Goal: Task Accomplishment & Management: Use online tool/utility

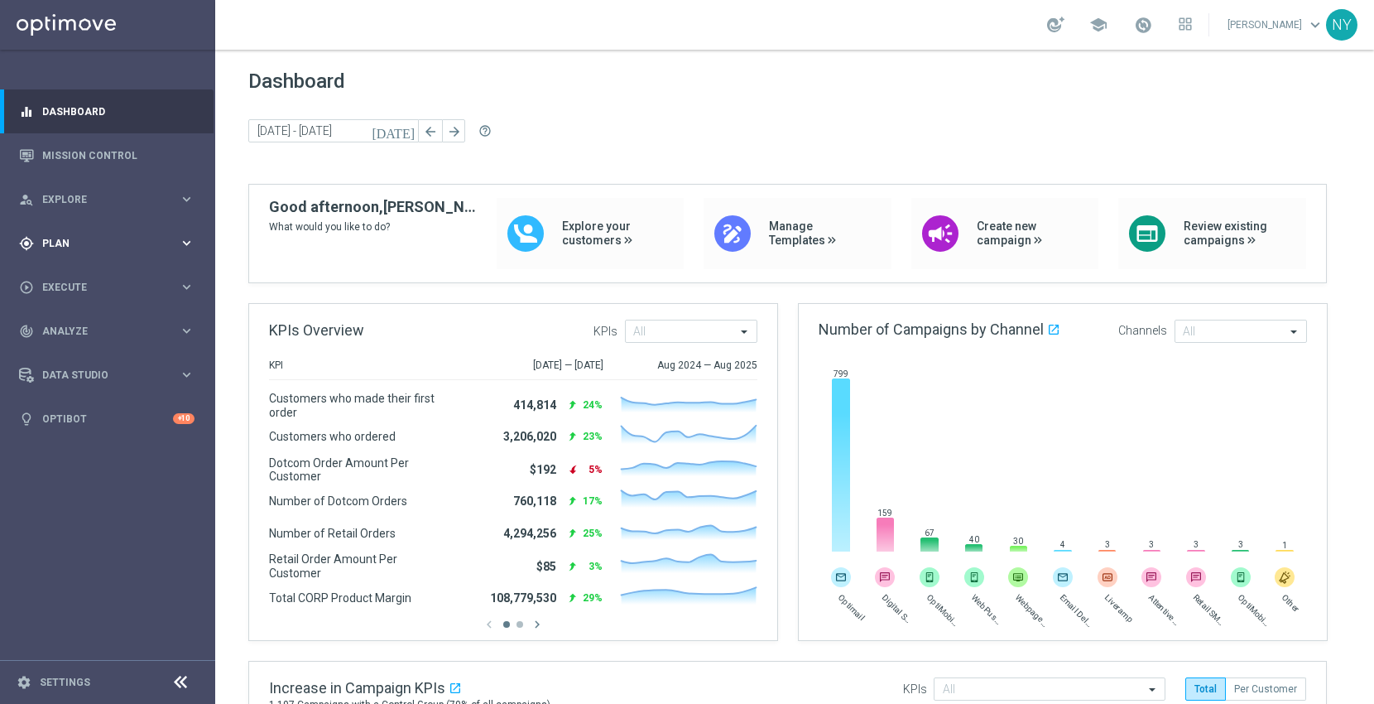
click at [46, 241] on span "Plan" at bounding box center [110, 243] width 137 height 10
click at [54, 324] on span "Templates" at bounding box center [103, 327] width 118 height 10
click at [73, 349] on link "Optimail" at bounding box center [111, 351] width 121 height 13
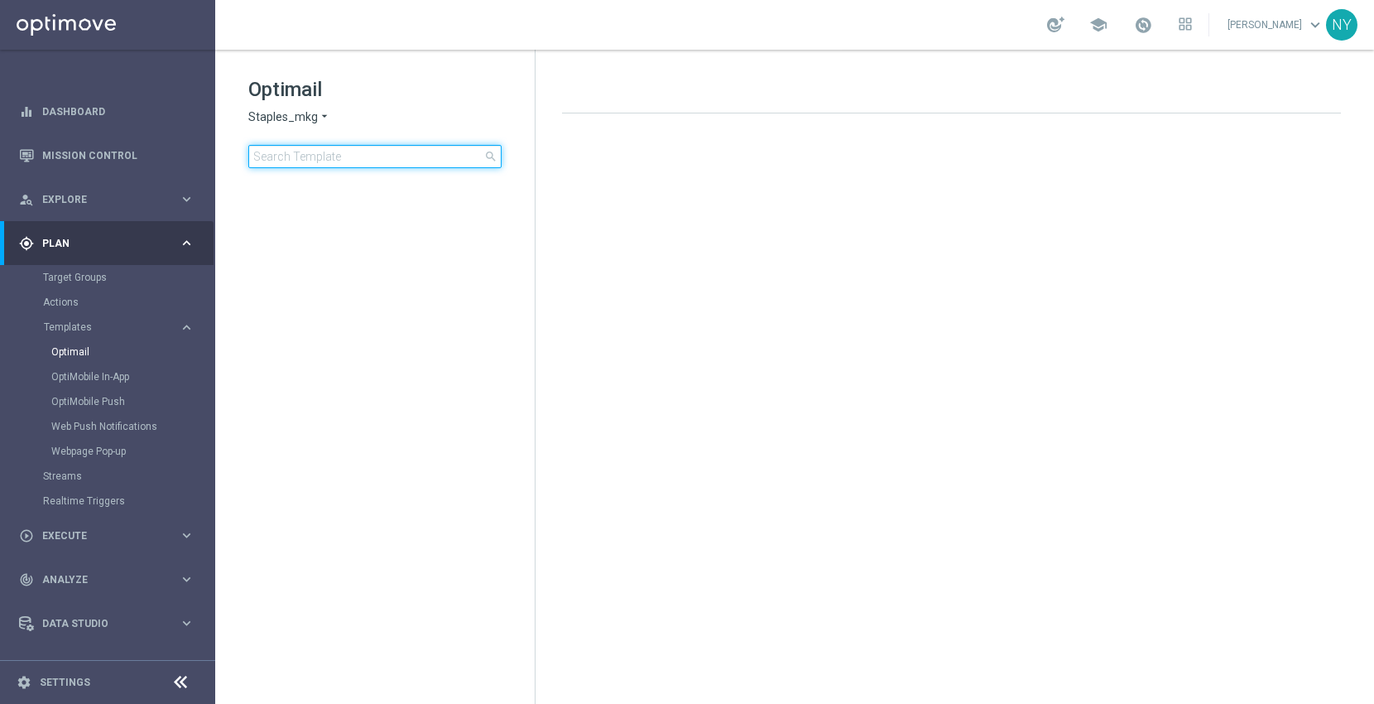
click at [334, 156] on input at bounding box center [374, 156] width 253 height 23
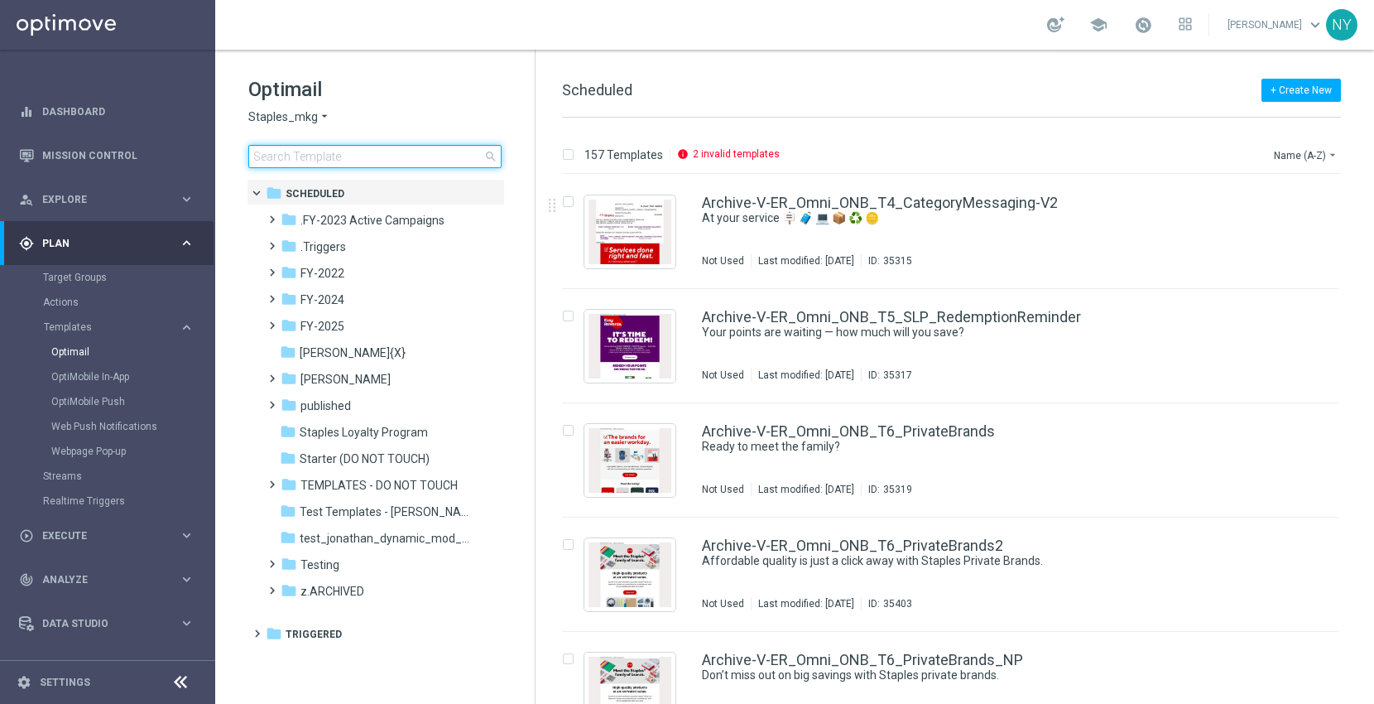
click at [326, 151] on input at bounding box center [374, 156] width 253 height 23
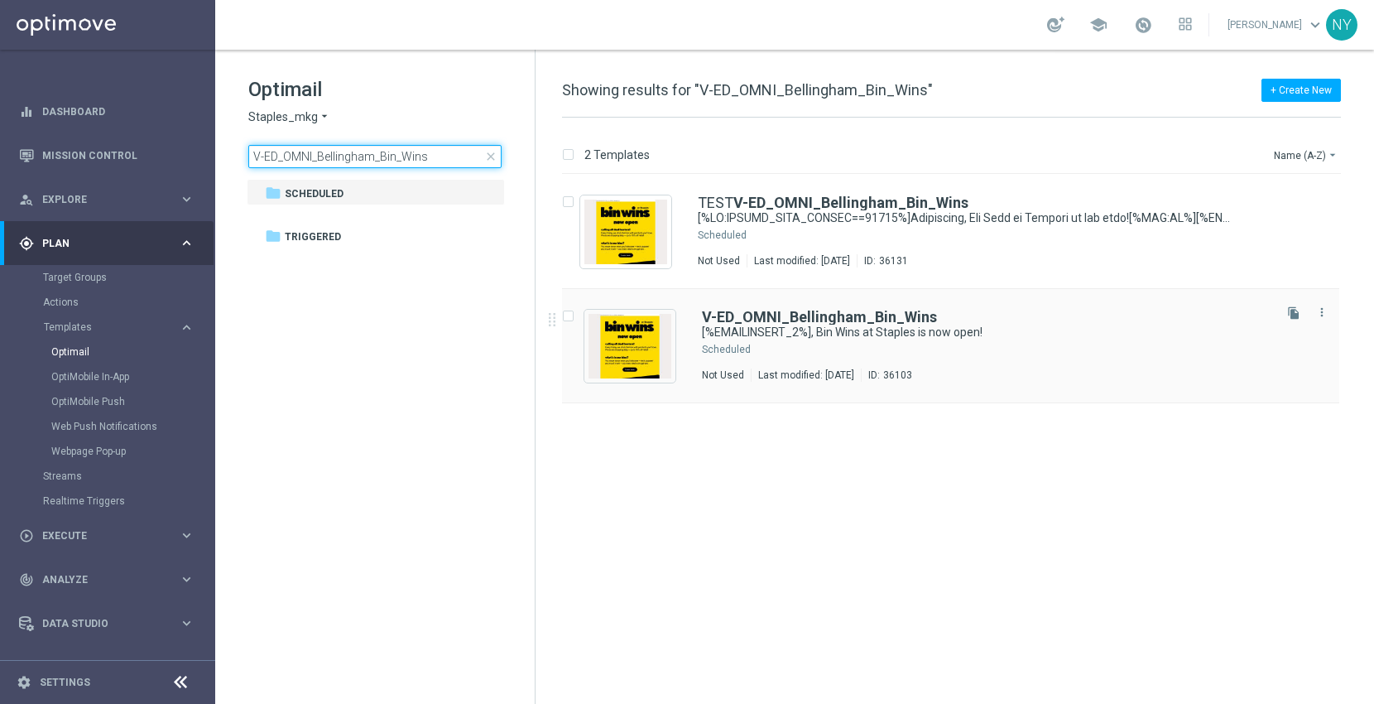
type input "V-ED_OMNI_Bellingham_Bin_Wins"
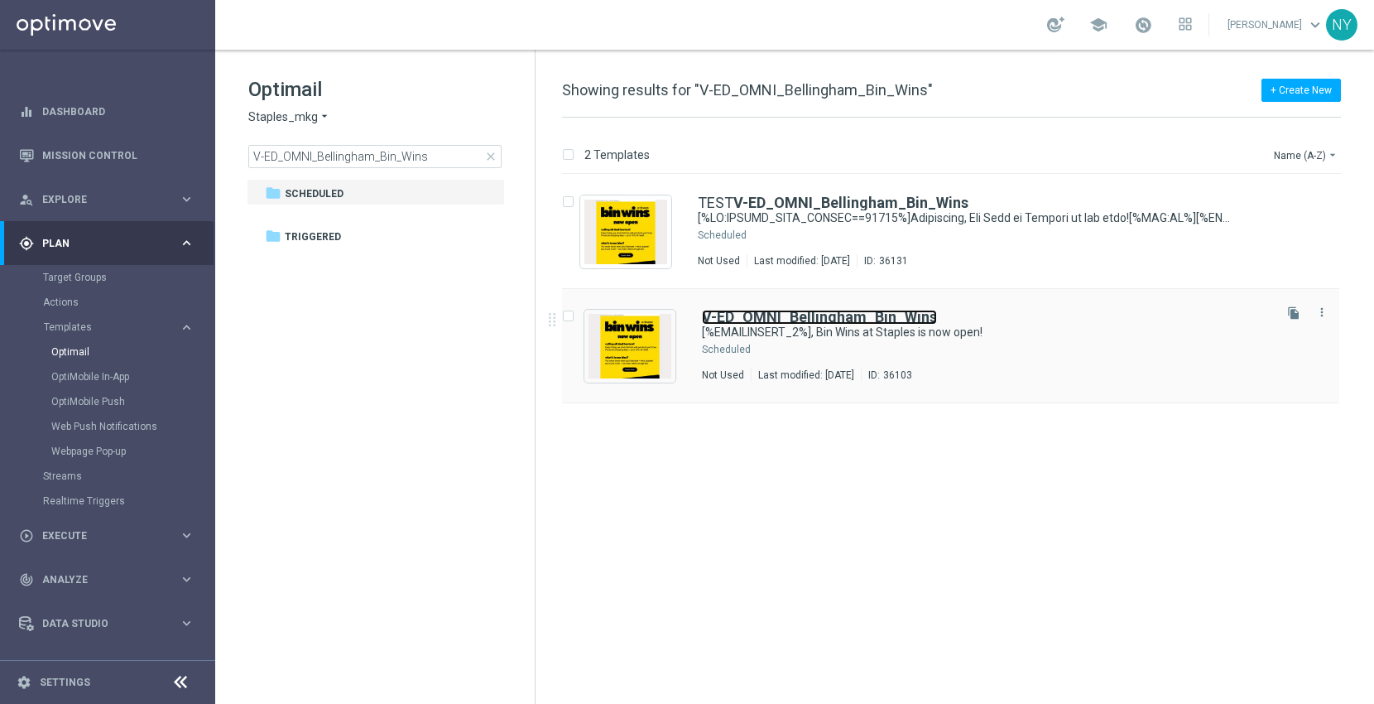
click at [767, 313] on b "V-ED_OMNI_Bellingham_Bin_Wins" at bounding box center [819, 316] width 235 height 17
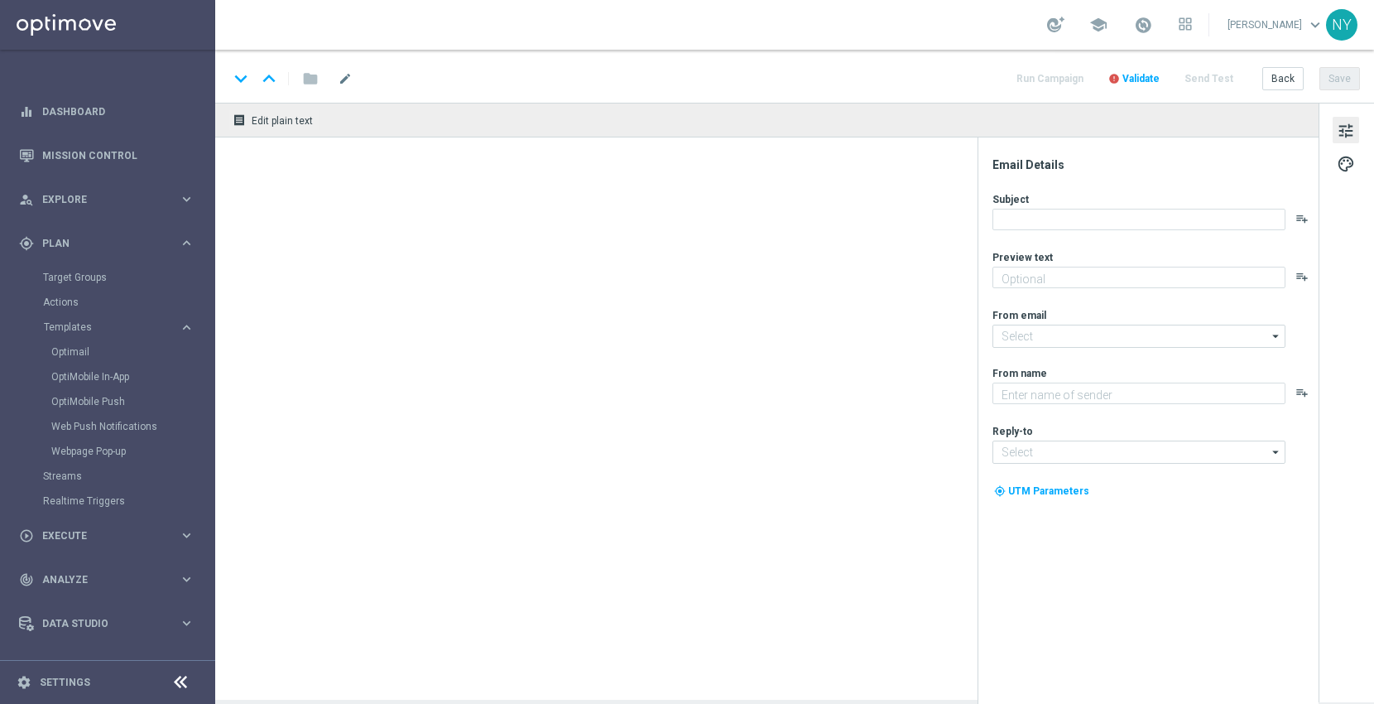
type textarea "Discover up to 75% off retail"
type input "[EMAIL_ADDRESS][DOMAIN_NAME]"
type textarea "Staples"
type input "[EMAIL_ADDRESS][DOMAIN_NAME]"
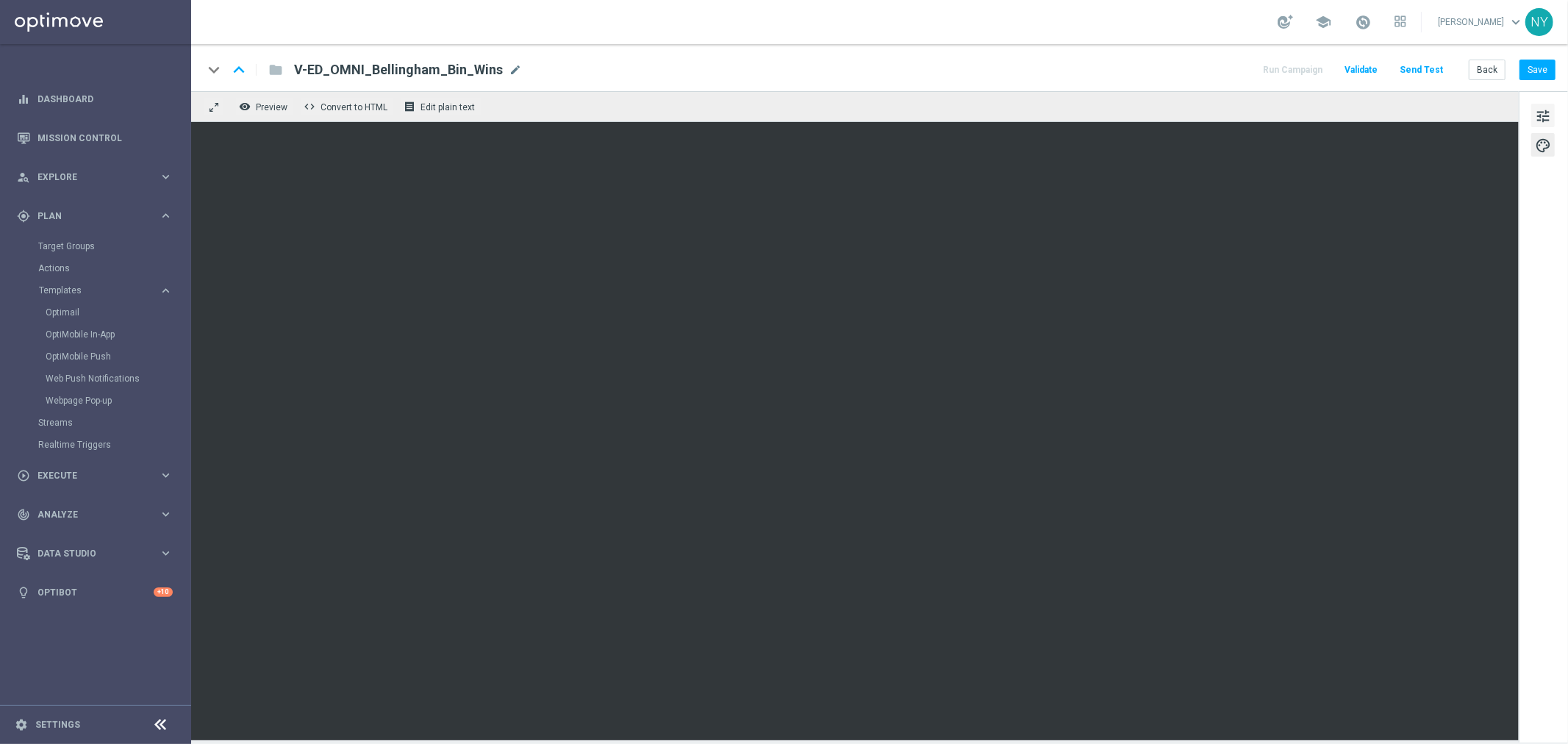
click at [1219, 107] on span "tune" at bounding box center [1542, 116] width 16 height 20
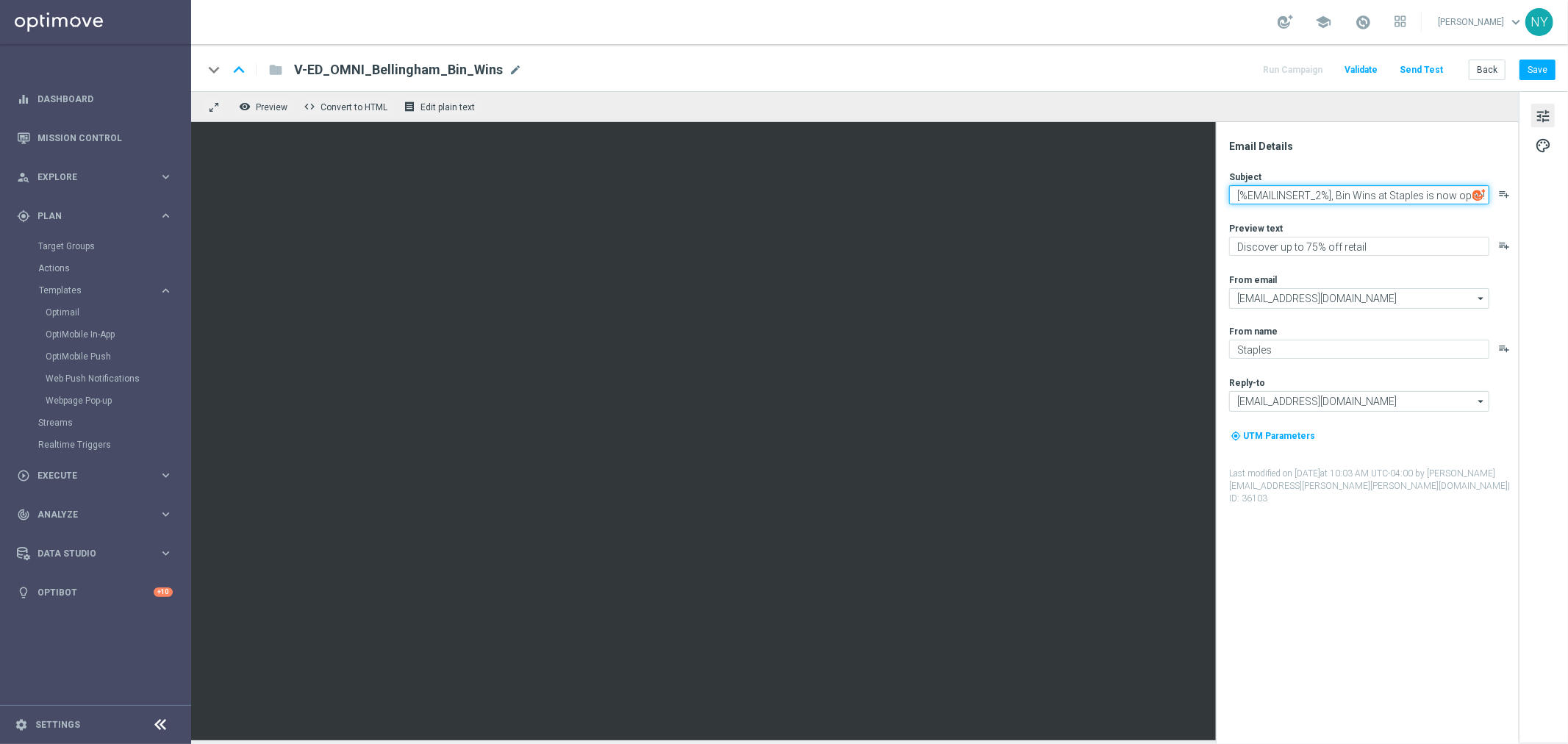
click at [1219, 193] on textarea "[%EMAILINSERT_2%], Bin Wins at Staples is now open!" at bounding box center [1358, 195] width 260 height 20
type textarea "[%EMAILINSERT_1%], Bin Wins at Staples is now open!"
click at [1219, 67] on button "Save" at bounding box center [1537, 69] width 36 height 20
click at [1219, 65] on button "Send Test" at bounding box center [1421, 70] width 48 height 20
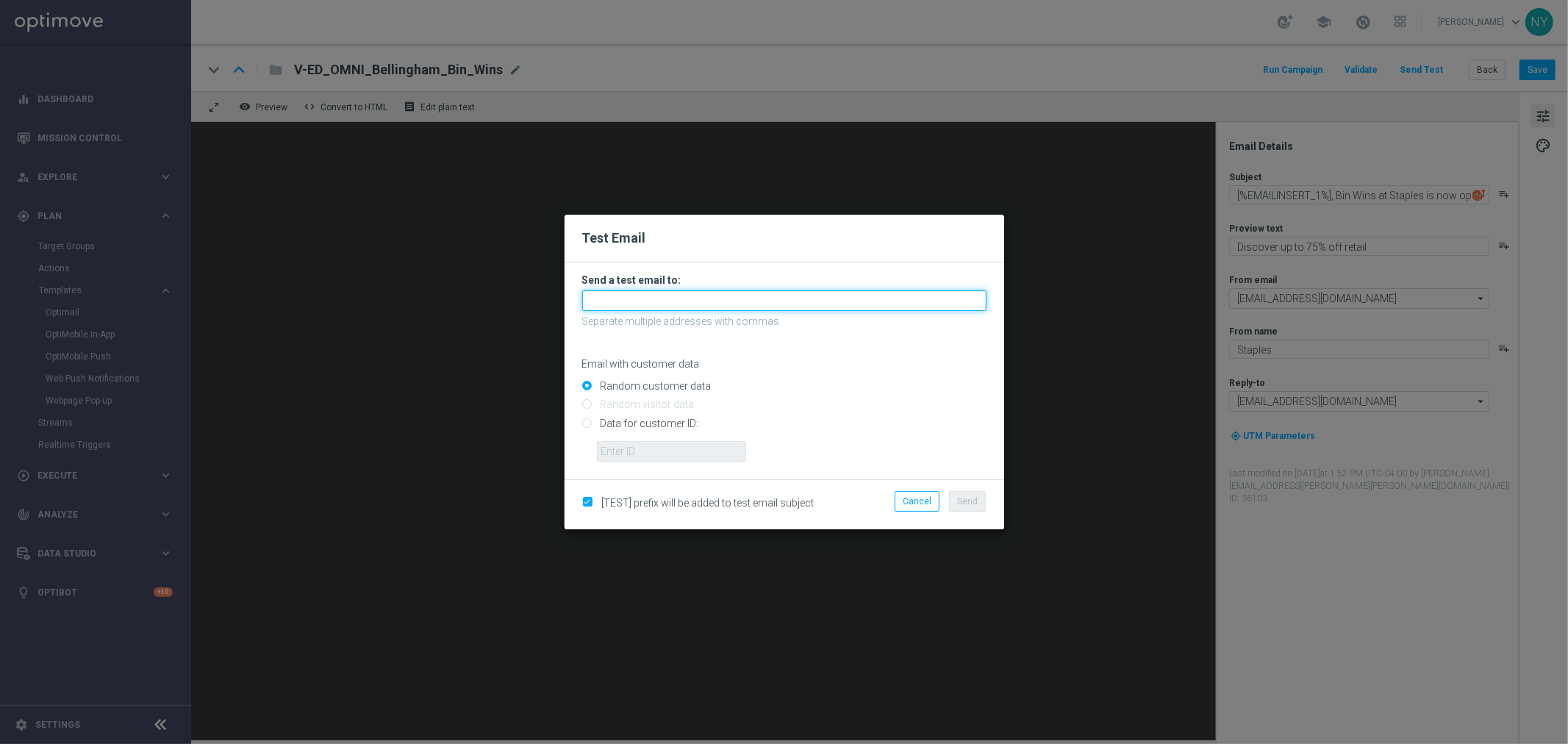
click at [616, 305] on input "text" at bounding box center [784, 300] width 404 height 20
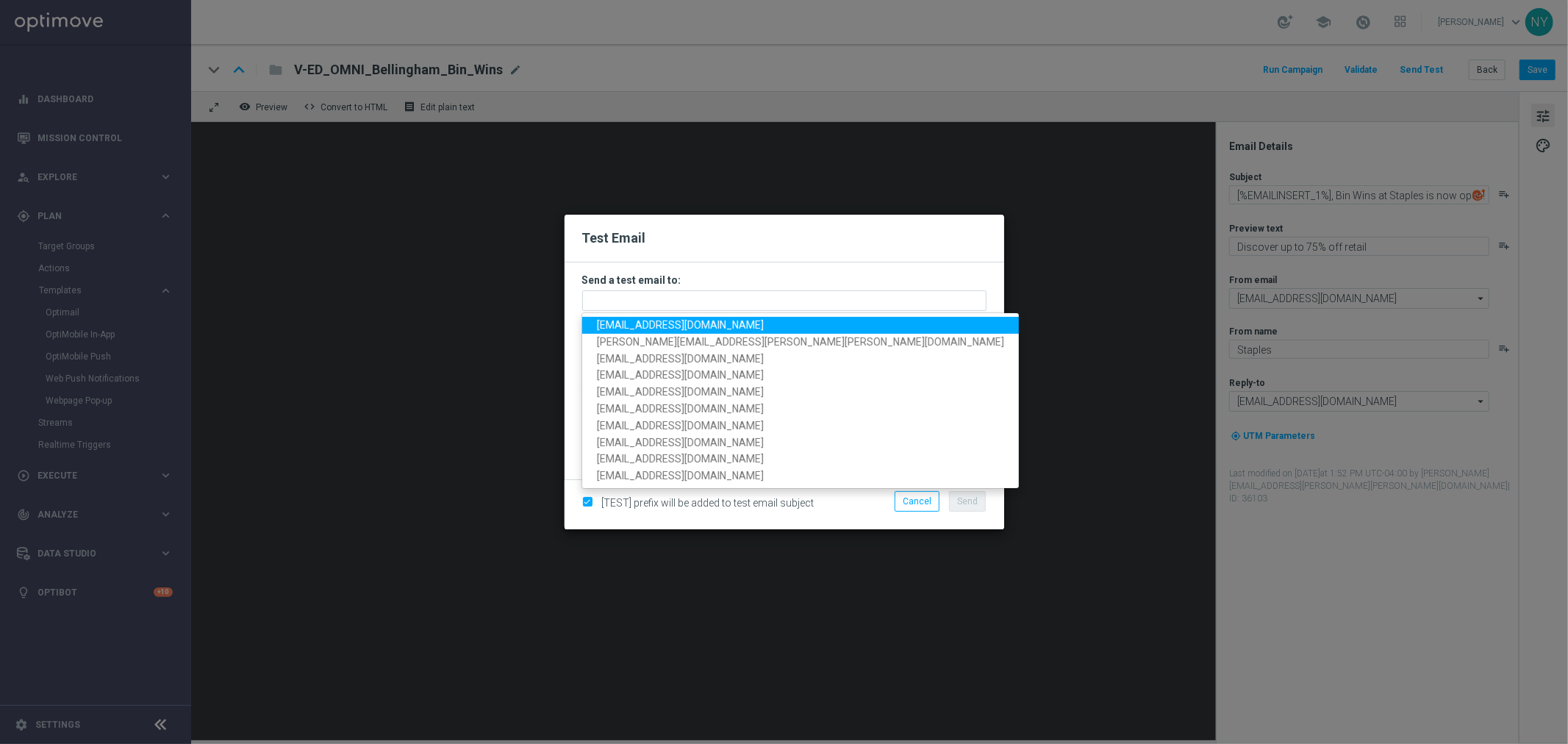
click at [630, 324] on span "[EMAIL_ADDRESS][DOMAIN_NAME]" at bounding box center [680, 324] width 167 height 12
type input "[EMAIL_ADDRESS][DOMAIN_NAME]"
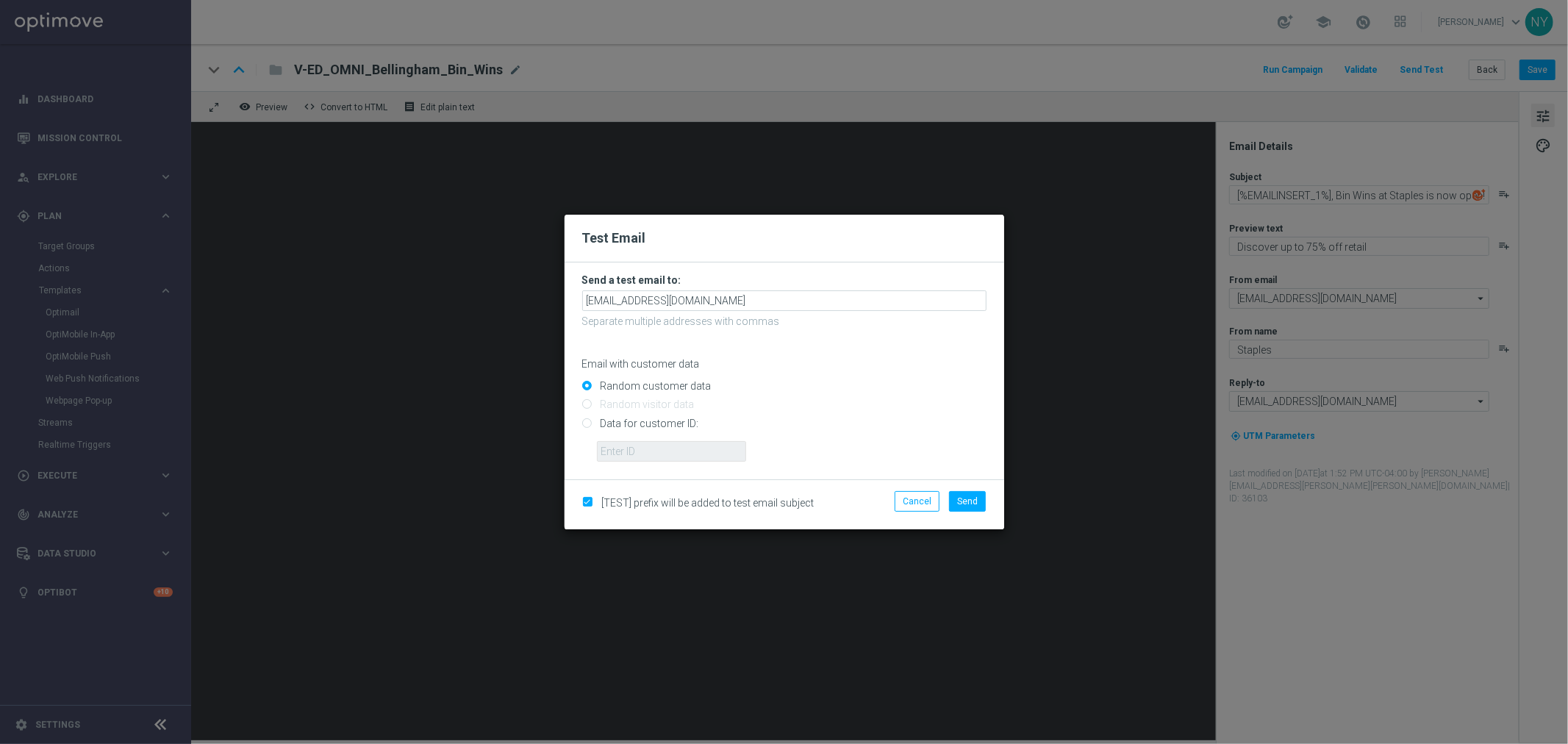
click at [583, 423] on input "Data for customer ID:" at bounding box center [784, 429] width 404 height 20
radio input "true"
click at [607, 444] on input "text" at bounding box center [671, 451] width 149 height 20
paste input "10001227414"
type input "10001227414"
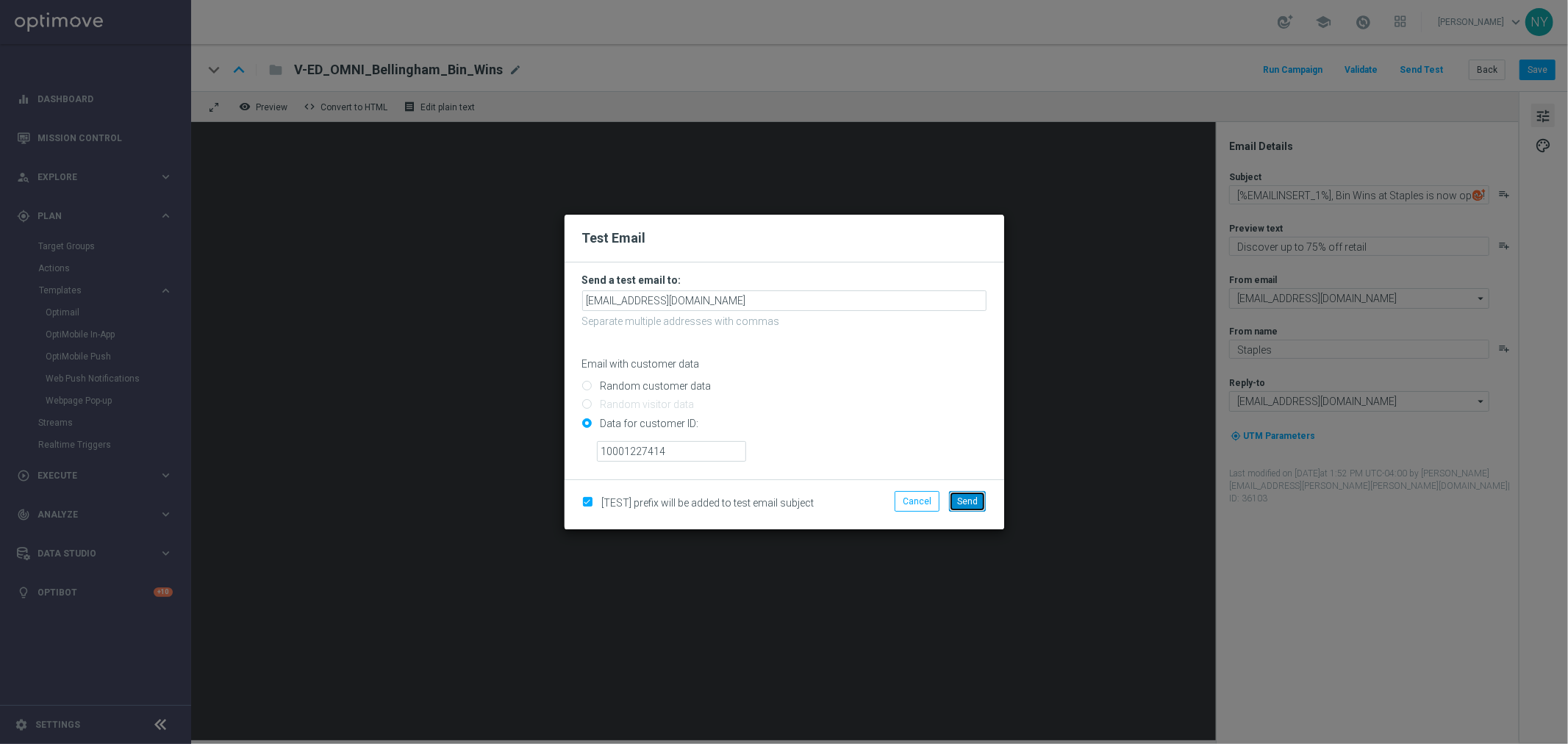
click at [967, 503] on span "Send" at bounding box center [967, 502] width 20 height 11
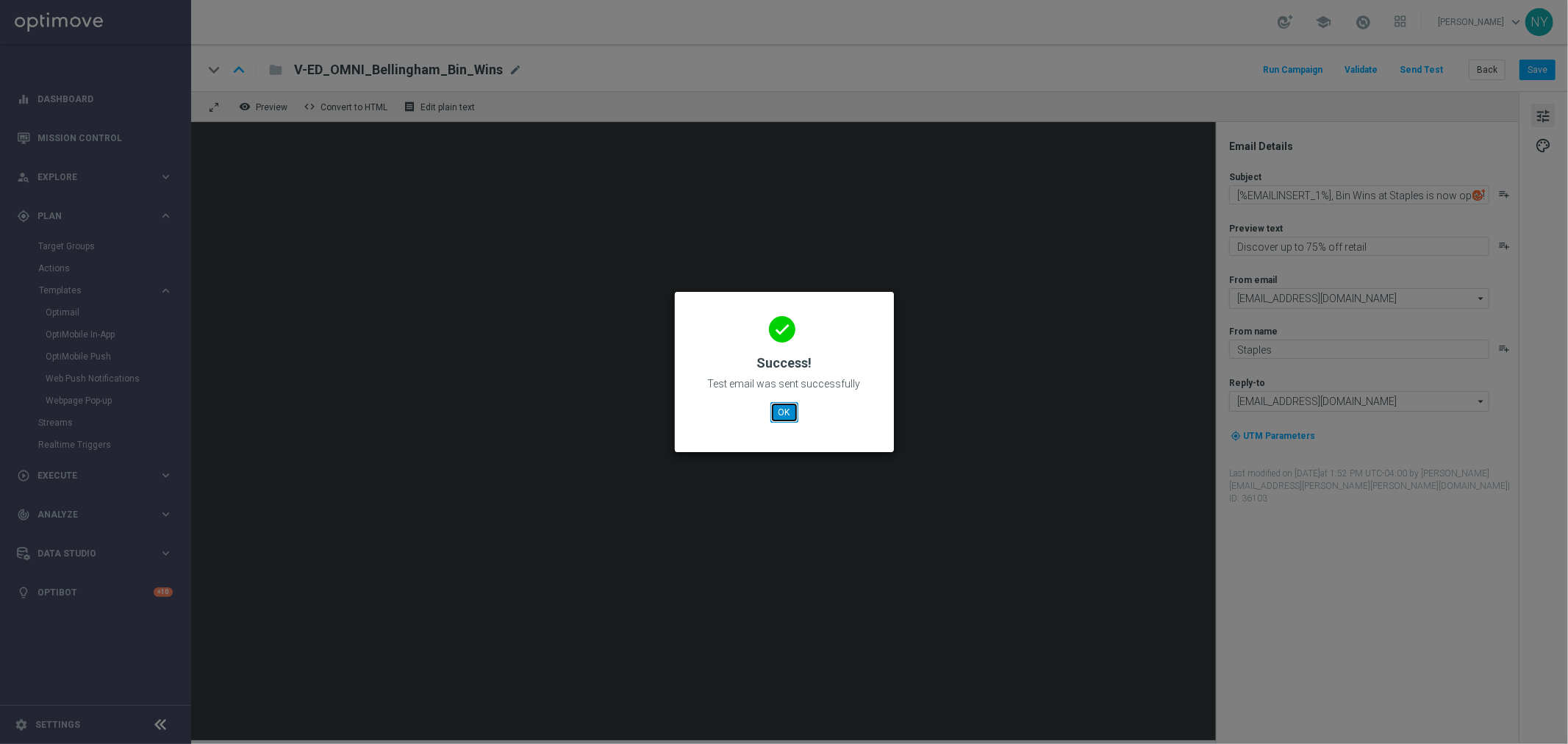
click at [785, 416] on button "OK" at bounding box center [784, 412] width 28 height 20
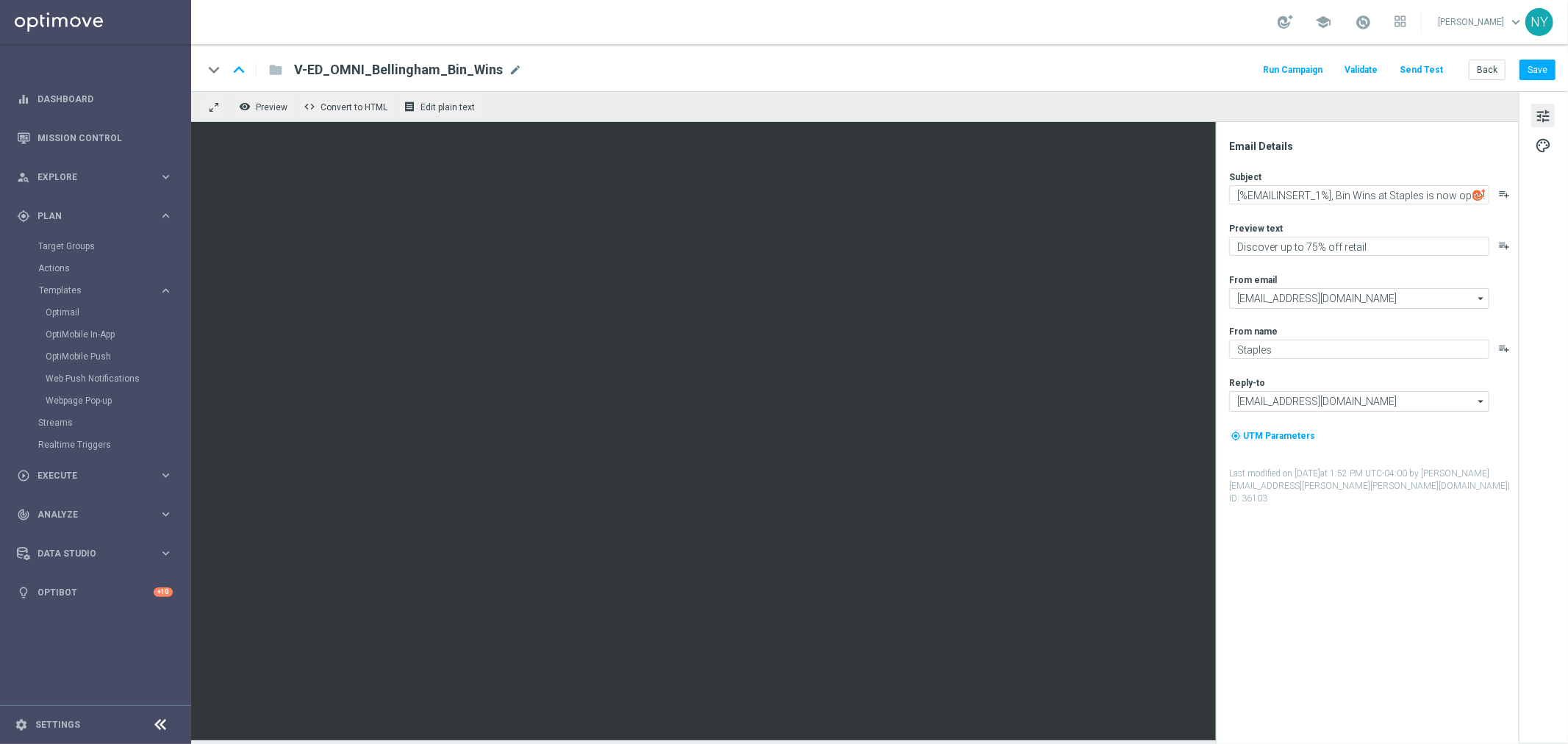
click at [1219, 74] on button "Send Test" at bounding box center [1421, 70] width 48 height 20
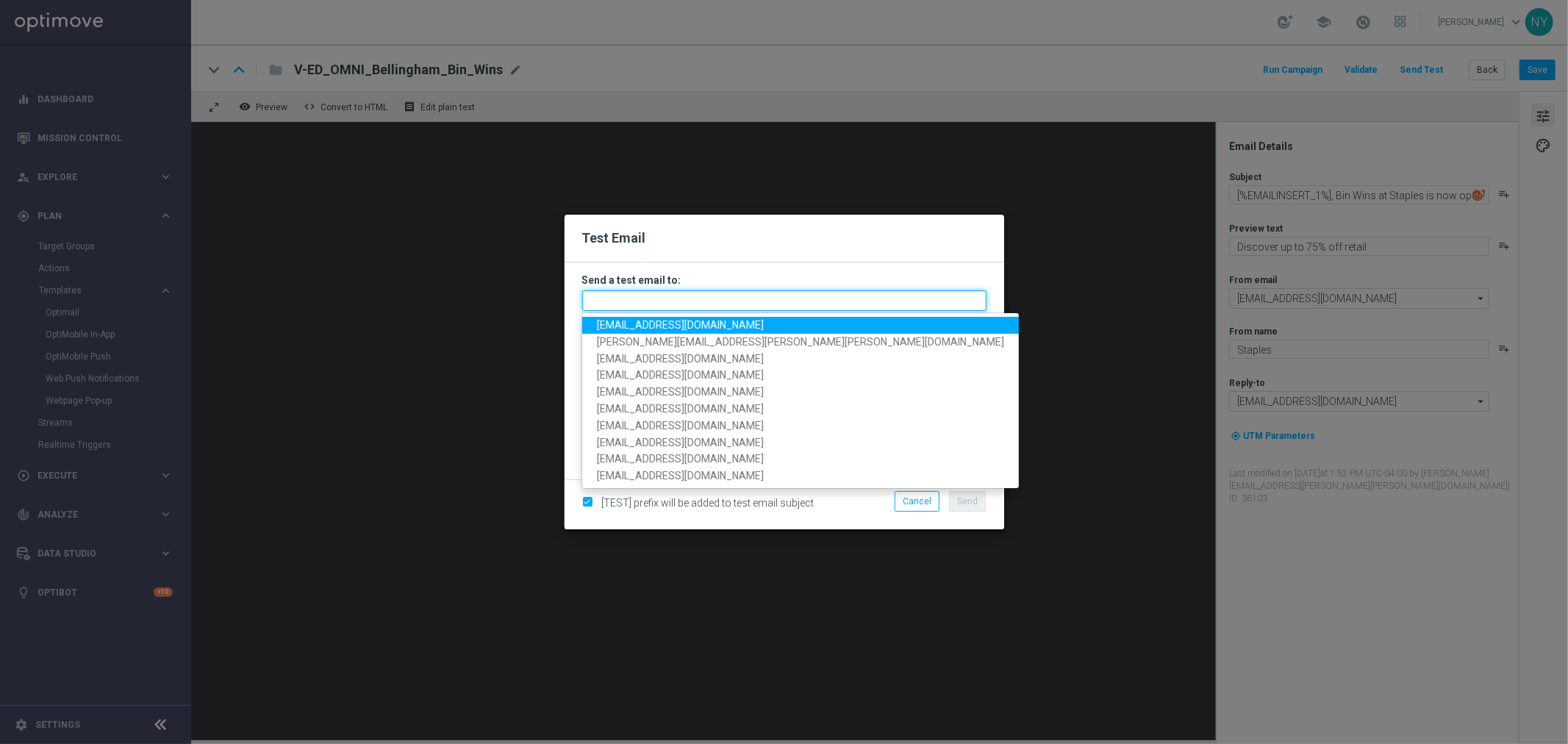
click at [629, 305] on input "text" at bounding box center [784, 300] width 404 height 20
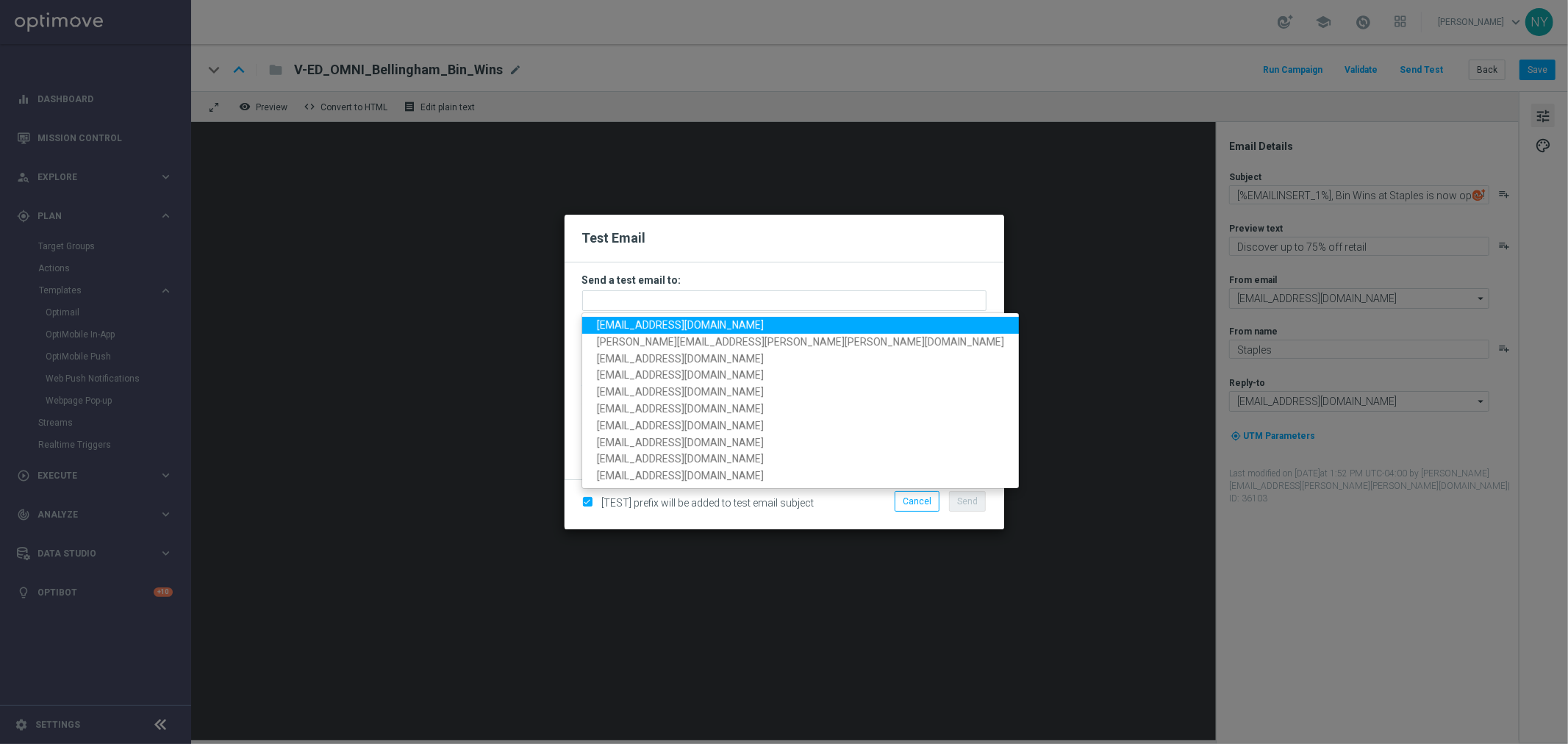
click at [630, 325] on span "[EMAIL_ADDRESS][DOMAIN_NAME]" at bounding box center [680, 324] width 167 height 12
type input "[EMAIL_ADDRESS][DOMAIN_NAME]"
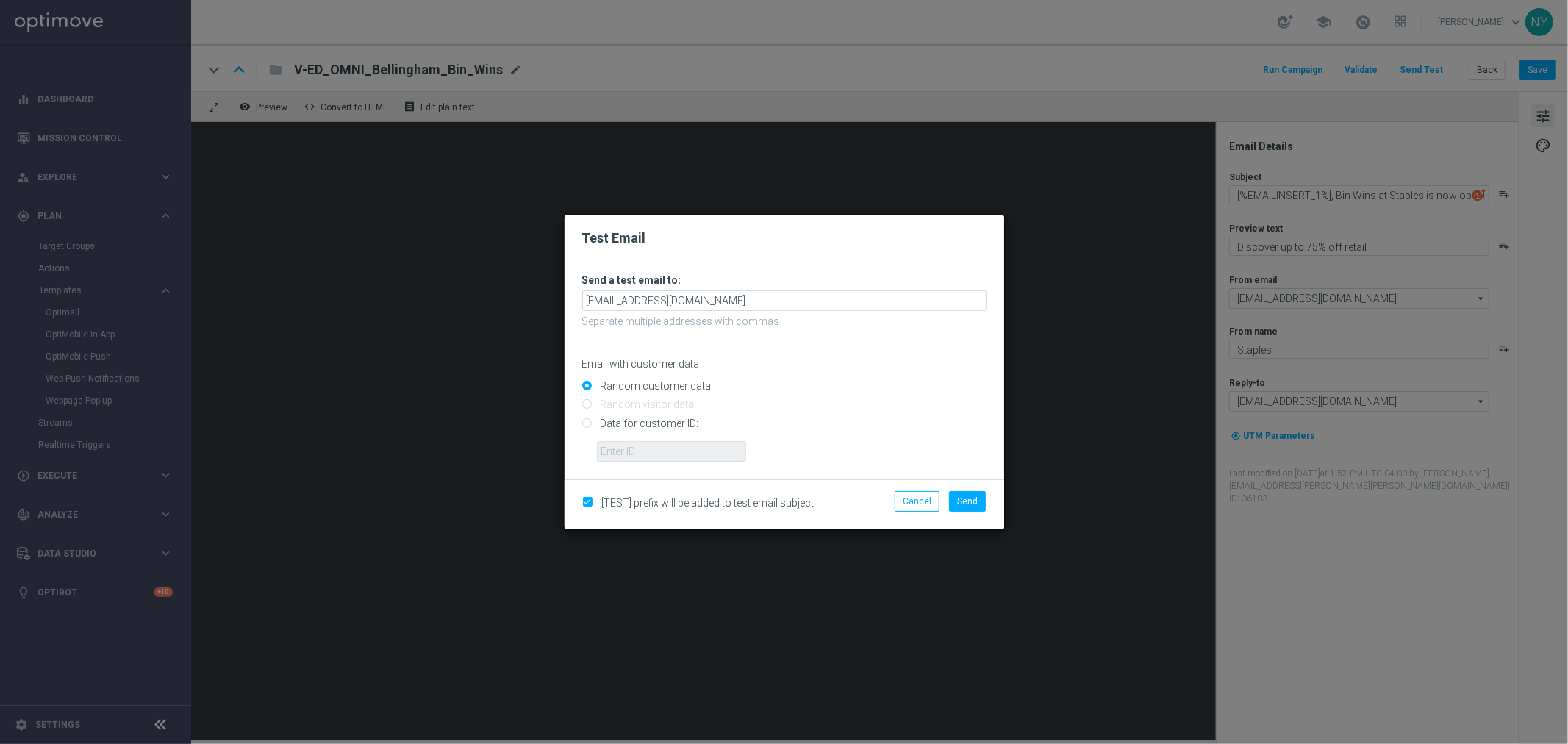
click at [587, 429] on input "Data for customer ID:" at bounding box center [784, 429] width 404 height 20
radio input "true"
click at [608, 443] on input "text" at bounding box center [671, 451] width 149 height 20
paste input "10001767416"
type input "10001767416"
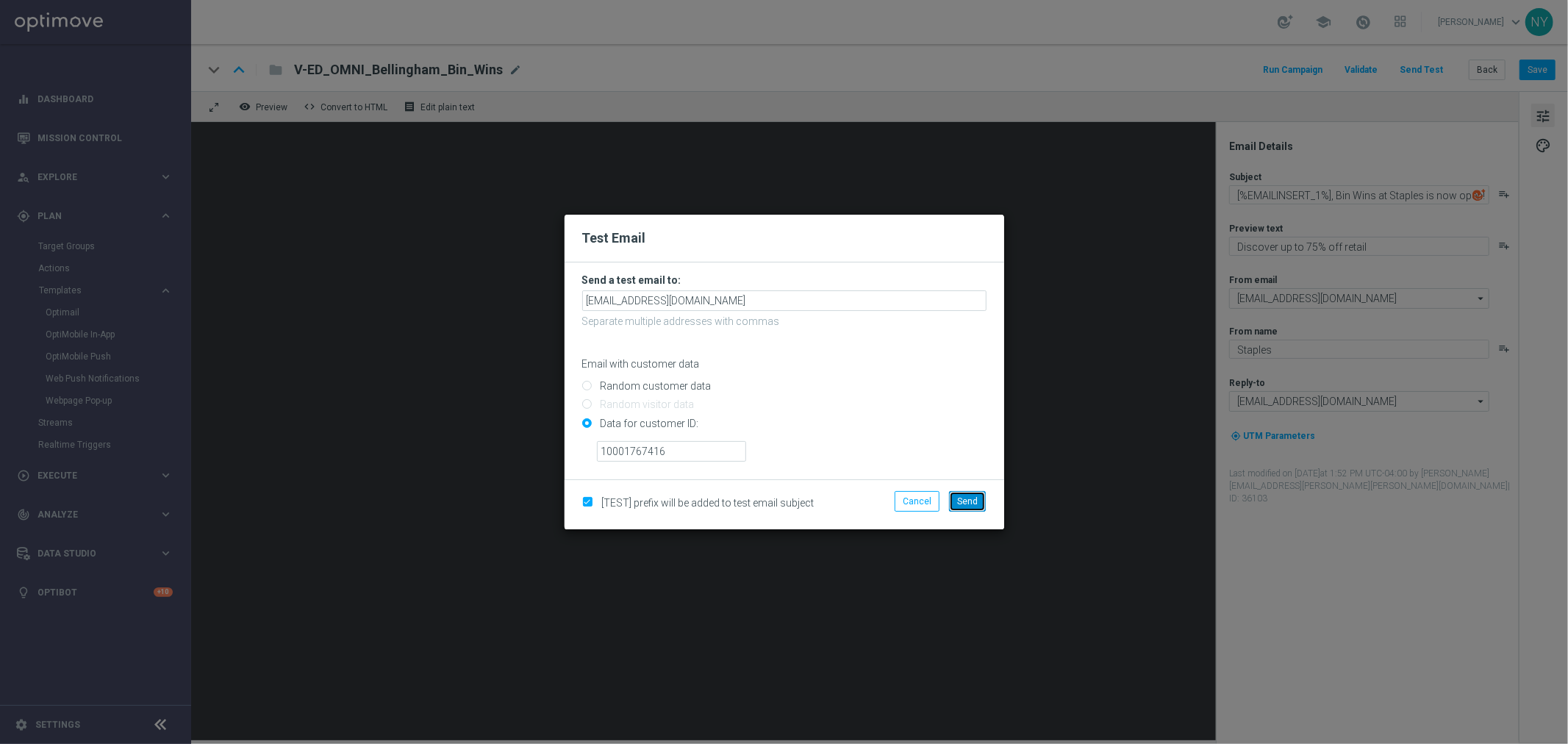
click at [963, 503] on span "Send" at bounding box center [967, 502] width 20 height 11
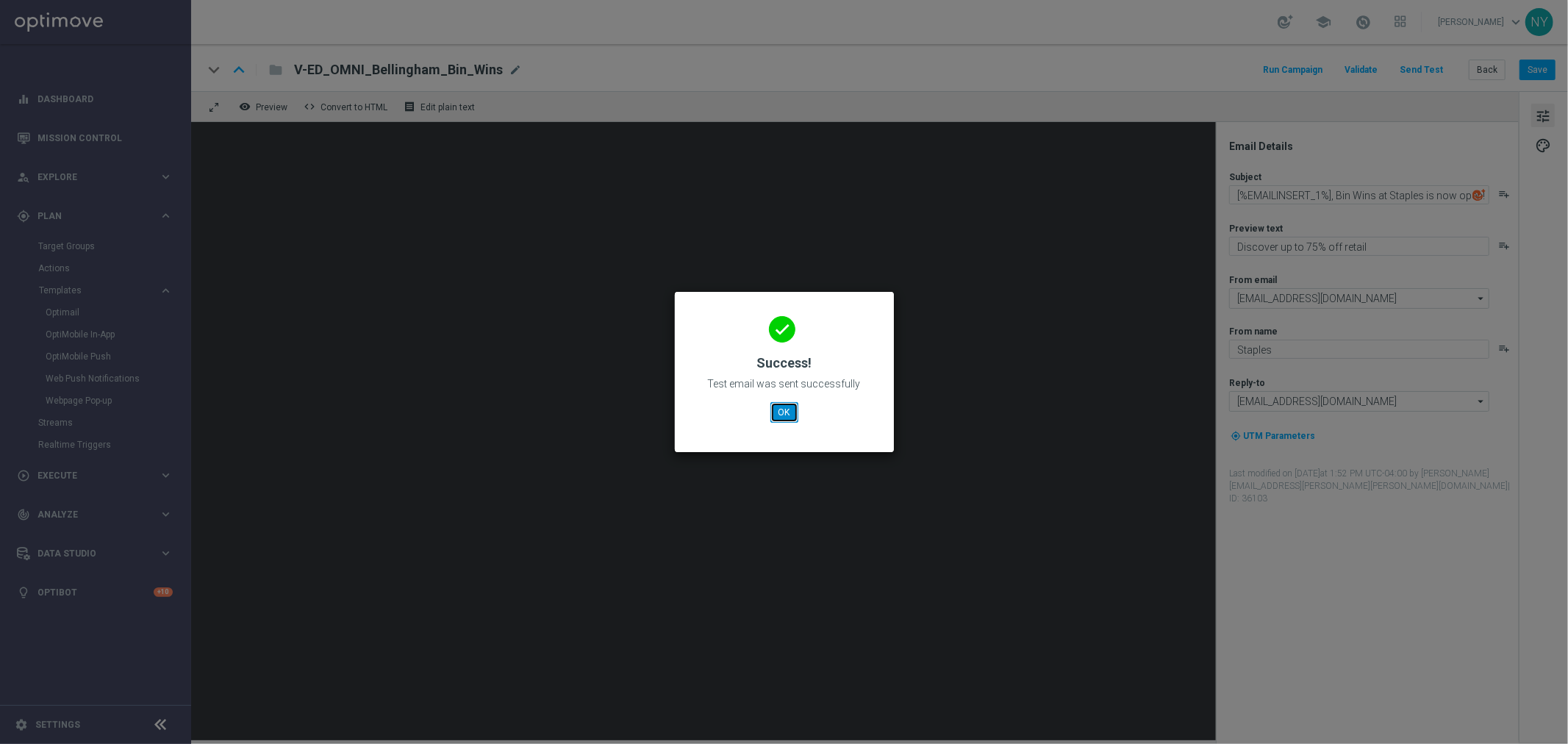
click at [792, 408] on button "OK" at bounding box center [784, 412] width 28 height 20
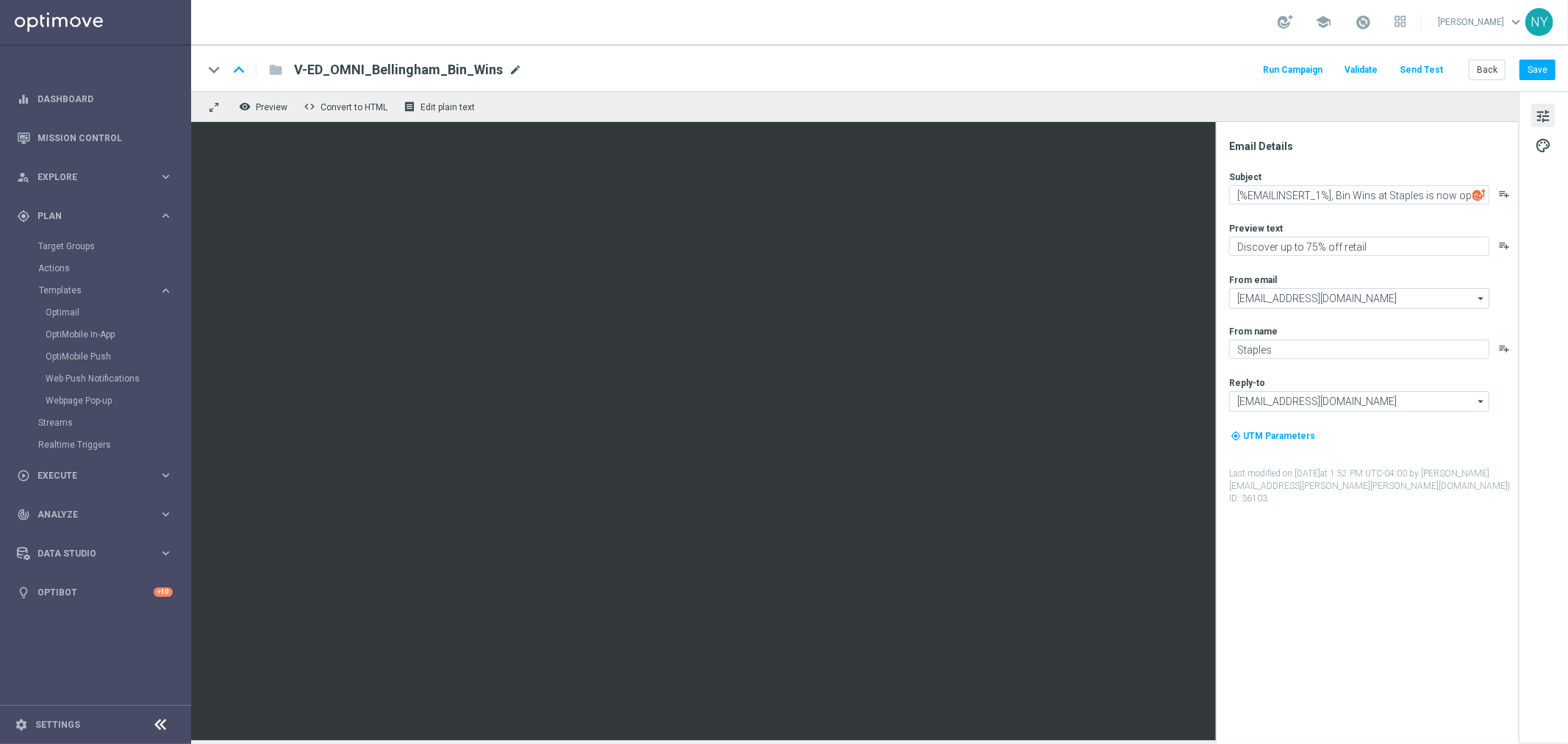
click at [509, 70] on span "mode_edit" at bounding box center [515, 69] width 13 height 13
click at [302, 67] on input "V-ED_OMNI_Bellingham_Bin_Wins" at bounding box center [476, 70] width 365 height 20
type input "ARCHIVE-V-ED_OMNI_Bellingham_Bin_Wins"
click at [1219, 69] on button "Save" at bounding box center [1537, 69] width 36 height 20
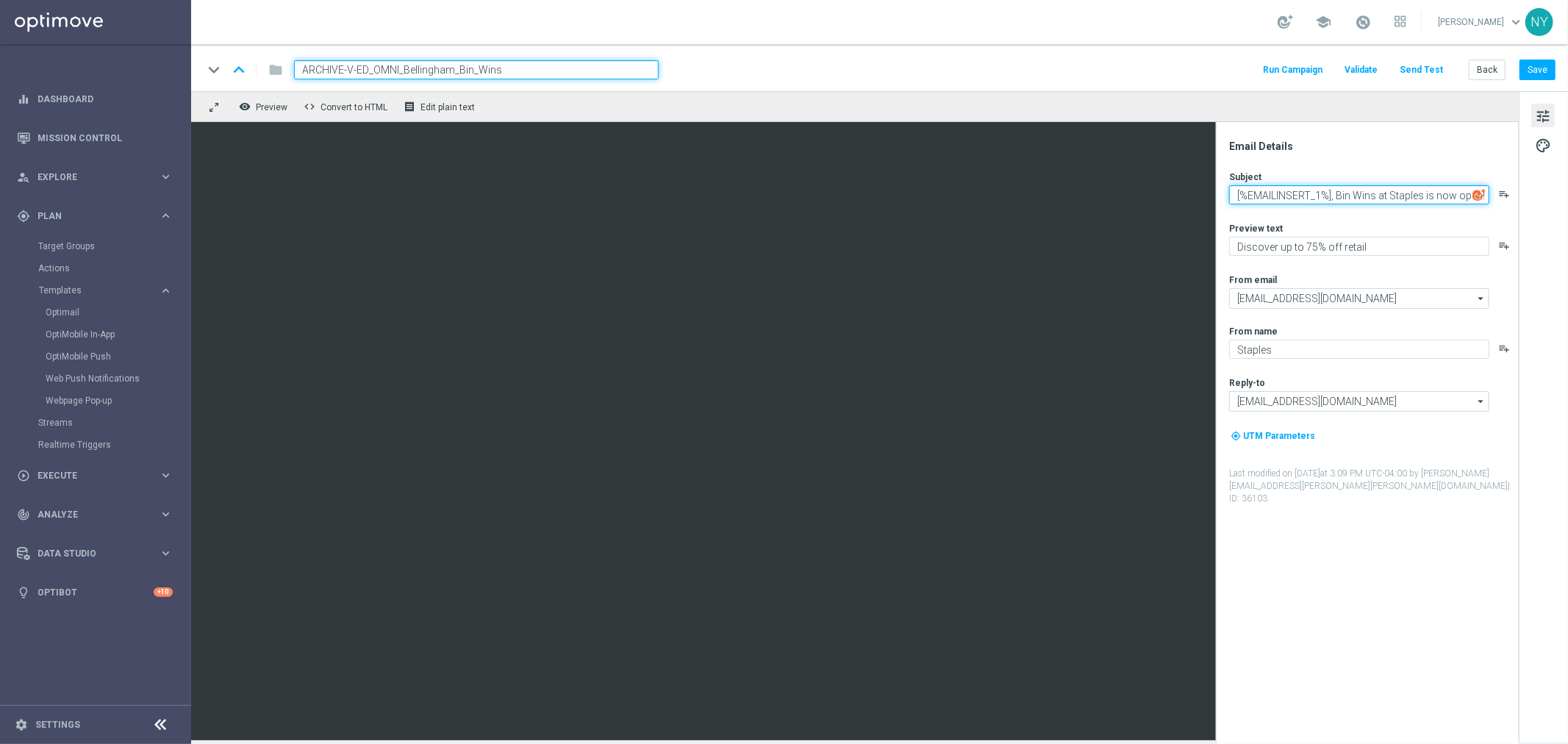
click at [1219, 192] on textarea "[%EMAILINSERT_1%], Bin Wins at Staples is now open!" at bounding box center [1358, 195] width 260 height 20
click at [1219, 199] on textarea "[%EMAILINSERT_1%], Bin Wins at Staples is now open!" at bounding box center [1358, 195] width 260 height 20
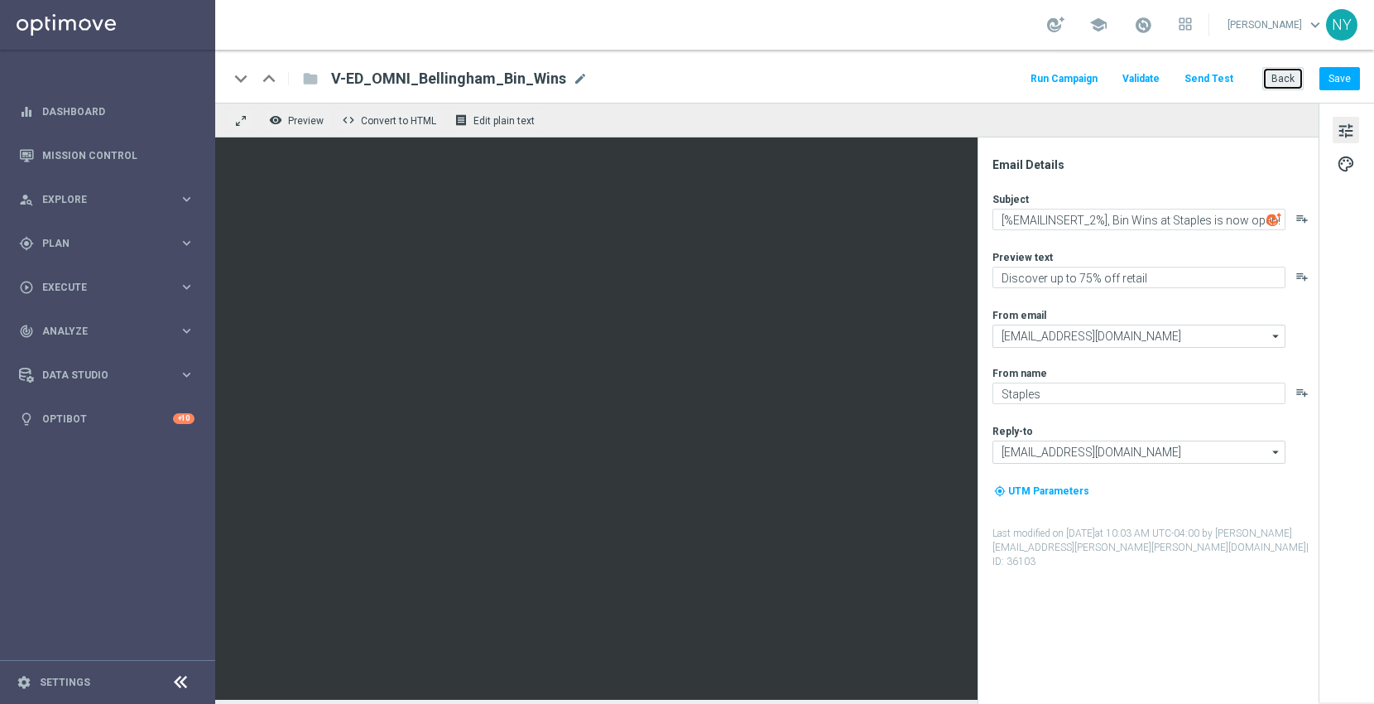
click at [1285, 81] on button "Back" at bounding box center [1282, 78] width 41 height 23
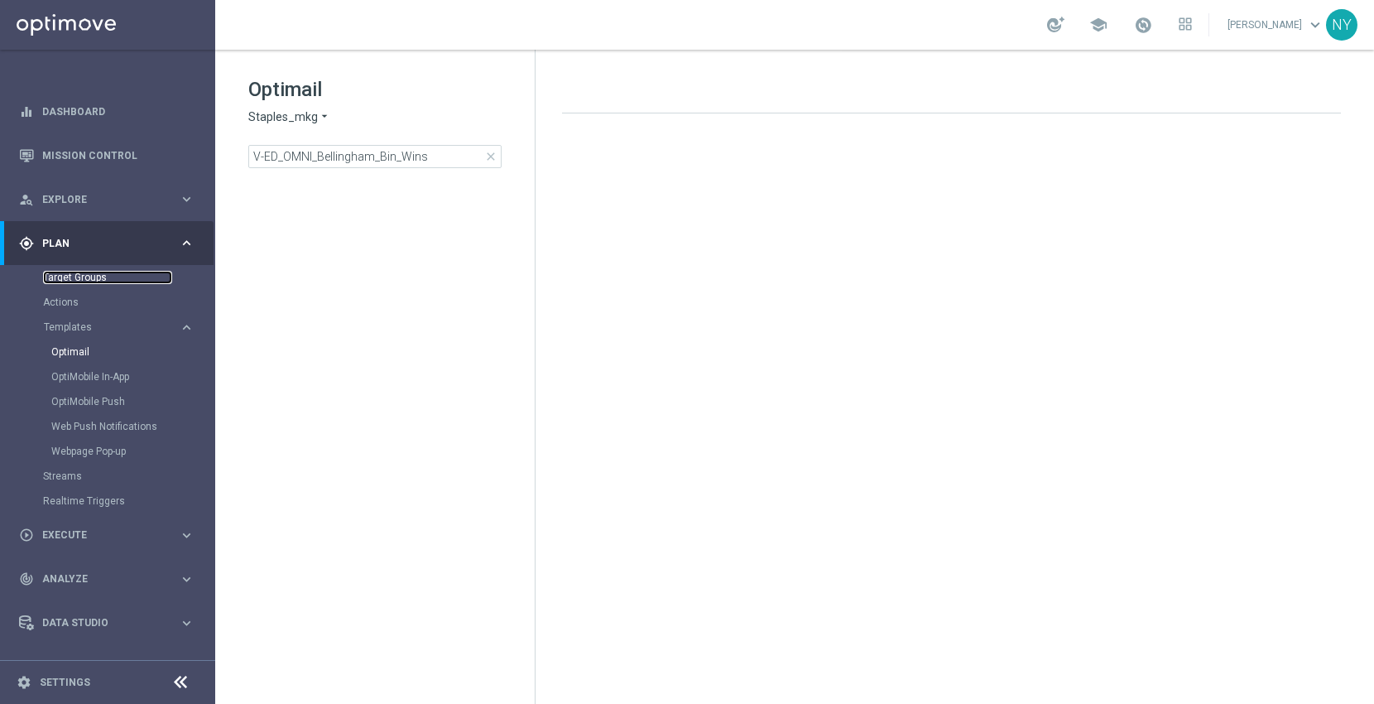
click at [70, 275] on link "Target Groups" at bounding box center [107, 277] width 129 height 13
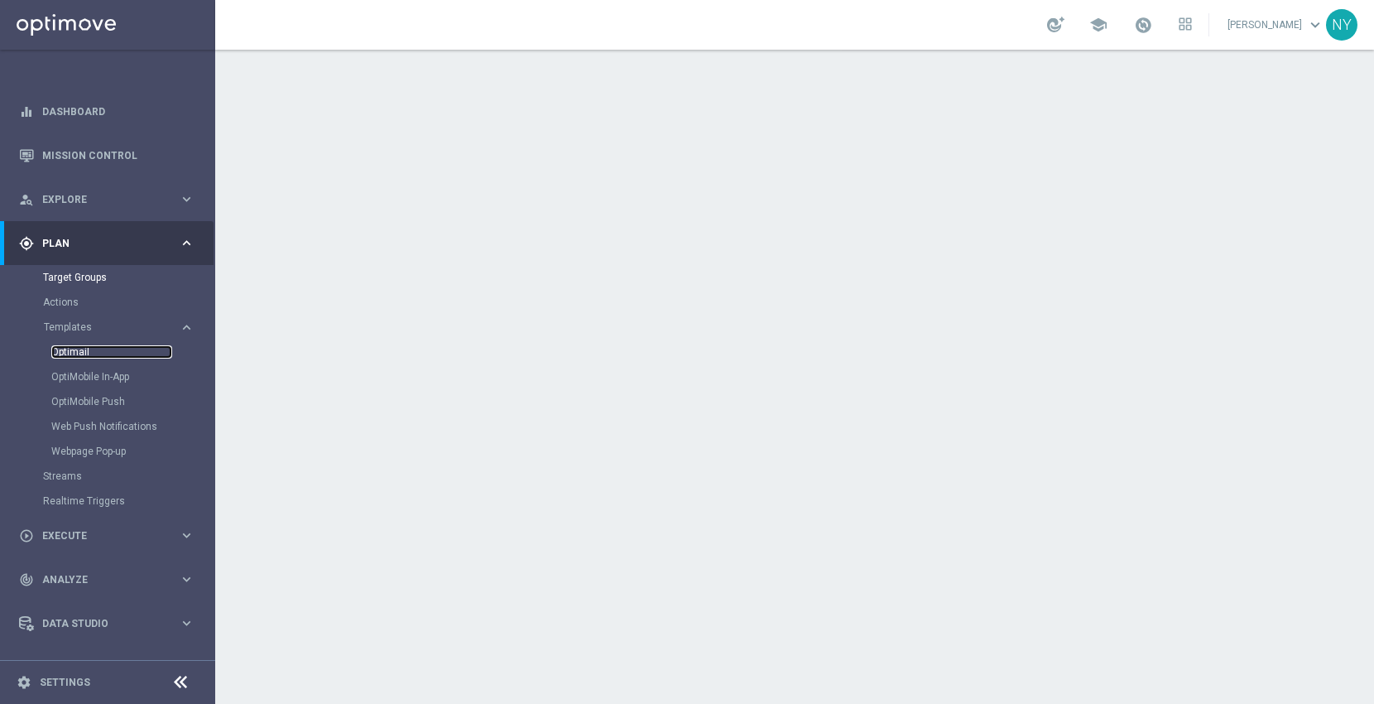
click at [72, 351] on link "Optimail" at bounding box center [111, 351] width 121 height 13
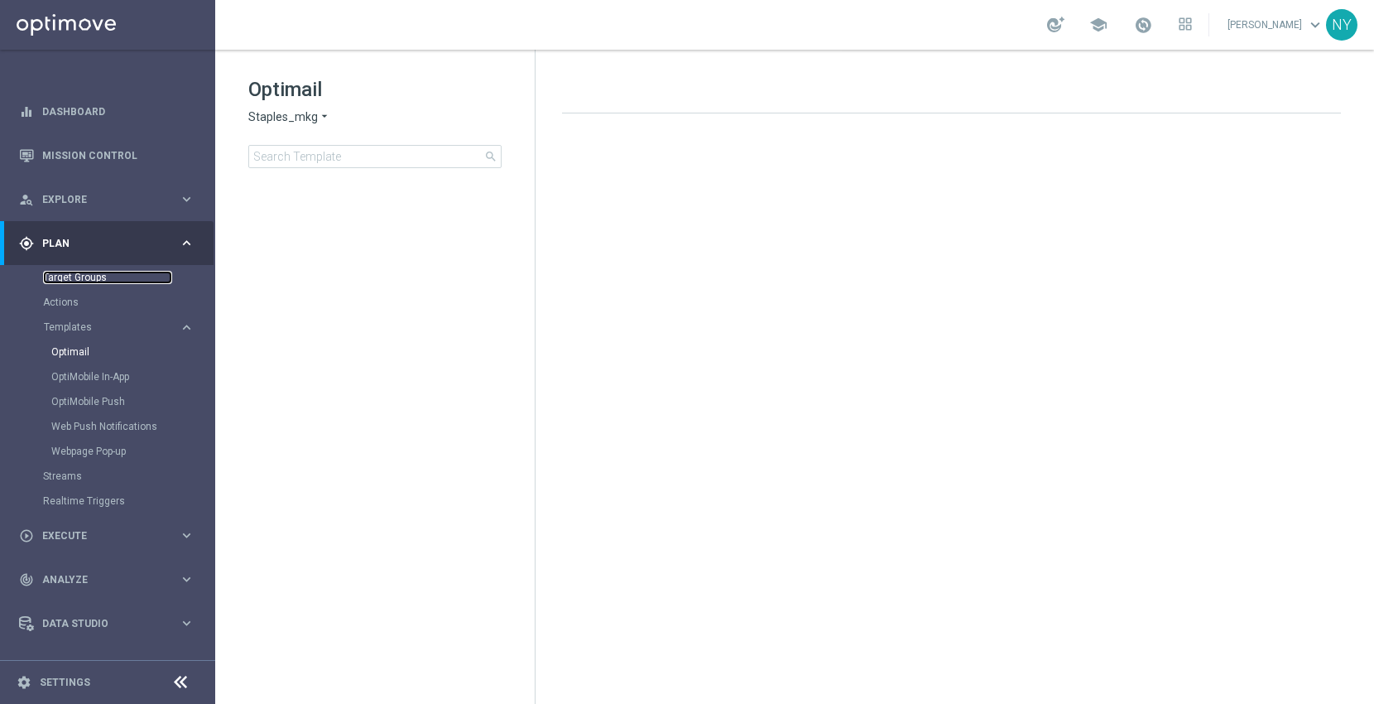
click at [68, 279] on link "Target Groups" at bounding box center [107, 277] width 129 height 13
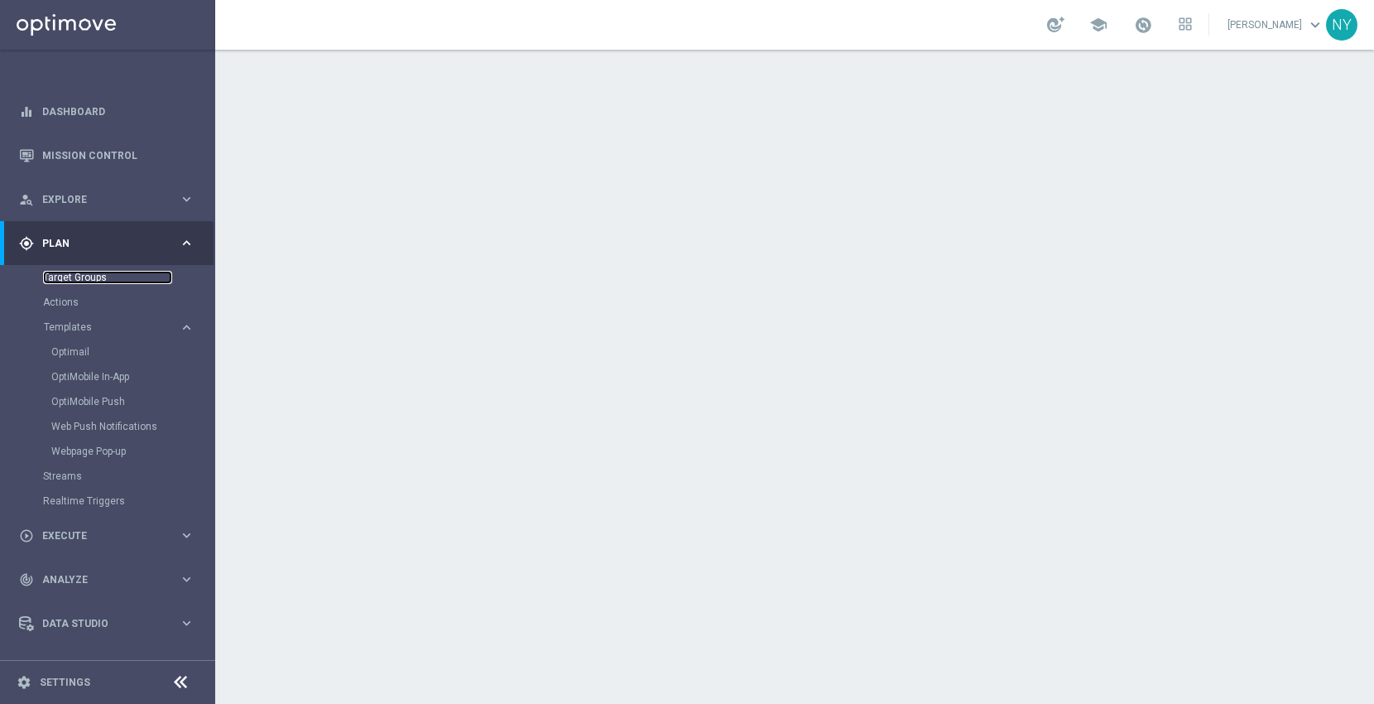
click at [84, 276] on link "Target Groups" at bounding box center [107, 277] width 129 height 13
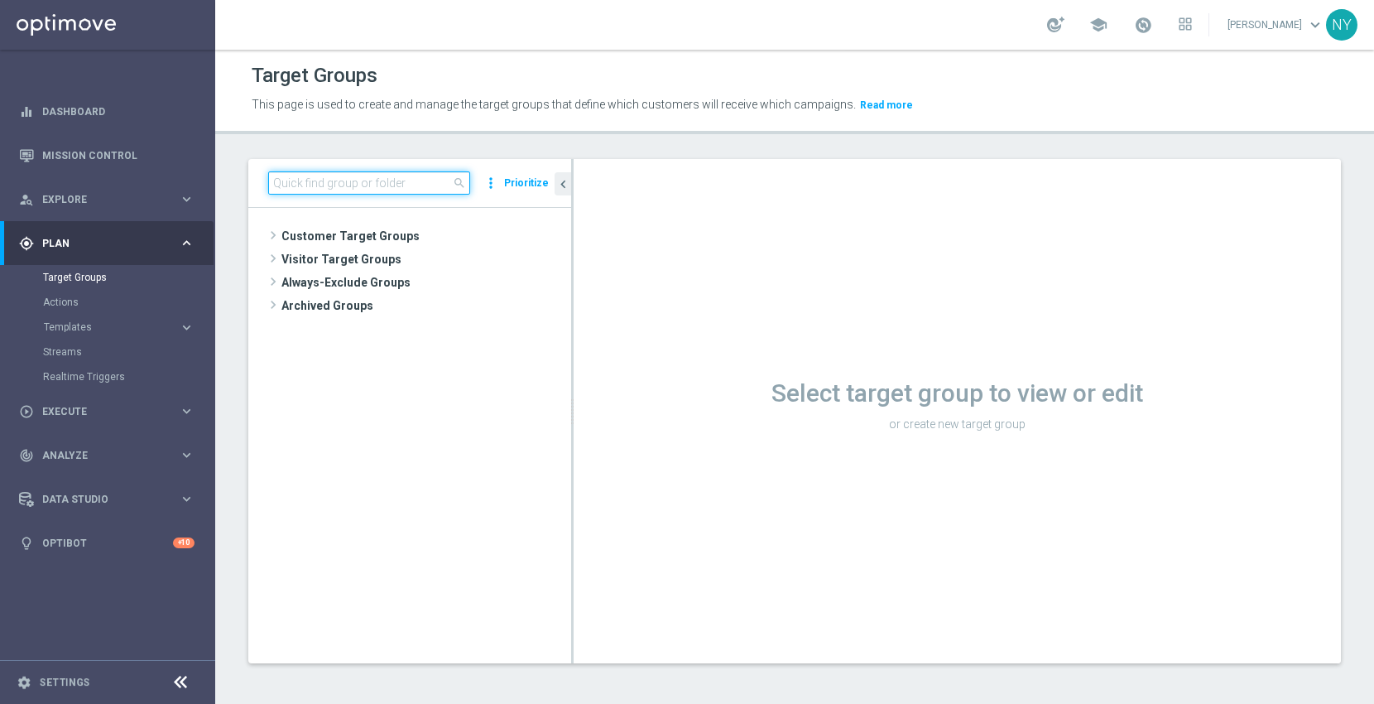
click at [350, 182] on input at bounding box center [369, 182] width 202 height 23
paste input "Bellingham"
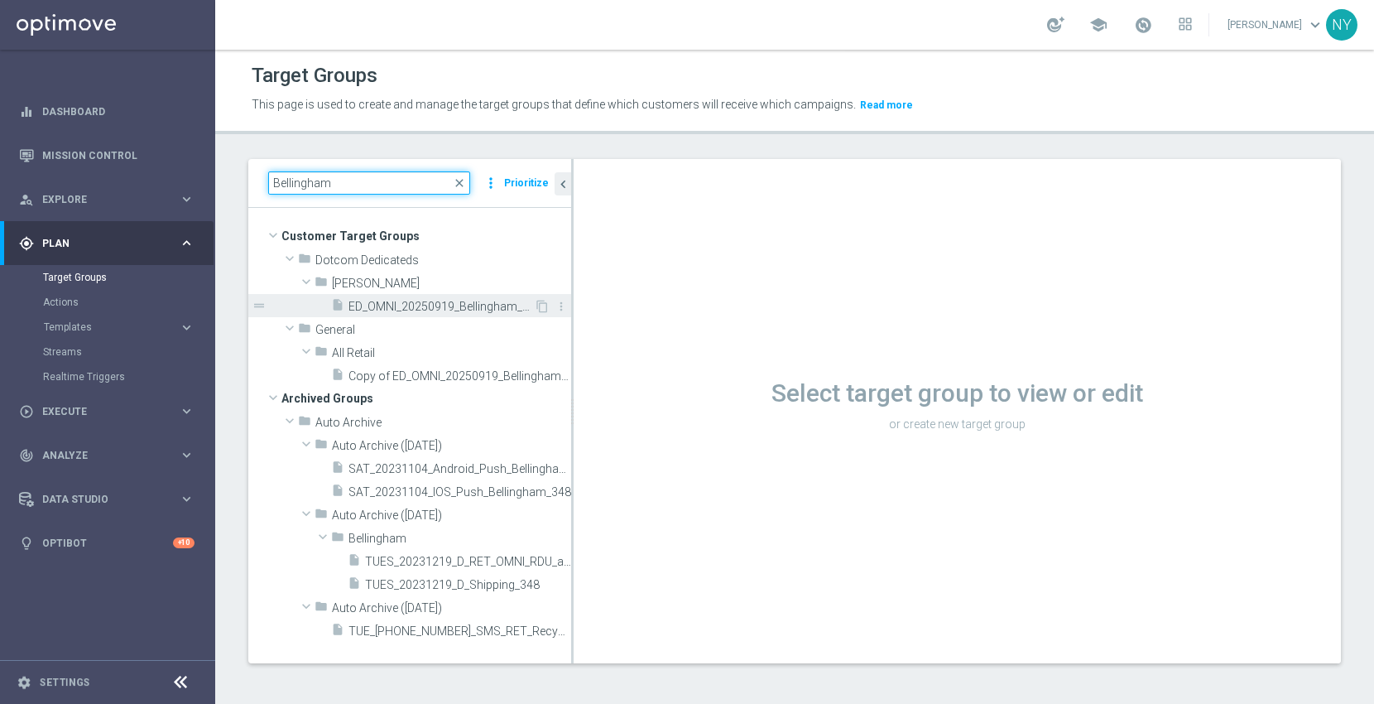
type input "Bellingham"
click at [418, 306] on span "ED_OMNI_20250919_Bellingham_Bin_Wins" at bounding box center [441, 307] width 185 height 14
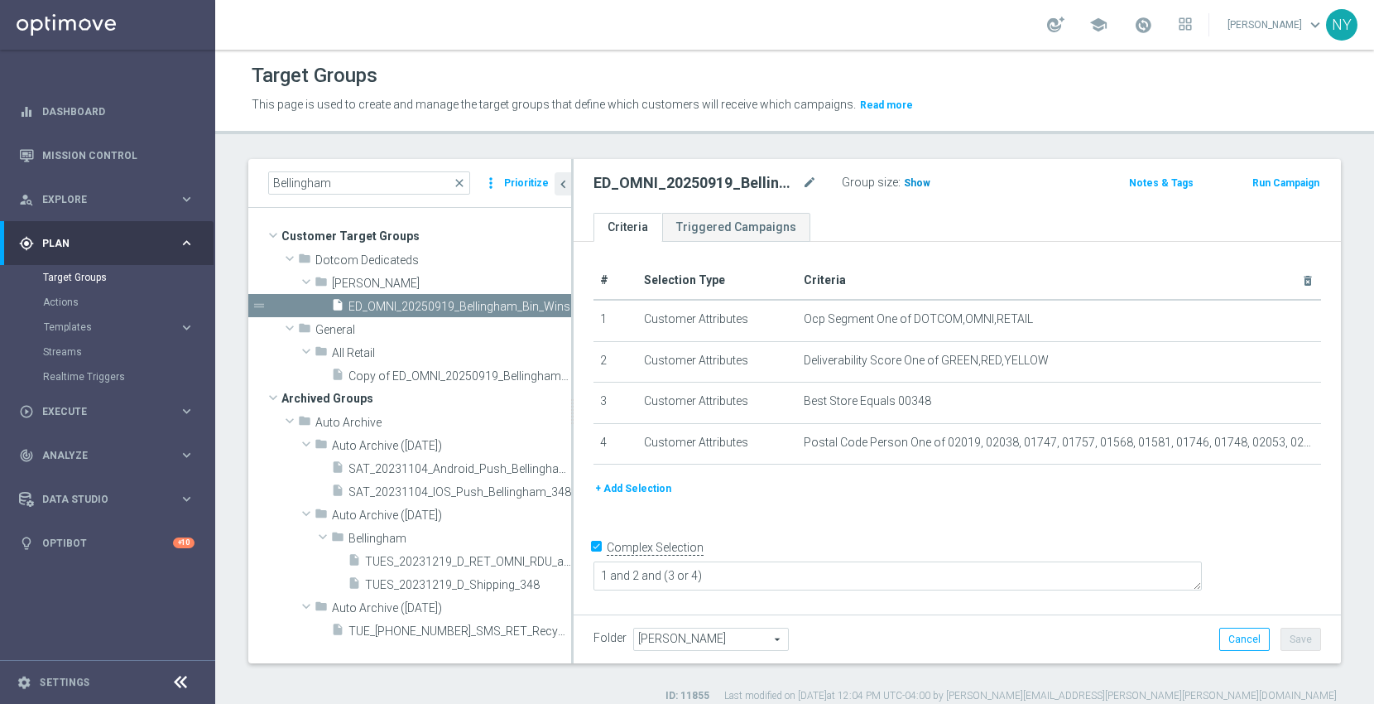
click at [916, 180] on span "Show" at bounding box center [917, 183] width 26 height 12
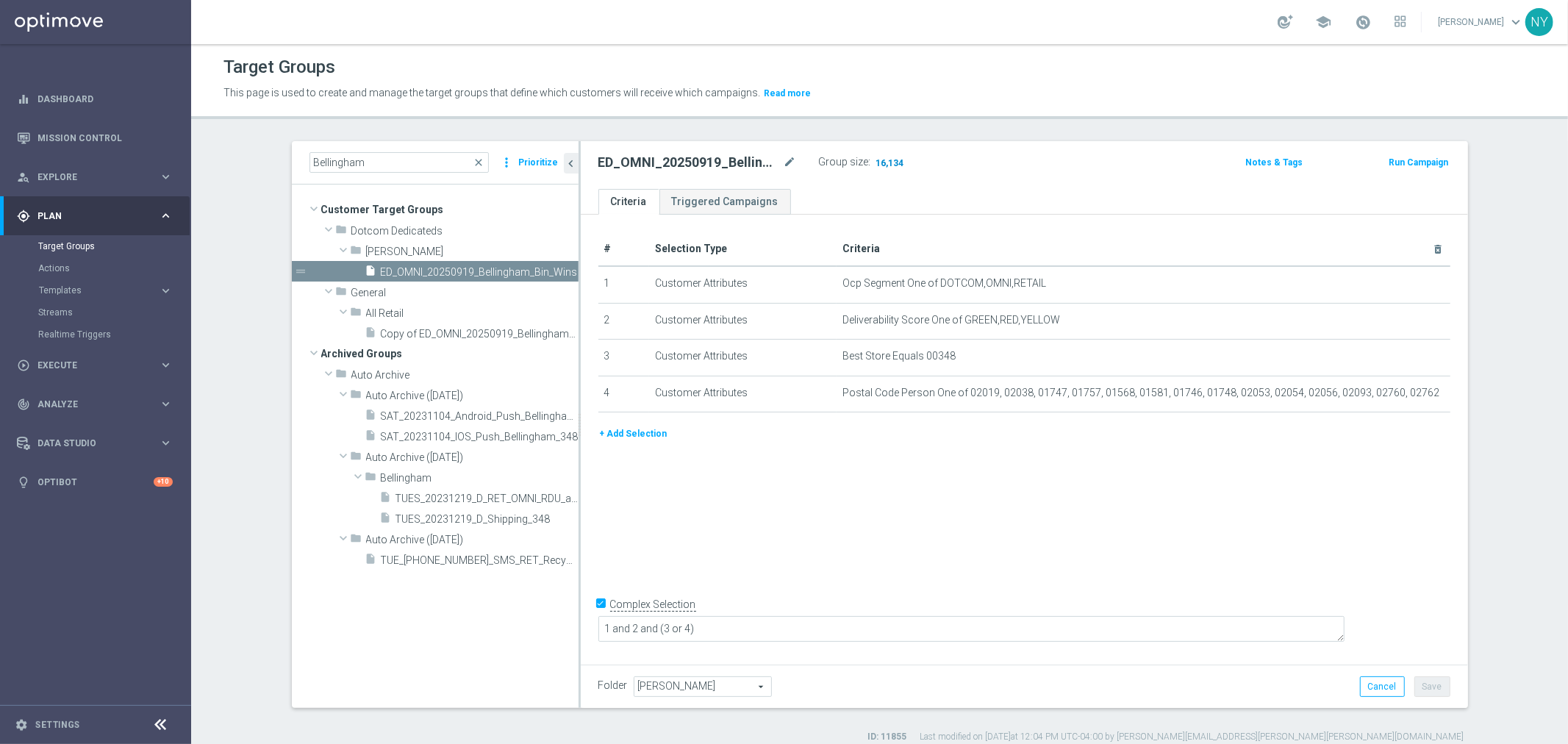
click at [882, 162] on span "16,134" at bounding box center [890, 164] width 31 height 14
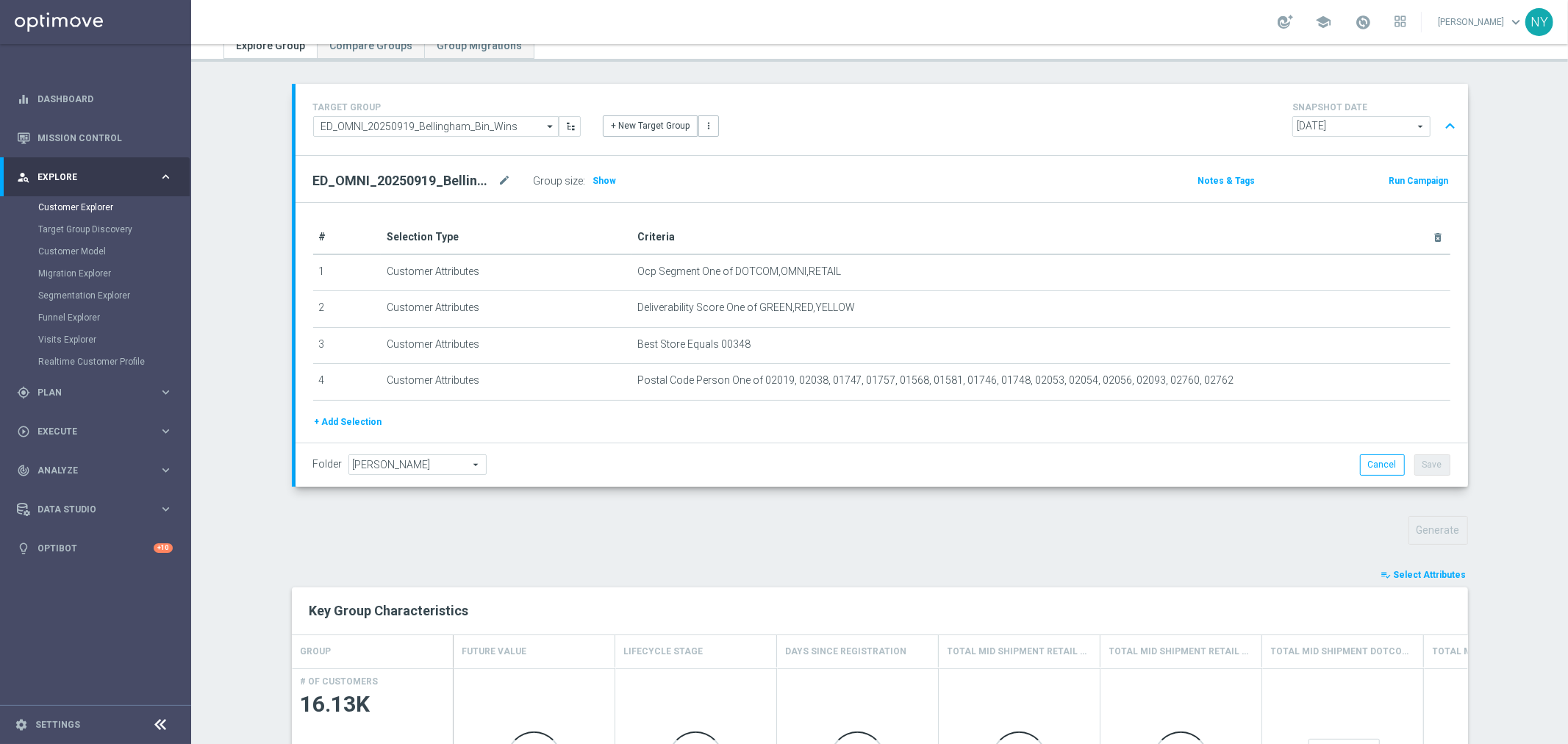
scroll to position [319, 0]
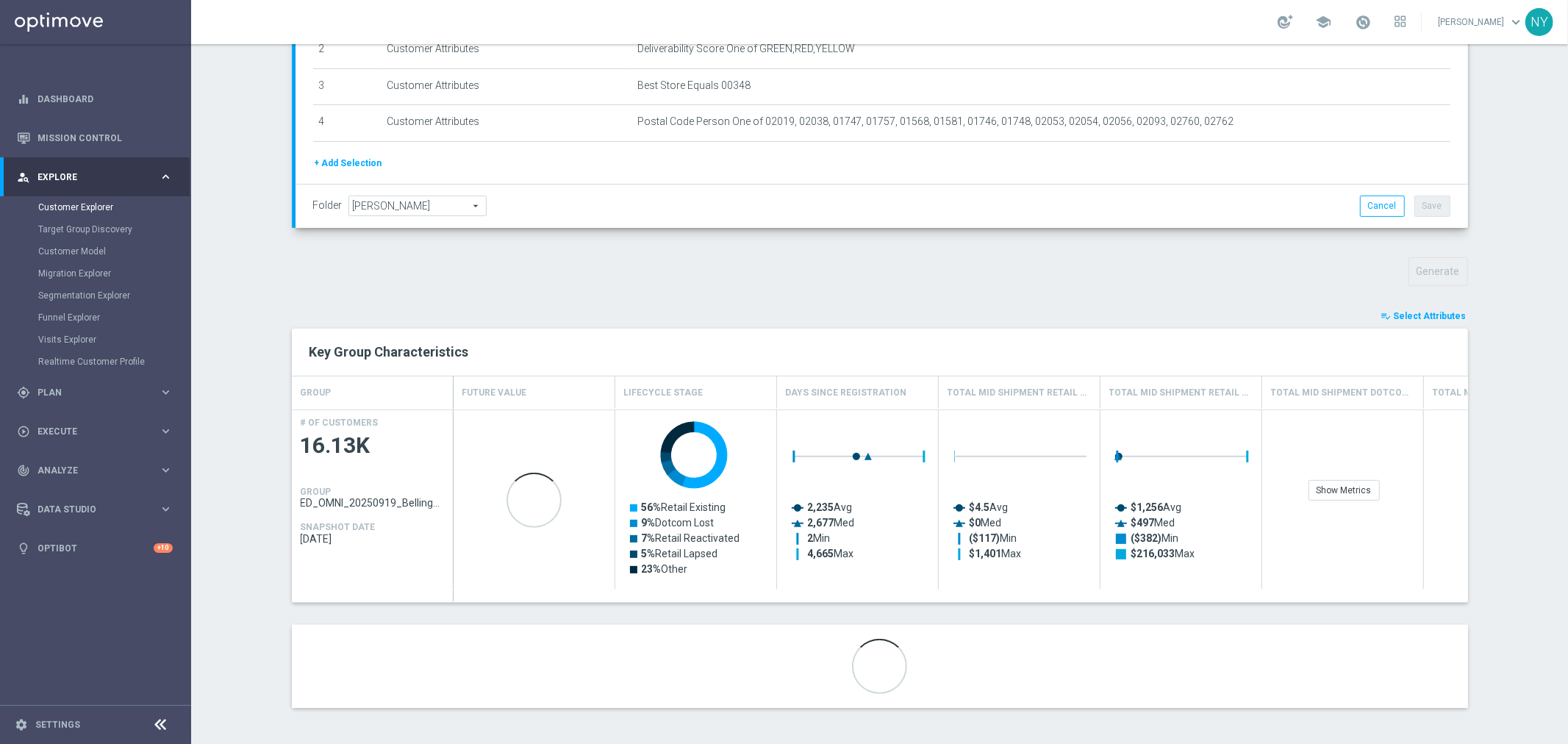
click at [1427, 318] on span "Select Attributes" at bounding box center [1430, 316] width 73 height 11
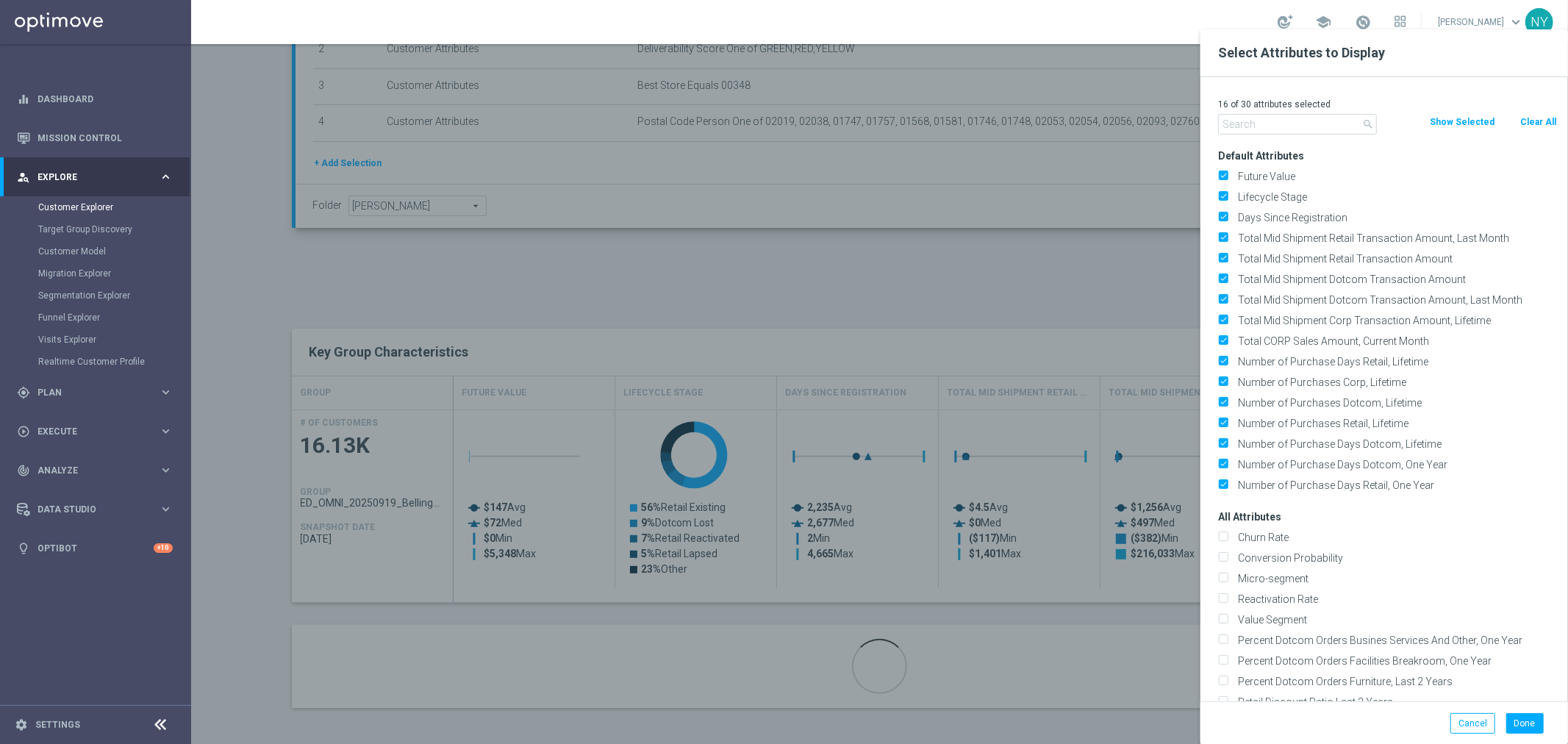
click at [1271, 126] on input "text" at bounding box center [1297, 123] width 159 height 20
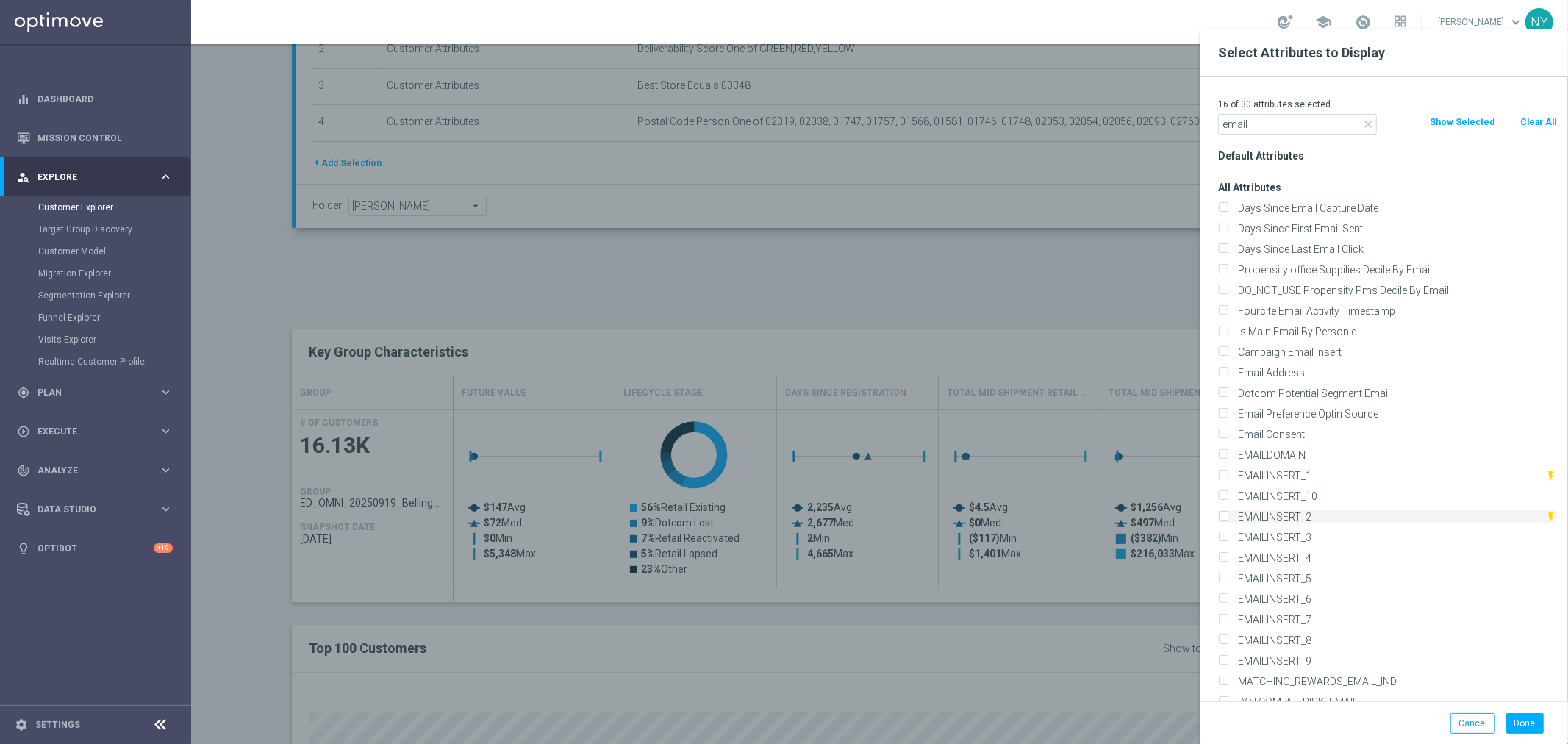
type input "email"
click at [1225, 515] on input "EMAILINSERT_2" at bounding box center [1223, 518] width 10 height 10
checkbox input "true"
click at [1226, 536] on input "EMAILINSERT_3" at bounding box center [1223, 539] width 10 height 10
checkbox input "true"
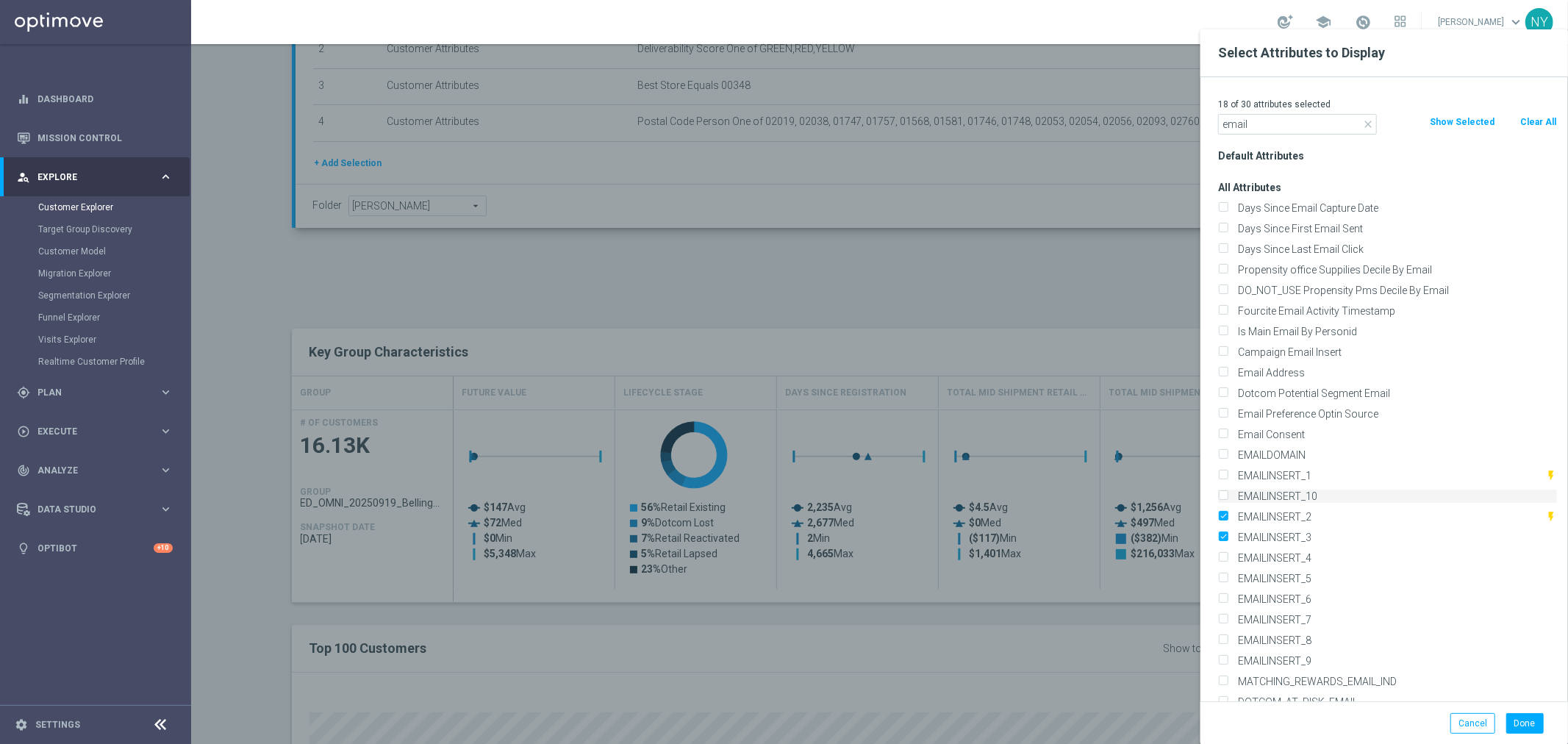
click at [1227, 497] on input "EMAILINSERT_10" at bounding box center [1223, 497] width 10 height 10
checkbox input "true"
click at [1224, 472] on input "EMAILINSERT_1" at bounding box center [1223, 477] width 10 height 10
checkbox input "true"
click at [1227, 561] on input "EMAILINSERT_4" at bounding box center [1223, 559] width 10 height 10
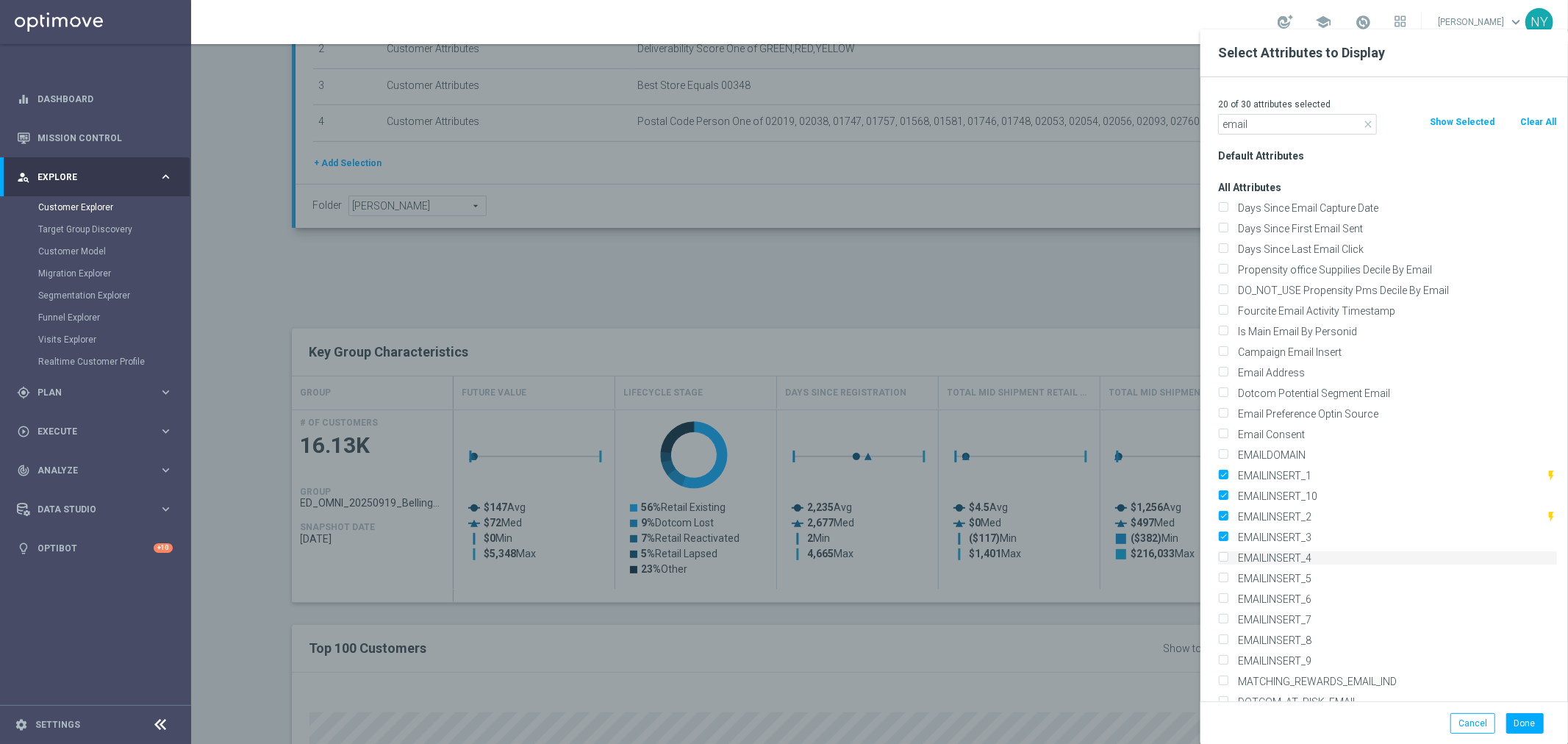
checkbox input "true"
click at [1232, 574] on label "EMAILINSERT_5" at bounding box center [1394, 578] width 324 height 13
click at [1227, 575] on input "EMAILINSERT_5" at bounding box center [1223, 580] width 10 height 10
checkbox input "true"
click at [1223, 598] on input "EMAILINSERT_6" at bounding box center [1223, 600] width 10 height 10
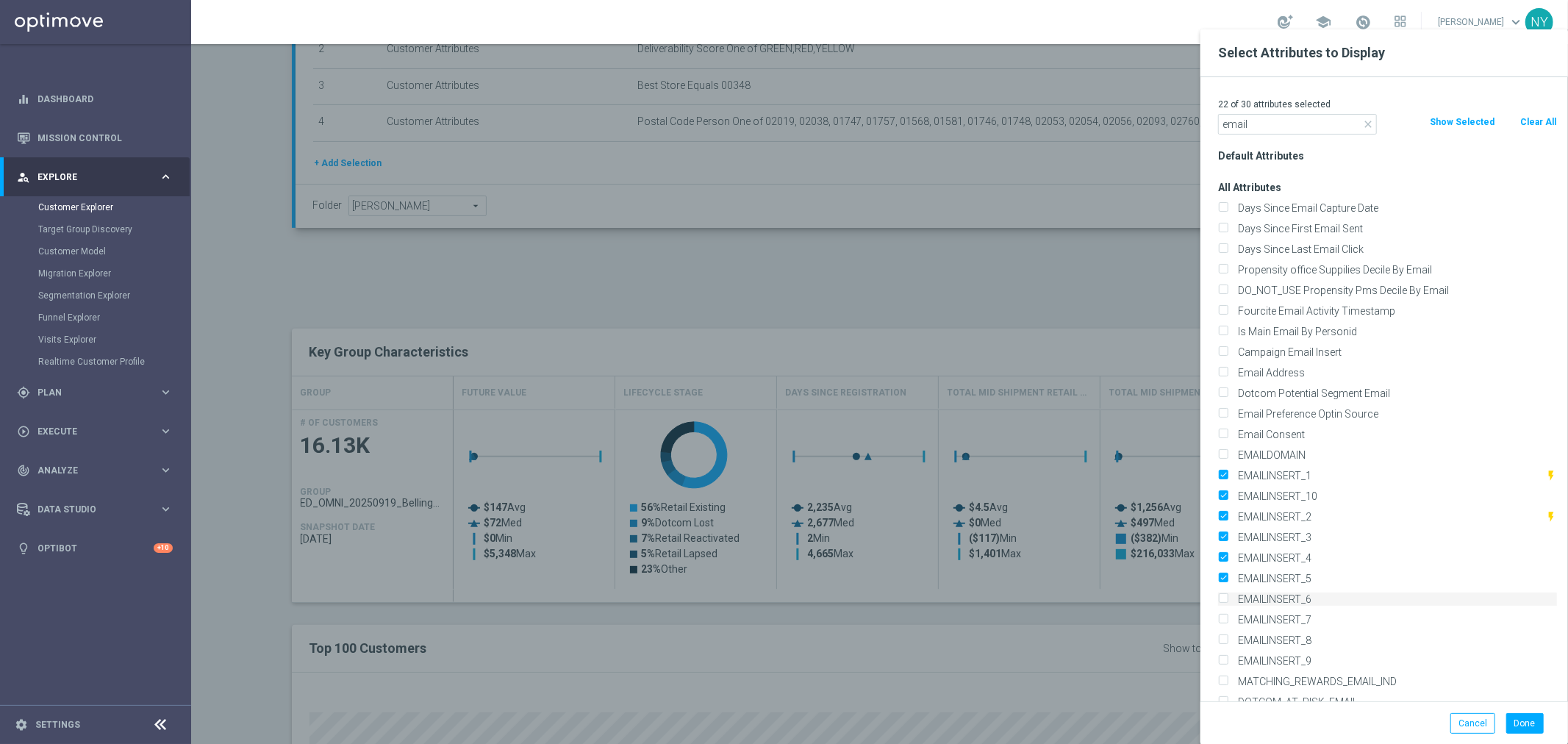
checkbox input "true"
click at [1232, 620] on label "EMAILINSERT_7" at bounding box center [1394, 619] width 324 height 13
click at [1227, 620] on input "EMAILINSERT_7" at bounding box center [1223, 621] width 10 height 10
checkbox input "true"
click at [1225, 644] on input "EMAILINSERT_8" at bounding box center [1223, 642] width 10 height 10
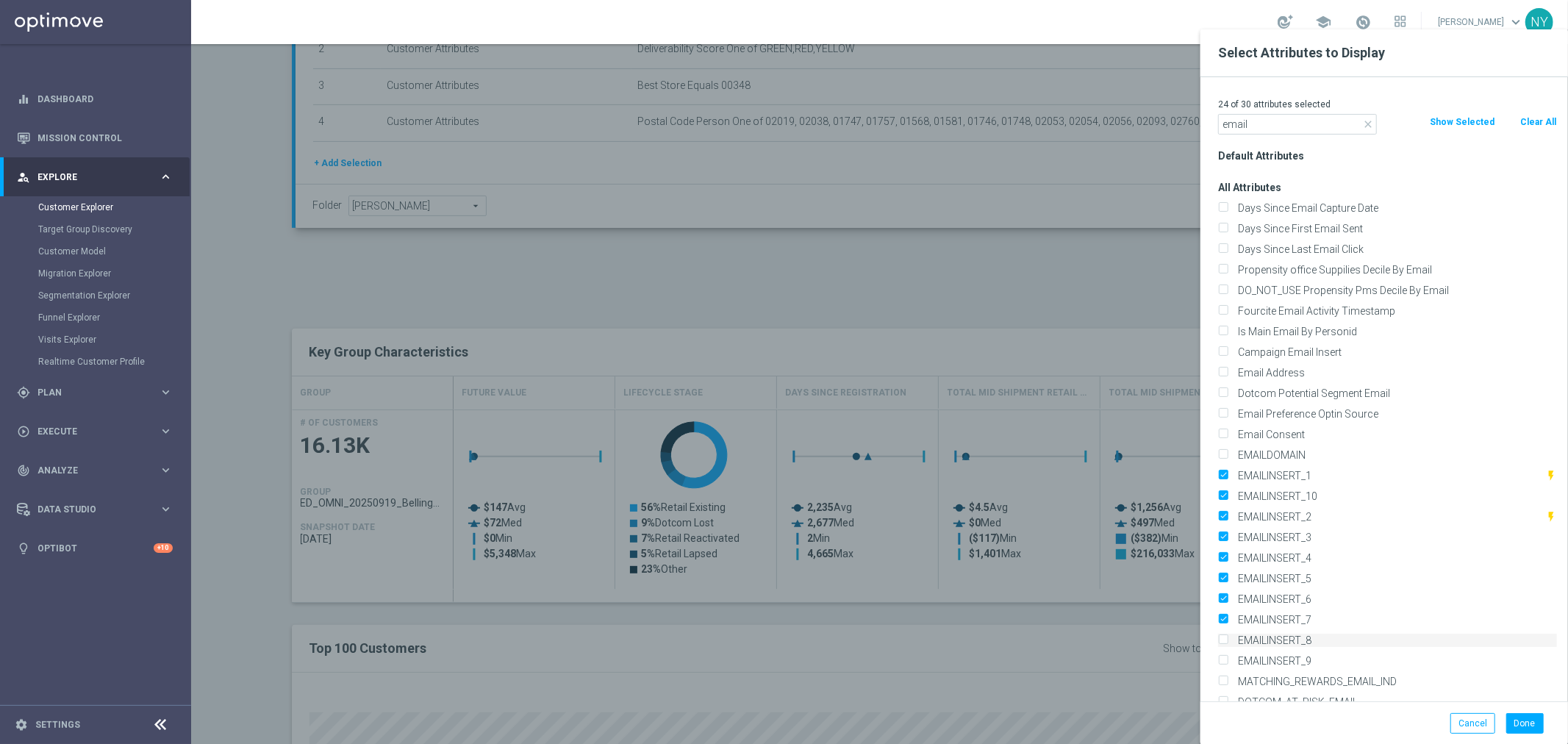
checkbox input "true"
click at [1224, 664] on input "EMAILINSERT_9" at bounding box center [1223, 662] width 10 height 10
checkbox input "true"
click at [1523, 724] on button "Done" at bounding box center [1524, 723] width 37 height 20
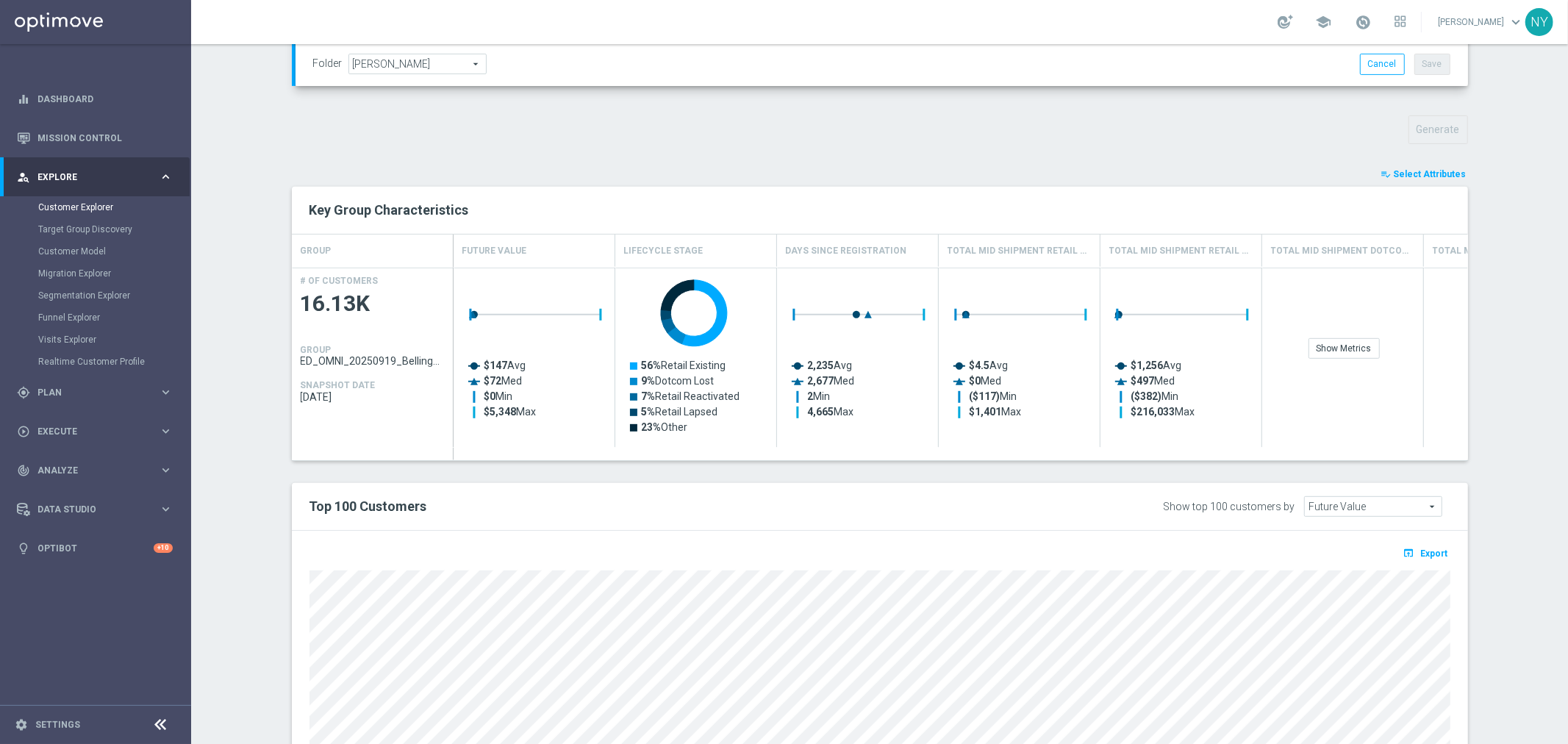
scroll to position [643, 0]
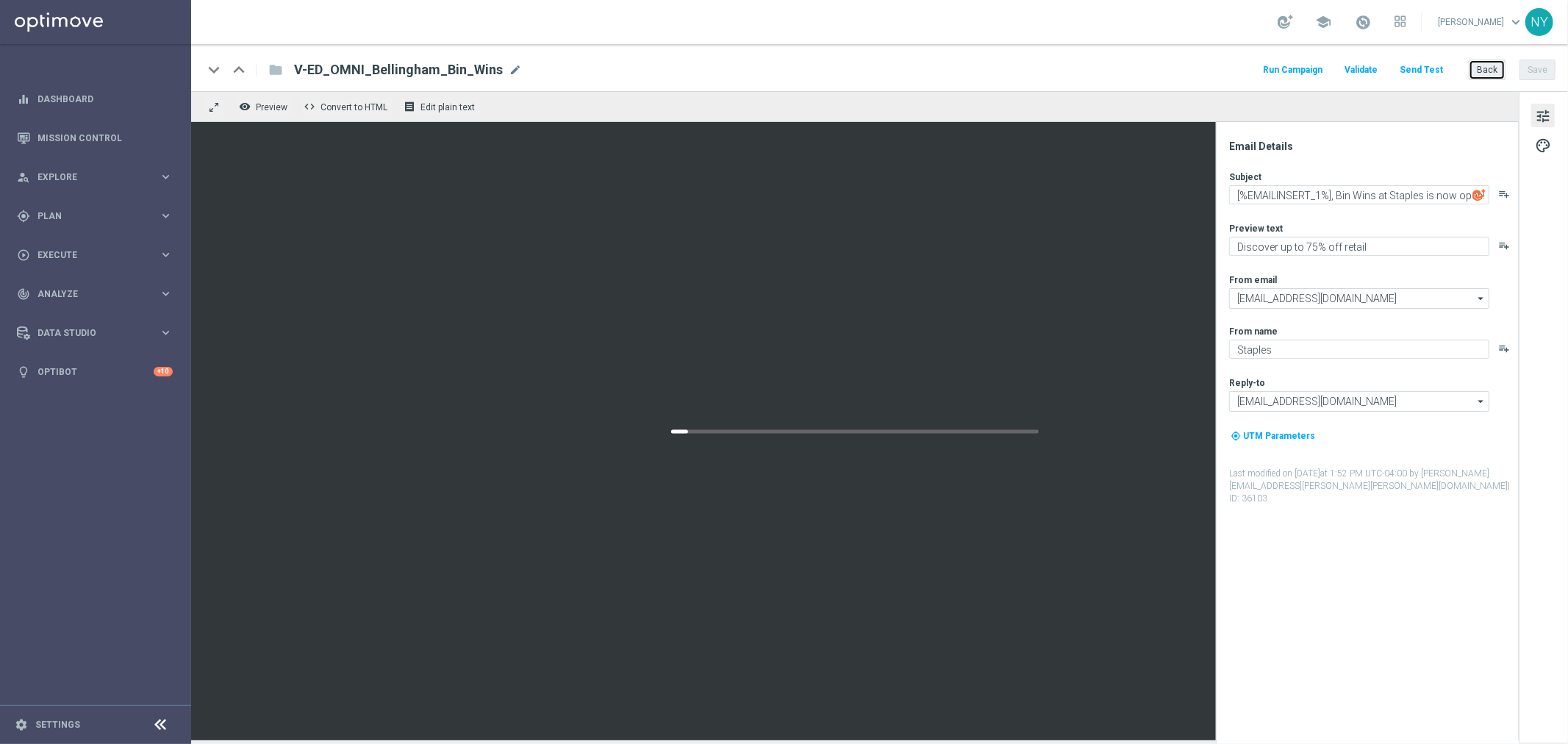
click at [1479, 61] on button "Back" at bounding box center [1486, 69] width 36 height 20
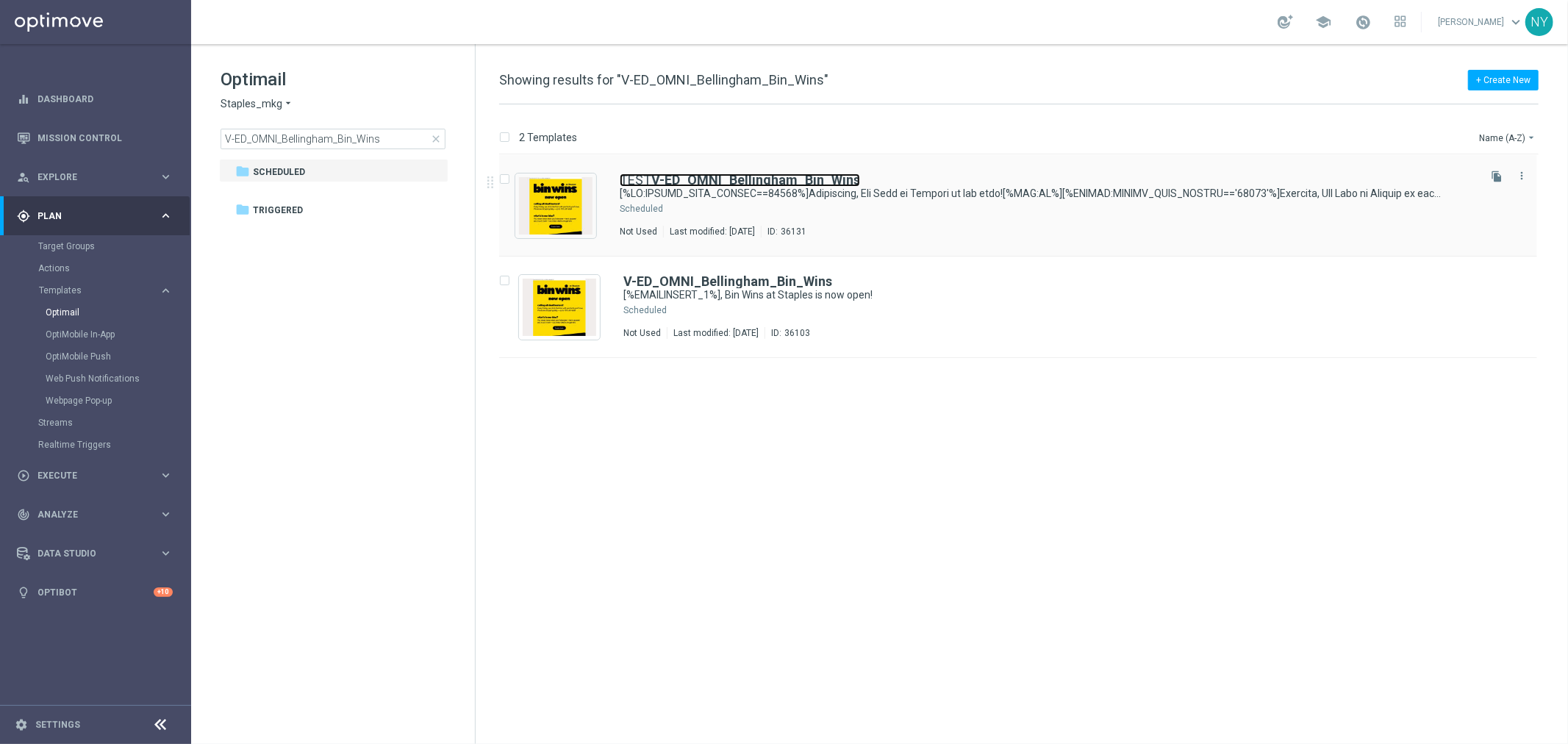
click at [674, 186] on b "V-ED_OMNI_Bellingham_Bin_Wins" at bounding box center [755, 179] width 209 height 15
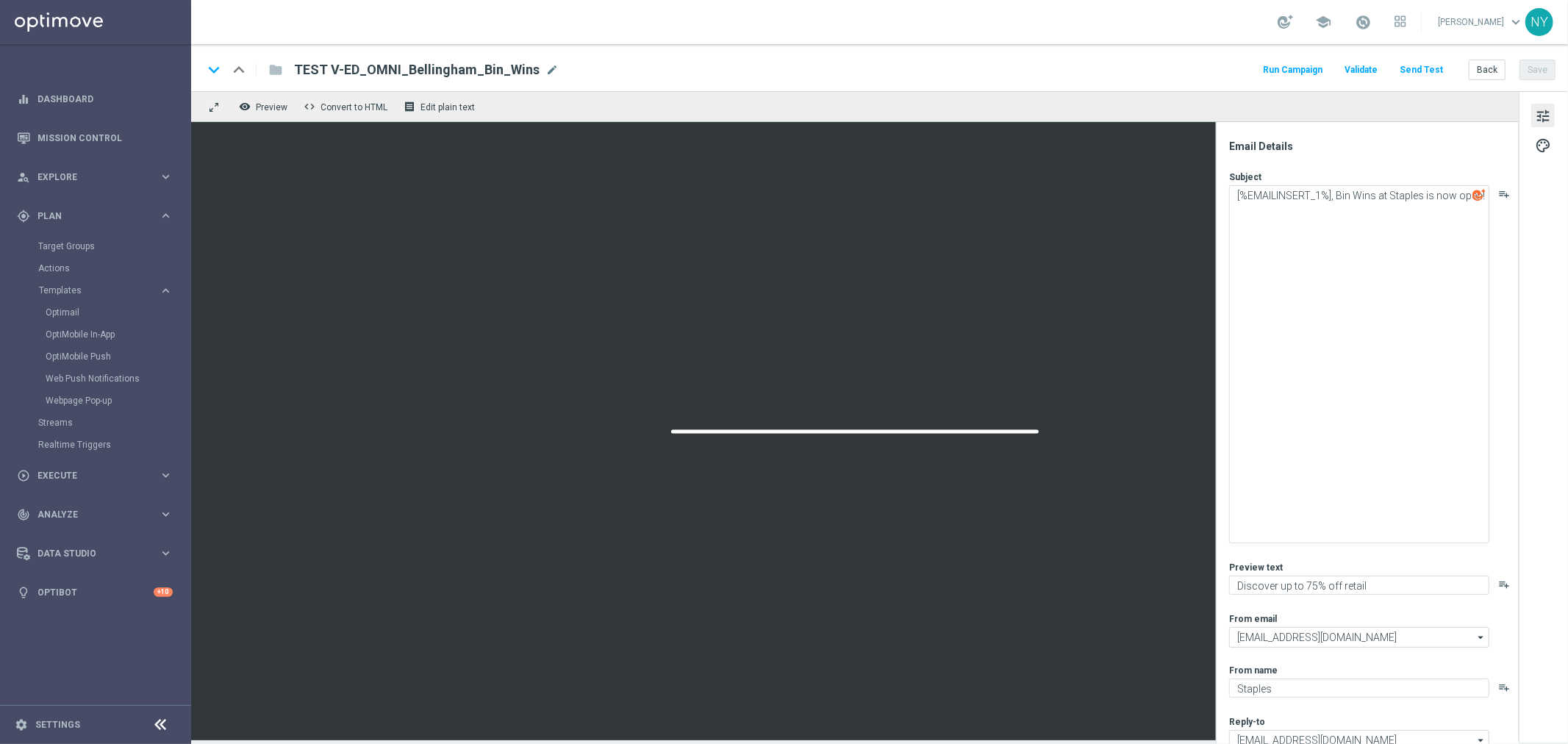
type textarea "[%IF:POSTAL_CODE_PERSON==02019%][GEOGRAPHIC_DATA], Bin Wins at Staples is now o…"
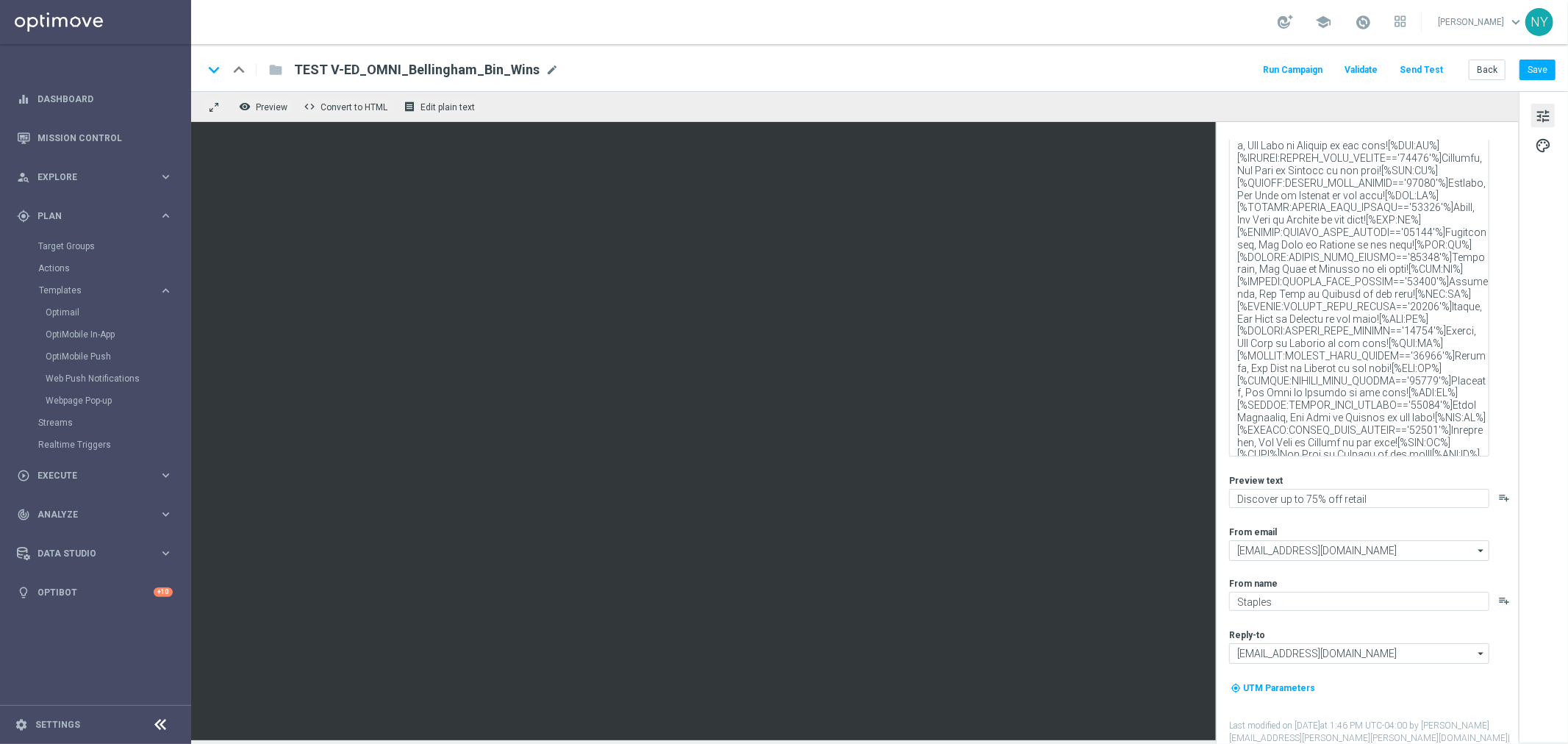
scroll to position [5, 0]
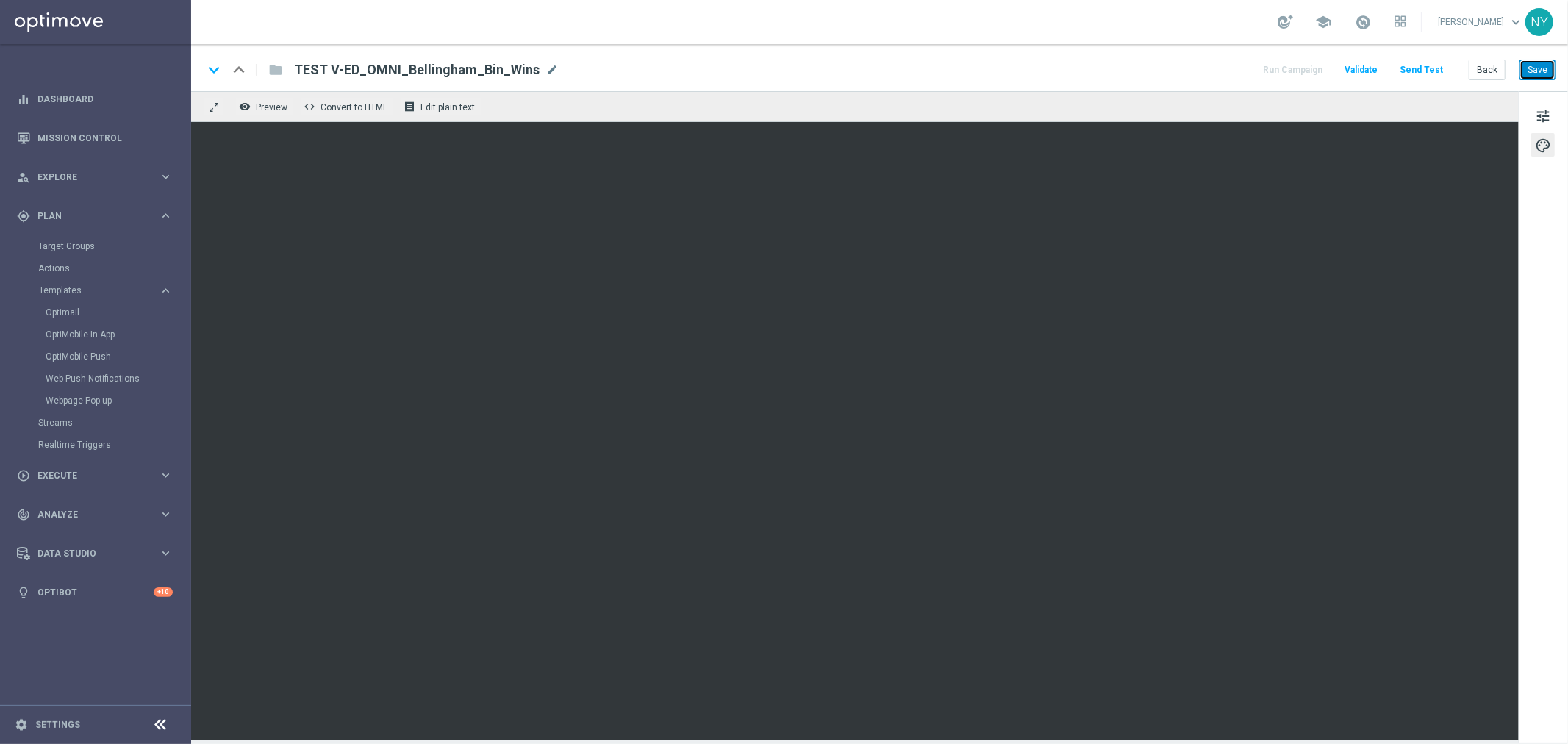
click at [1540, 70] on button "Save" at bounding box center [1537, 69] width 36 height 20
click at [1539, 64] on button "Save" at bounding box center [1537, 69] width 36 height 20
click at [1541, 115] on span "tune" at bounding box center [1542, 116] width 16 height 20
click at [1548, 113] on span "tune" at bounding box center [1542, 116] width 16 height 20
click at [1540, 113] on span "tune" at bounding box center [1542, 116] width 16 height 20
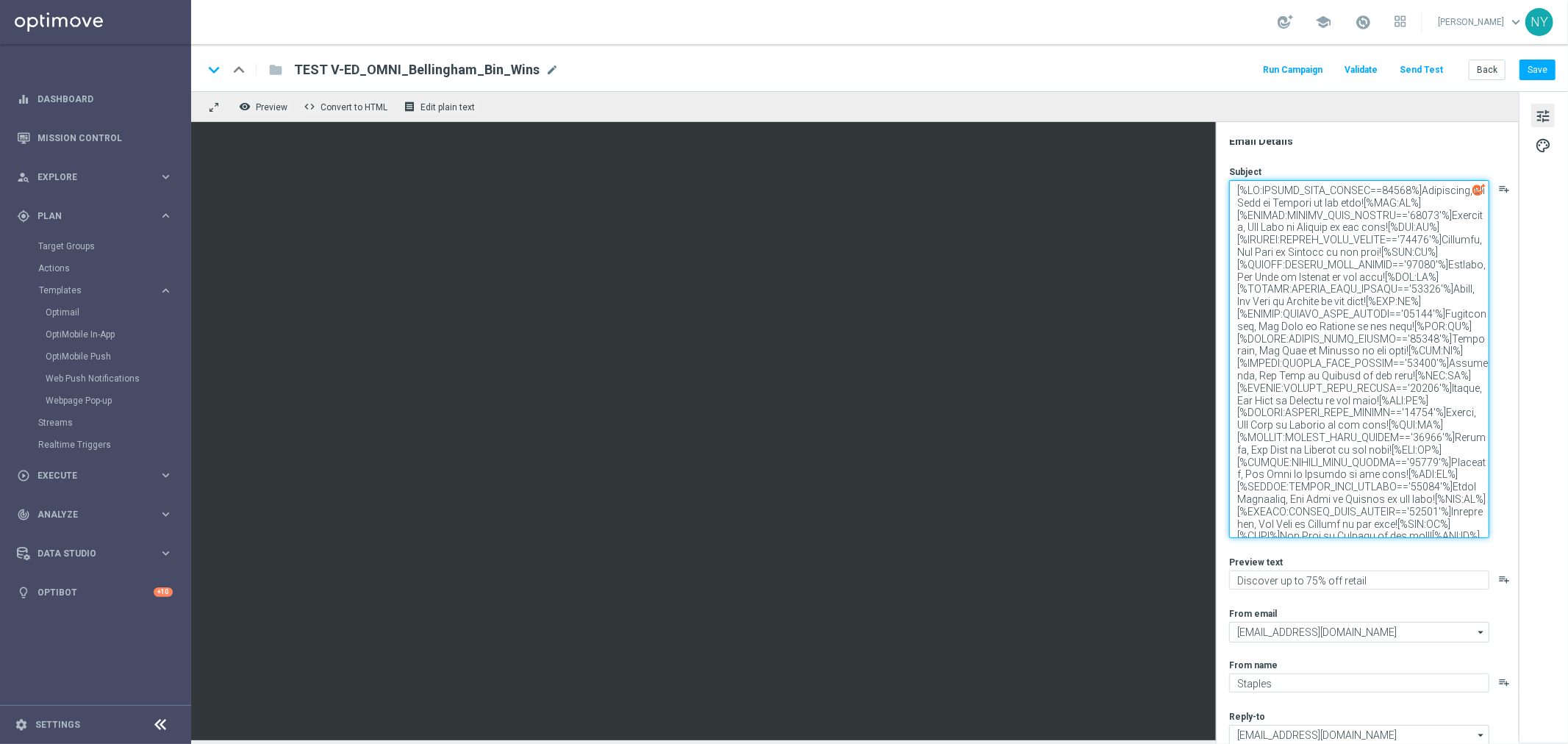
click at [1406, 466] on textarea at bounding box center [1358, 359] width 260 height 358
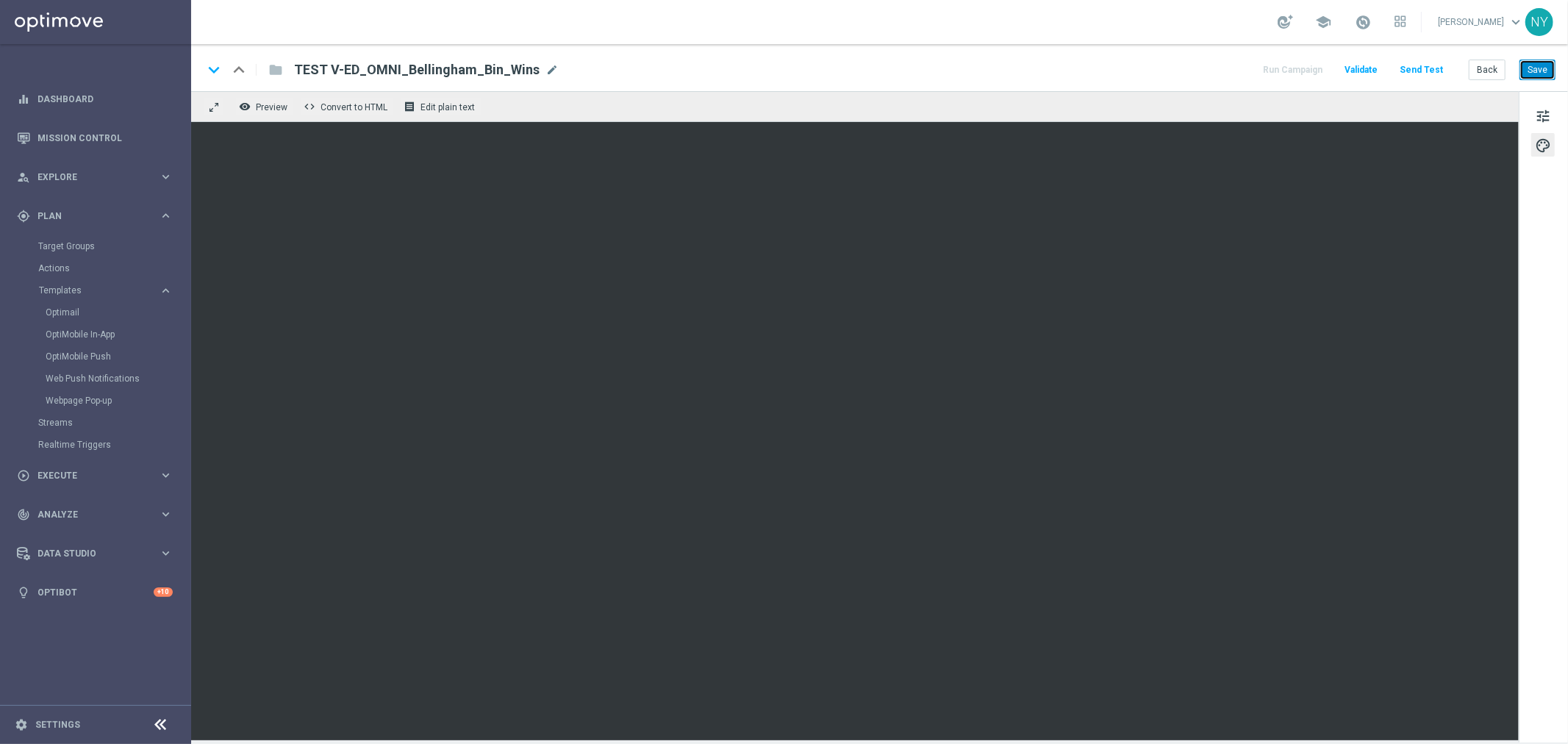
click at [1526, 70] on button "Save" at bounding box center [1537, 69] width 36 height 20
click at [1538, 72] on button "Save" at bounding box center [1537, 69] width 36 height 20
click at [1544, 67] on button "Save" at bounding box center [1537, 69] width 36 height 20
click at [1534, 67] on button "Save" at bounding box center [1537, 69] width 36 height 20
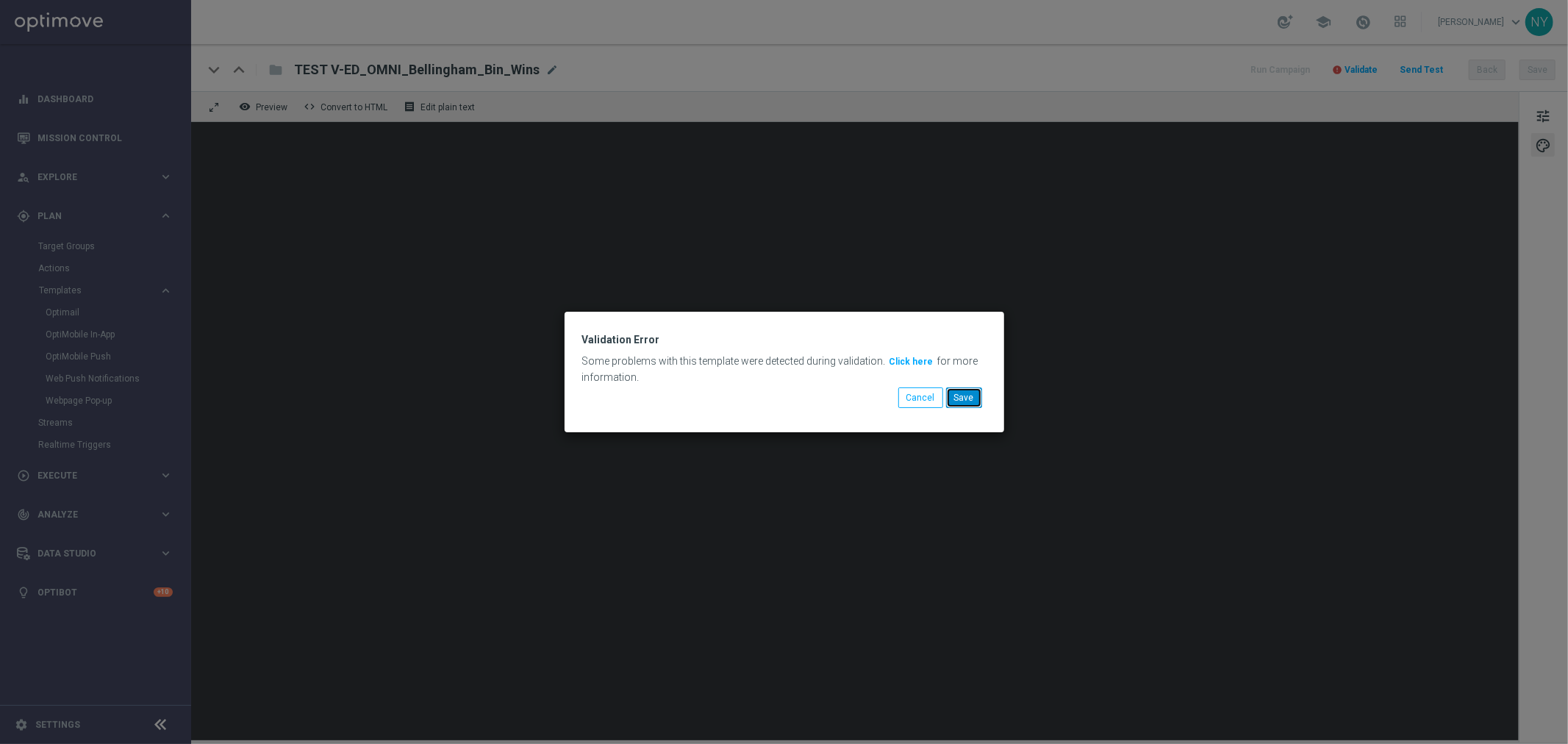
click at [957, 393] on button "Save" at bounding box center [963, 397] width 36 height 20
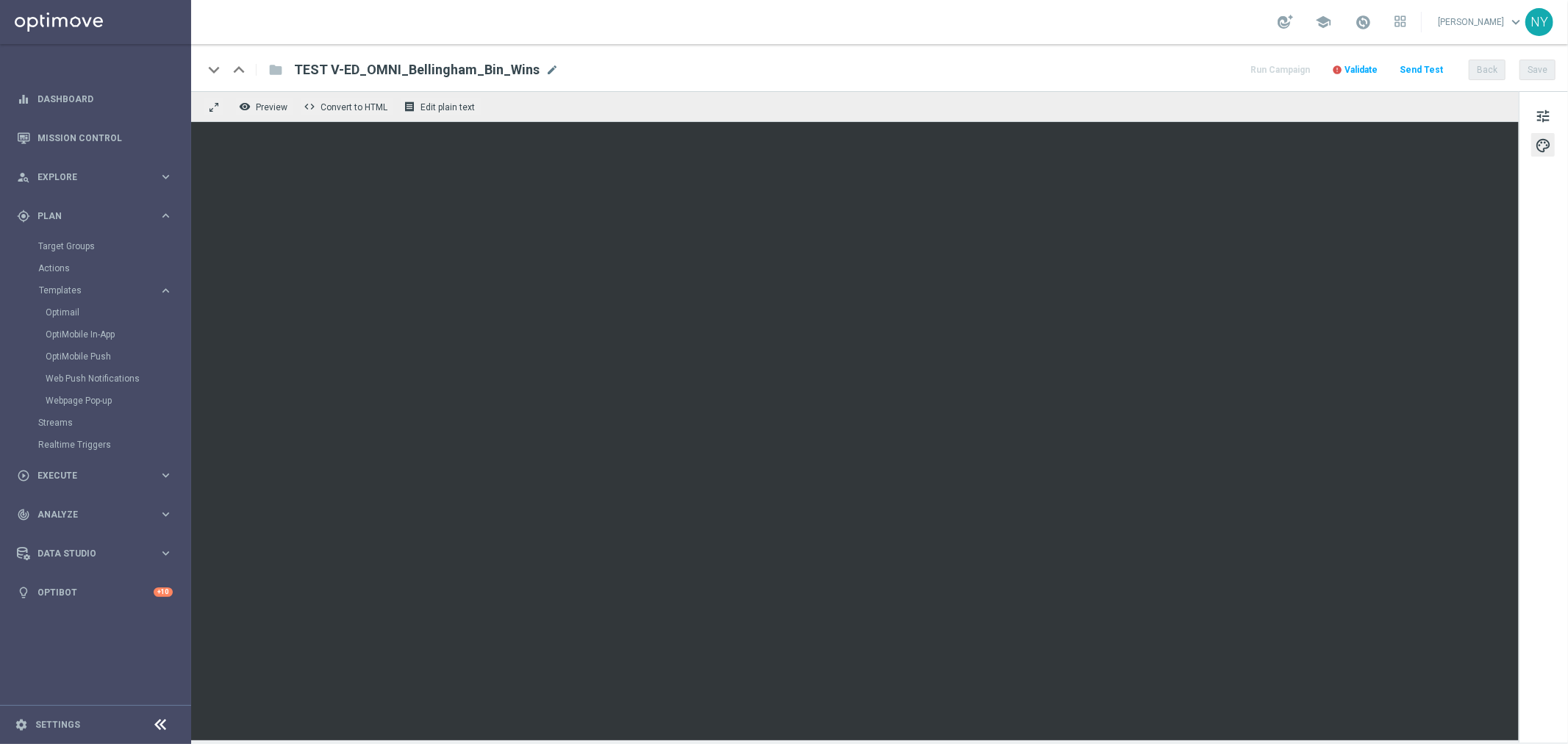
click at [1377, 65] on span "Validate" at bounding box center [1360, 70] width 33 height 11
click at [1362, 68] on span "Validate" at bounding box center [1360, 70] width 33 height 11
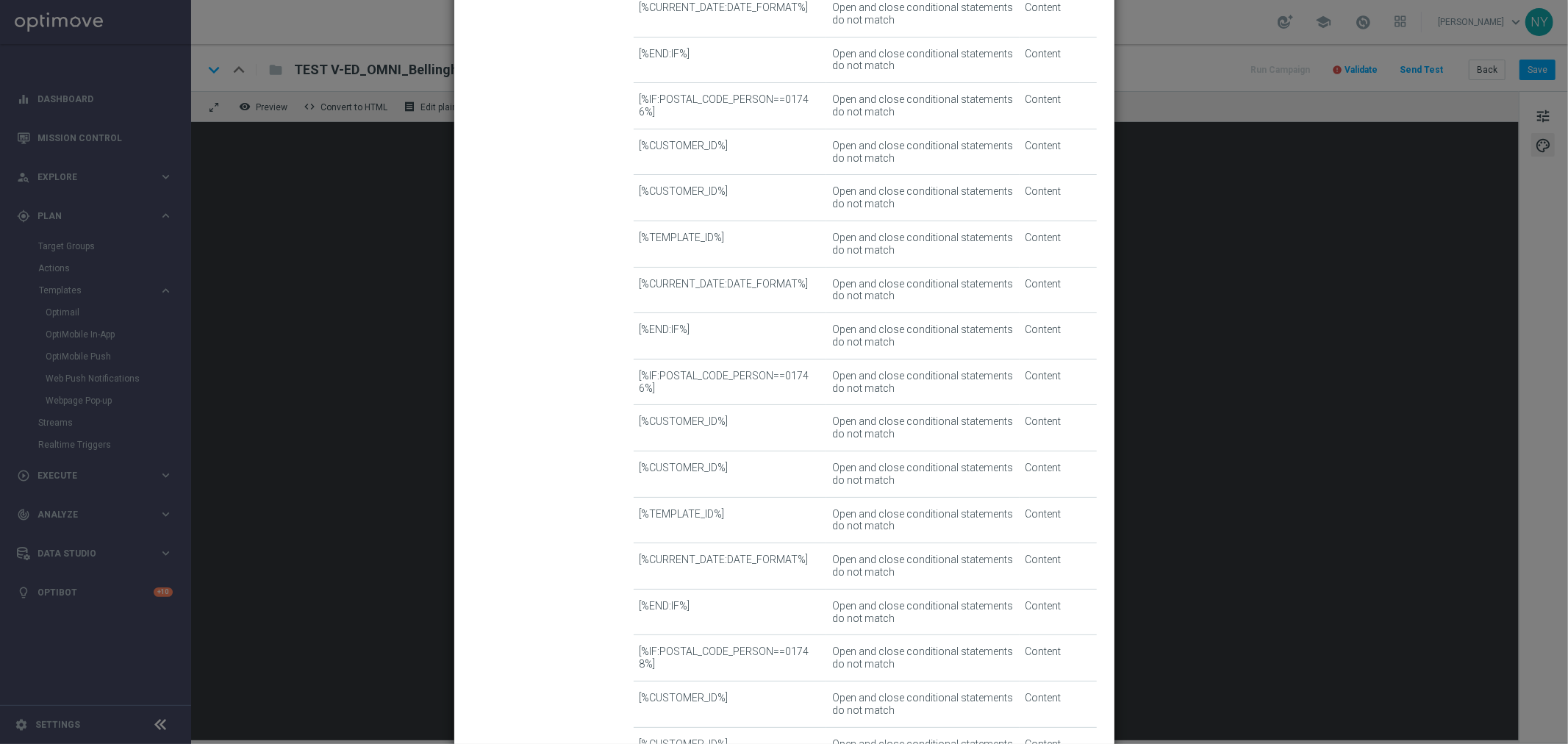
click at [1163, 76] on modal-container "Template Validation error Invalid template This template contains errors, preve…" at bounding box center [784, 372] width 1568 height 744
click at [1163, 186] on modal-container "Template Validation error Invalid template This template contains errors, preve…" at bounding box center [784, 372] width 1568 height 744
click at [1423, 67] on modal-container "Template Validation error Invalid template This template contains errors, preve…" at bounding box center [784, 372] width 1568 height 744
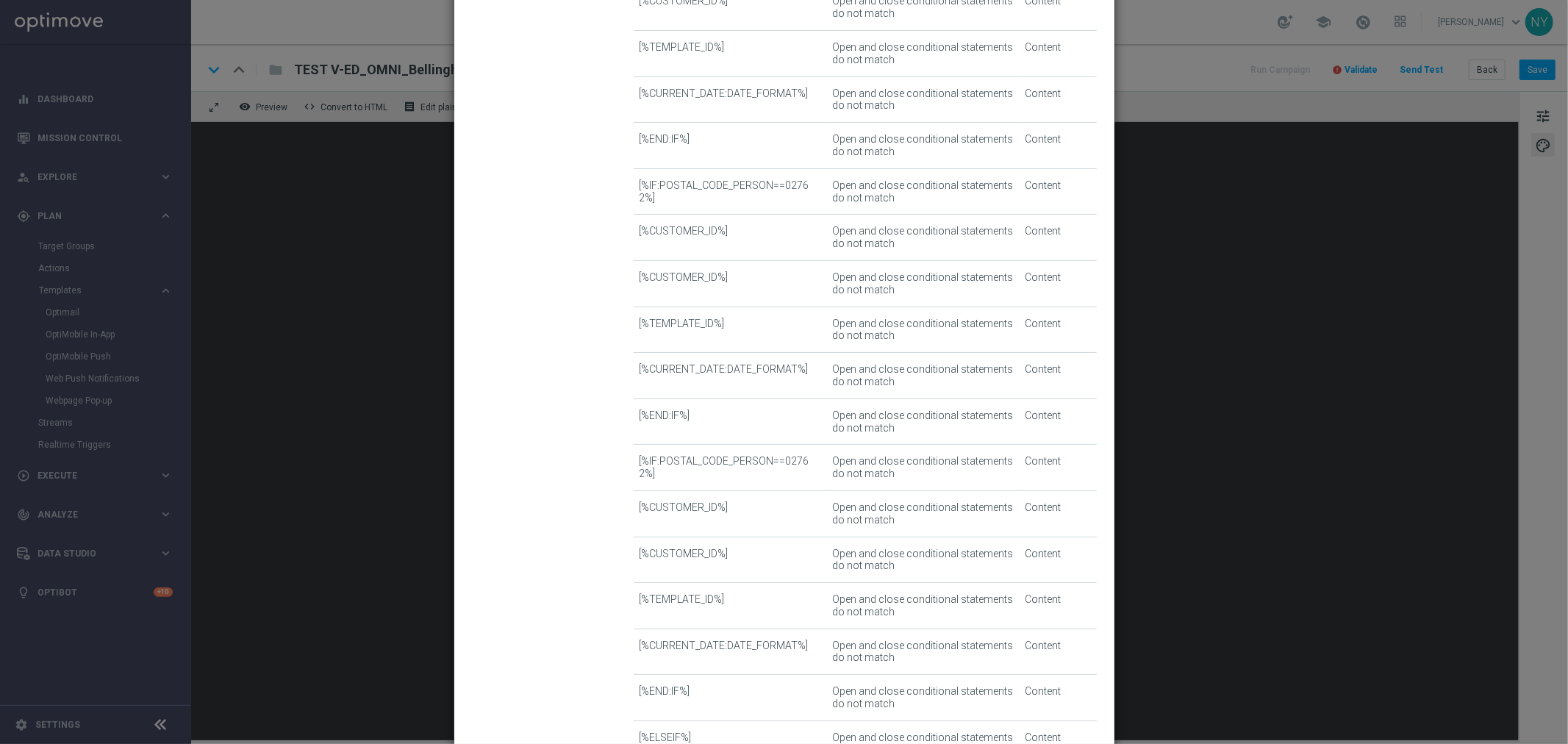
scroll to position [2584, 0]
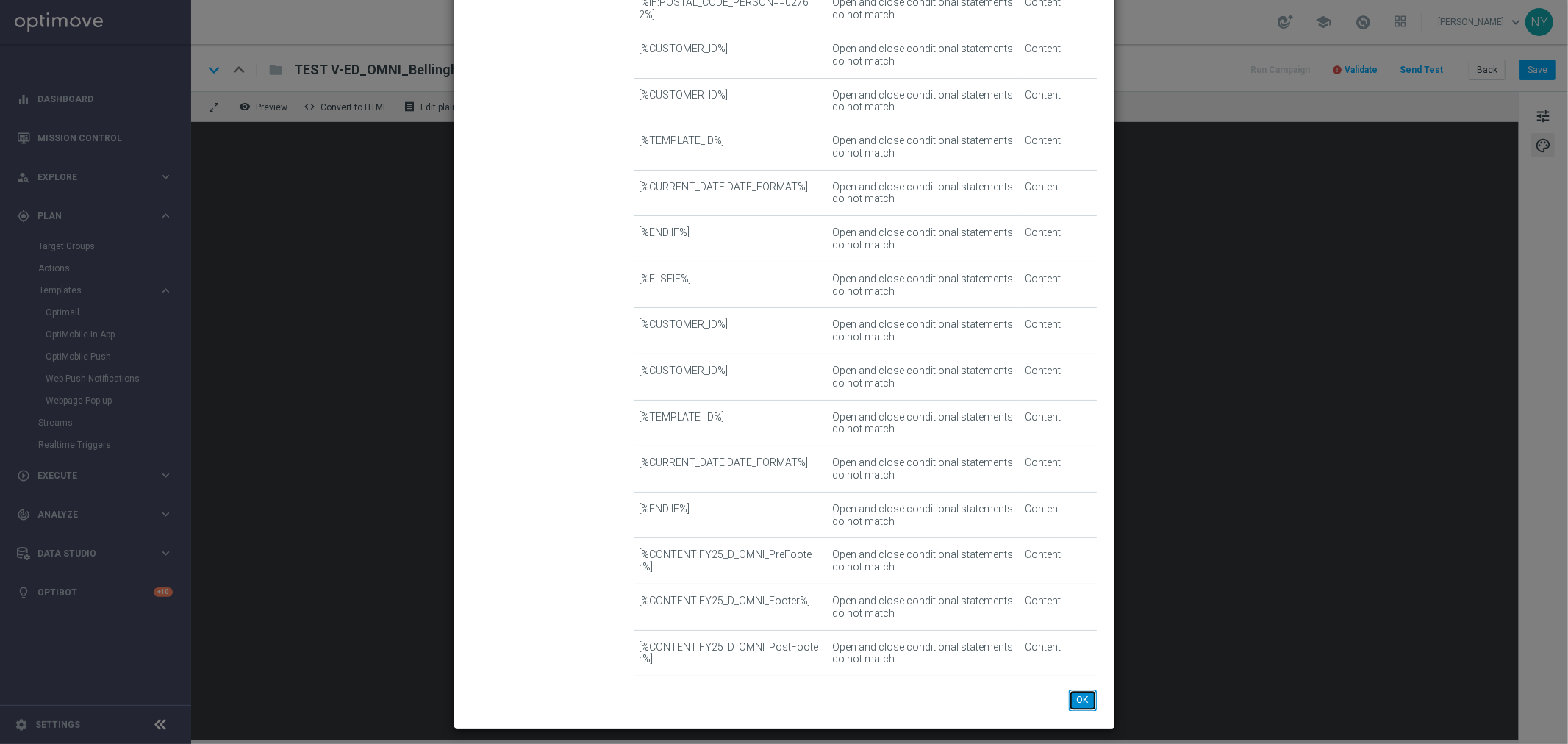
click at [1079, 695] on button "OK" at bounding box center [1082, 699] width 28 height 20
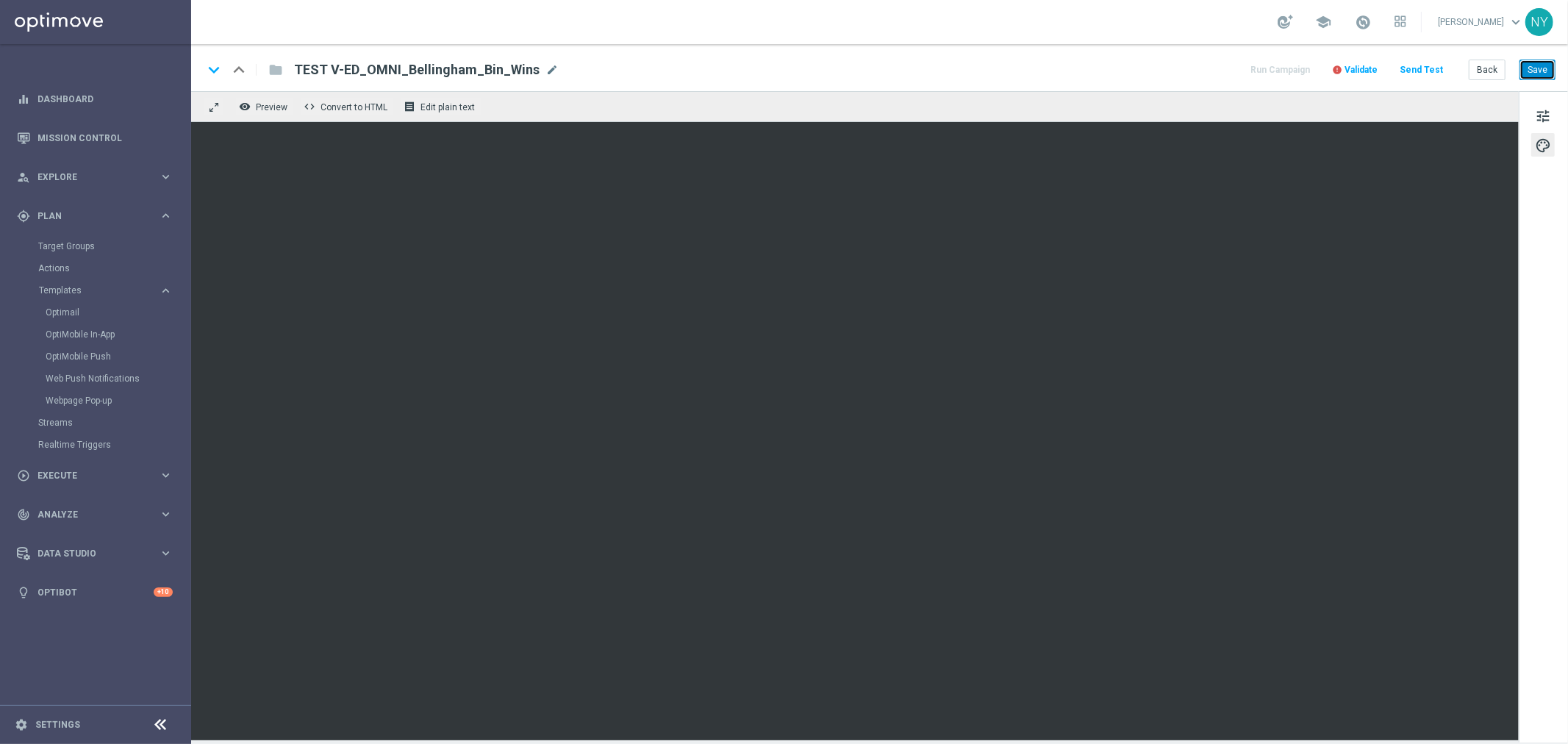
click at [1540, 67] on button "Save" at bounding box center [1537, 69] width 36 height 20
click at [1373, 68] on span "Validate" at bounding box center [1360, 70] width 33 height 11
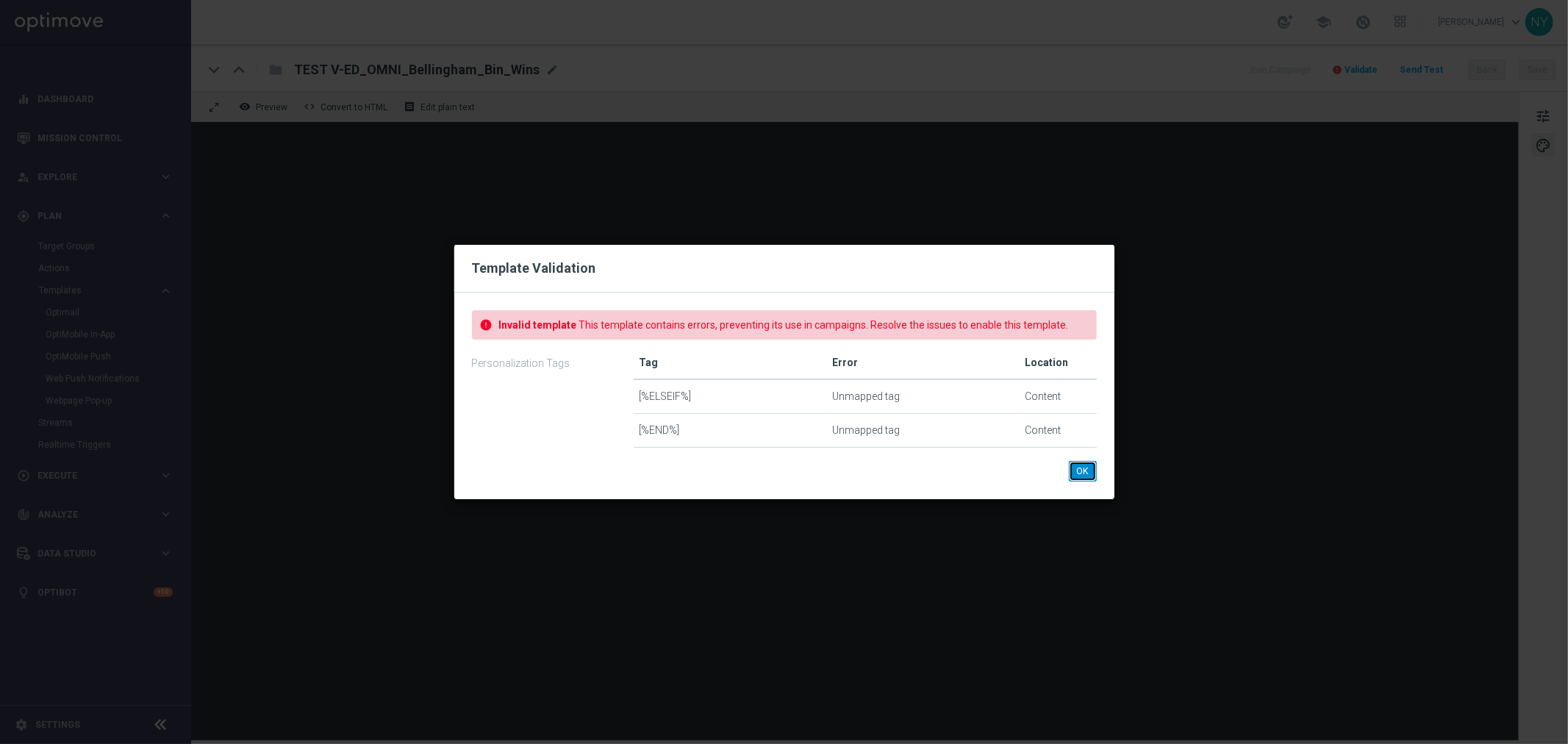
click at [1075, 468] on button "OK" at bounding box center [1082, 471] width 28 height 20
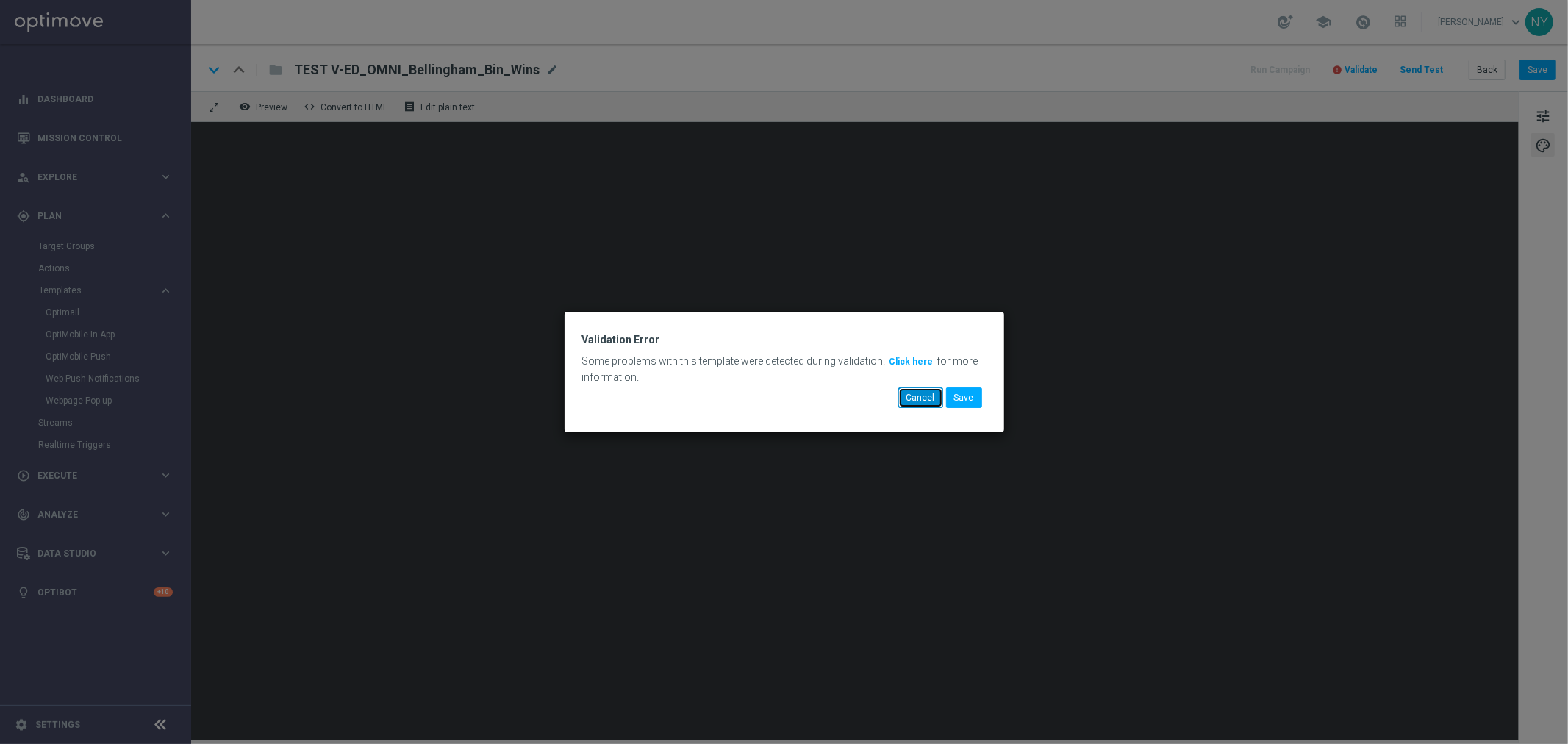
click at [927, 398] on button "Cancel" at bounding box center [921, 397] width 44 height 20
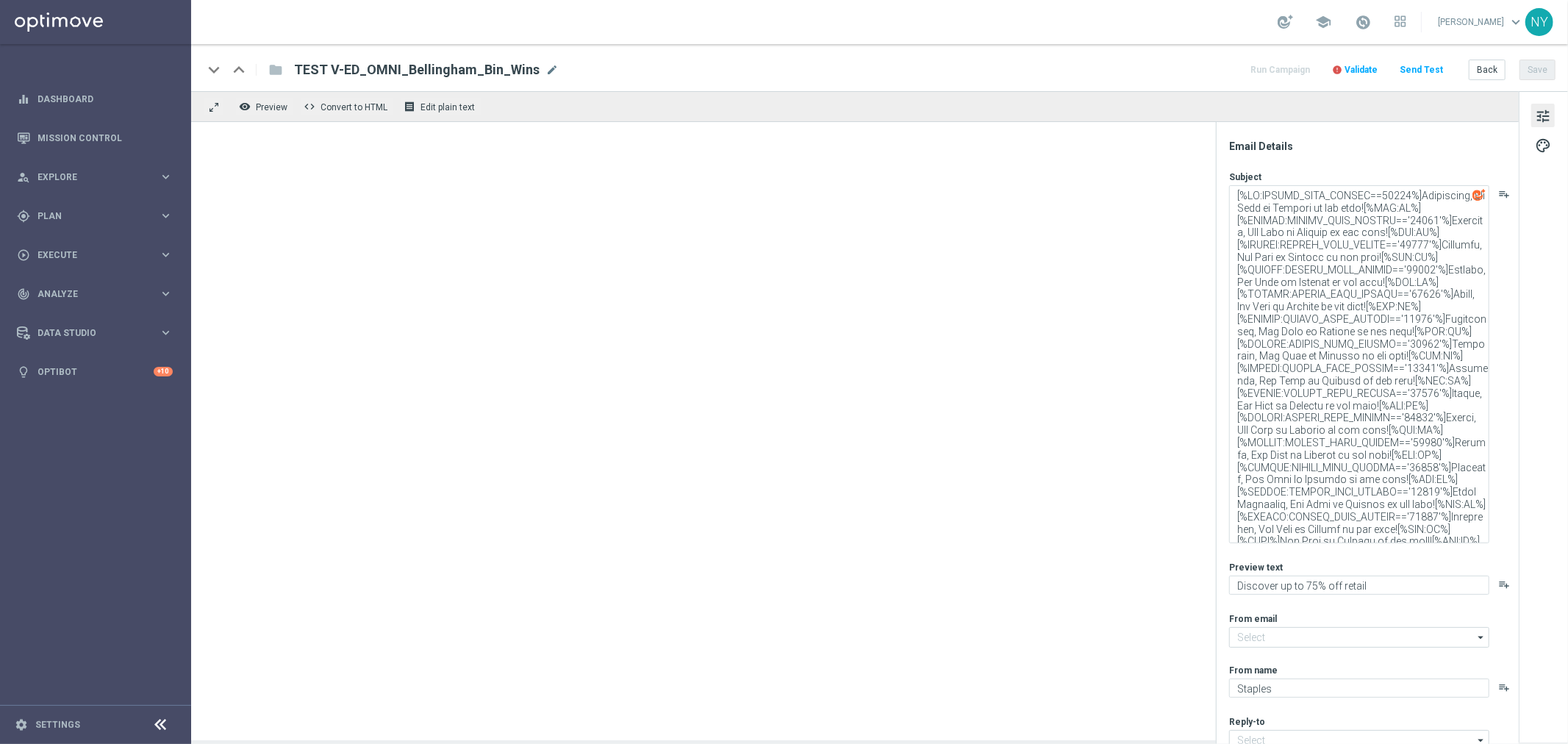
type input "[EMAIL_ADDRESS][DOMAIN_NAME]"
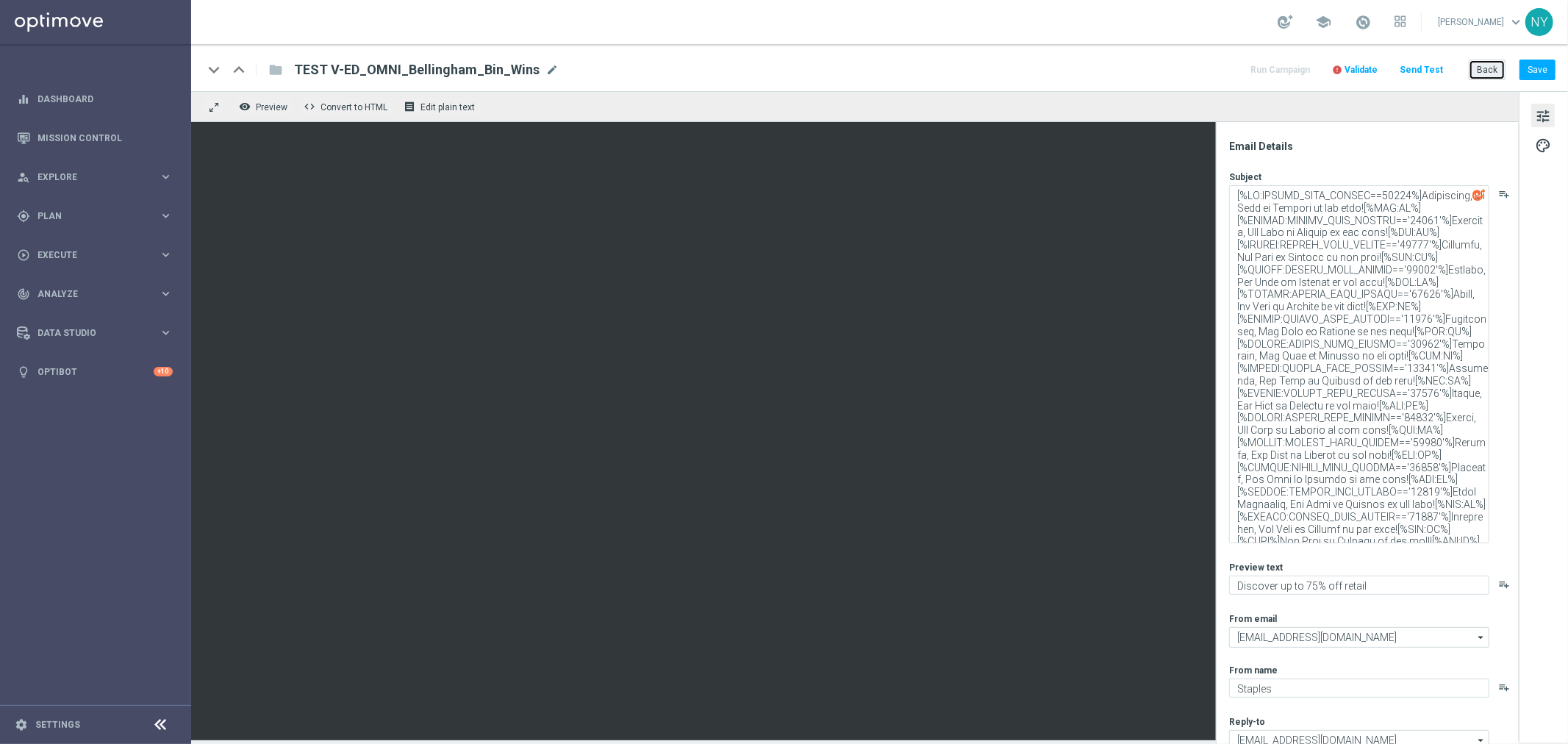
click at [1492, 70] on button "Back" at bounding box center [1486, 69] width 36 height 20
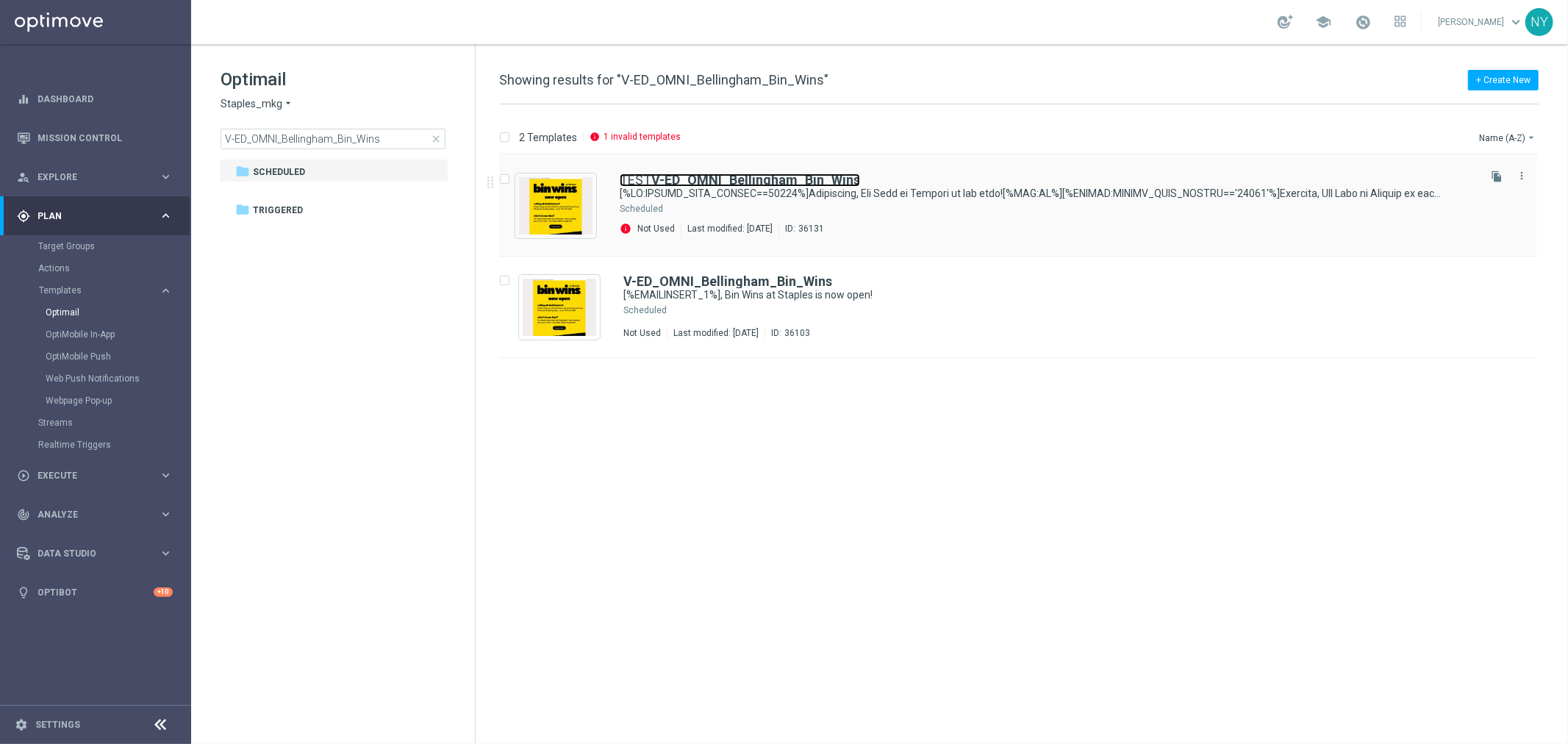
click at [715, 182] on b "V-ED_OMNI_Bellingham_Bin_Wins" at bounding box center [755, 179] width 209 height 15
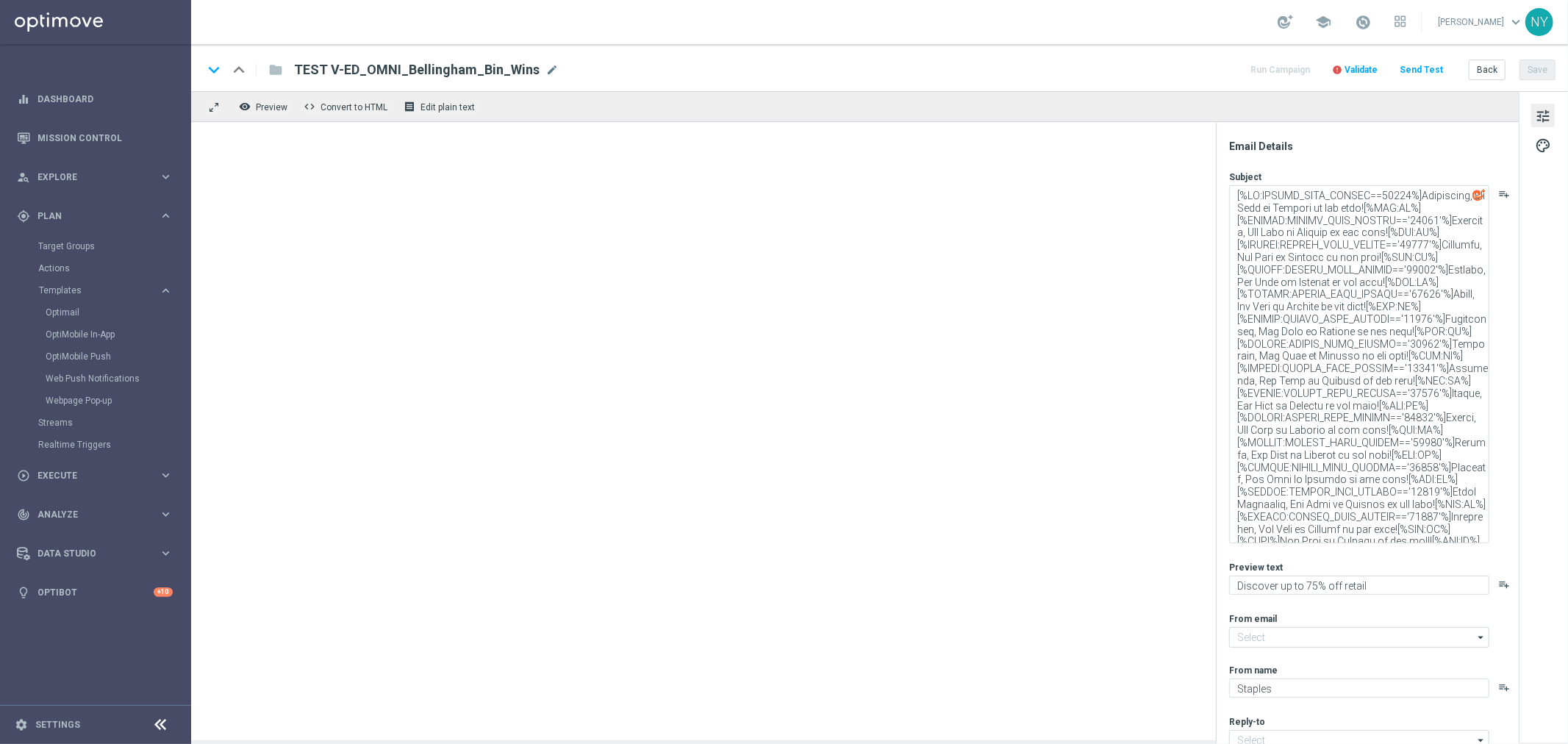
type input "[EMAIL_ADDRESS][DOMAIN_NAME]"
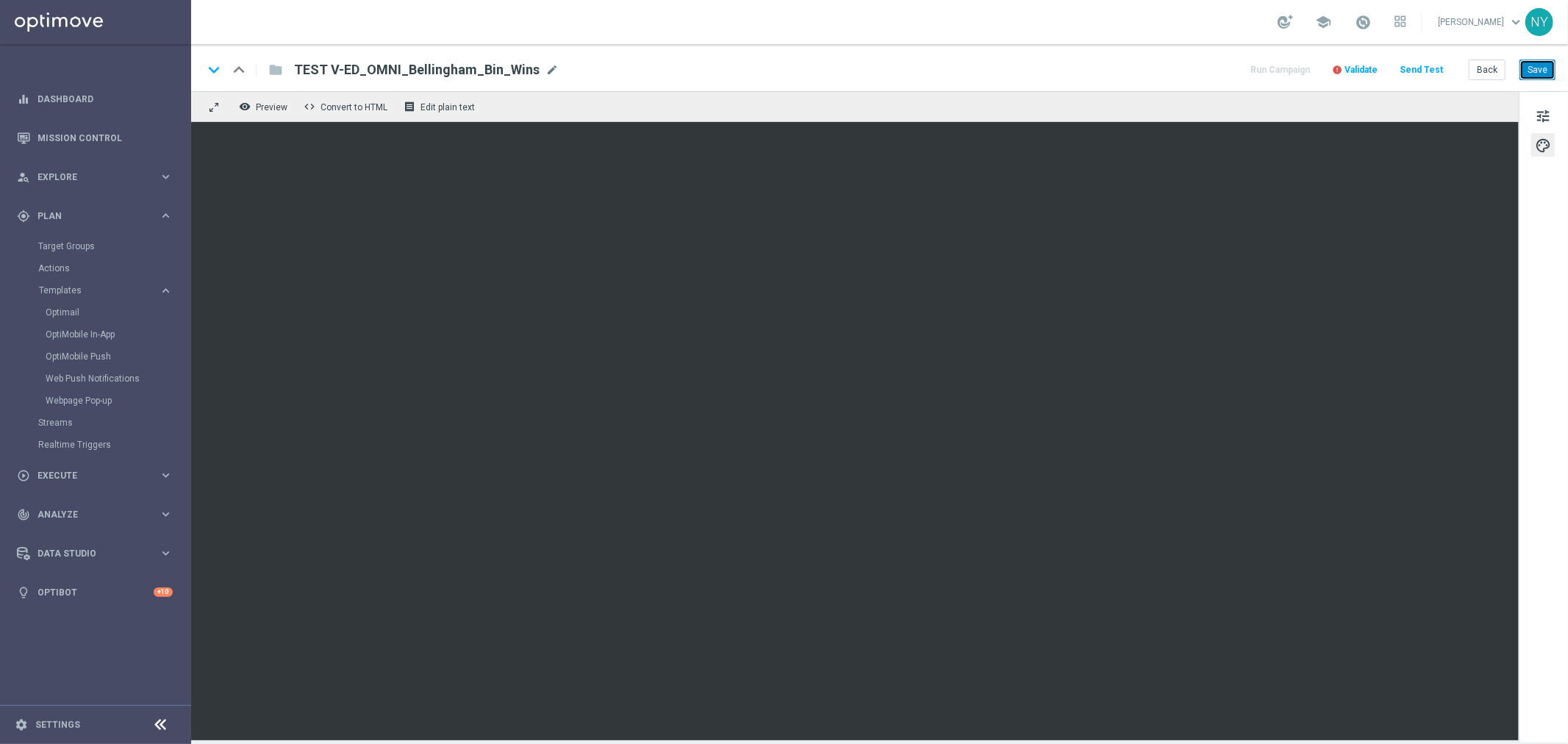
click at [1530, 74] on button "Save" at bounding box center [1537, 69] width 36 height 20
click at [1368, 65] on span "Validate" at bounding box center [1360, 70] width 33 height 11
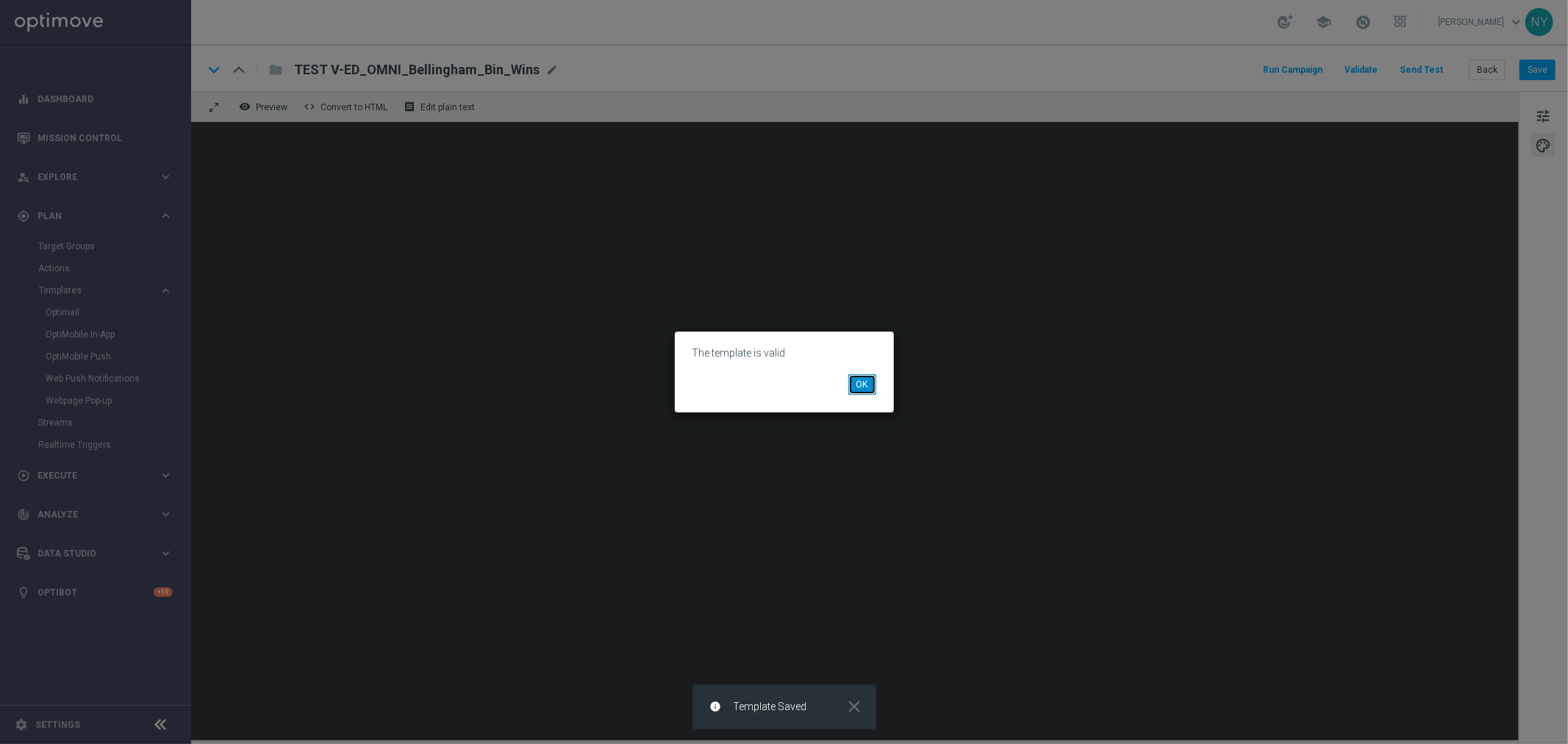
click at [849, 384] on button "OK" at bounding box center [861, 384] width 28 height 20
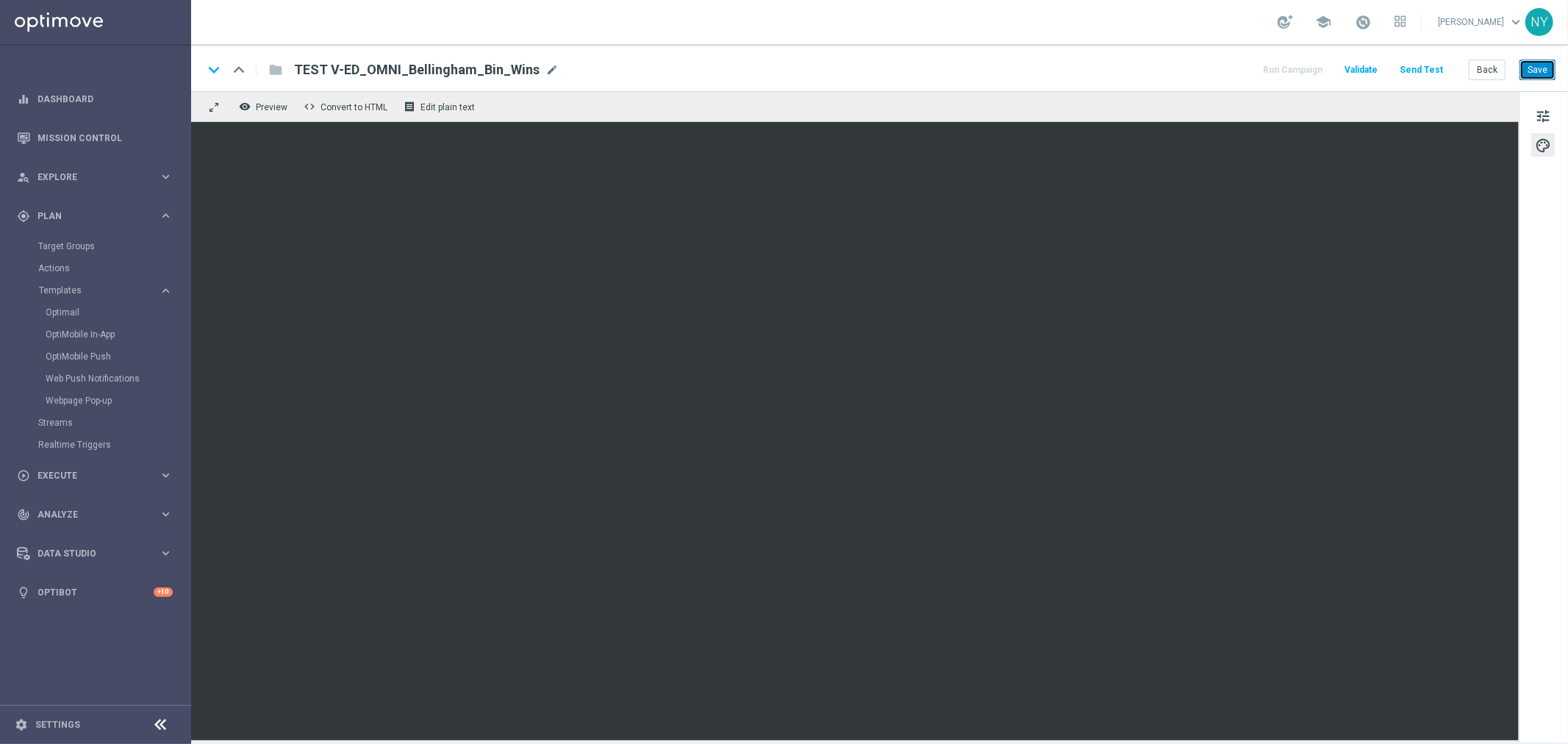
click at [1539, 68] on button "Save" at bounding box center [1537, 69] width 36 height 20
click at [1537, 70] on button "Save" at bounding box center [1537, 69] width 36 height 20
click at [1419, 70] on button "Send Test" at bounding box center [1421, 70] width 48 height 20
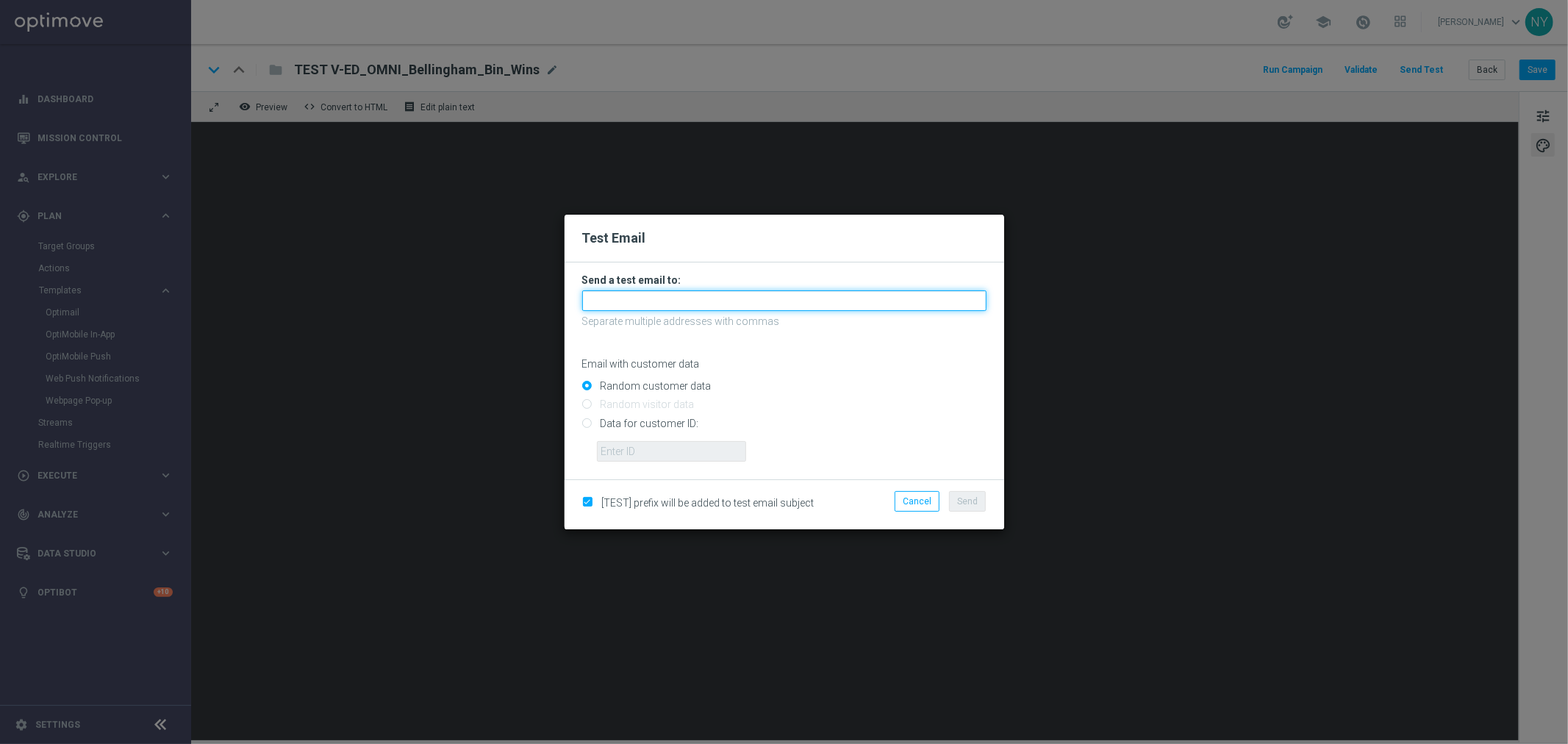
click at [669, 302] on input "text" at bounding box center [784, 300] width 404 height 20
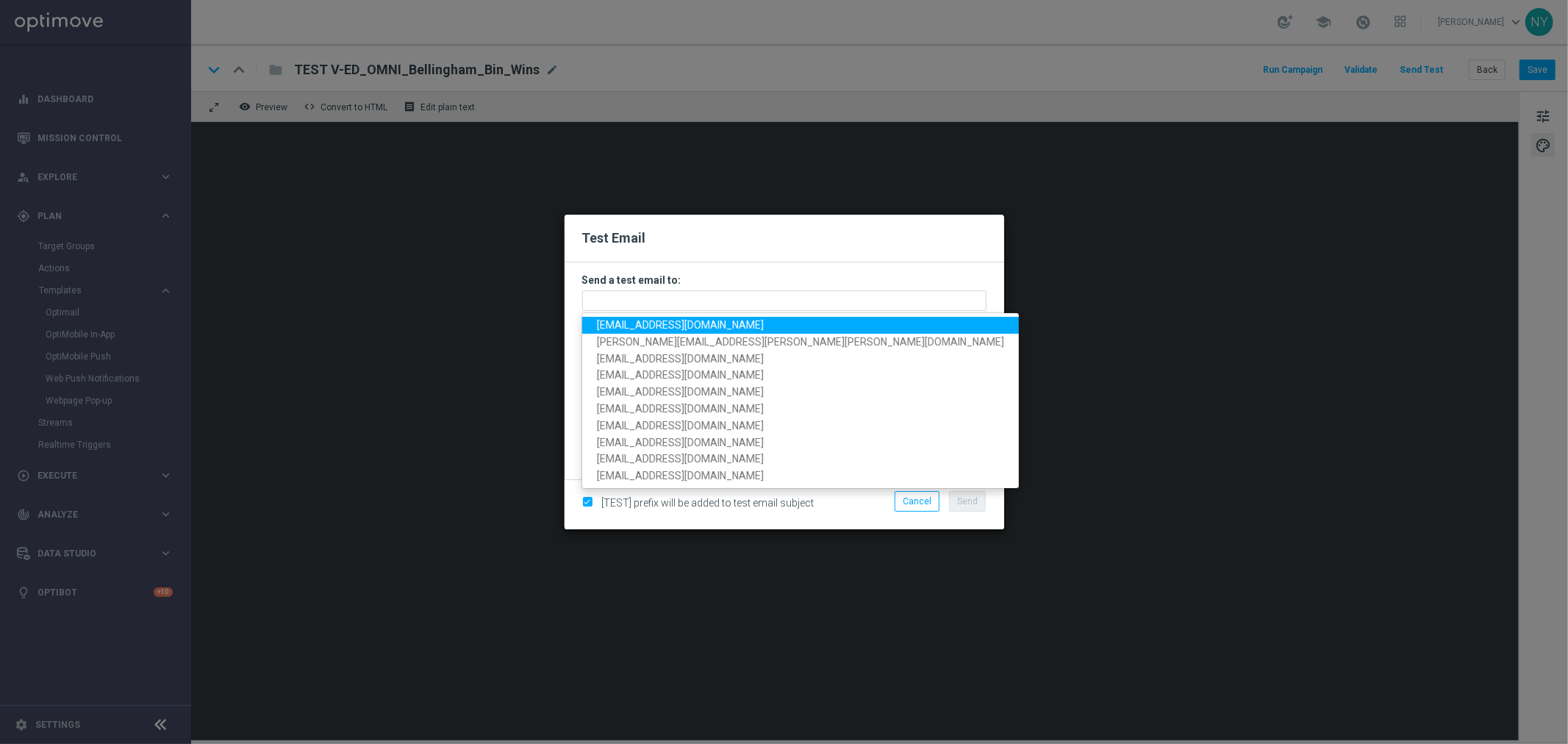
click at [655, 321] on span "neilyetts3-bdjd2@litmusemail.com" at bounding box center [680, 324] width 167 height 12
type input "neilyetts3-bdjd2@litmusemail.com"
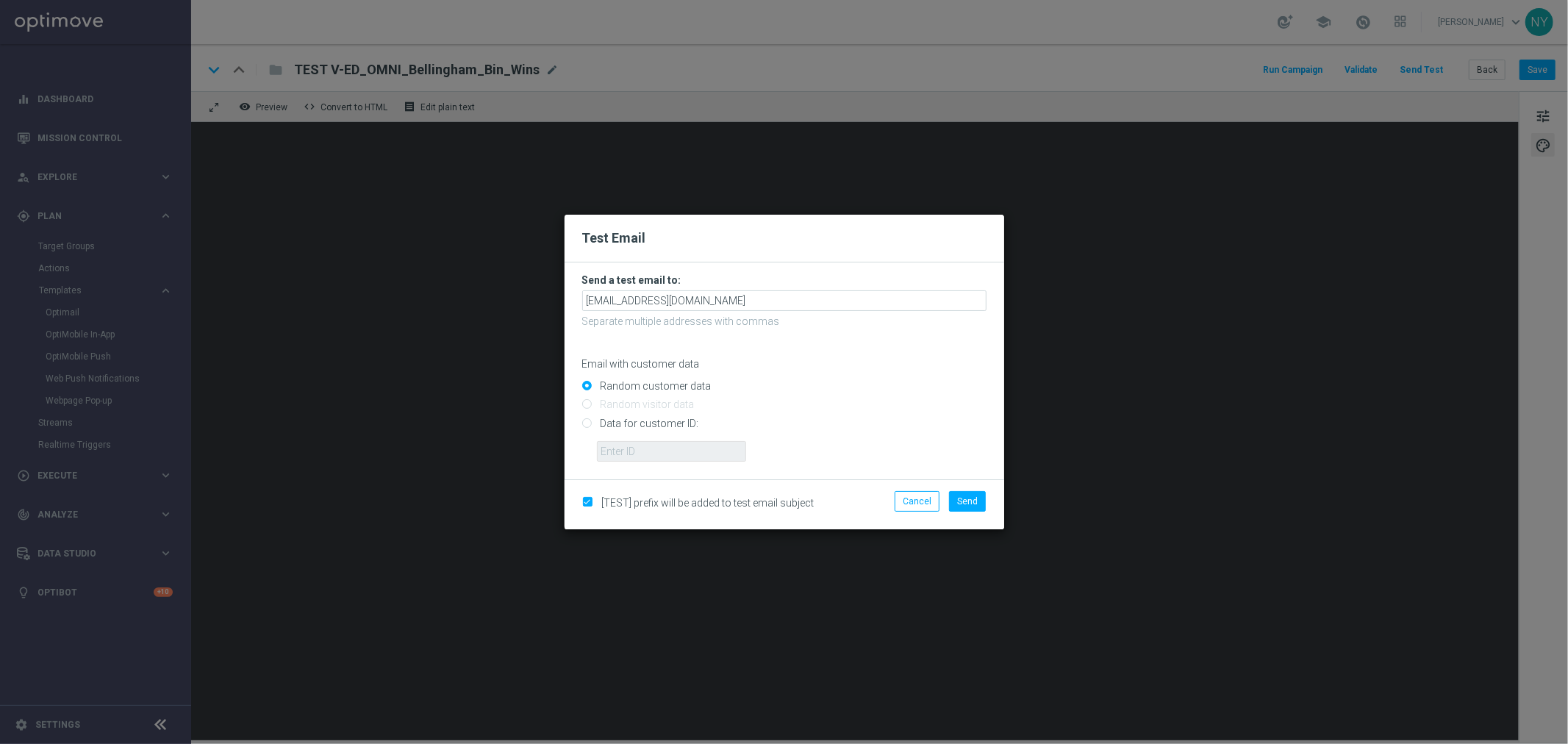
click at [589, 424] on input "Data for customer ID:" at bounding box center [784, 429] width 404 height 20
radio input "true"
click at [645, 450] on input "text" at bounding box center [671, 451] width 149 height 20
paste input "02038"
click at [623, 454] on input "02038" at bounding box center [671, 451] width 149 height 20
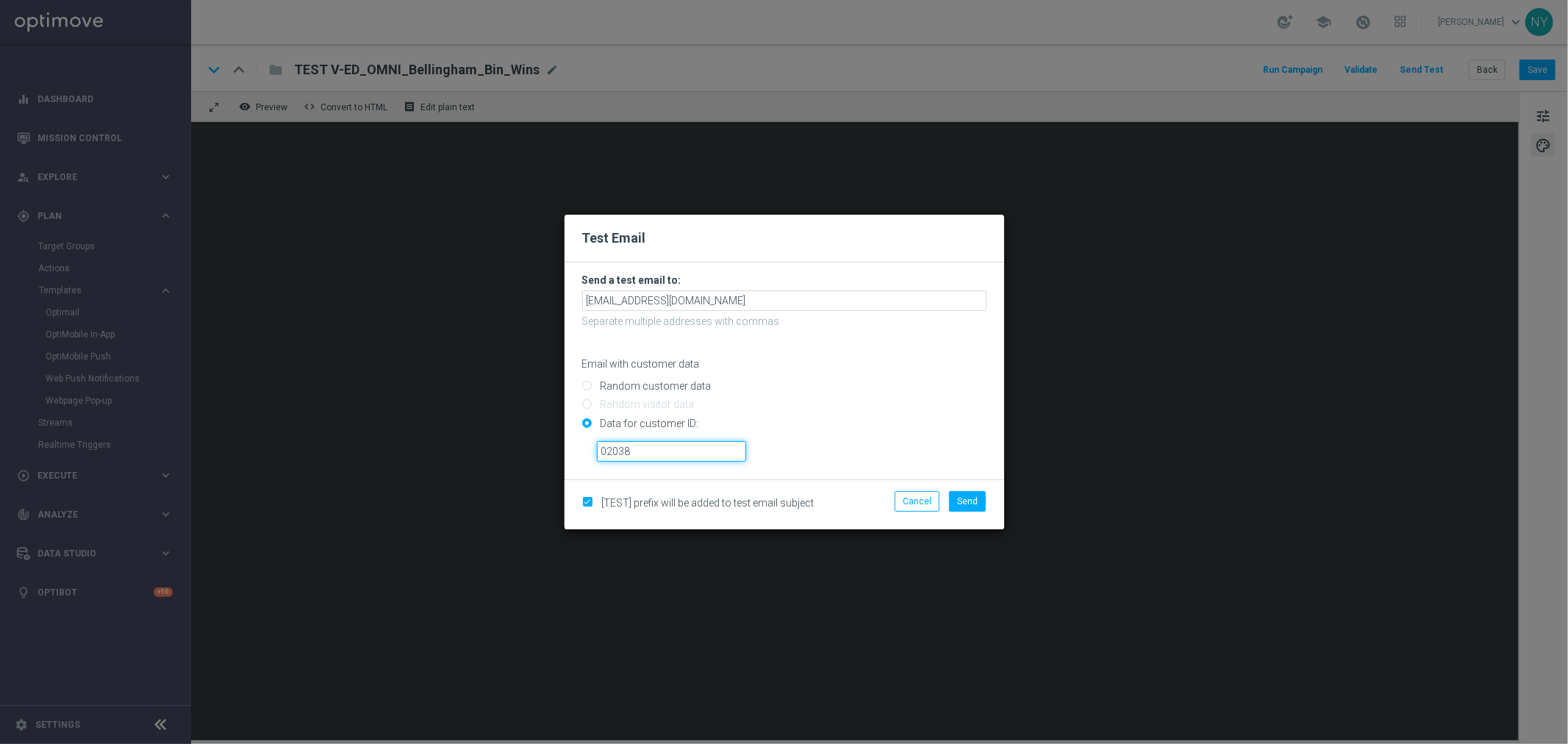
click at [623, 454] on input "02038" at bounding box center [671, 451] width 149 height 20
paste input "10001767416"
type input "10001767416"
click at [967, 501] on span "Send" at bounding box center [967, 502] width 20 height 11
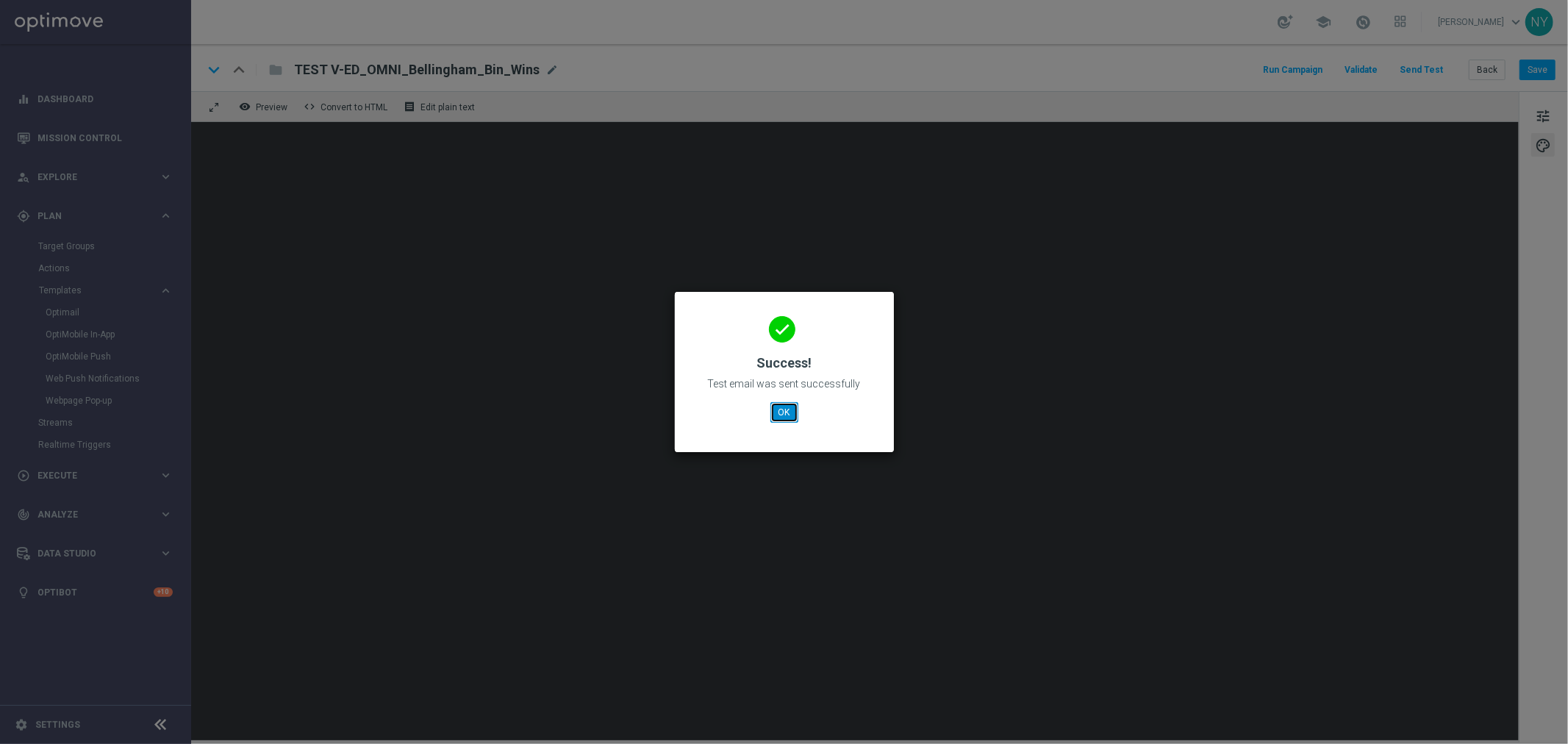
click at [777, 410] on button "OK" at bounding box center [784, 412] width 28 height 20
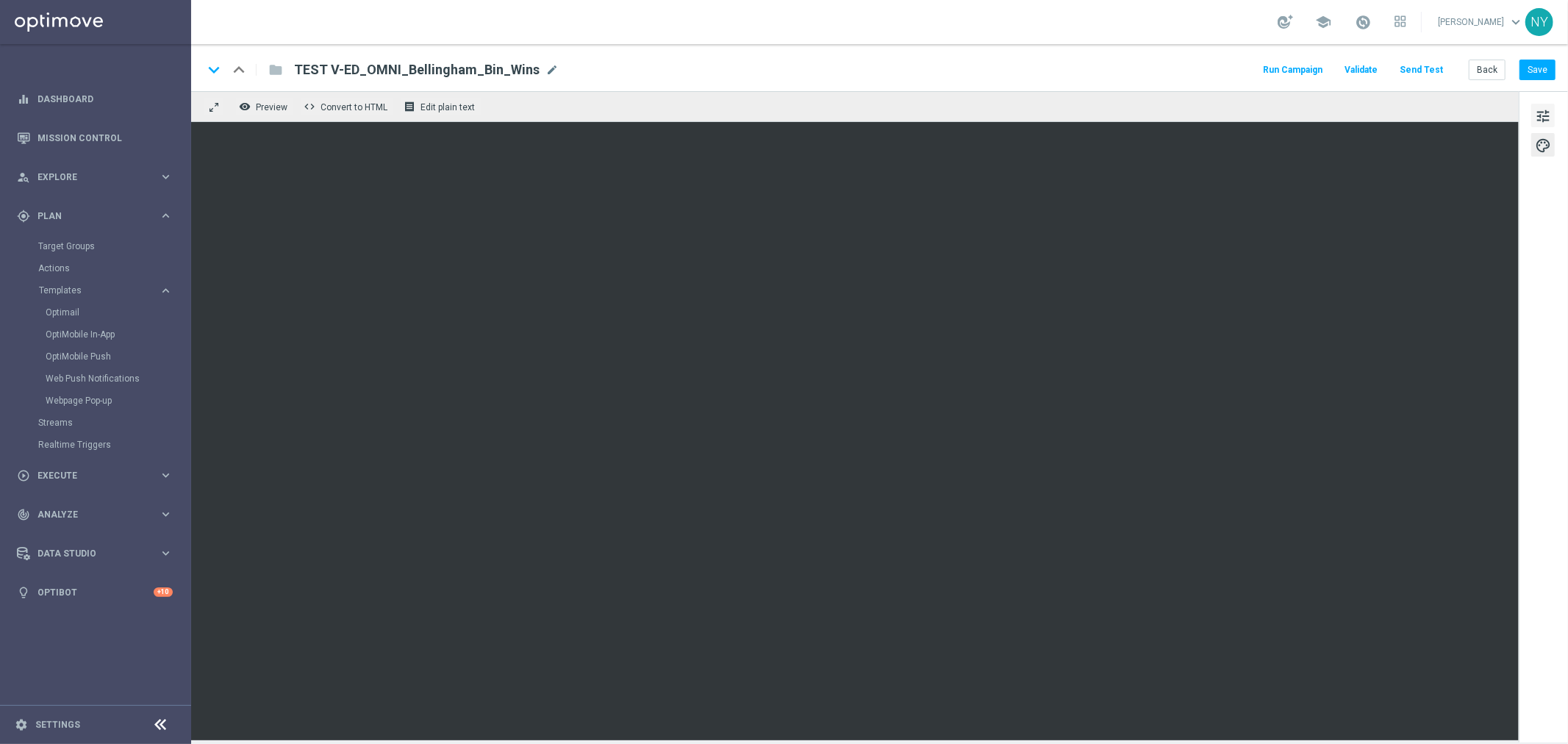
click at [1555, 121] on button "tune" at bounding box center [1542, 115] width 23 height 23
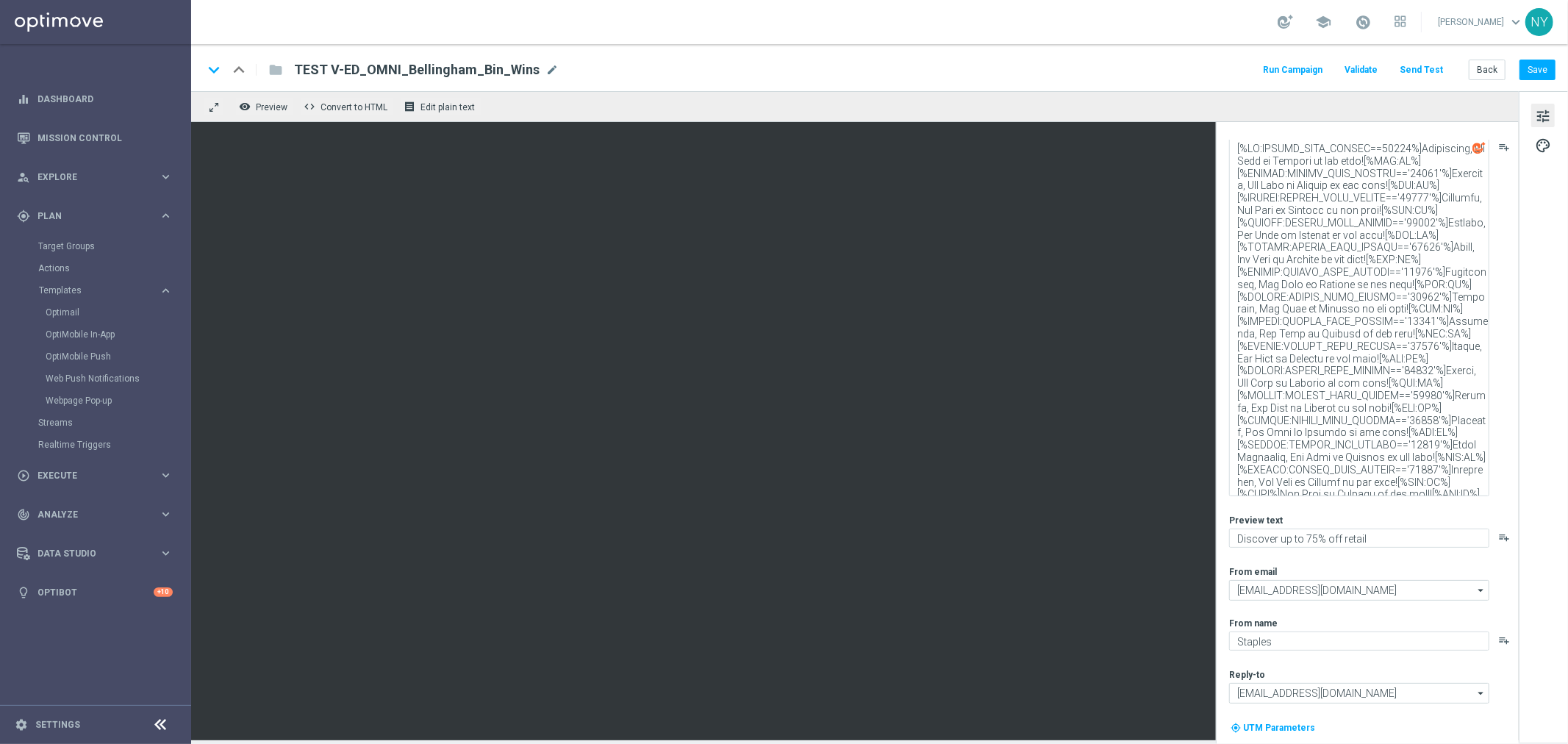
scroll to position [87, 0]
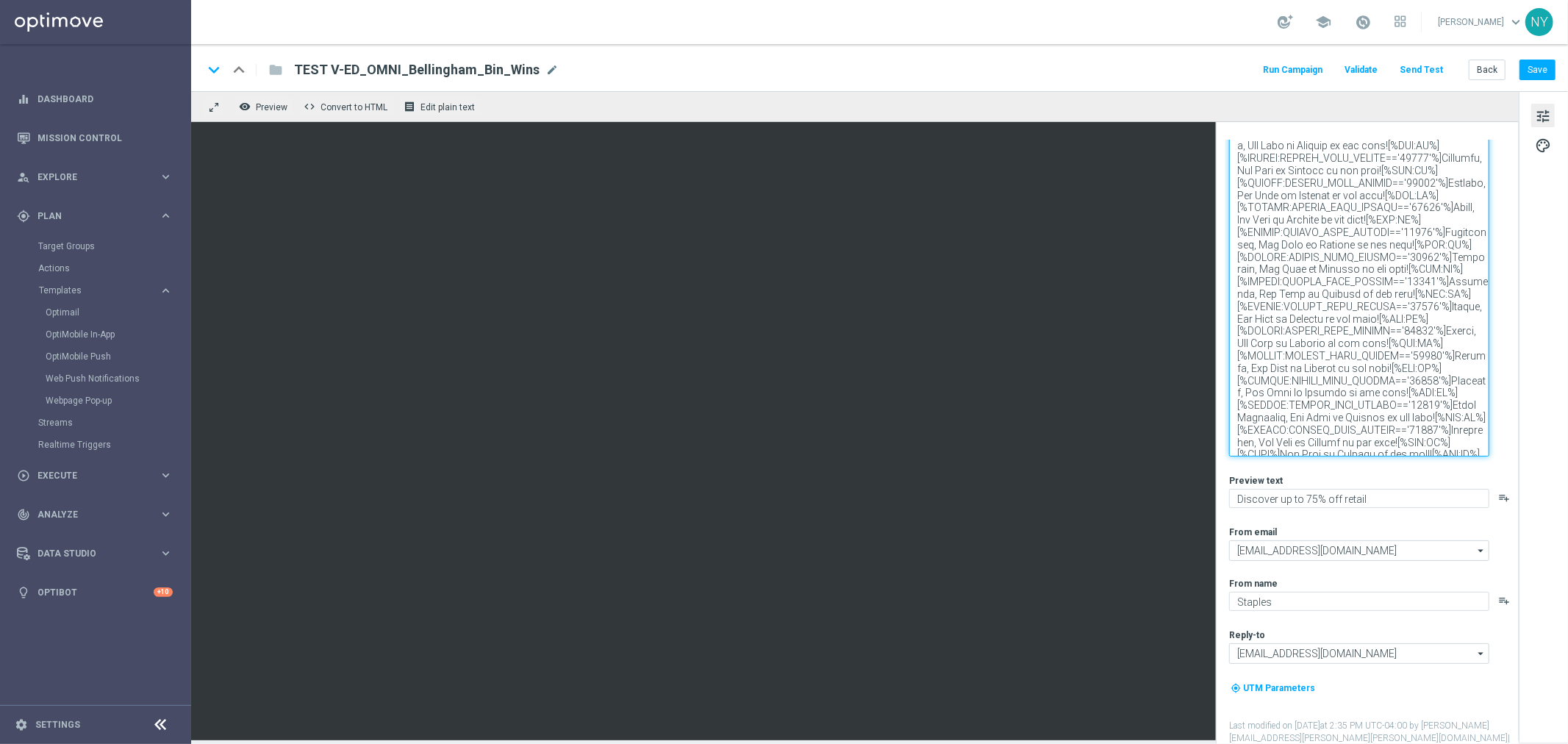
click at [1430, 432] on textarea at bounding box center [1358, 277] width 260 height 358
click at [1437, 424] on textarea at bounding box center [1358, 277] width 260 height 358
click at [1474, 446] on textarea at bounding box center [1358, 277] width 260 height 358
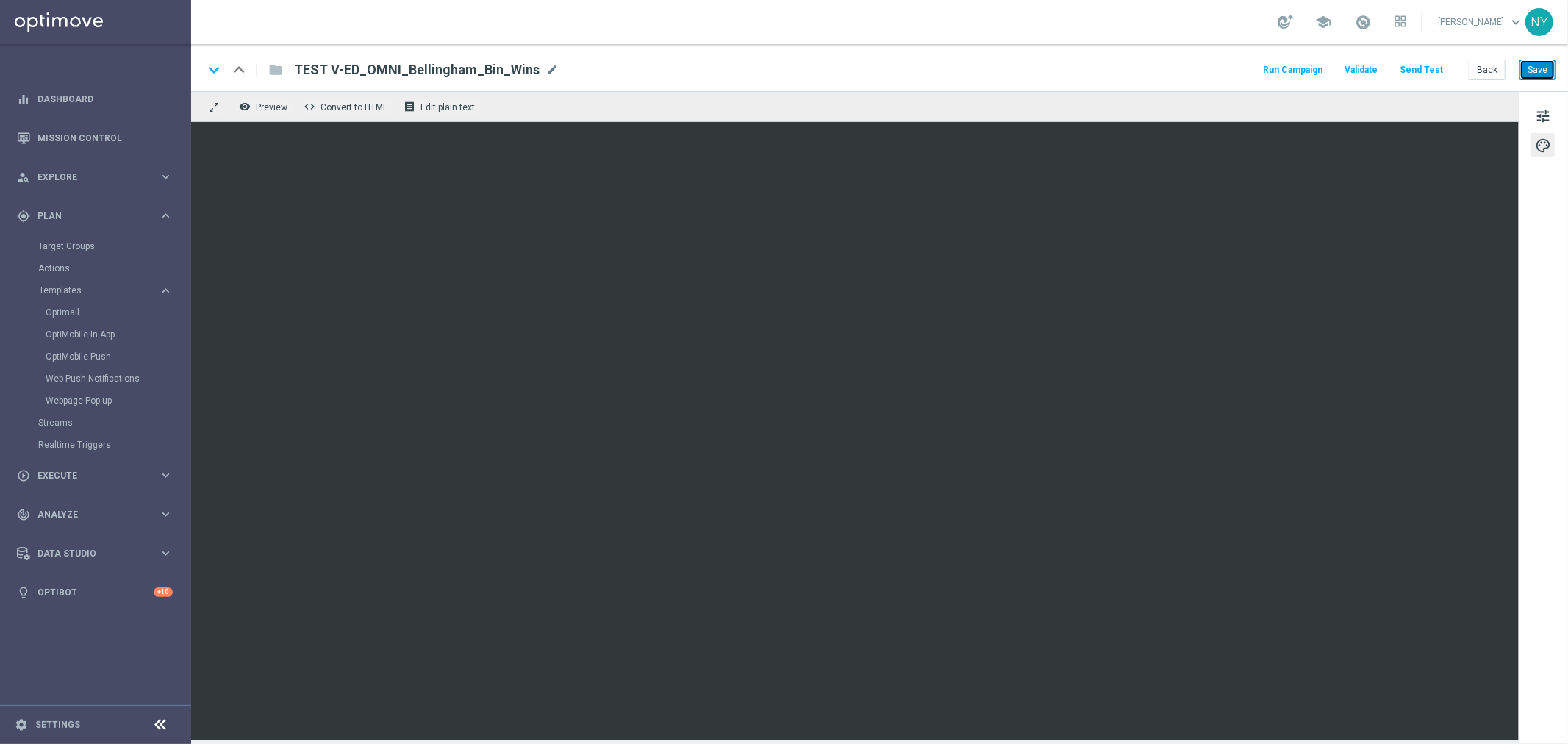
click at [1546, 68] on button "Save" at bounding box center [1537, 69] width 36 height 20
click at [1530, 65] on button "Save" at bounding box center [1537, 69] width 36 height 20
click at [1422, 67] on button "Send Test" at bounding box center [1421, 70] width 48 height 20
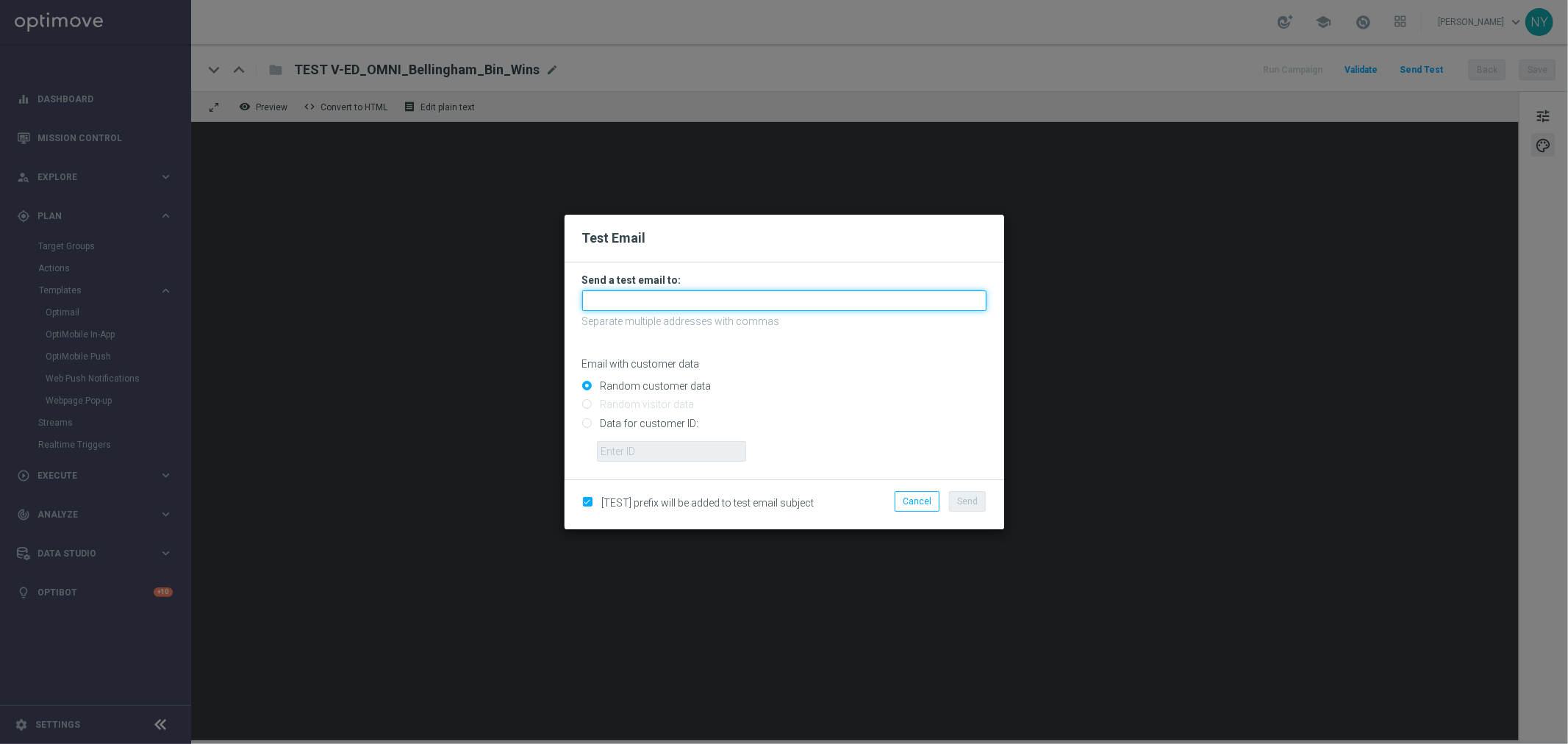
click at [632, 301] on input "text" at bounding box center [784, 300] width 404 height 20
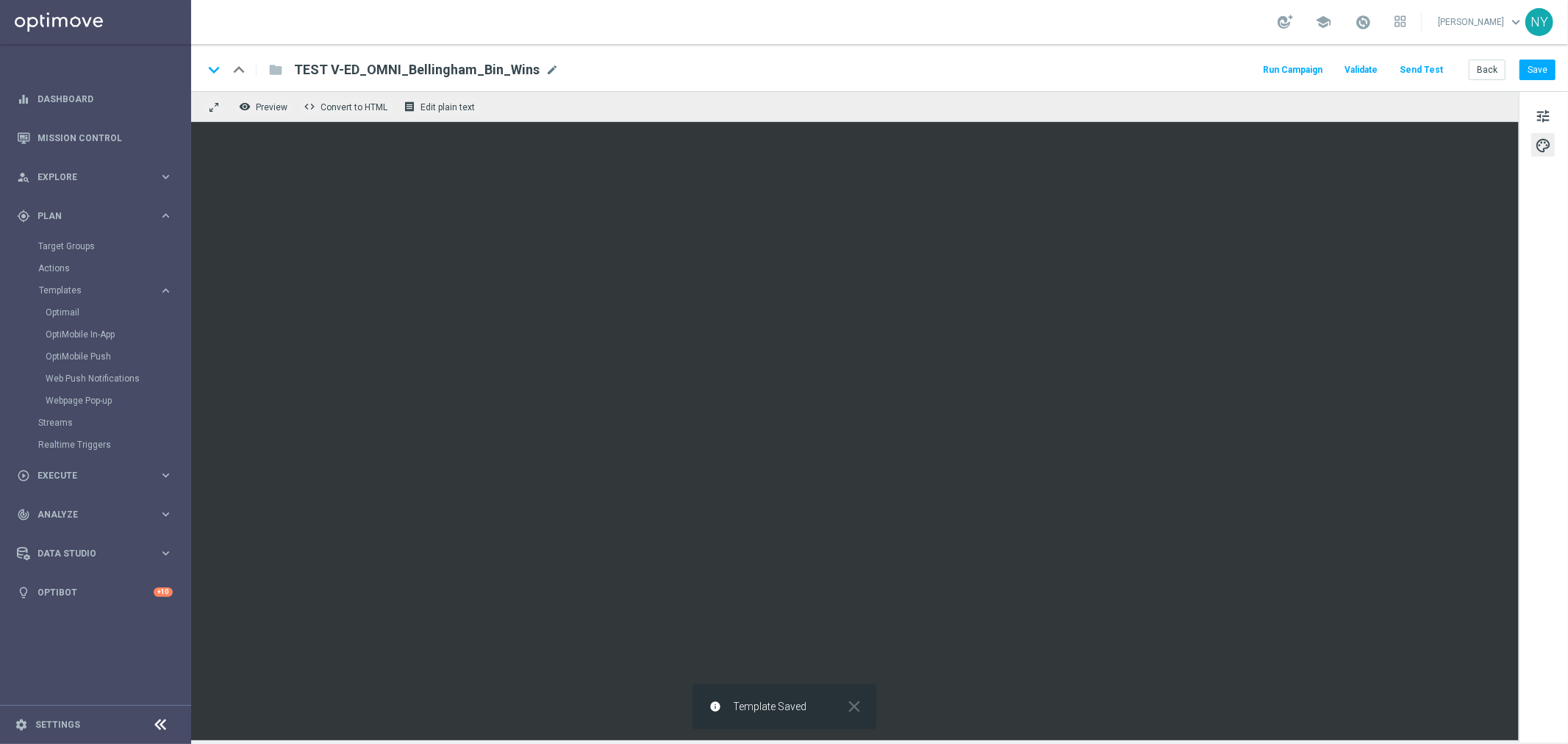
click at [1426, 60] on div "Run Campaign Validate Send Test Back Save" at bounding box center [1408, 70] width 295 height 20
click at [1422, 68] on button "Send Test" at bounding box center [1421, 70] width 48 height 20
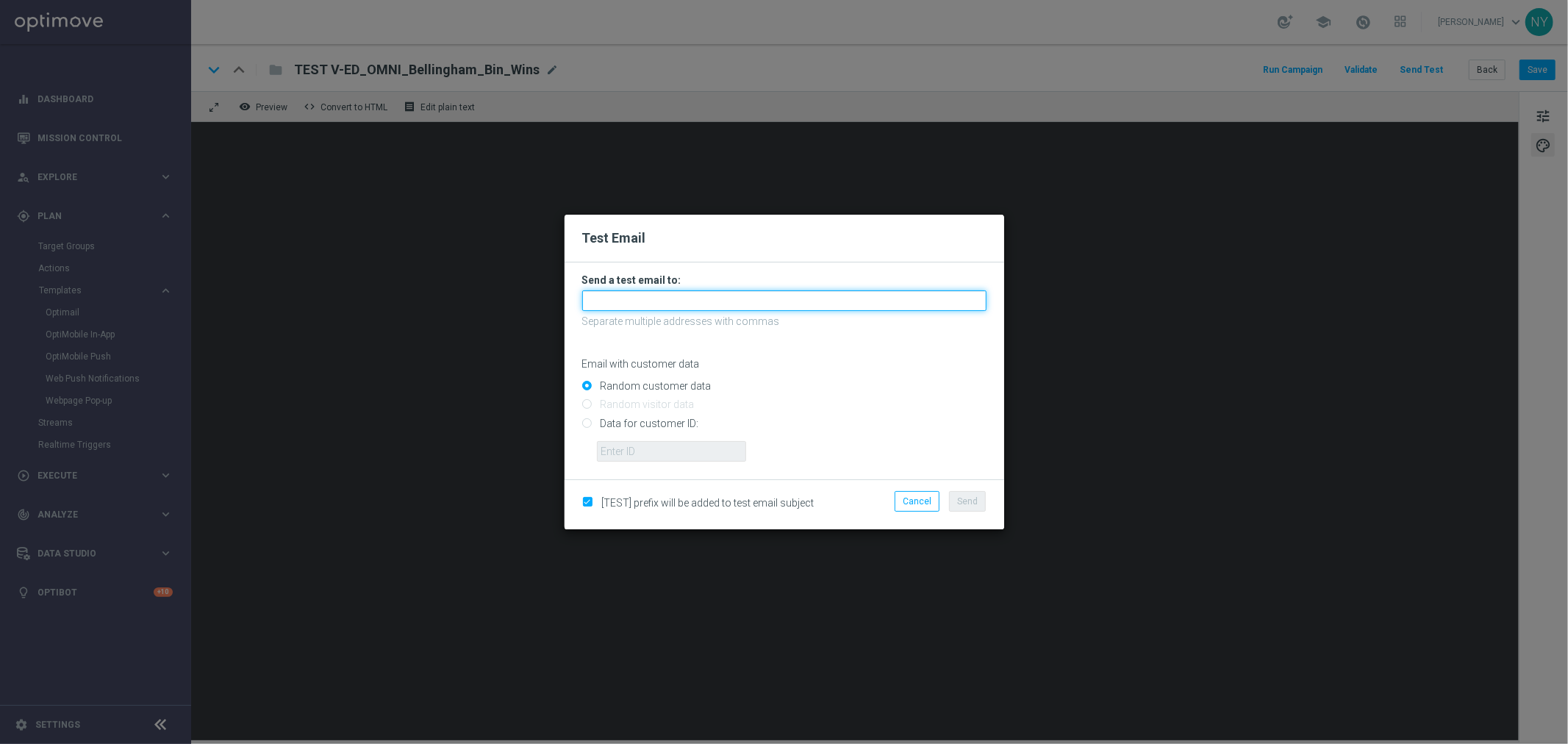
click at [594, 297] on input "text" at bounding box center [784, 300] width 404 height 20
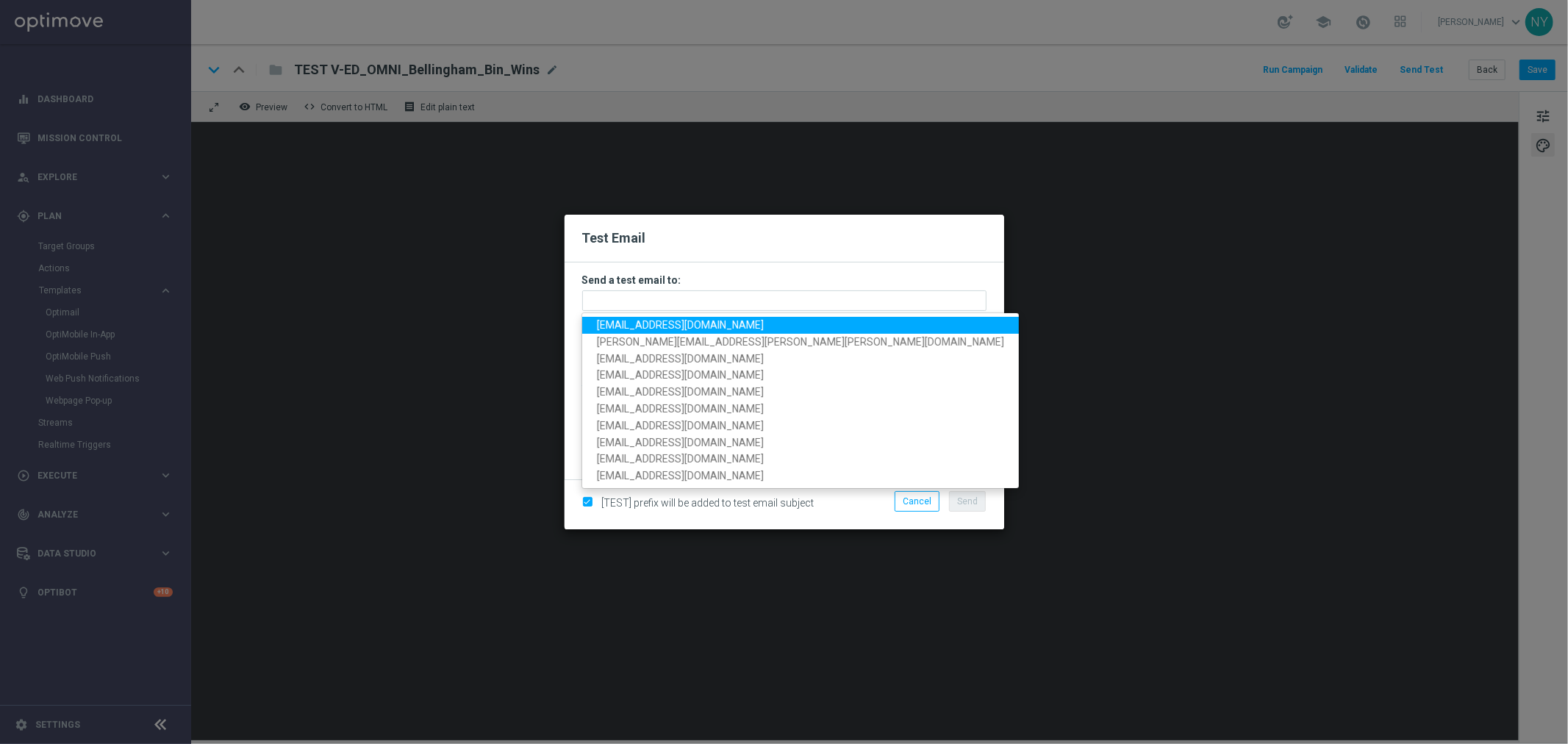
click at [623, 325] on span "neilyetts3-bdjd2@litmusemail.com" at bounding box center [680, 324] width 167 height 12
type input "neilyetts3-bdjd2@litmusemail.com"
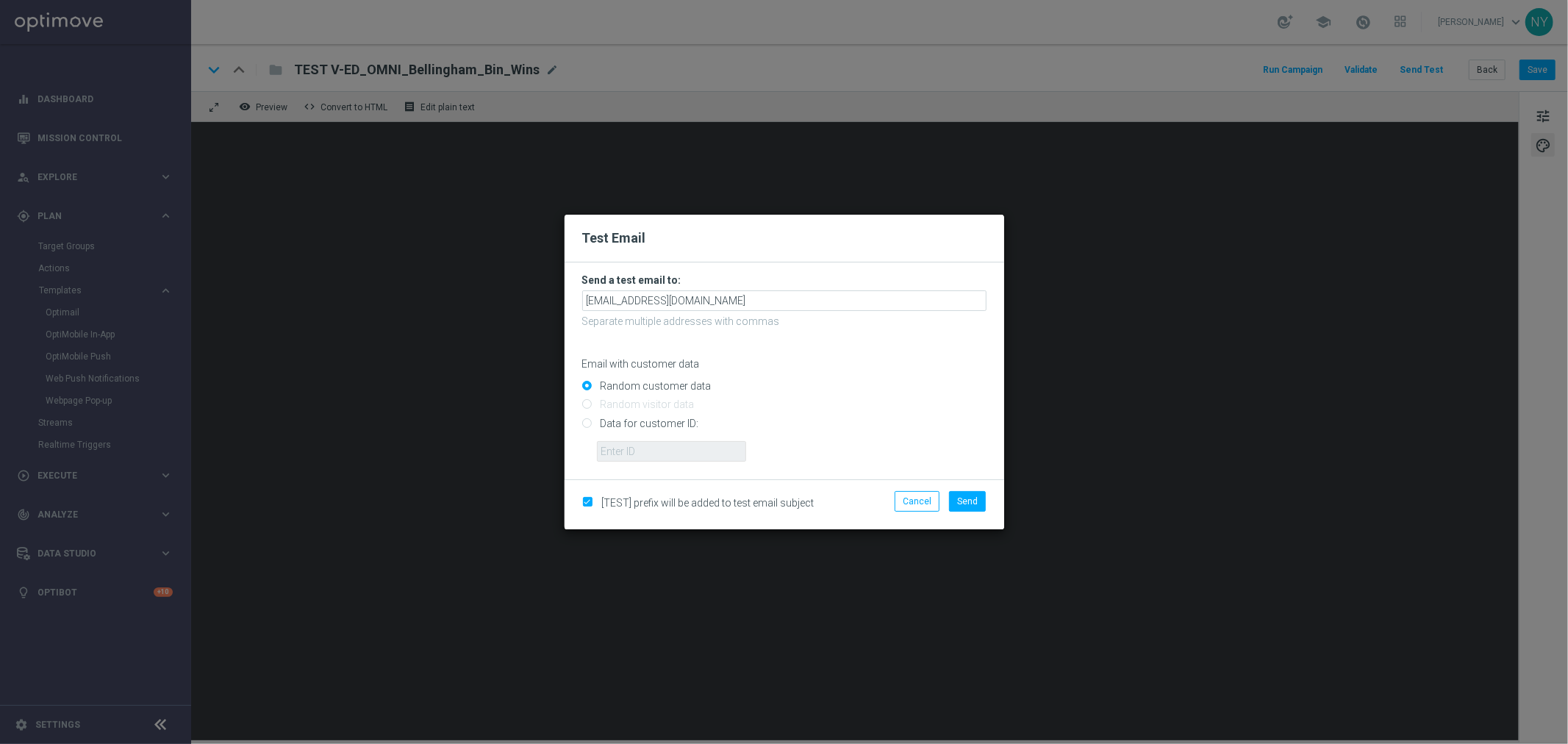
click at [588, 422] on input "Data for customer ID:" at bounding box center [784, 429] width 404 height 20
radio input "true"
click at [630, 447] on input "text" at bounding box center [671, 451] width 149 height 20
paste input "10001767416"
type input "10001767416"
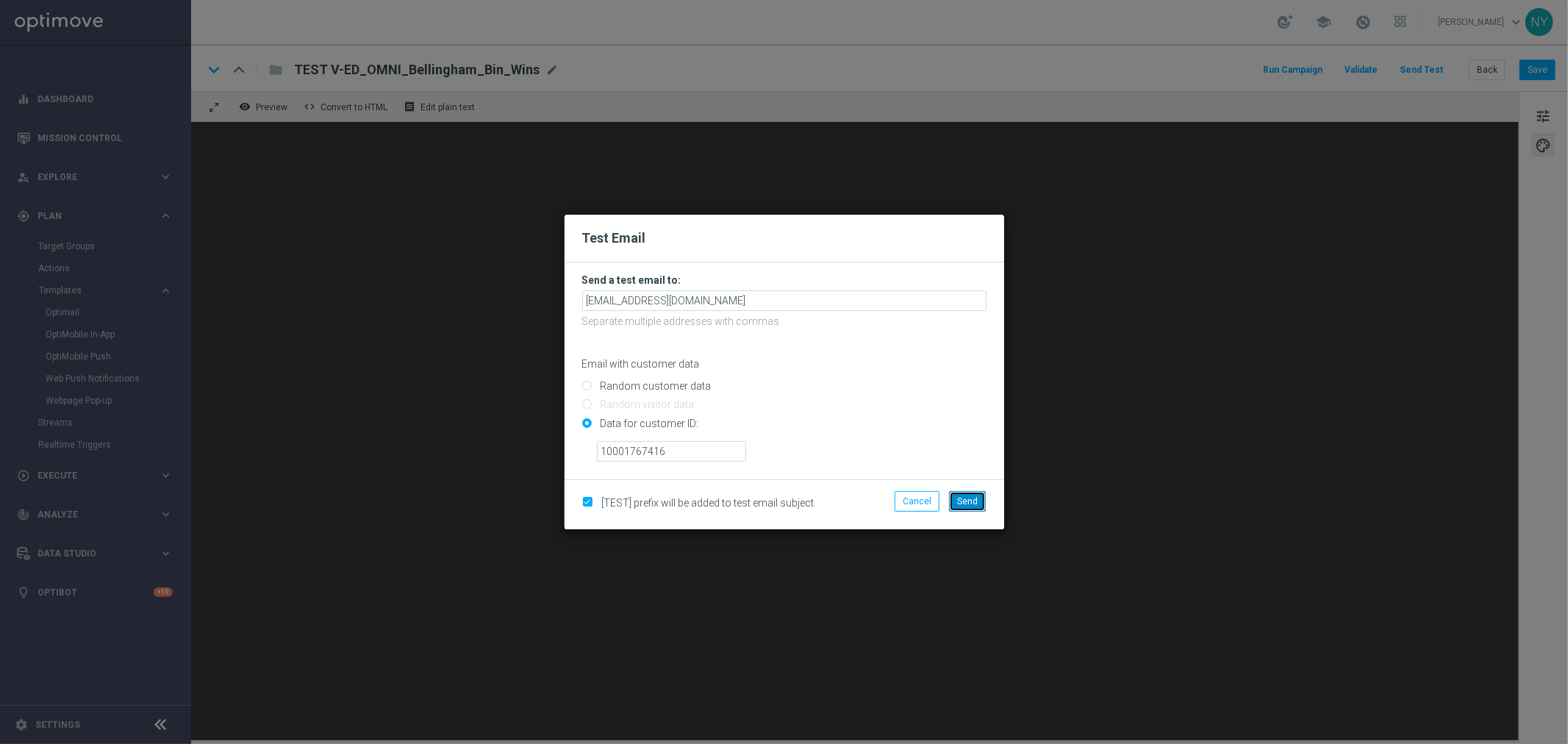
click at [965, 502] on span "Send" at bounding box center [967, 502] width 20 height 11
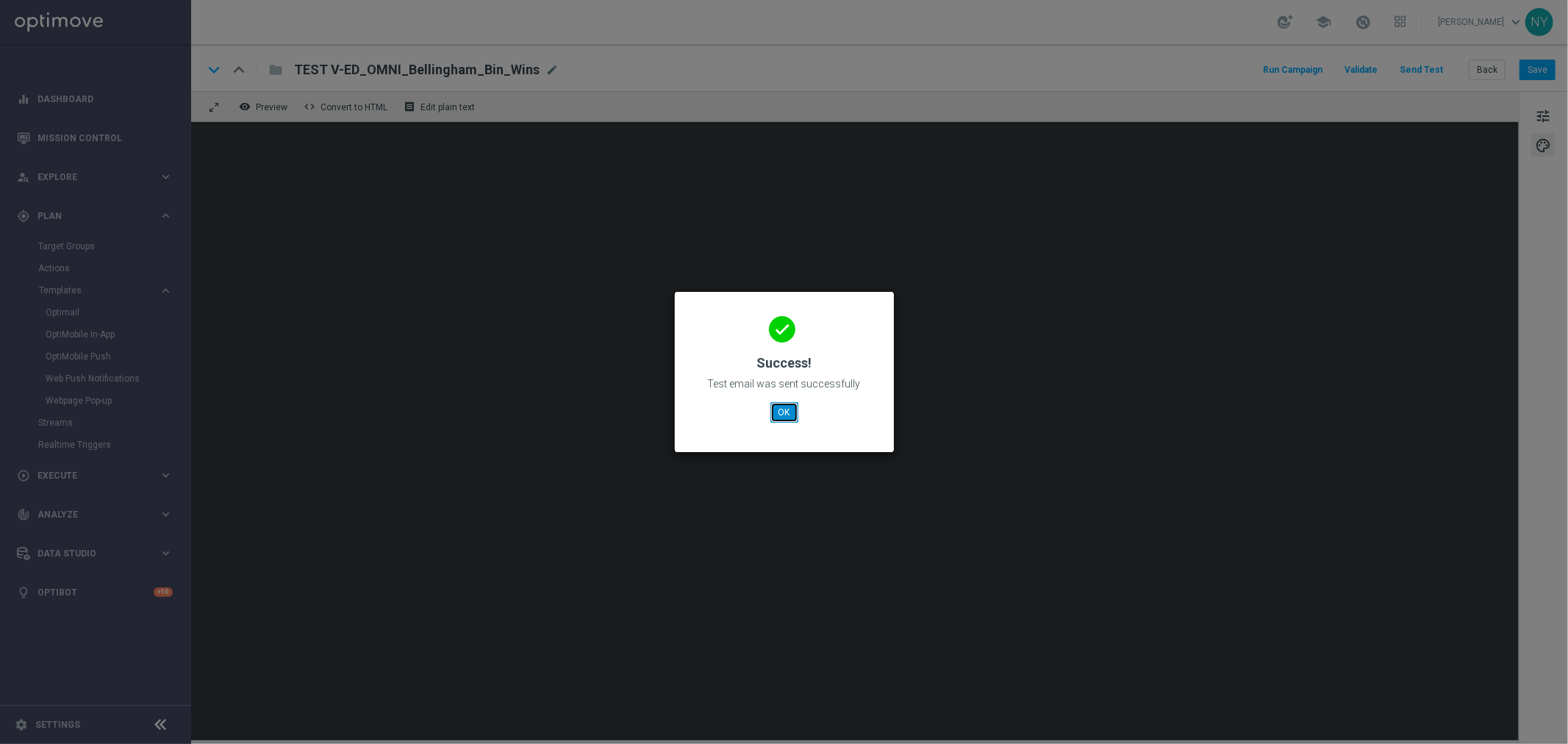
click at [785, 408] on button "OK" at bounding box center [784, 412] width 28 height 20
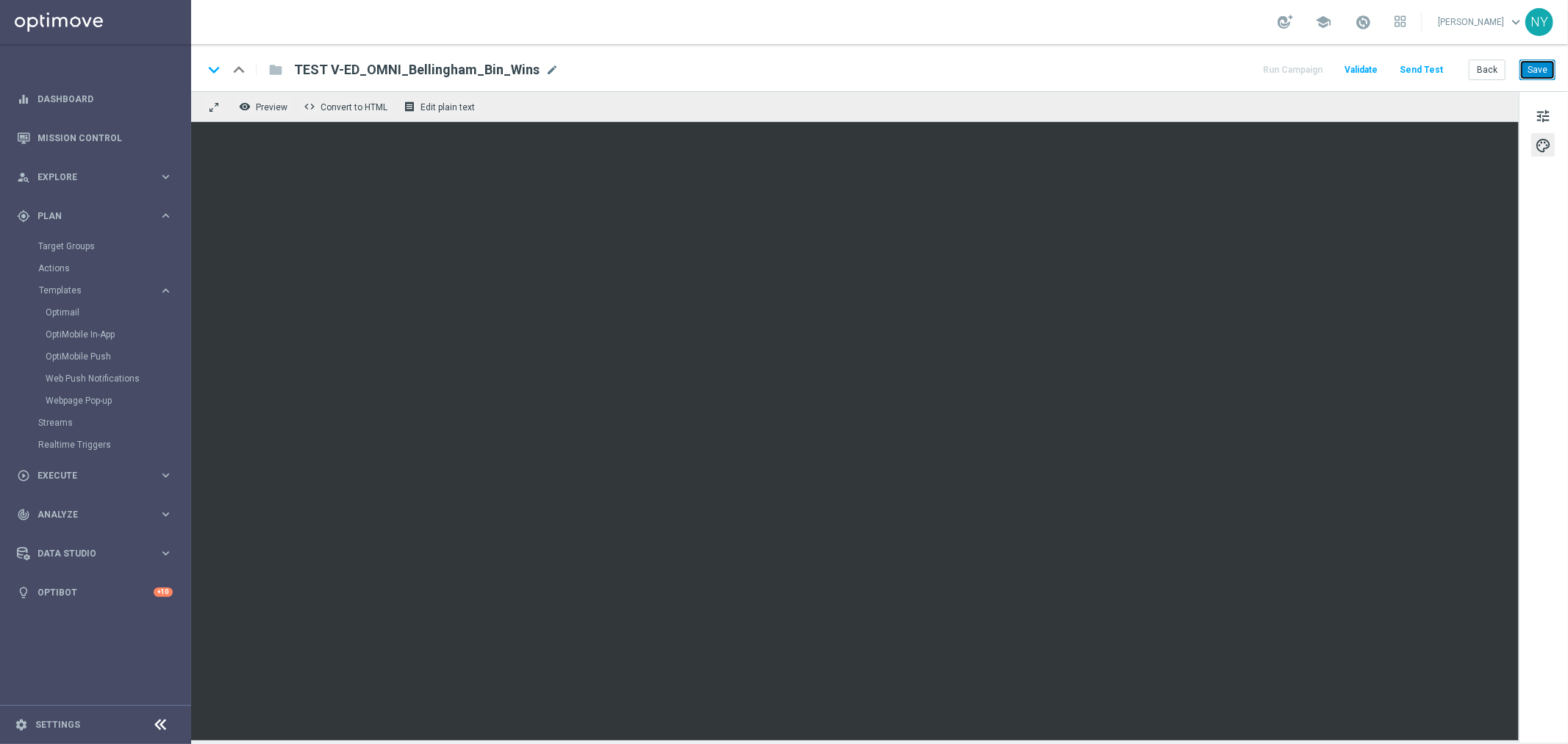
click at [1540, 70] on button "Save" at bounding box center [1537, 69] width 36 height 20
click at [1434, 69] on button "Send Test" at bounding box center [1421, 70] width 48 height 20
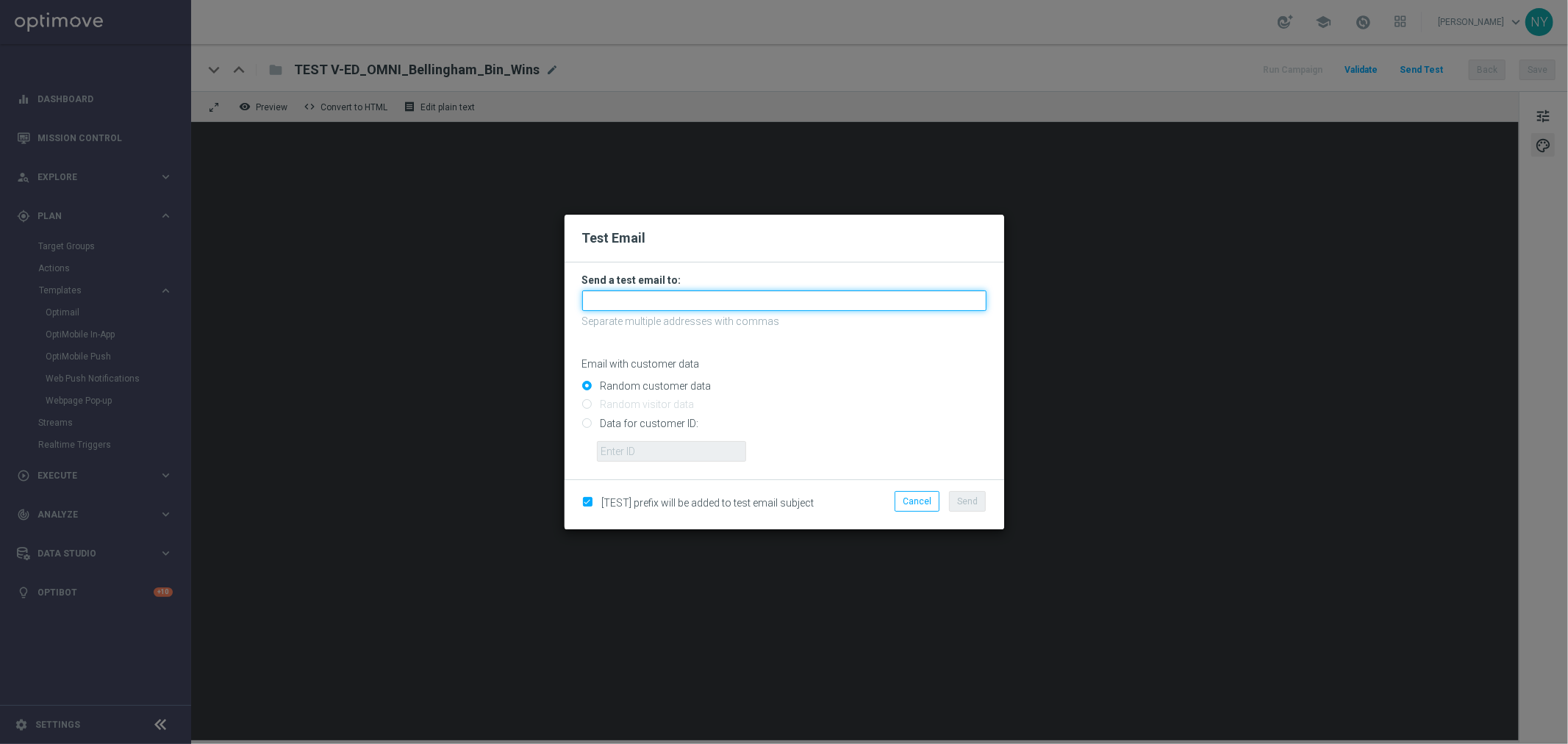
click at [625, 303] on input "text" at bounding box center [784, 300] width 404 height 20
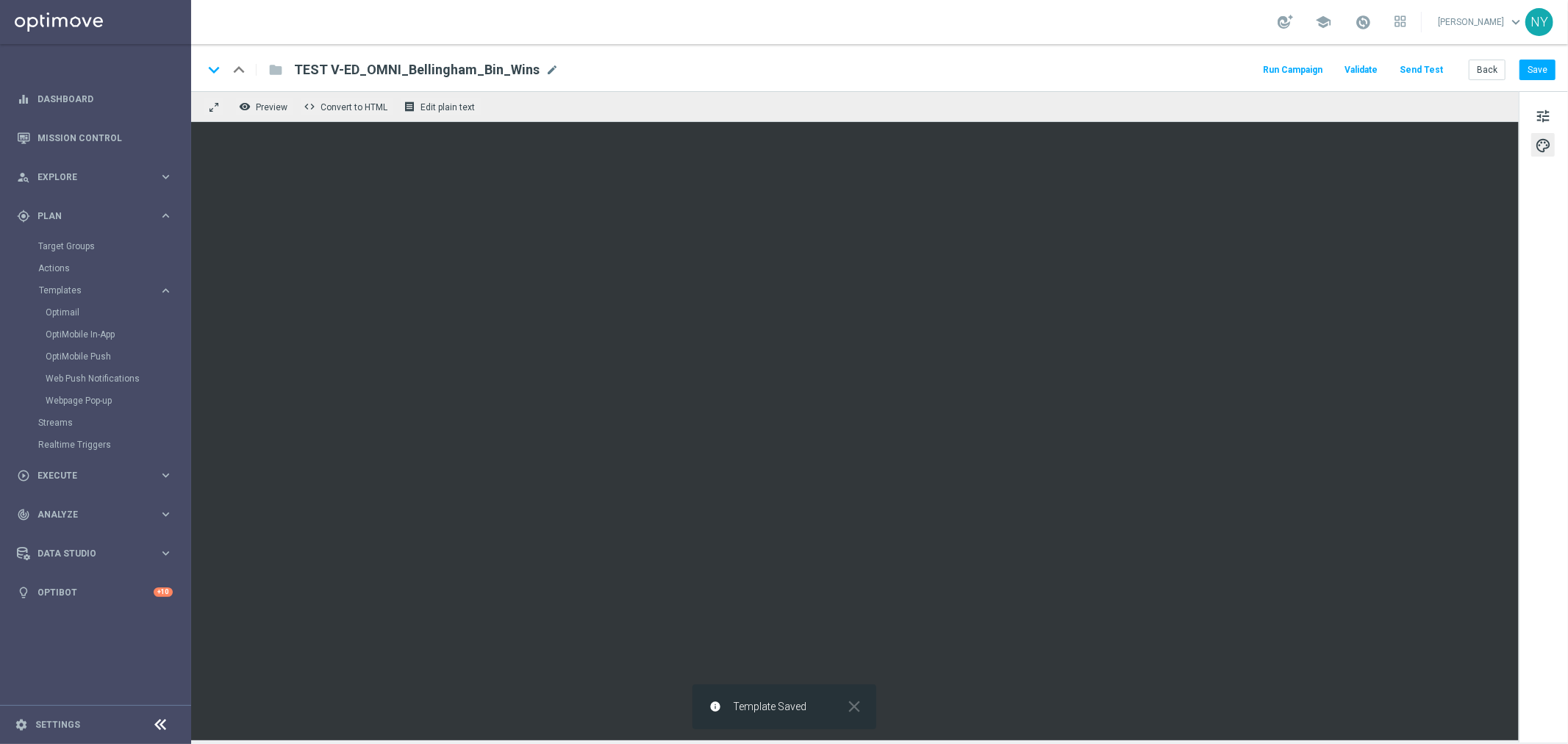
click at [1422, 67] on button "Send Test" at bounding box center [1421, 70] width 48 height 20
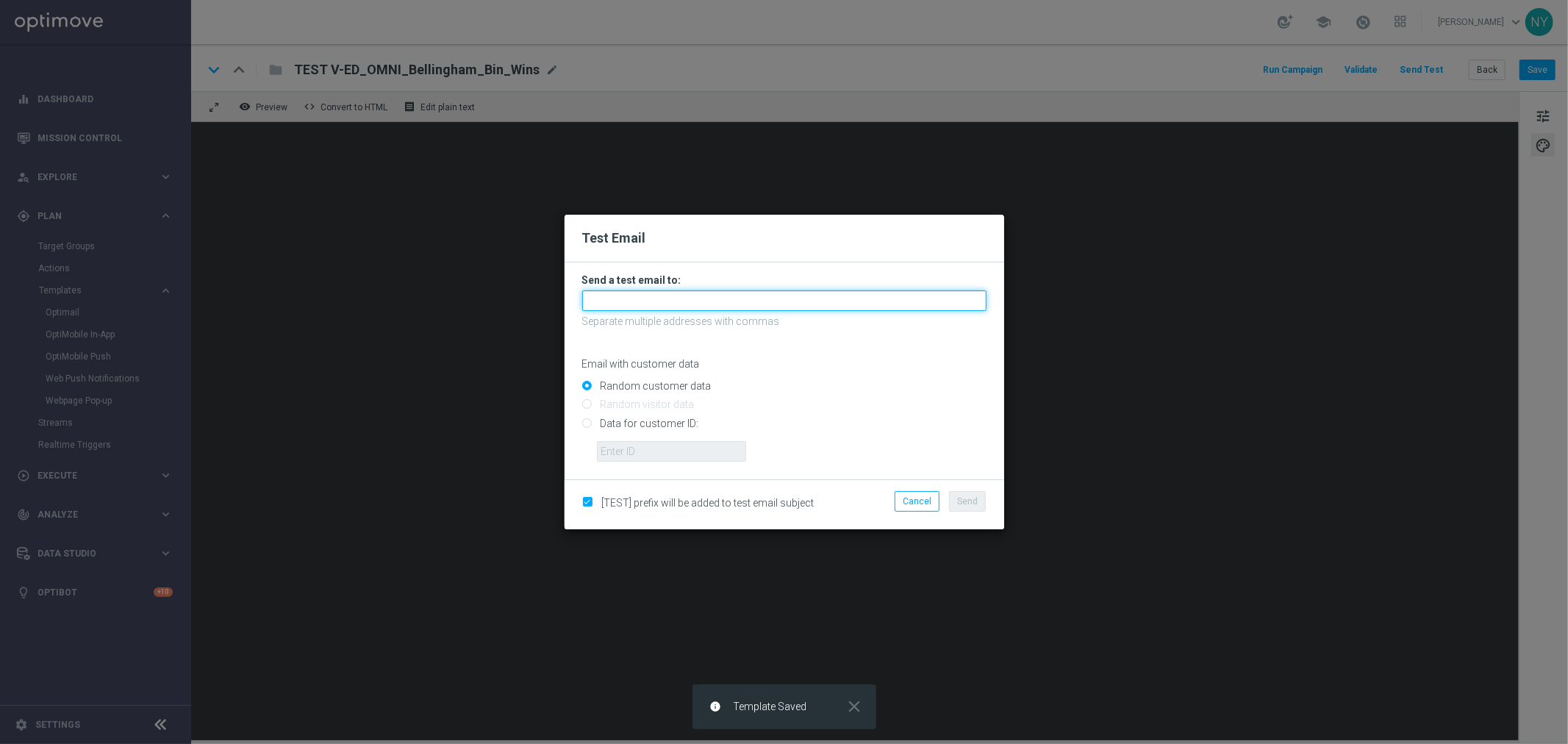
click at [614, 294] on input "text" at bounding box center [784, 300] width 404 height 20
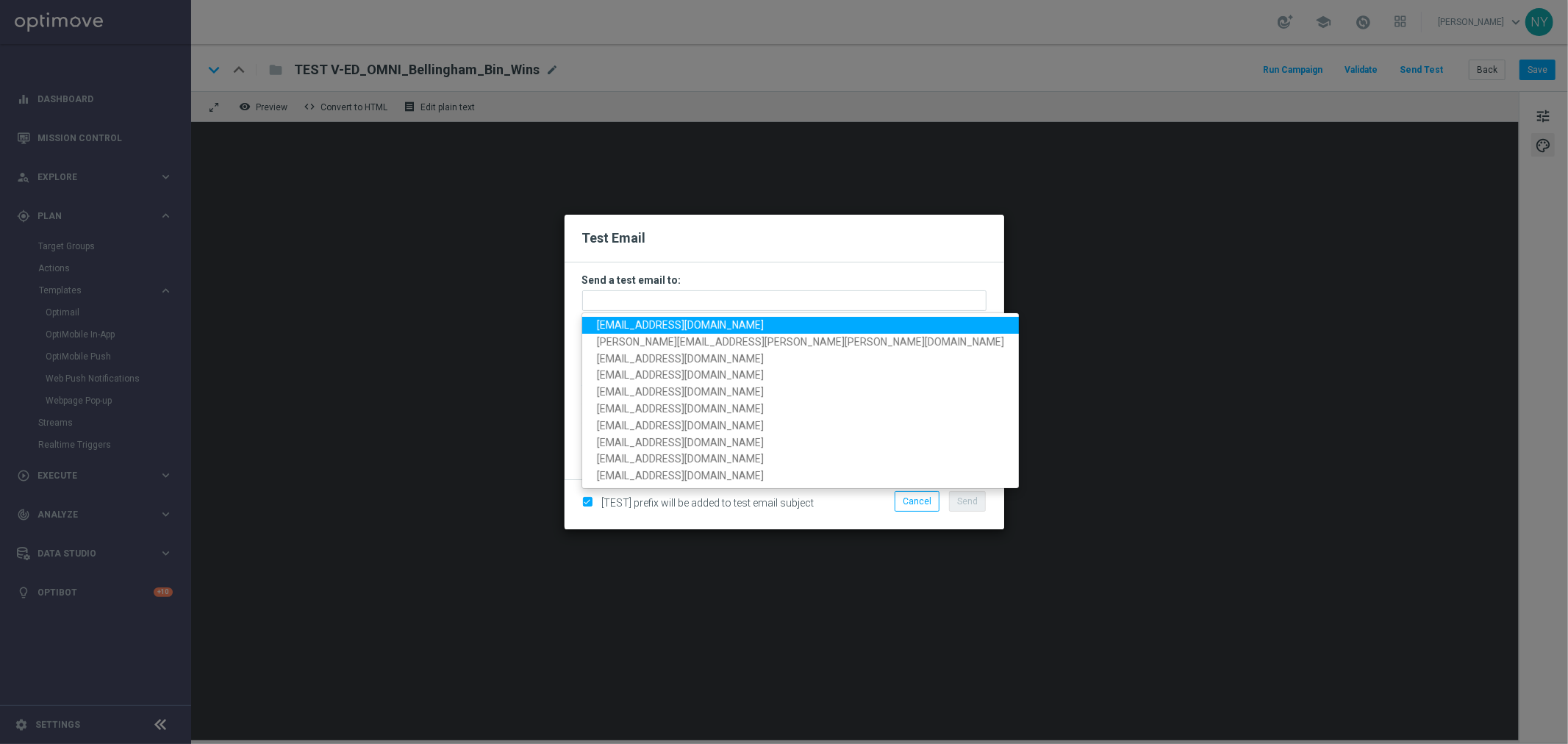
click at [611, 317] on link "[EMAIL_ADDRESS][DOMAIN_NAME]" at bounding box center [801, 325] width 437 height 17
type input "[EMAIL_ADDRESS][DOMAIN_NAME]"
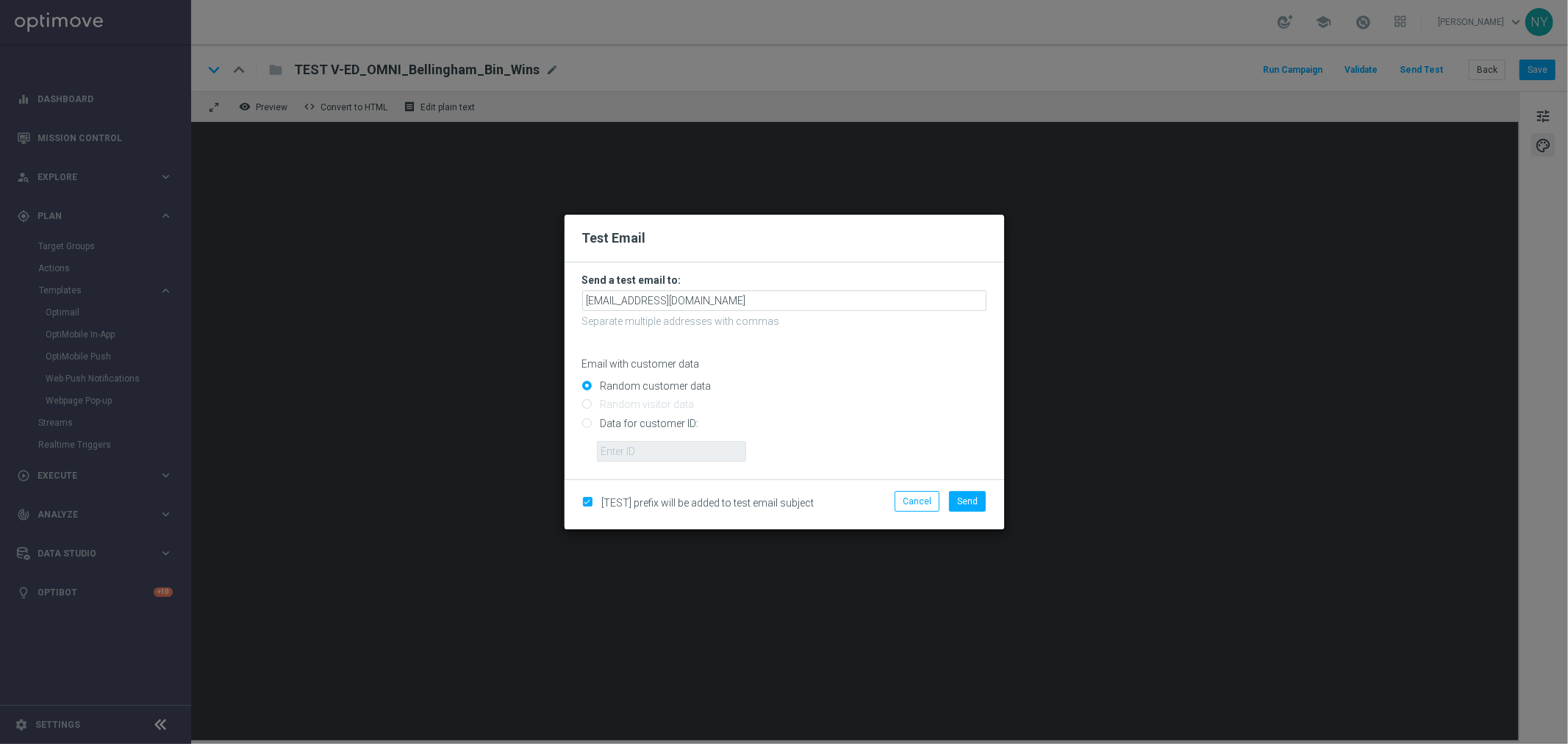
click at [582, 422] on input "Data for customer ID:" at bounding box center [784, 429] width 404 height 20
radio input "true"
click at [622, 450] on input "text" at bounding box center [671, 451] width 149 height 20
paste input "10001767416"
type input "10001767416"
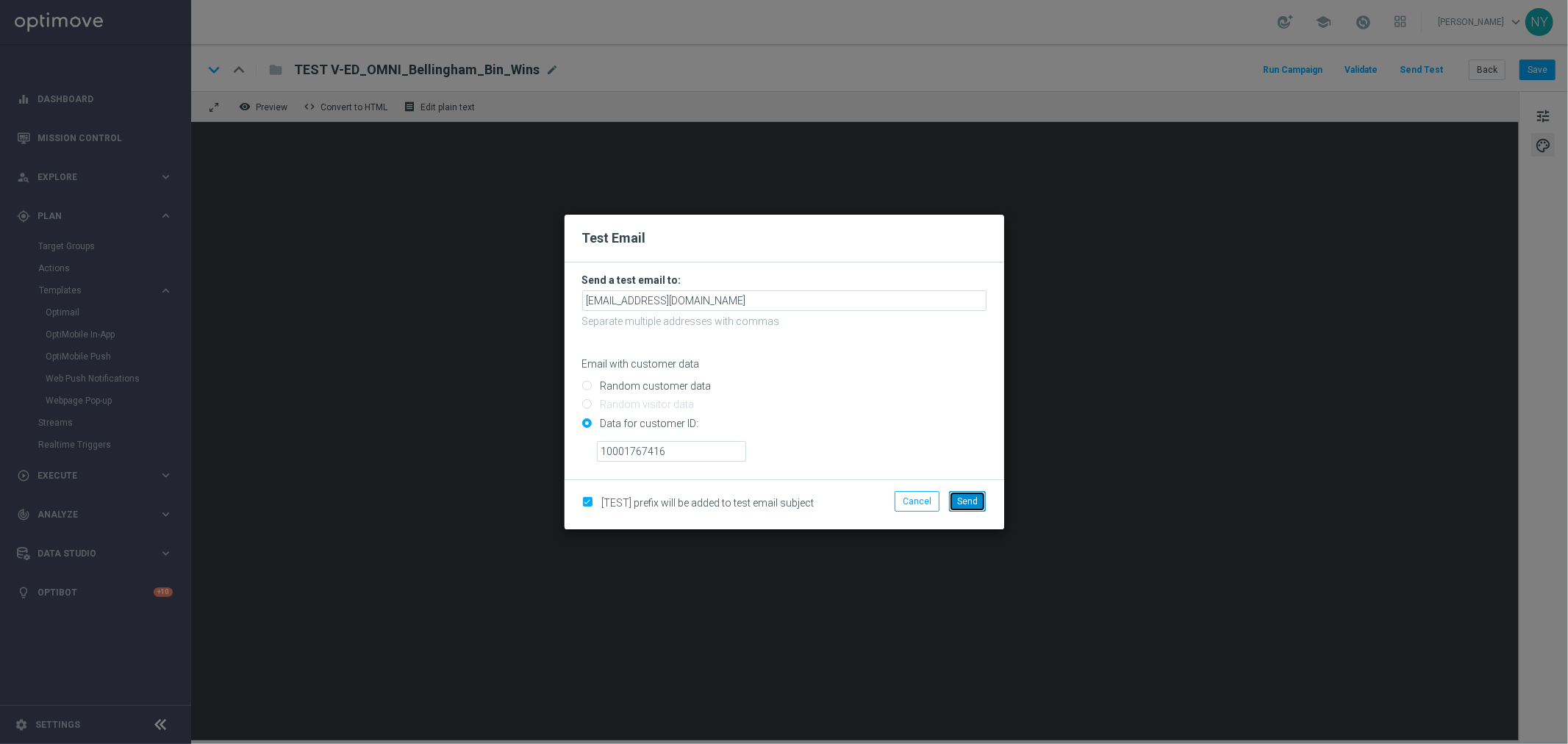
click at [968, 503] on span "Send" at bounding box center [967, 502] width 20 height 11
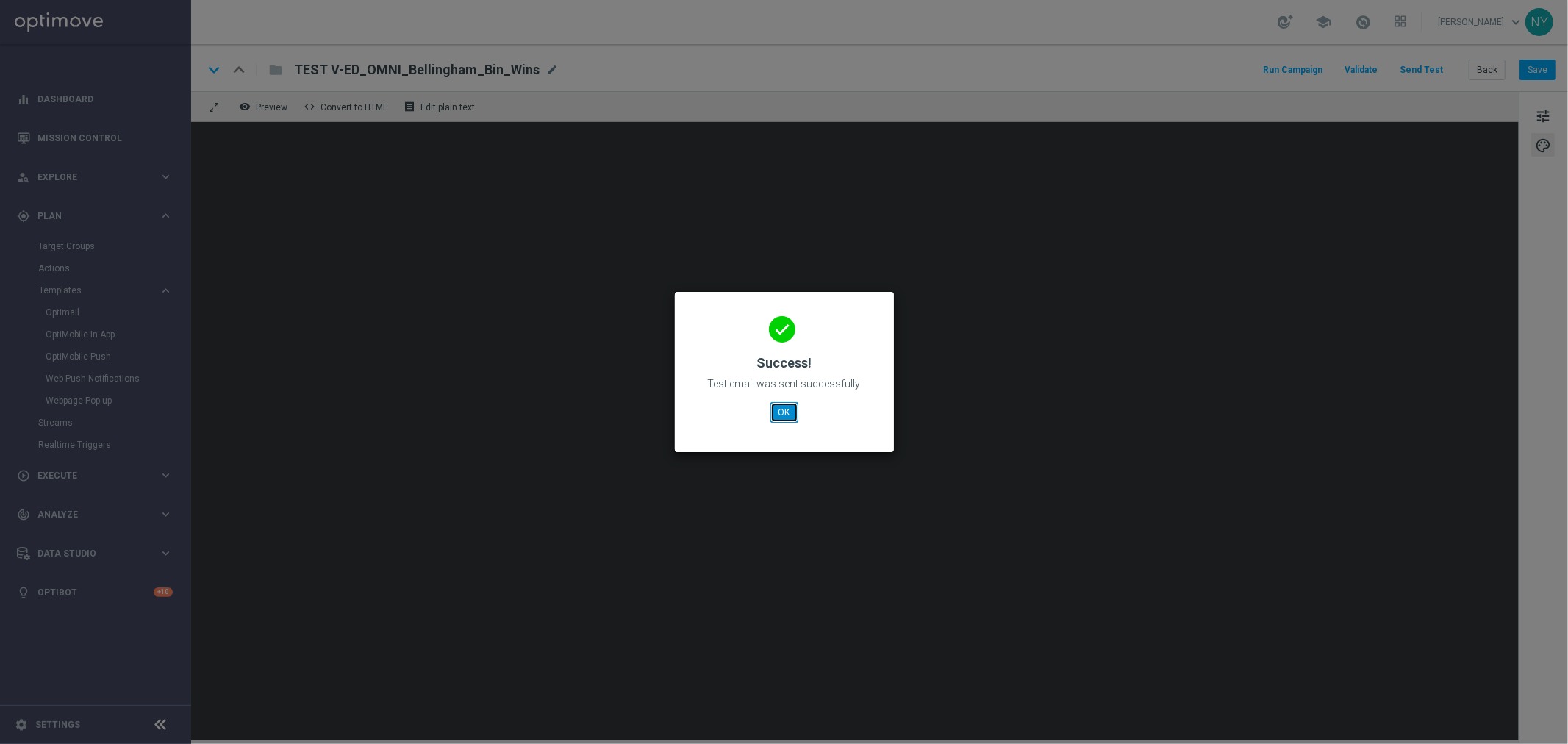
click at [772, 421] on button "OK" at bounding box center [784, 412] width 28 height 20
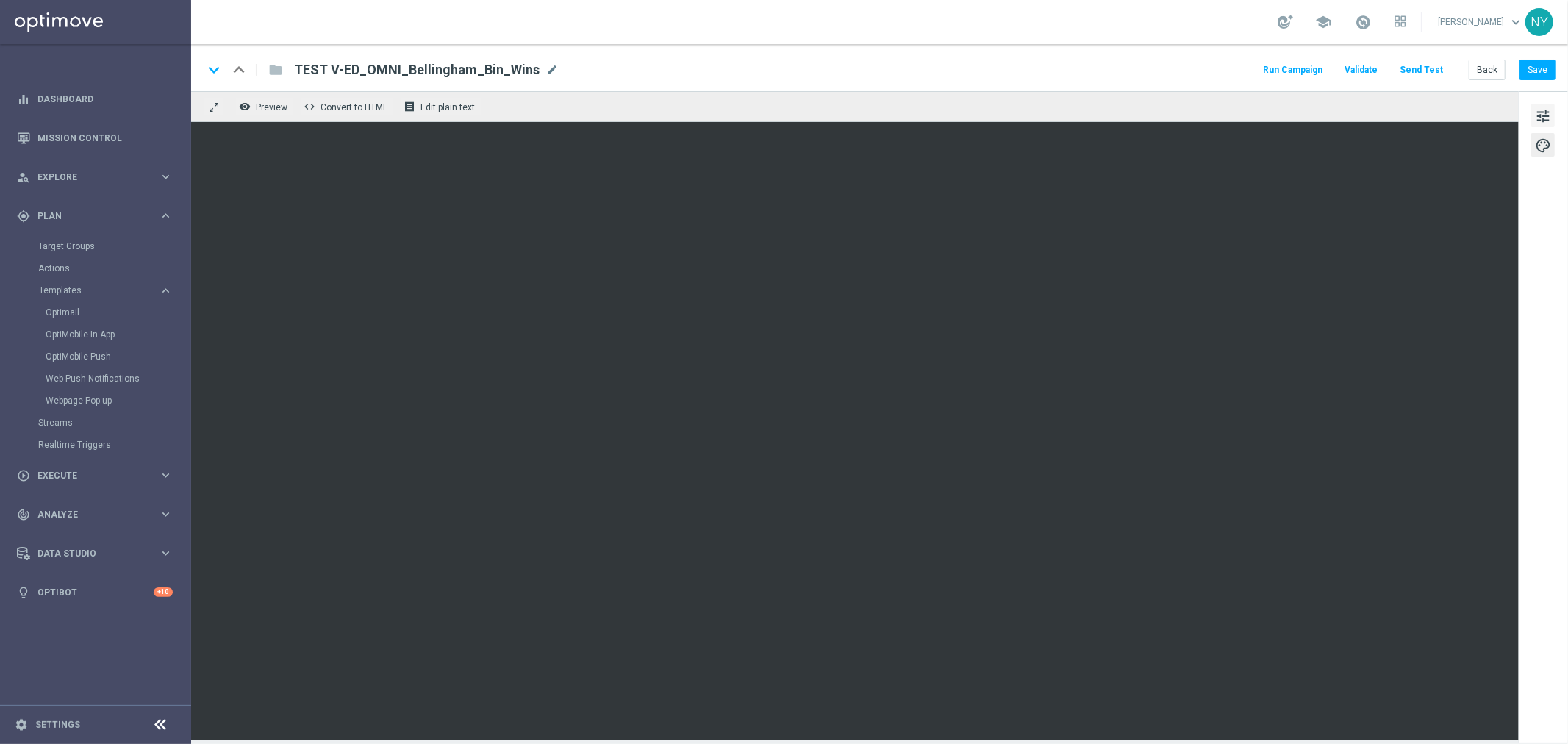
click at [1539, 114] on span "tune" at bounding box center [1542, 116] width 16 height 20
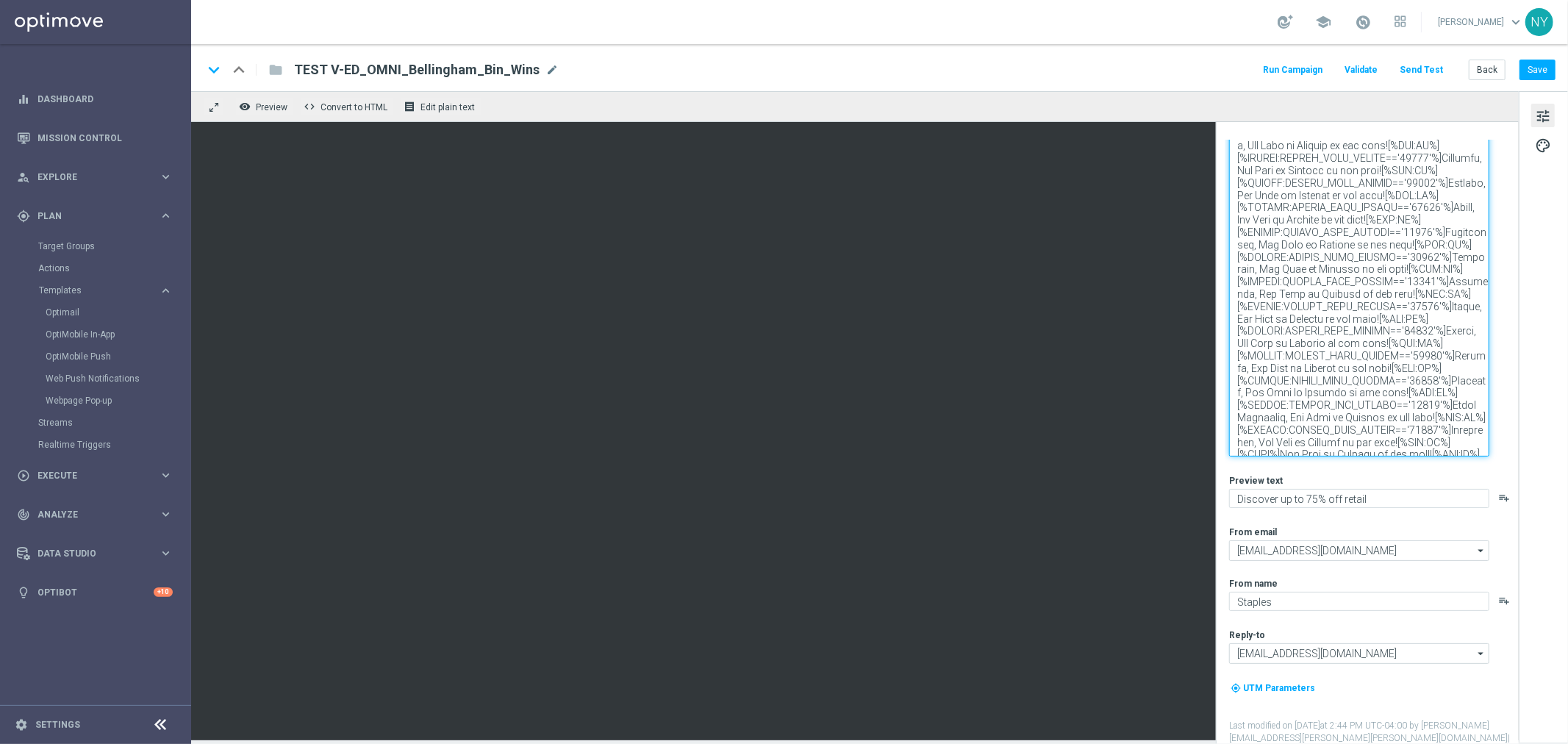
click at [1326, 263] on textarea at bounding box center [1358, 277] width 260 height 358
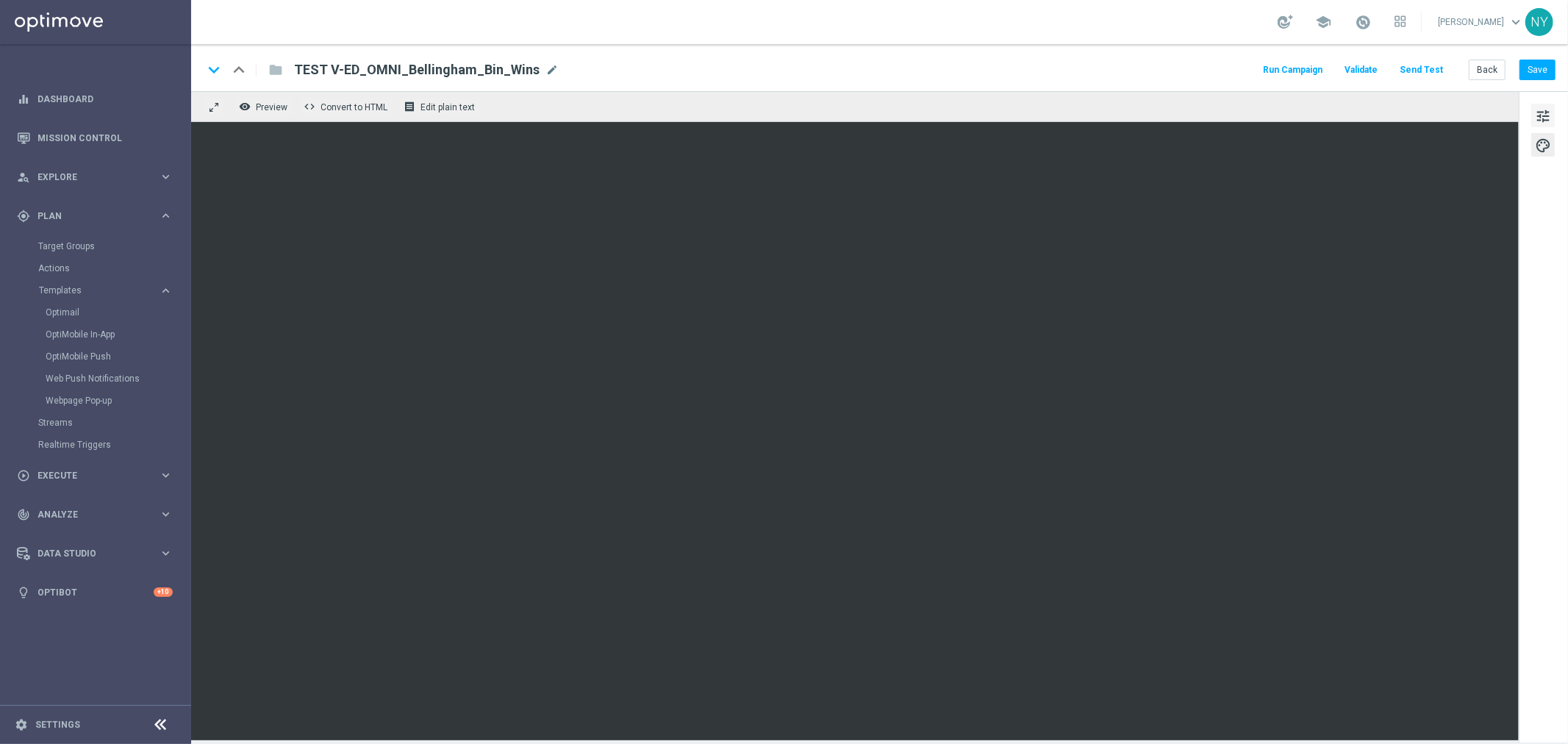
click at [1544, 112] on span "tune" at bounding box center [1542, 116] width 16 height 20
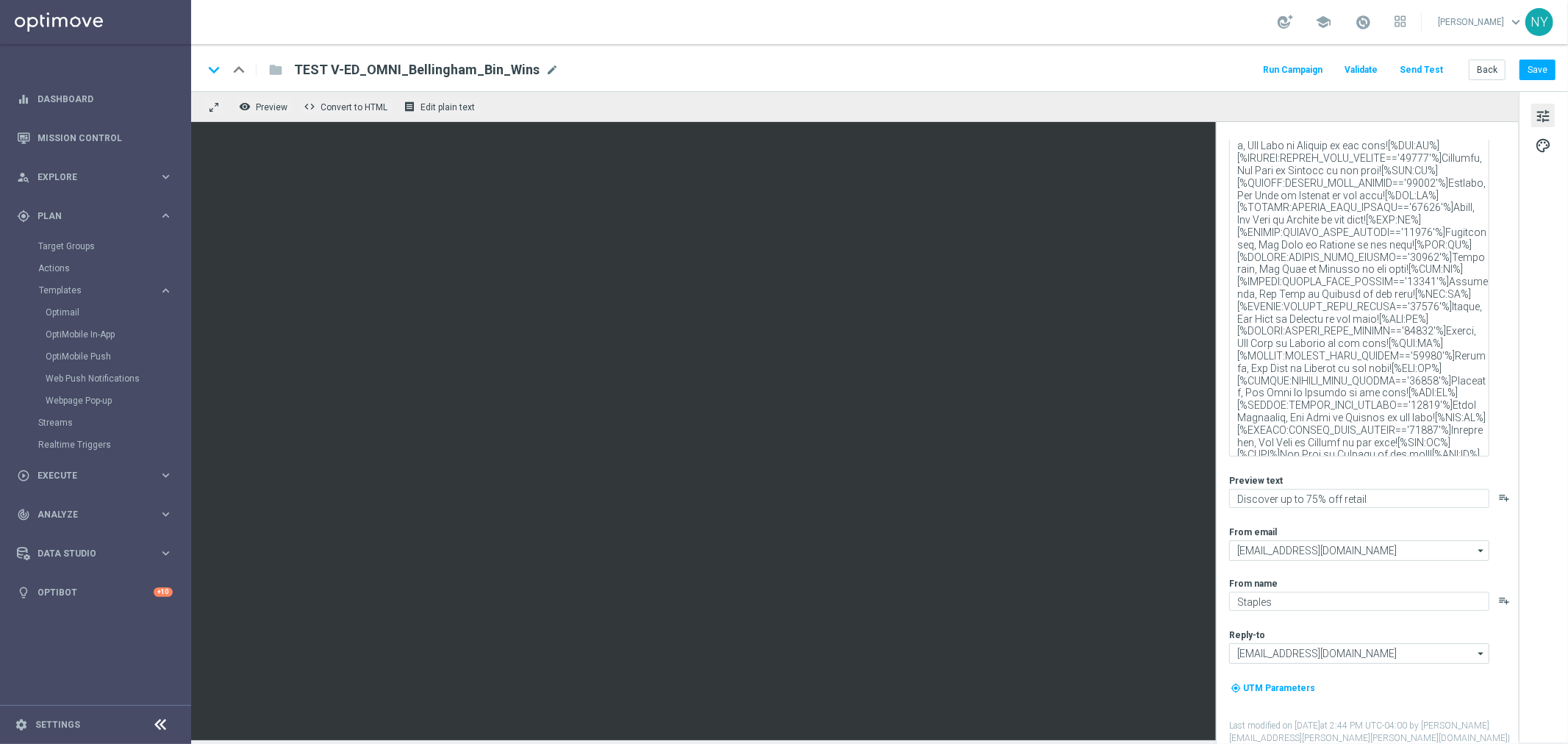
click at [1428, 69] on button "Send Test" at bounding box center [1421, 70] width 48 height 20
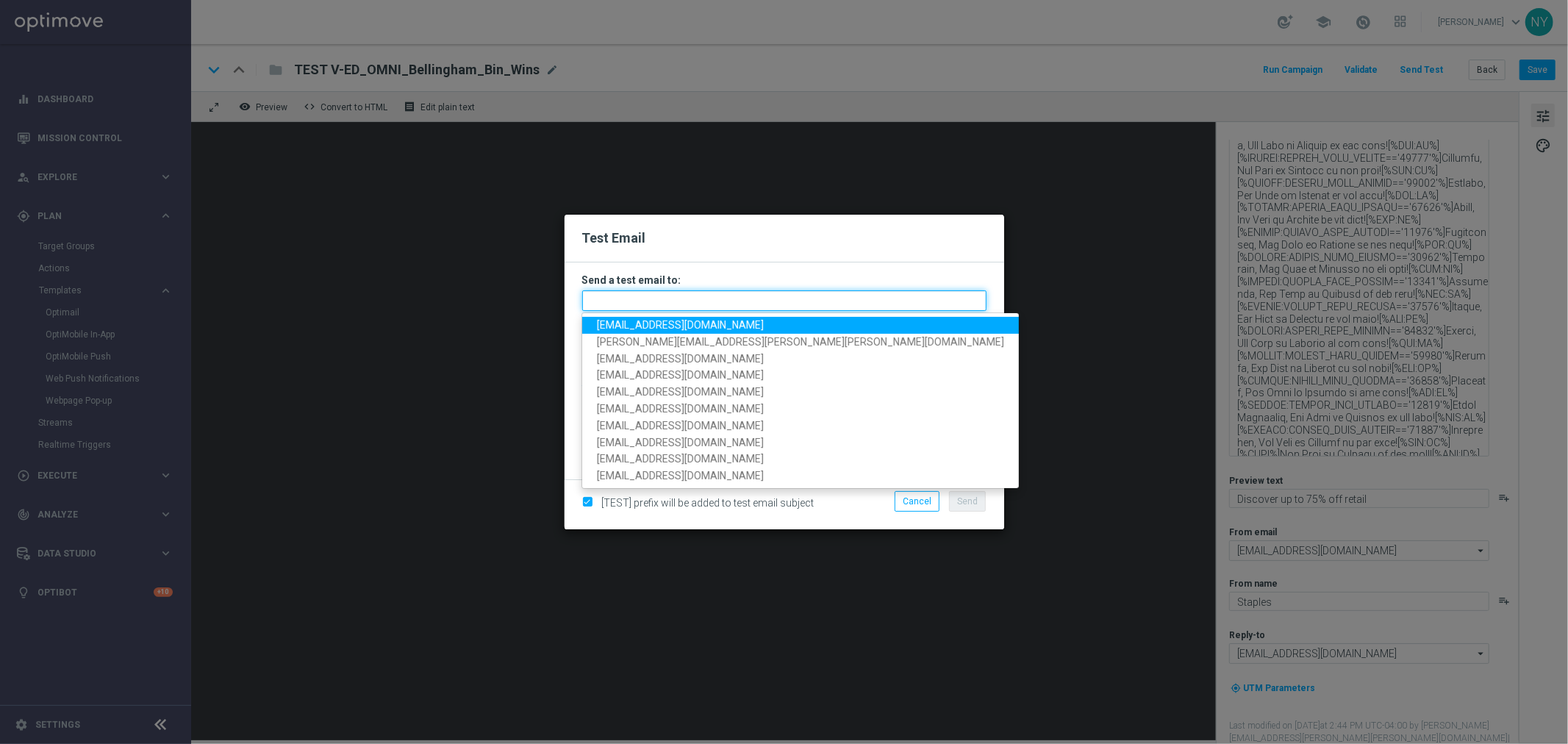
click at [638, 297] on input "text" at bounding box center [784, 300] width 404 height 20
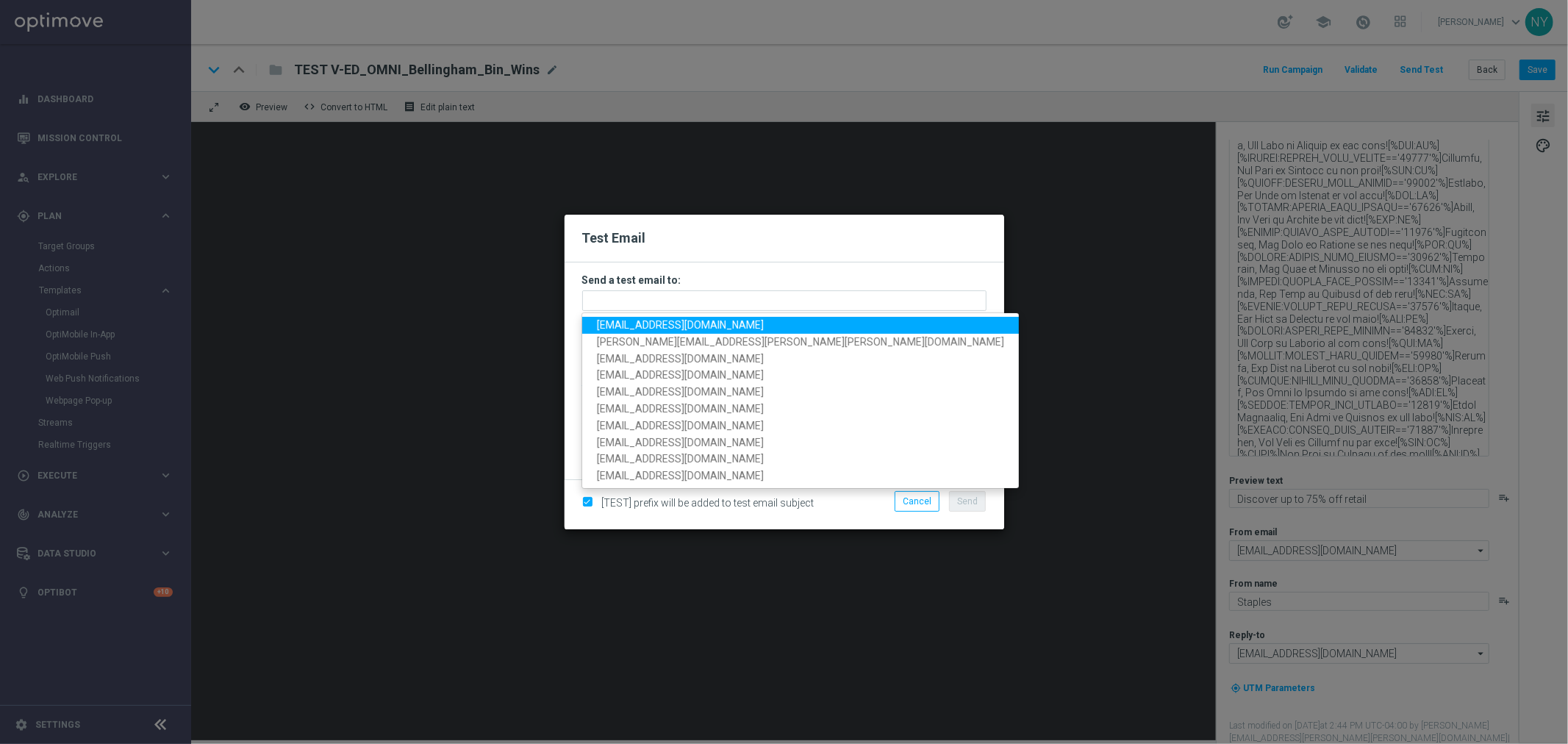
click at [640, 324] on span "[EMAIL_ADDRESS][DOMAIN_NAME]" at bounding box center [680, 324] width 167 height 12
type input "[EMAIL_ADDRESS][DOMAIN_NAME]"
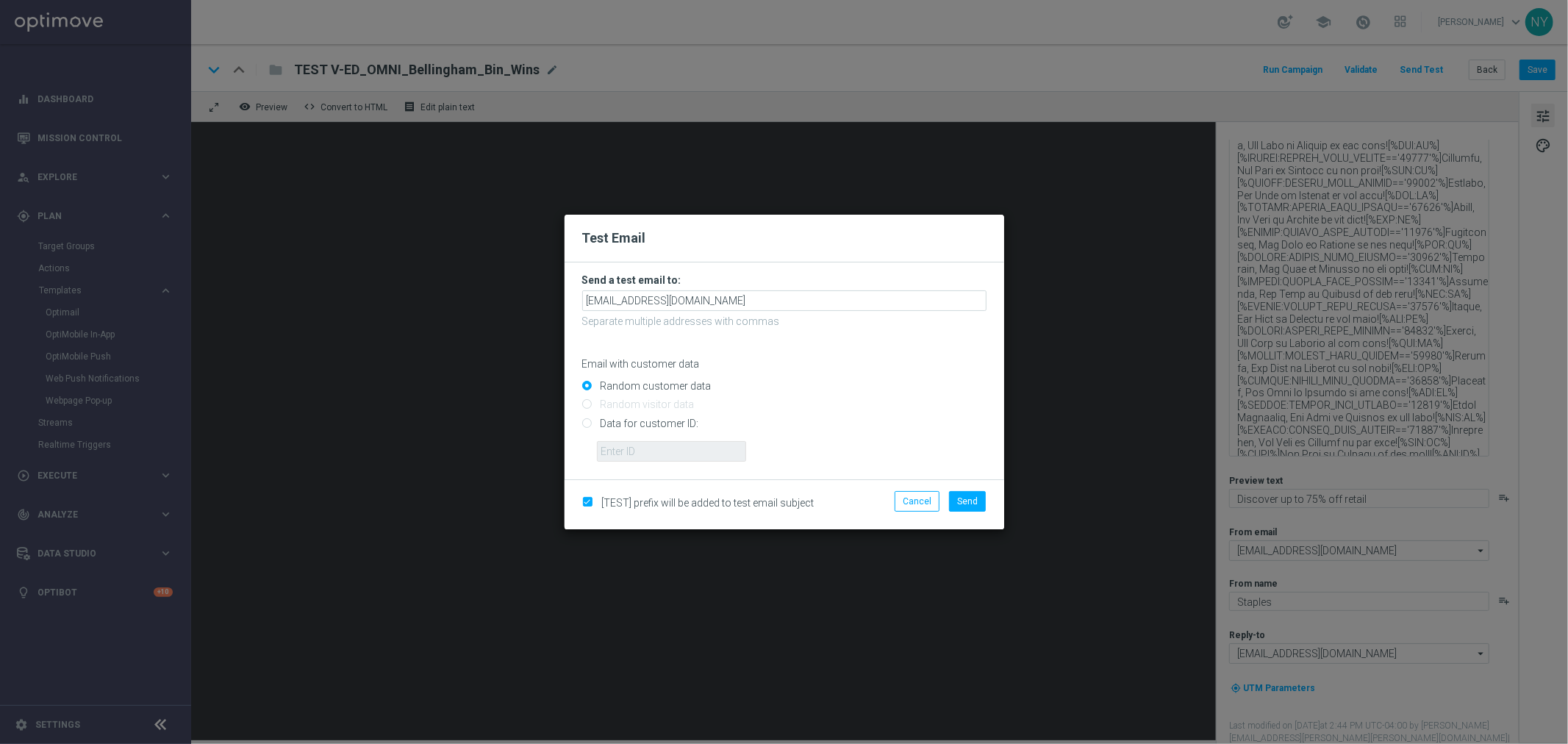
click at [587, 421] on input "Data for customer ID:" at bounding box center [784, 429] width 404 height 20
radio input "true"
click at [604, 445] on input "text" at bounding box center [671, 451] width 149 height 20
paste input "10064350235"
type input "10064350235"
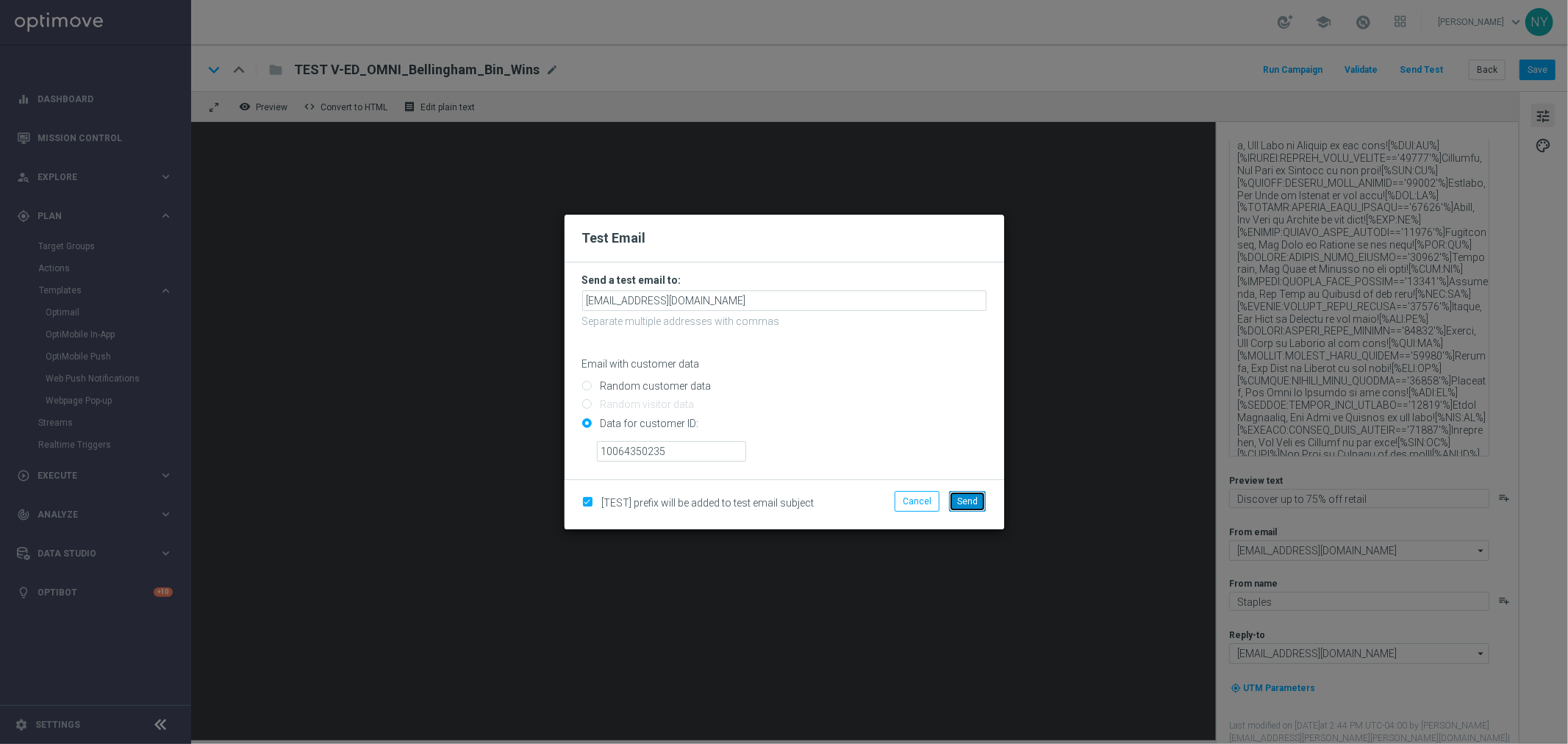
click at [969, 500] on span "Send" at bounding box center [967, 502] width 20 height 11
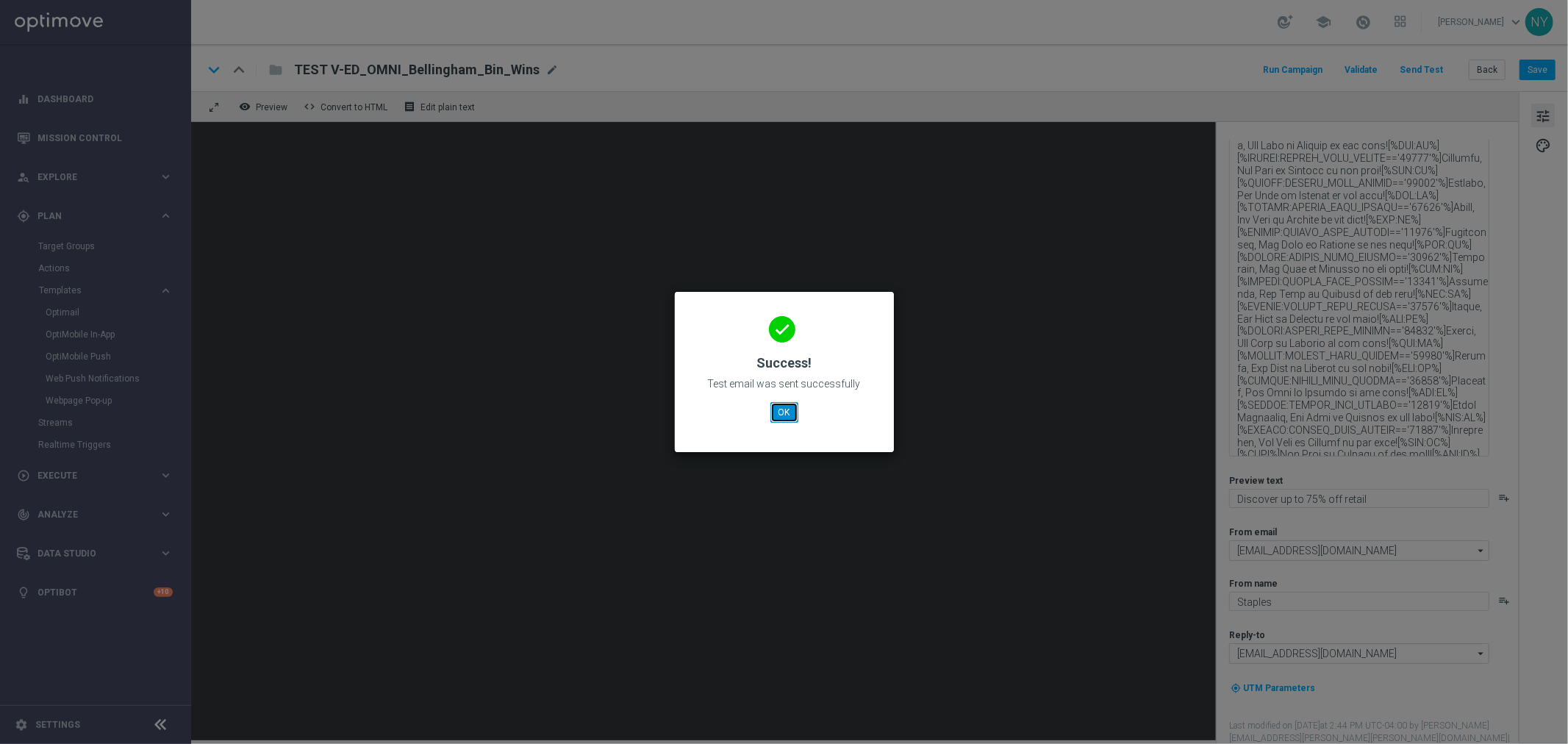
click at [785, 409] on button "OK" at bounding box center [784, 412] width 28 height 20
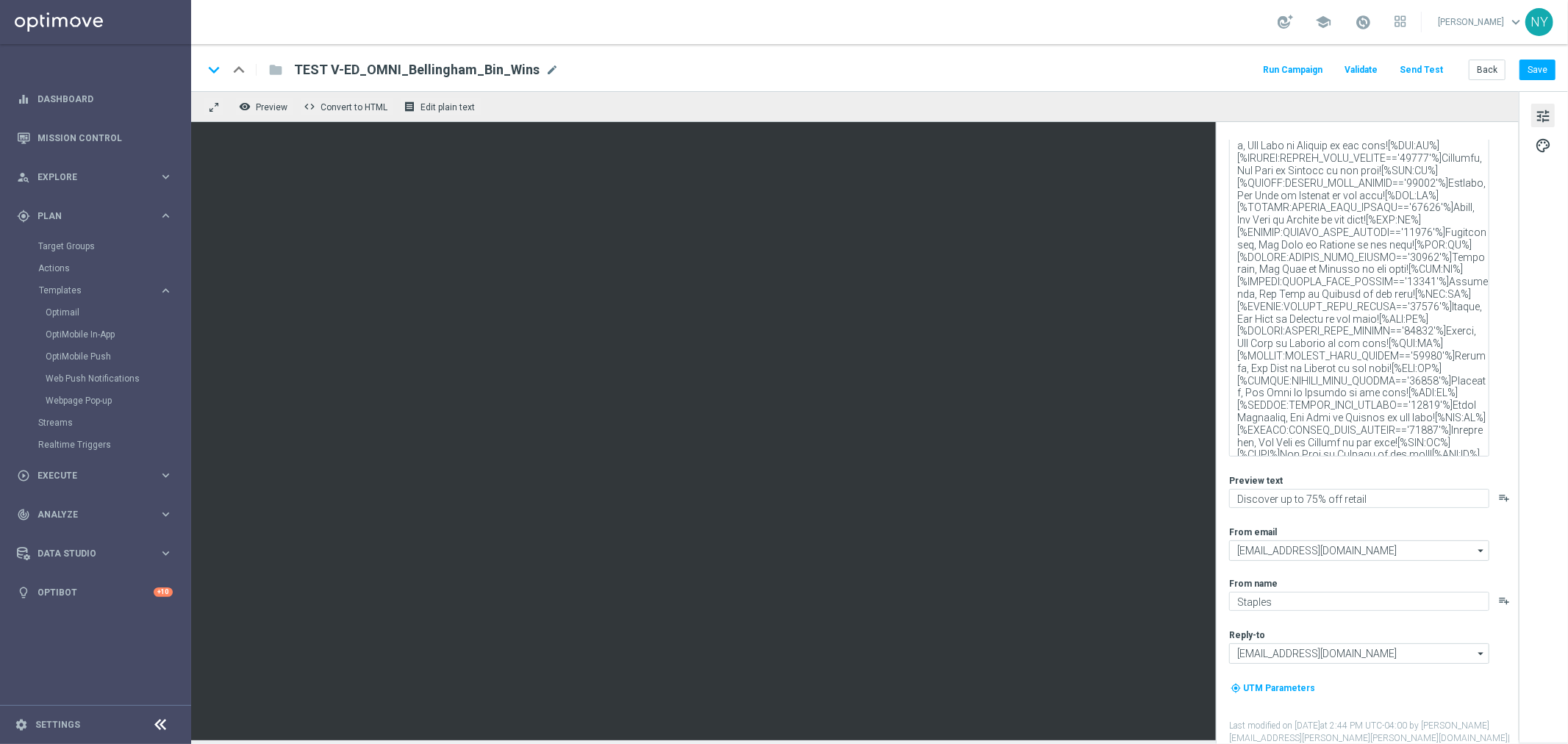
click at [1416, 64] on button "Send Test" at bounding box center [1421, 70] width 48 height 20
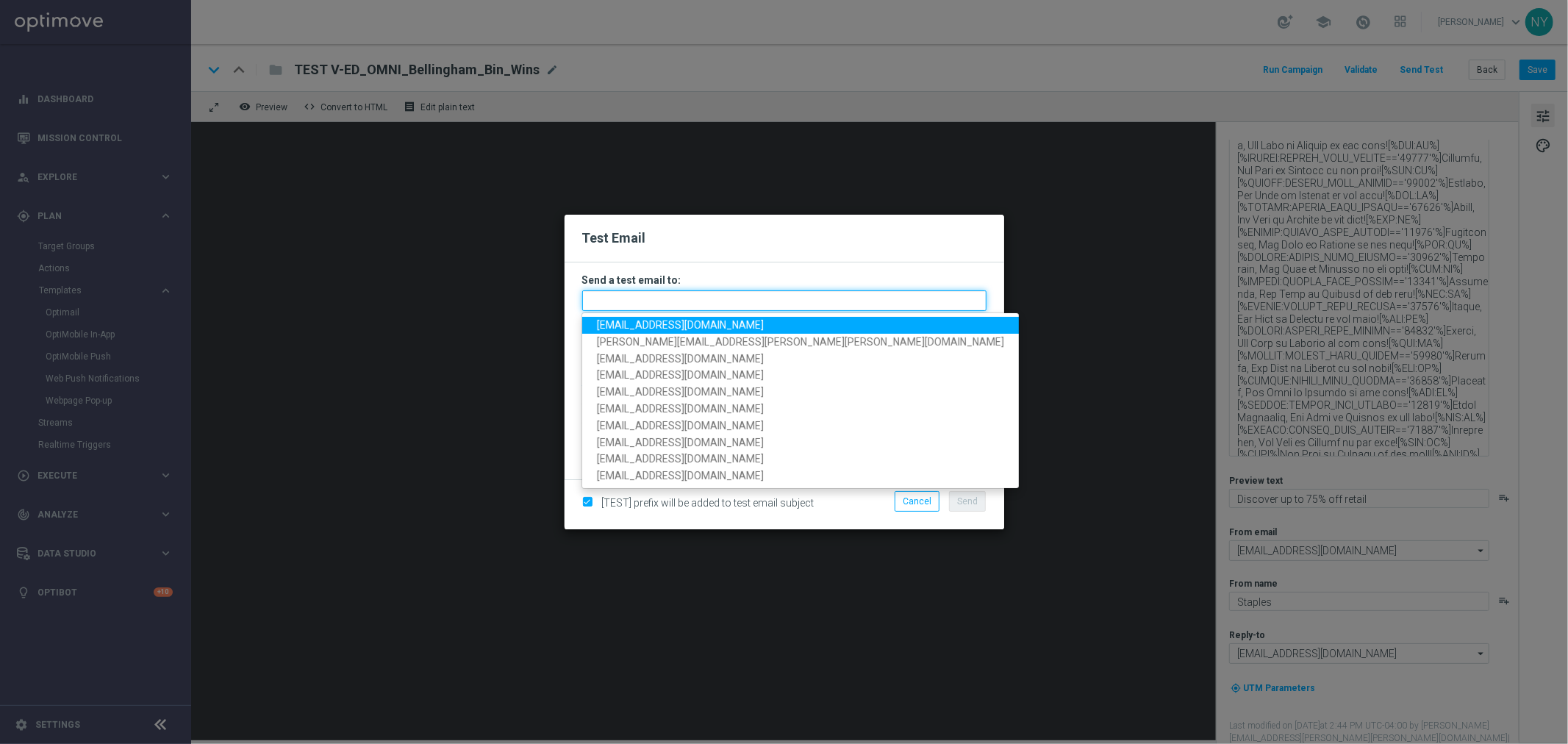
click at [620, 294] on input "text" at bounding box center [784, 300] width 404 height 20
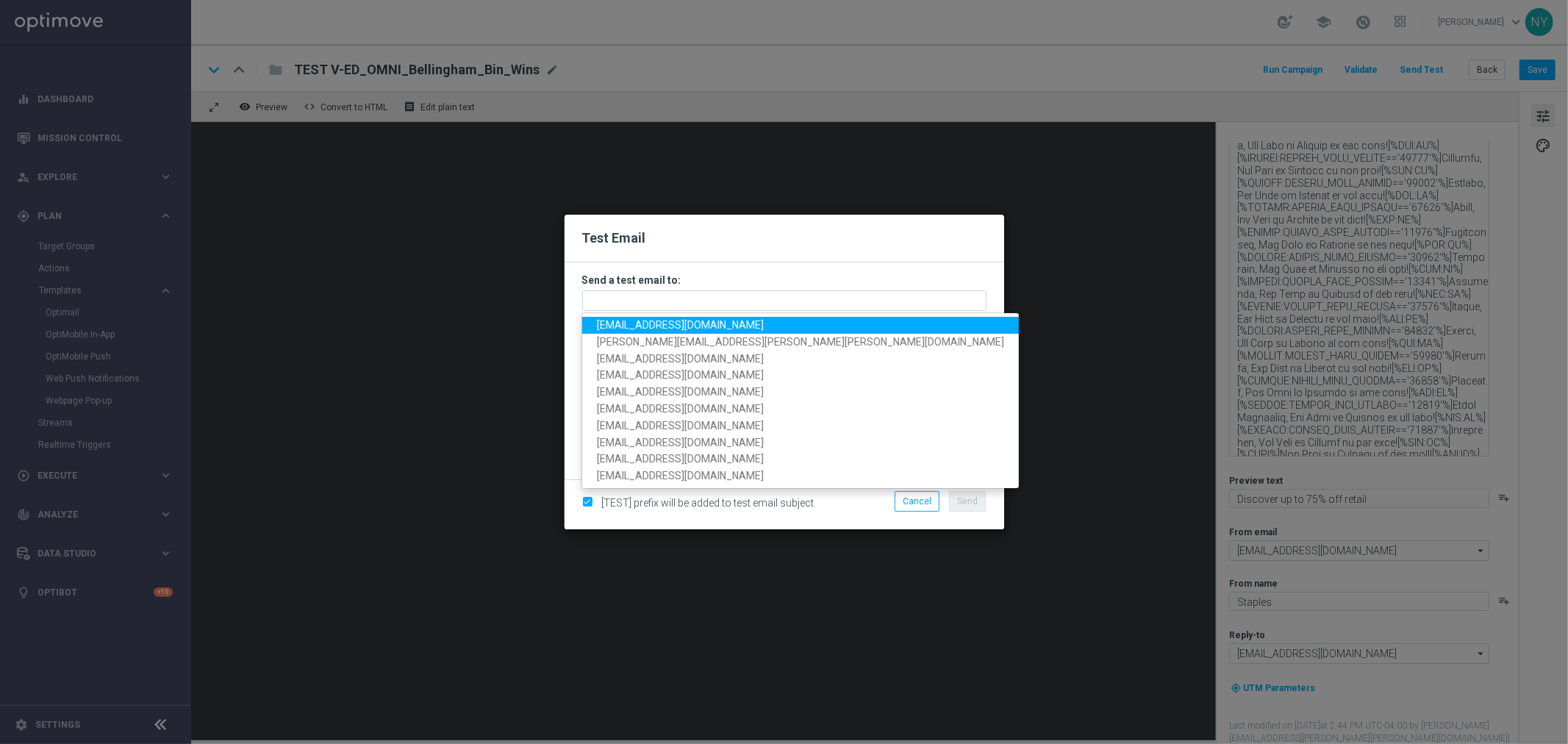
click at [621, 321] on span "[EMAIL_ADDRESS][DOMAIN_NAME]" at bounding box center [680, 324] width 167 height 12
type input "[EMAIL_ADDRESS][DOMAIN_NAME]"
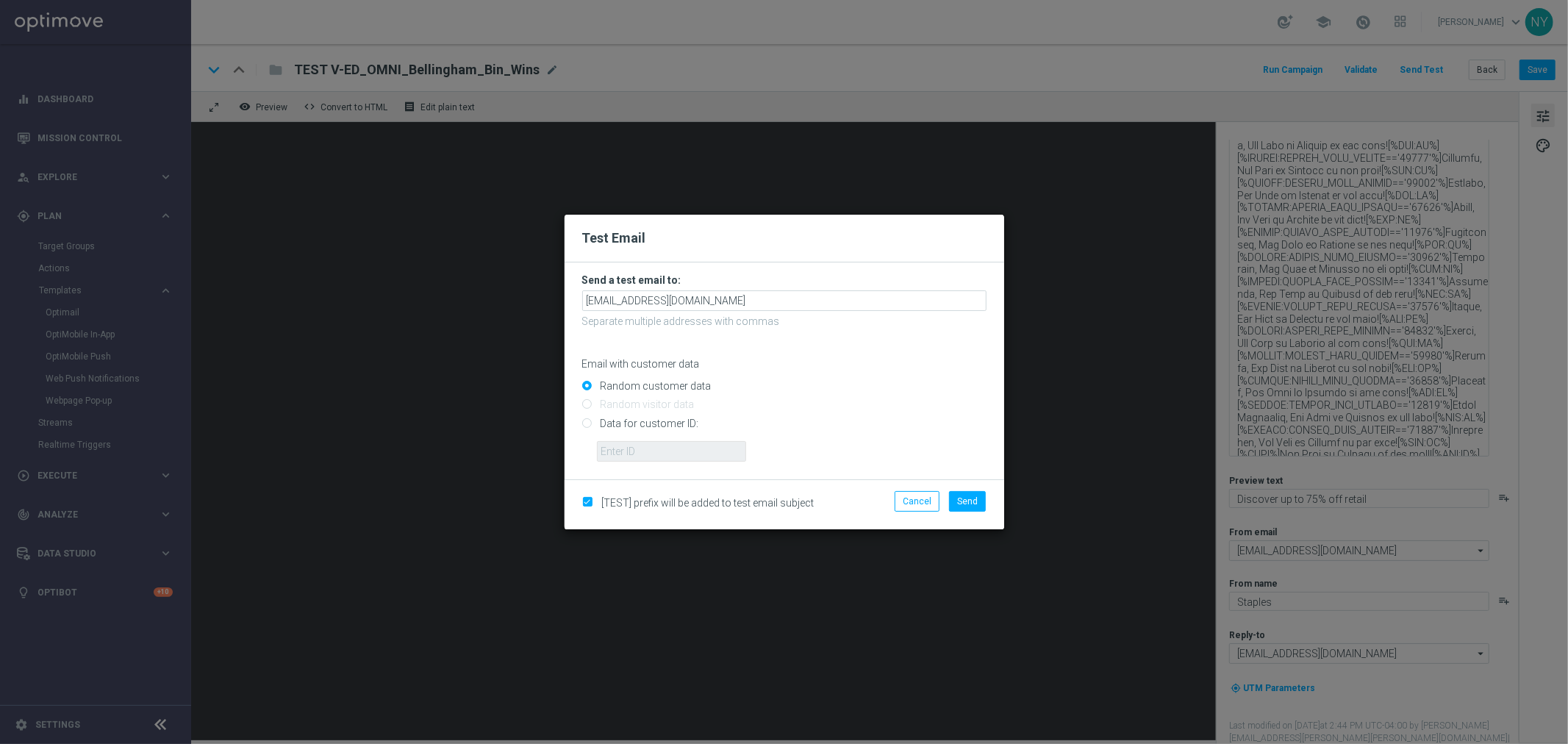
click at [585, 423] on input "Data for customer ID:" at bounding box center [784, 429] width 404 height 20
radio input "true"
click at [626, 460] on input "text" at bounding box center [671, 451] width 149 height 20
paste input "10360611973"
type input "10360611973"
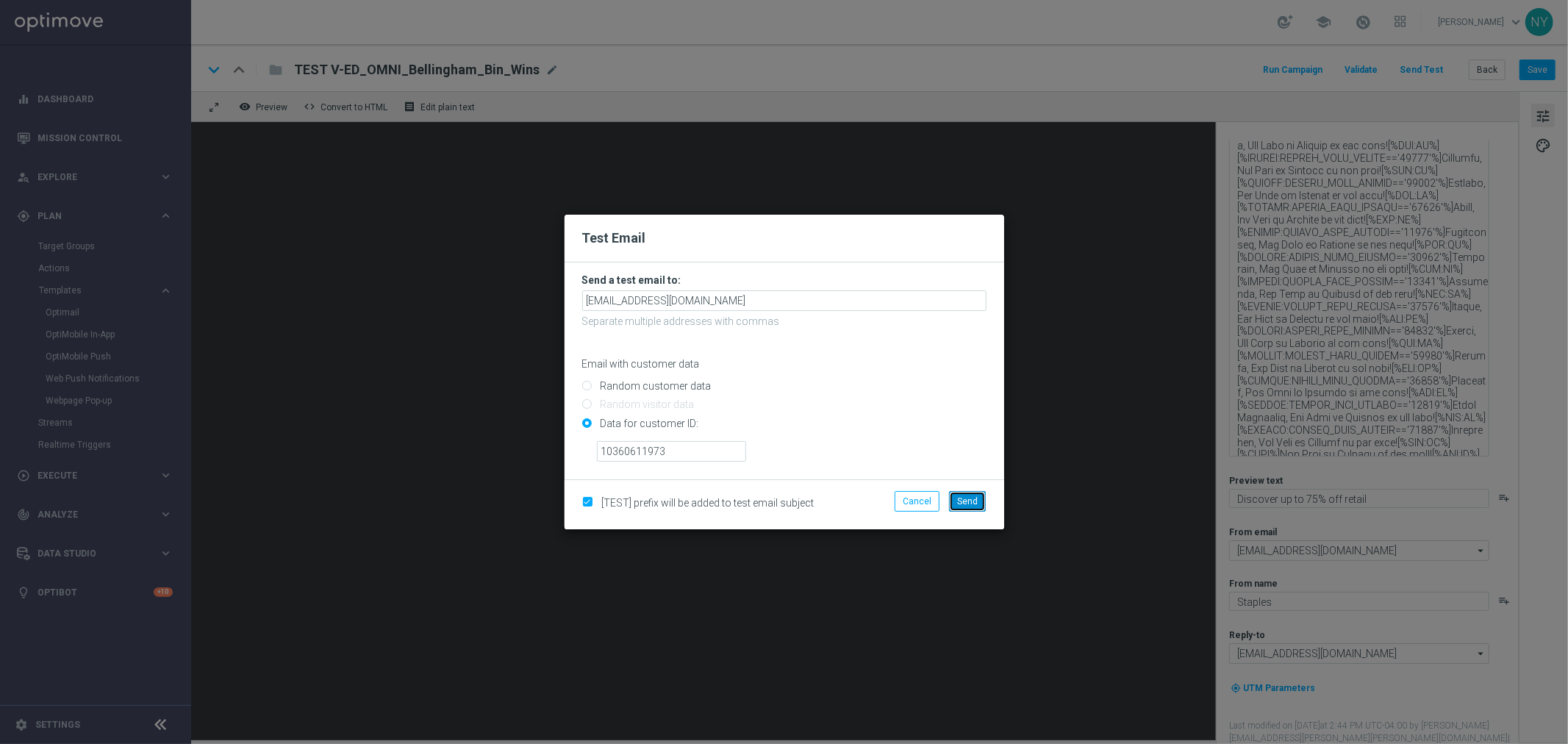
click at [962, 503] on span "Send" at bounding box center [967, 502] width 20 height 11
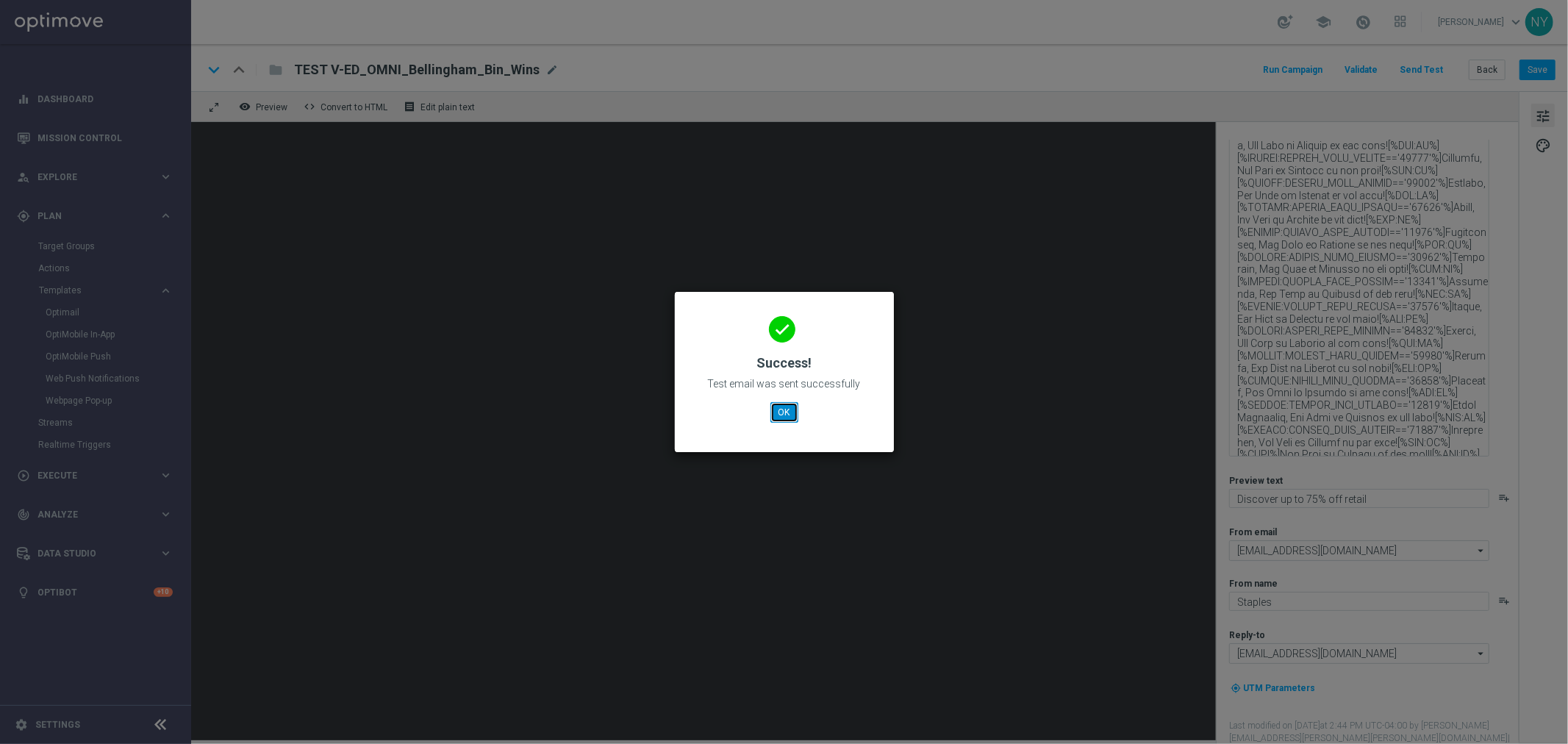
click at [785, 402] on button "OK" at bounding box center [784, 412] width 28 height 20
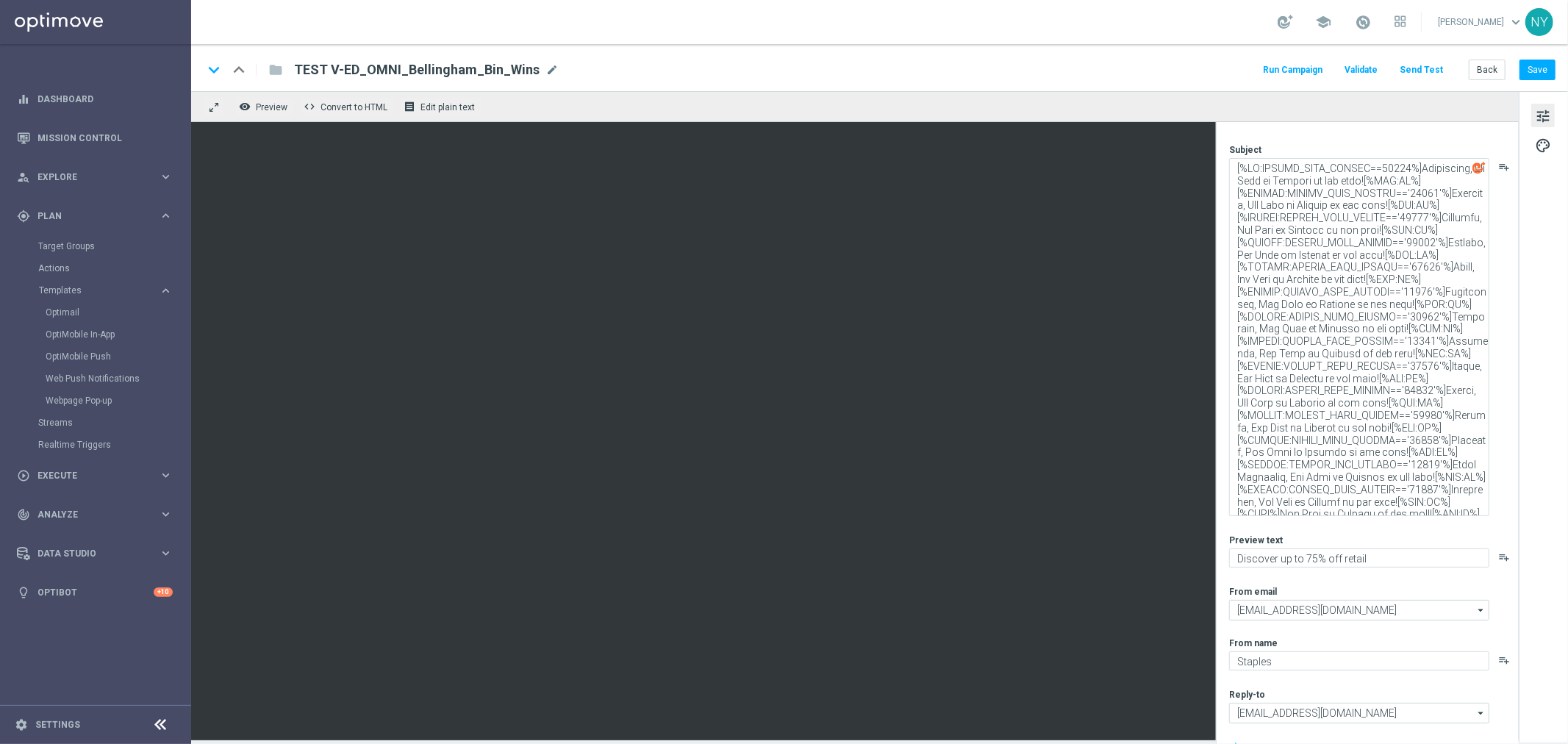
scroll to position [0, 0]
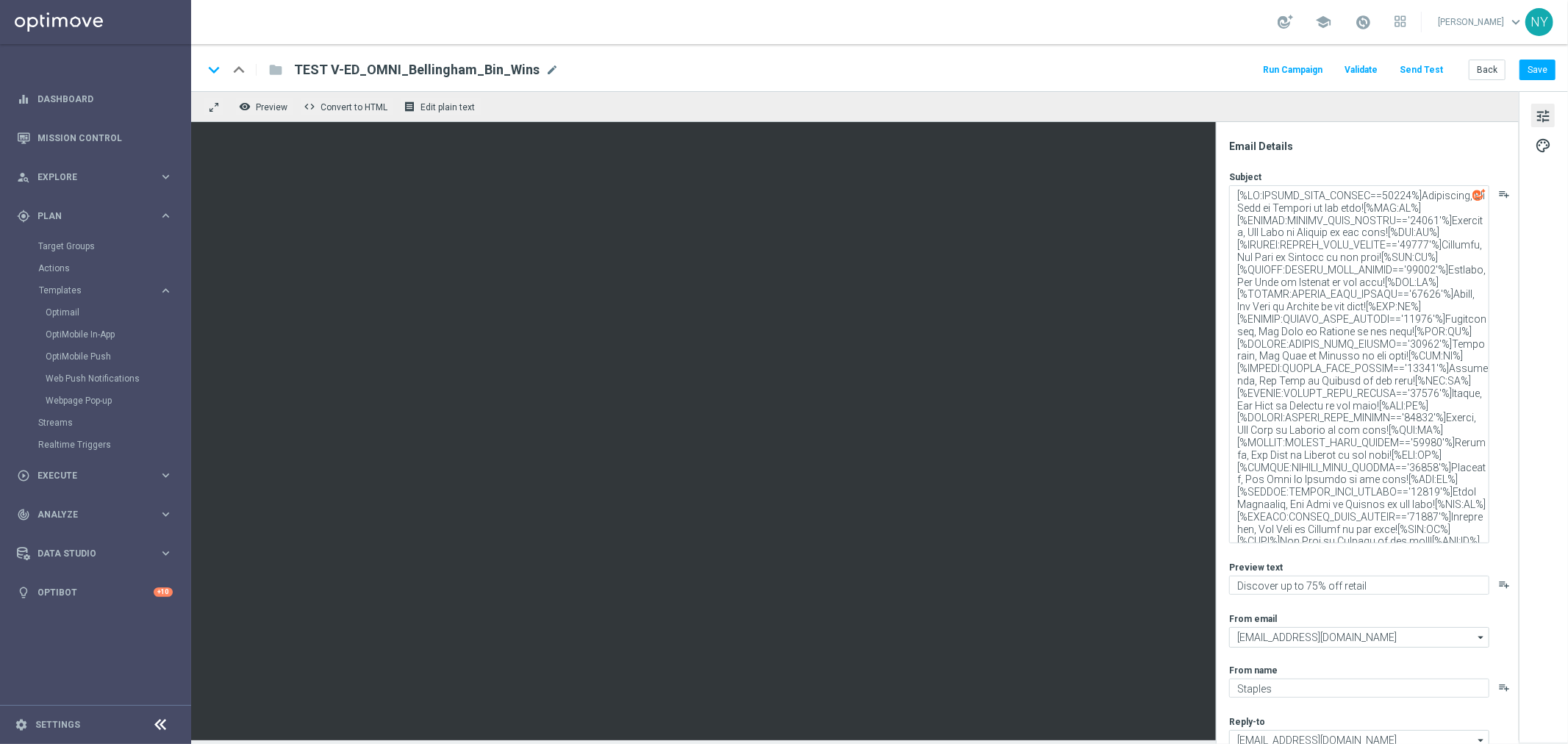
click at [1428, 69] on button "Send Test" at bounding box center [1421, 70] width 48 height 20
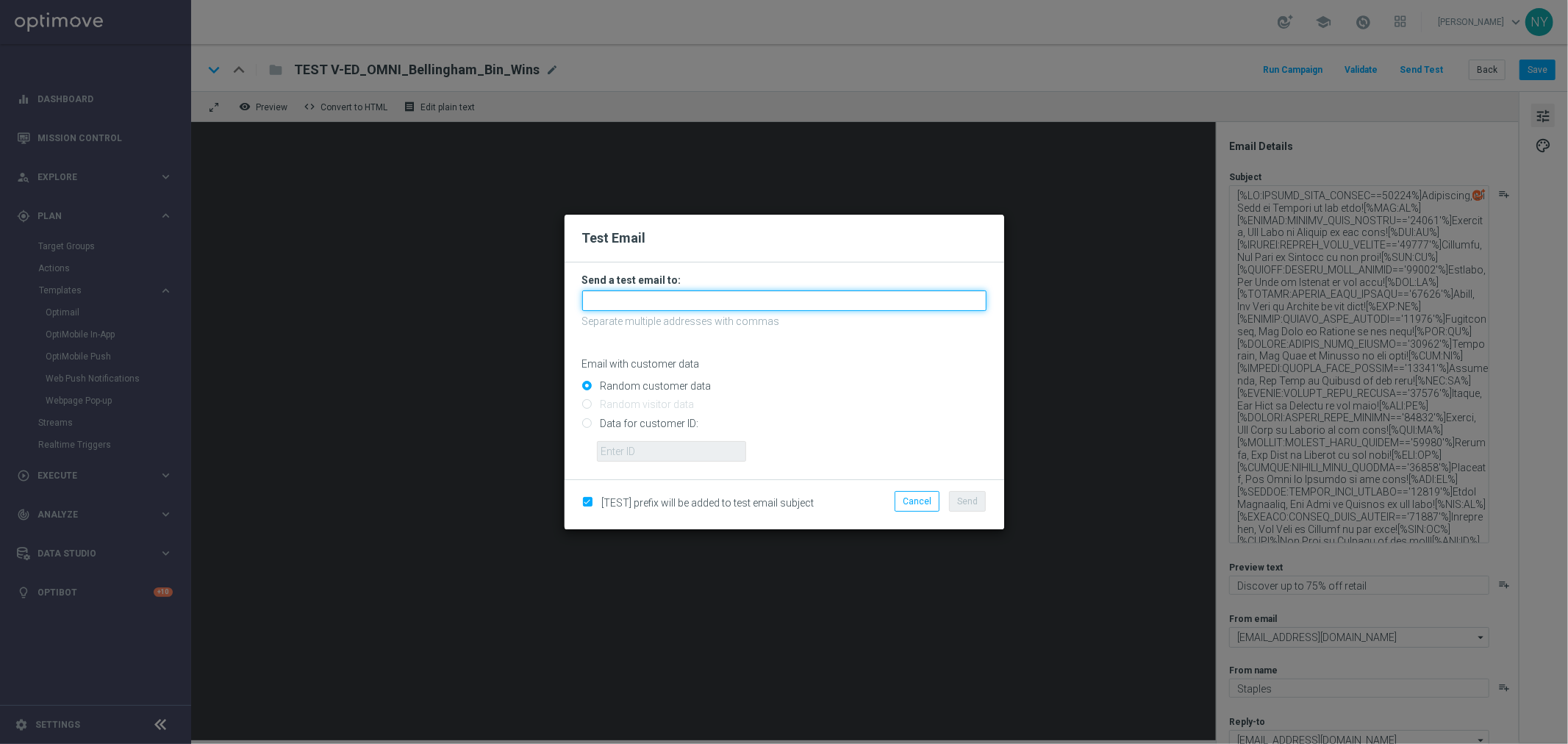
click at [632, 302] on input "text" at bounding box center [784, 300] width 404 height 20
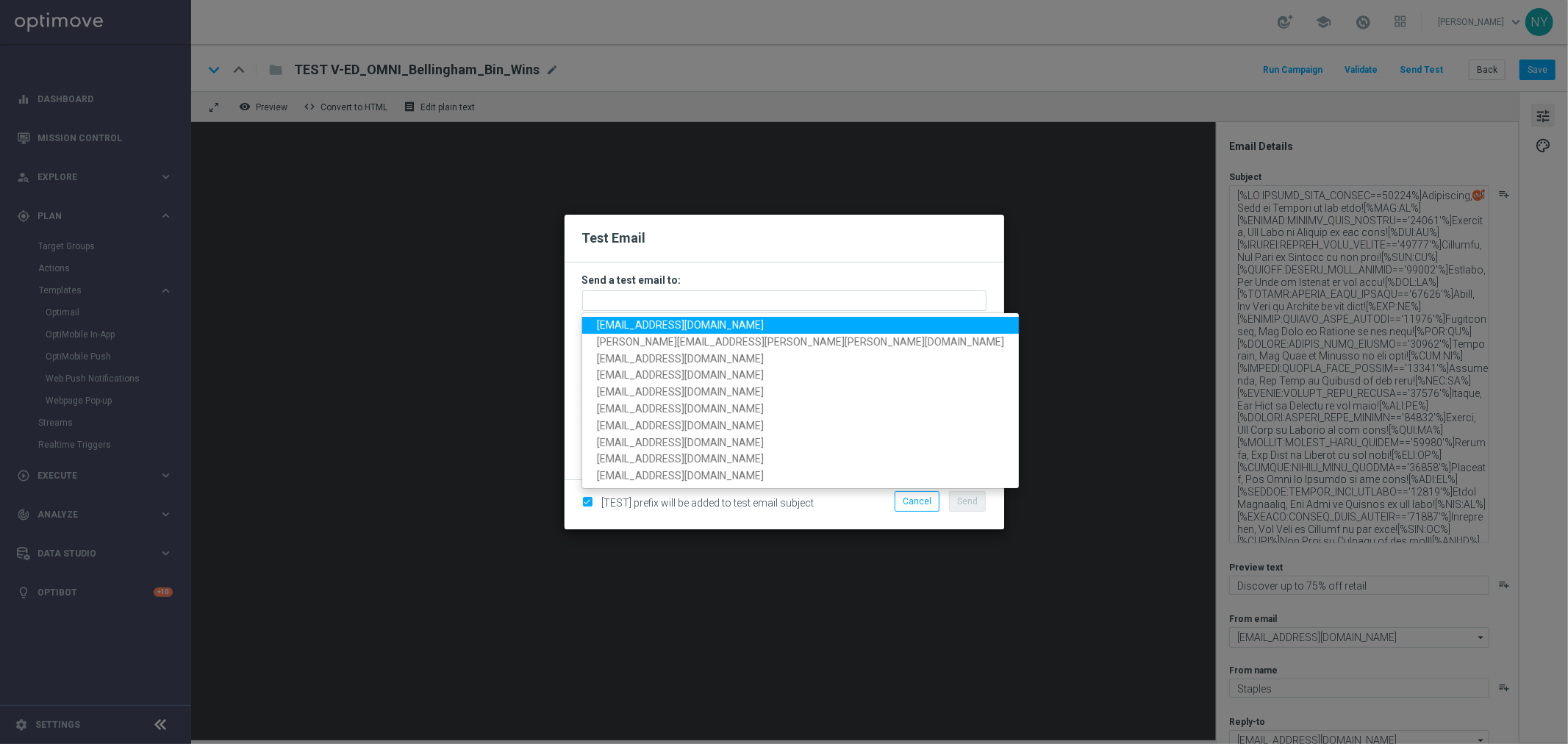
click at [634, 325] on span "[EMAIL_ADDRESS][DOMAIN_NAME]" at bounding box center [680, 324] width 167 height 12
type input "[EMAIL_ADDRESS][DOMAIN_NAME]"
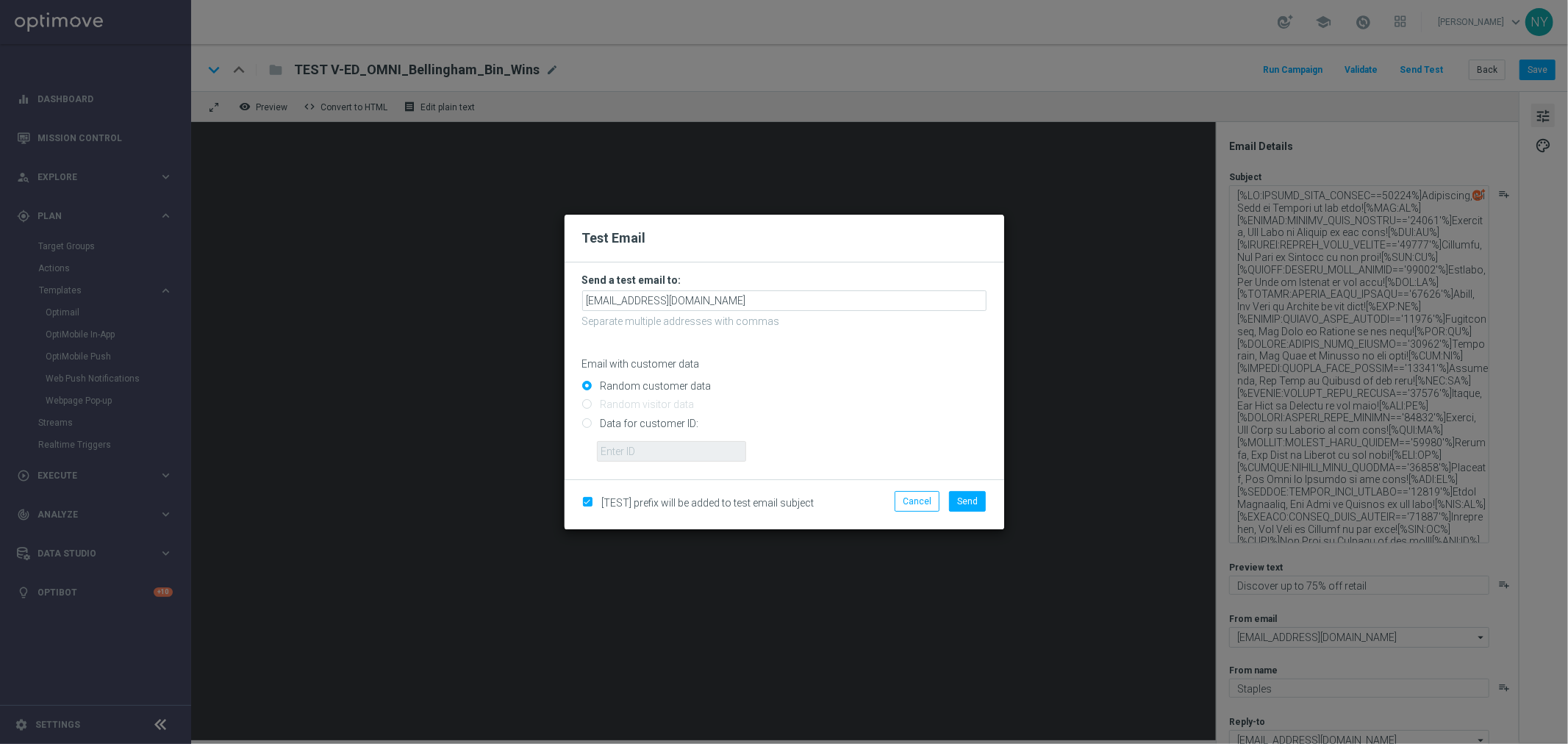
click at [587, 423] on input "Data for customer ID:" at bounding box center [784, 429] width 404 height 20
radio input "true"
click at [612, 447] on input "text" at bounding box center [671, 451] width 149 height 20
click at [655, 455] on input "text" at bounding box center [671, 451] width 149 height 20
paste input "10032767094"
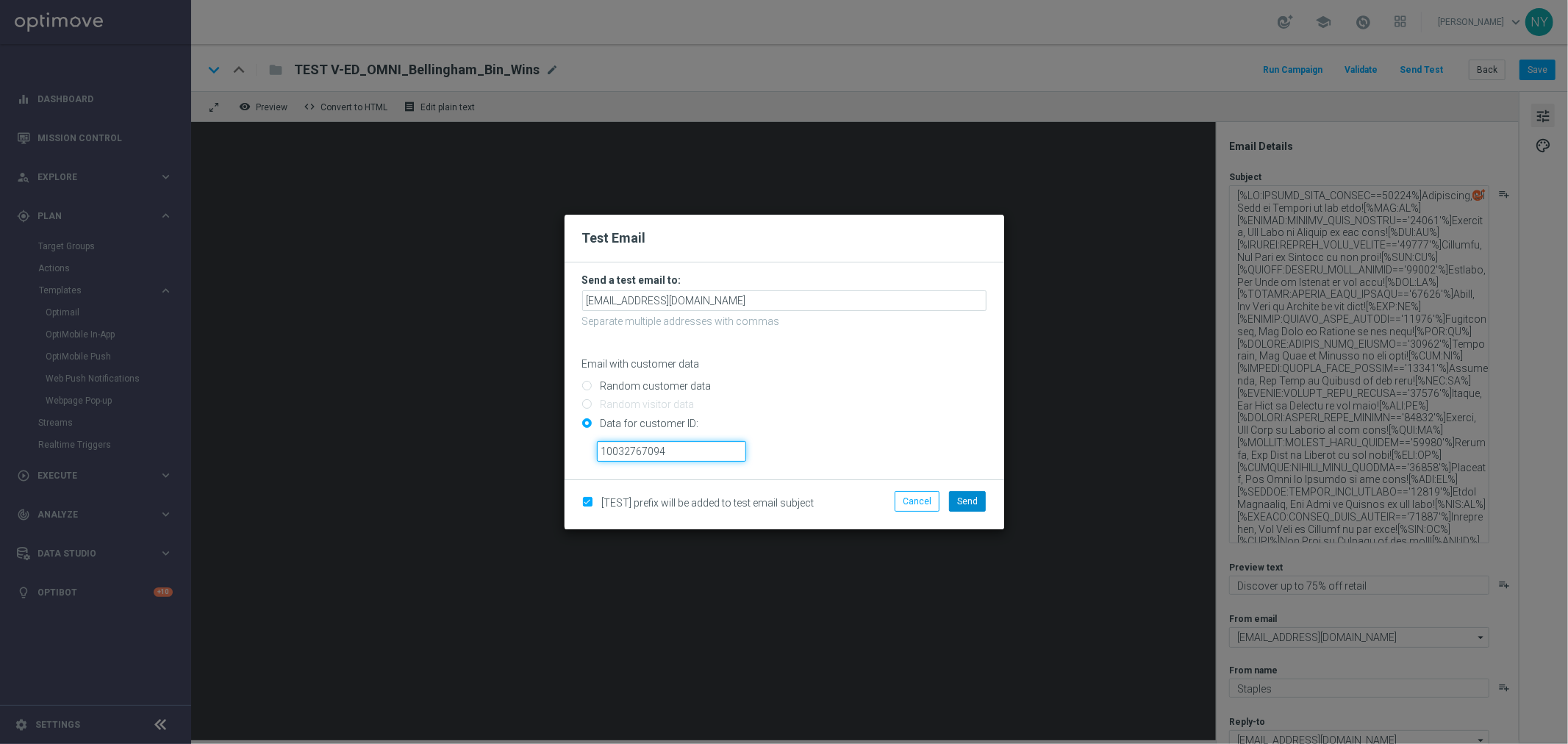
type input "10032767094"
click at [965, 502] on span "Send" at bounding box center [967, 502] width 20 height 11
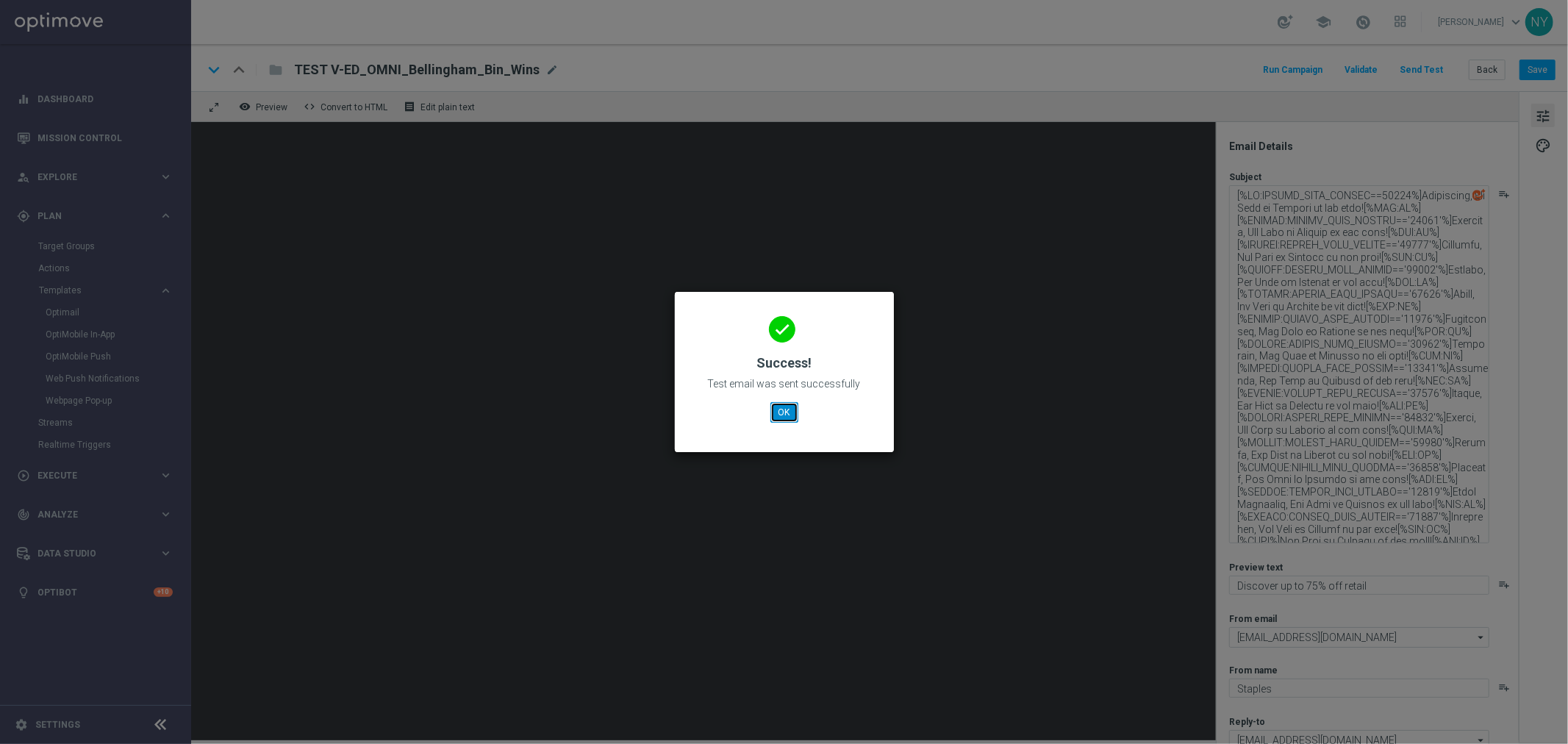
click at [780, 410] on button "OK" at bounding box center [784, 412] width 28 height 20
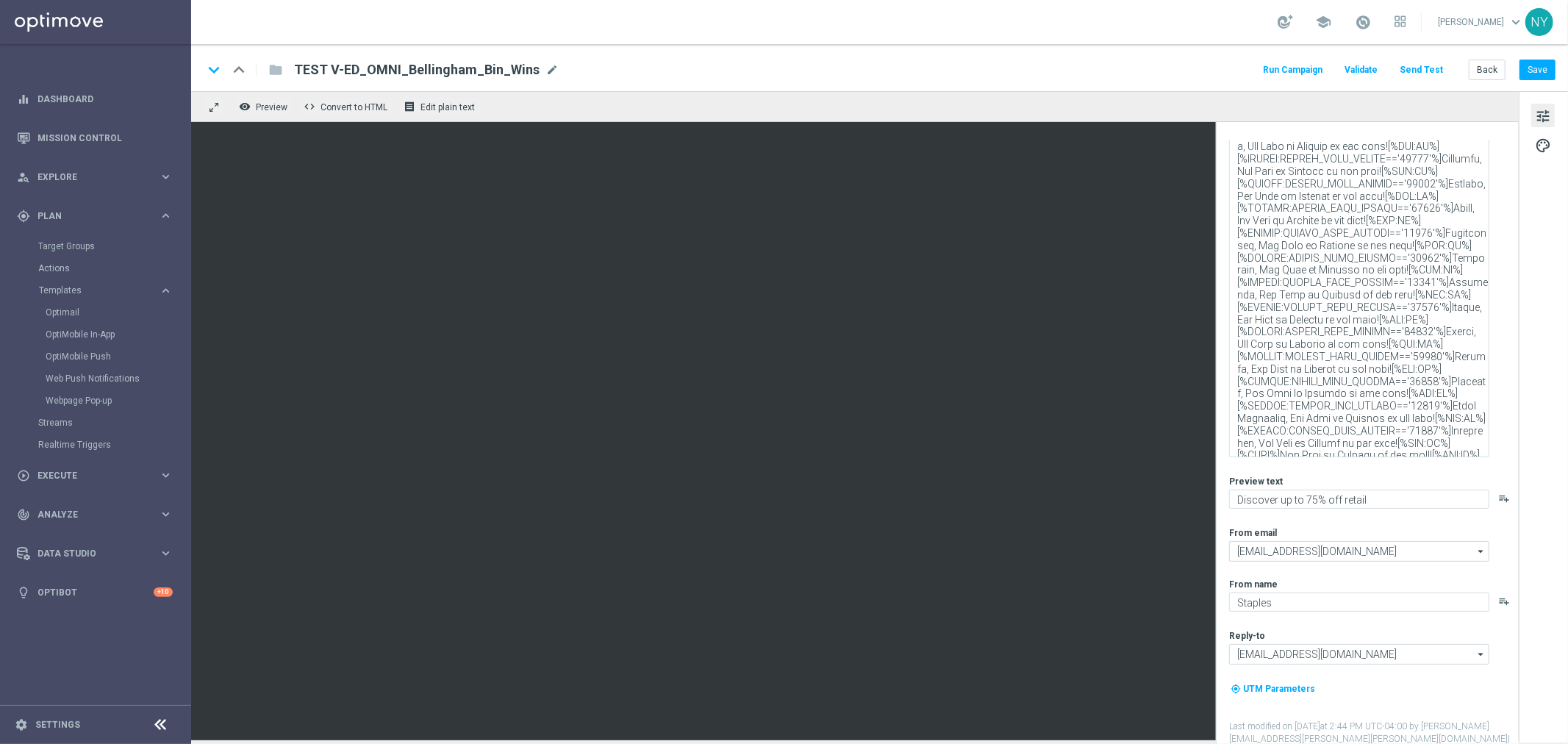
scroll to position [87, 0]
click at [1334, 408] on textarea at bounding box center [1358, 277] width 260 height 358
click at [545, 75] on span "mode_edit" at bounding box center [551, 69] width 13 height 13
drag, startPoint x: 331, startPoint y: 70, endPoint x: 147, endPoint y: 83, distance: 184.5
click at [147, 83] on main "equalizer Dashboard Mission Control" at bounding box center [784, 372] width 1568 height 744
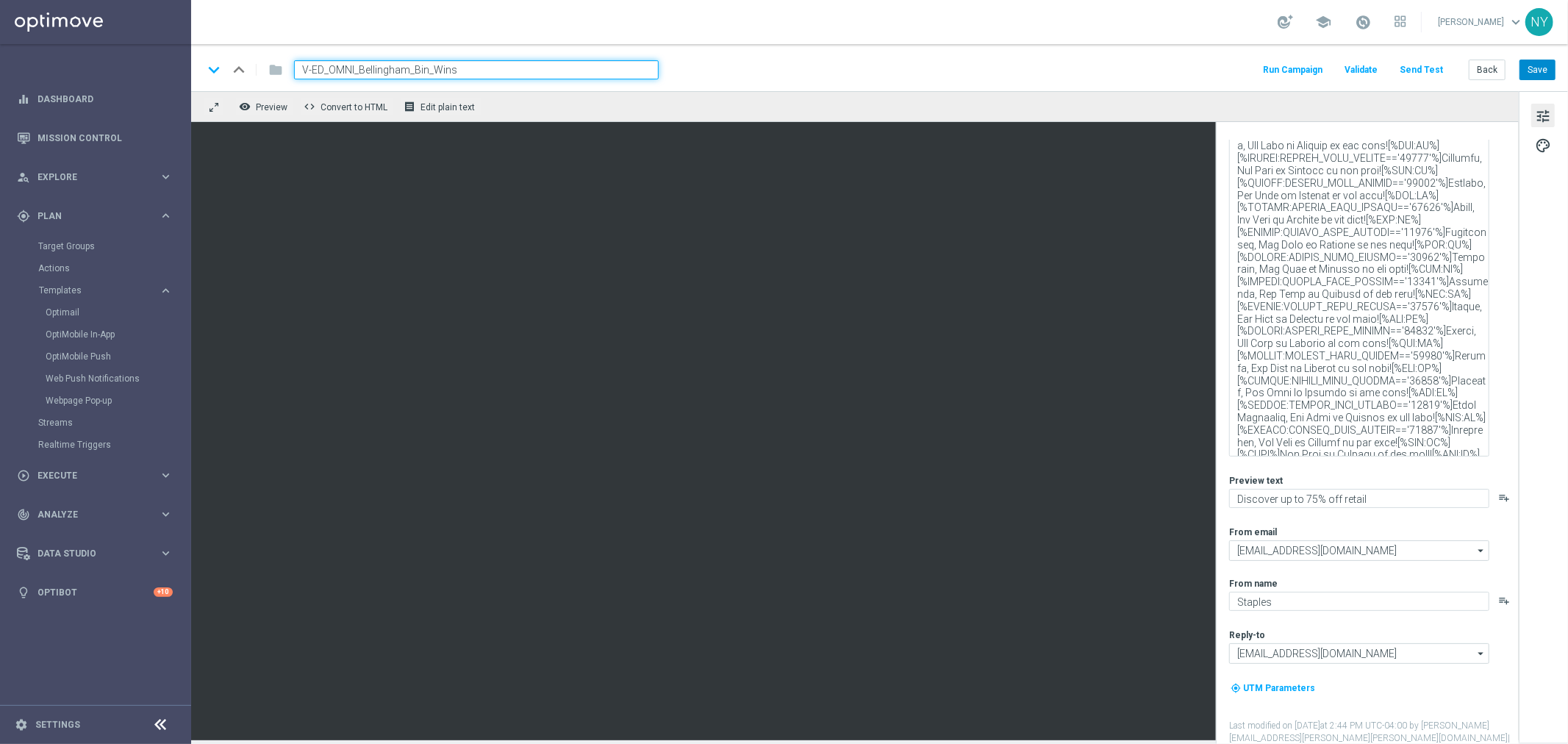
type input "V-ED_OMNI_Bellingham_Bin_Wins"
click at [1540, 69] on button "Save" at bounding box center [1537, 69] width 36 height 20
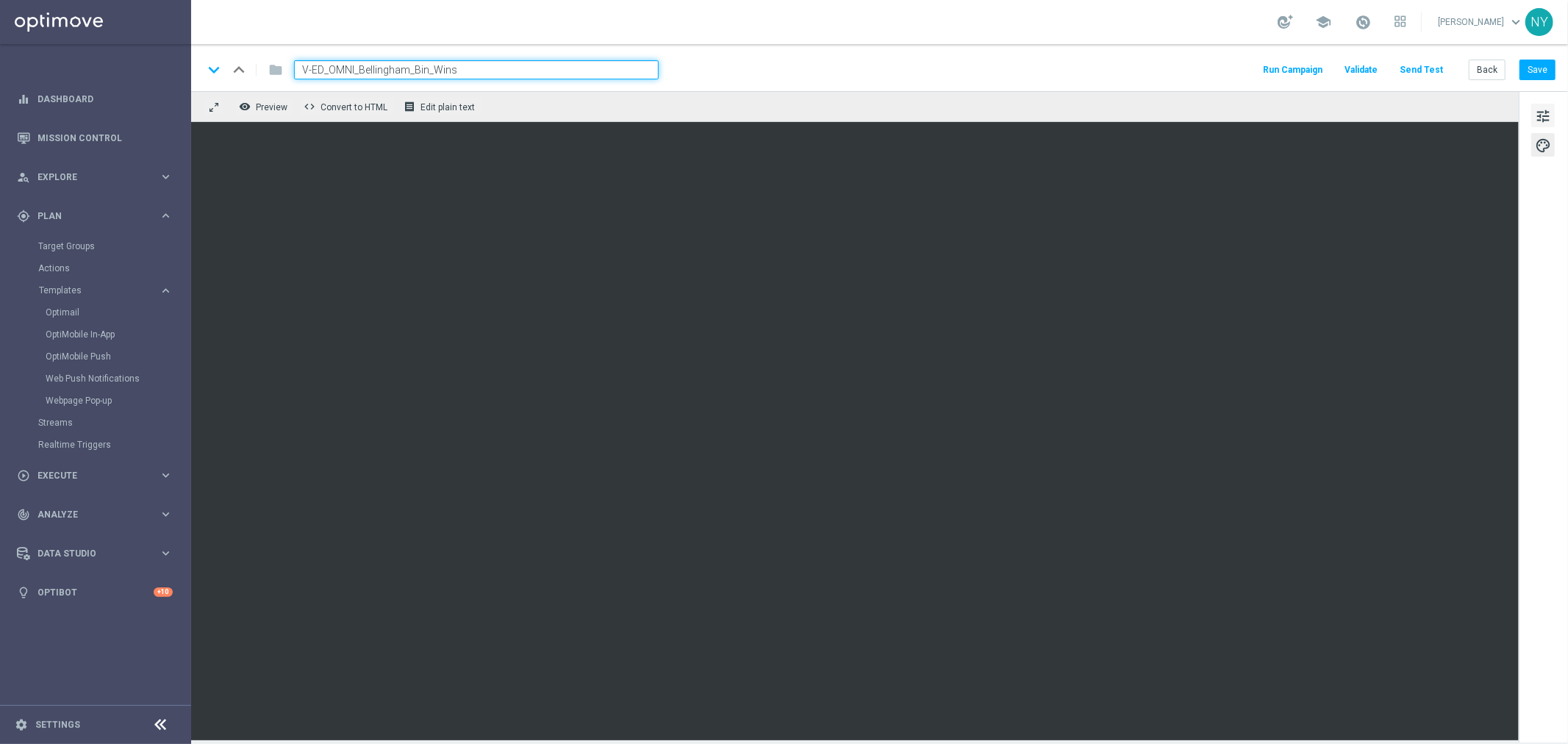
click at [1539, 114] on span "tune" at bounding box center [1542, 116] width 16 height 20
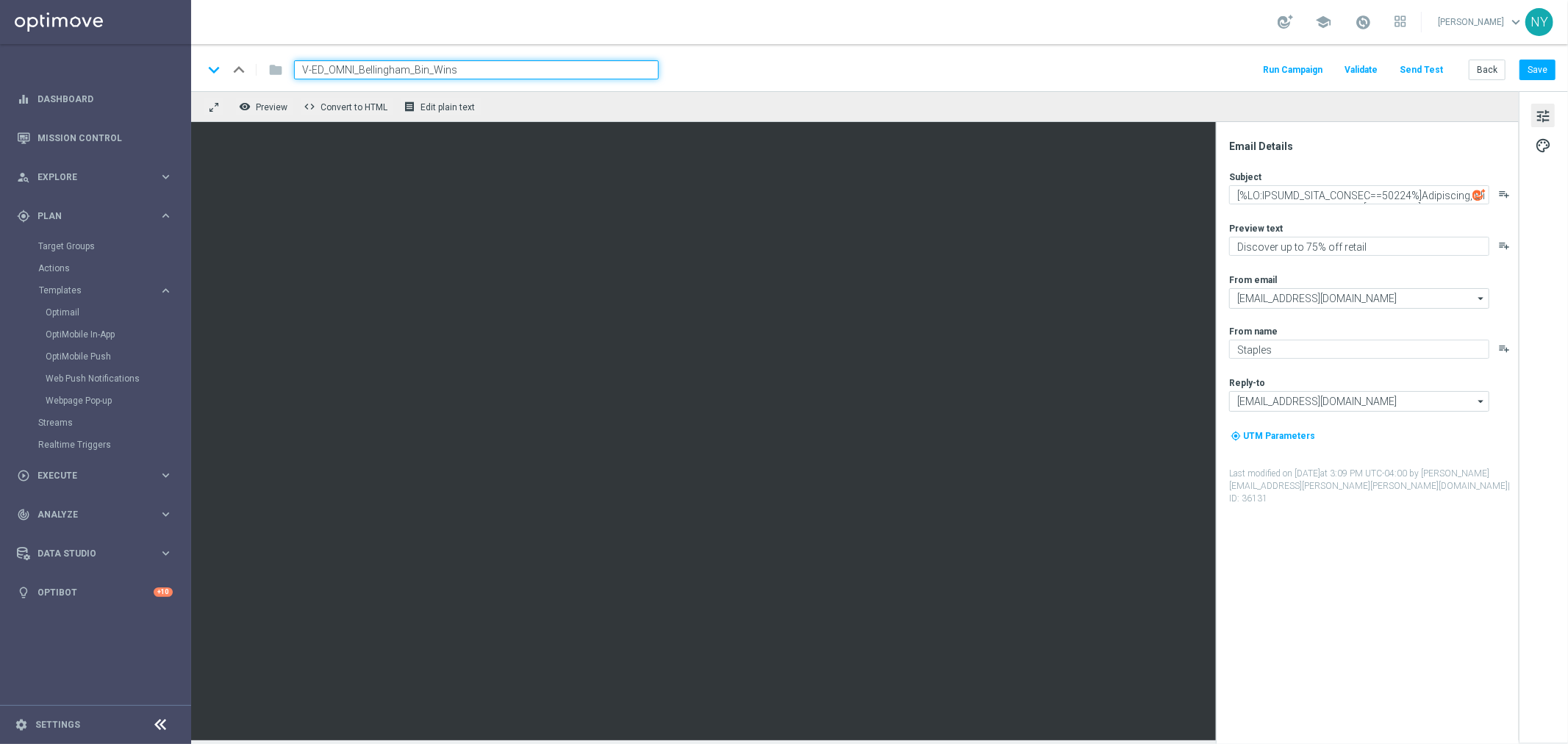
scroll to position [0, 0]
click at [1271, 192] on textarea at bounding box center [1358, 195] width 260 height 20
click at [1272, 200] on textarea at bounding box center [1358, 195] width 260 height 20
drag, startPoint x: 1345, startPoint y: 197, endPoint x: 1519, endPoint y: 204, distance: 174.1
click at [1519, 204] on div "Email Details Subject playlist_add Preview text Discover up to 75% off retail p…" at bounding box center [1542, 416] width 49 height 649
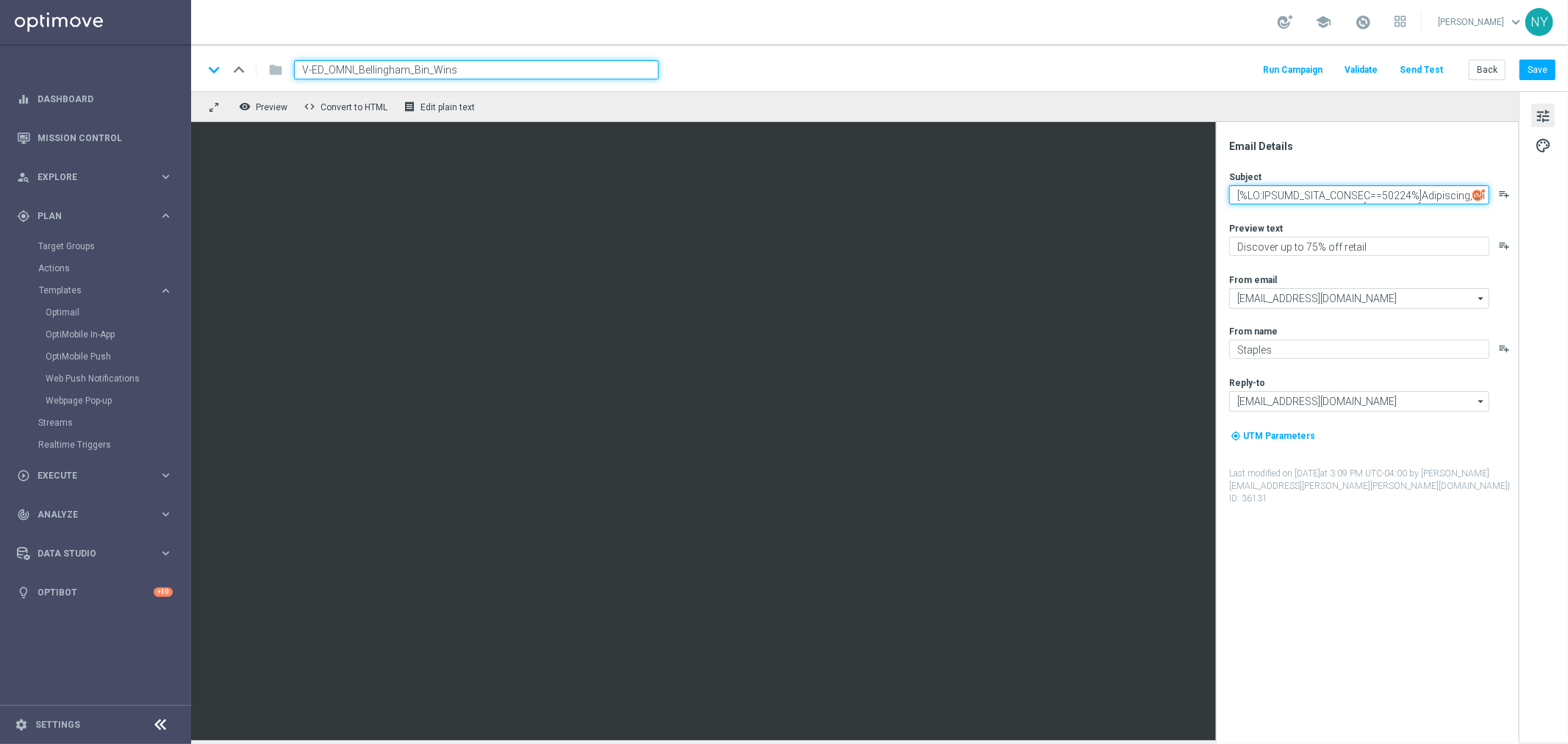
click at [1432, 194] on textarea at bounding box center [1358, 195] width 260 height 20
click at [1321, 193] on textarea at bounding box center [1358, 195] width 260 height 20
click at [1370, 194] on textarea at bounding box center [1358, 195] width 260 height 20
click at [1458, 193] on textarea at bounding box center [1358, 195] width 260 height 20
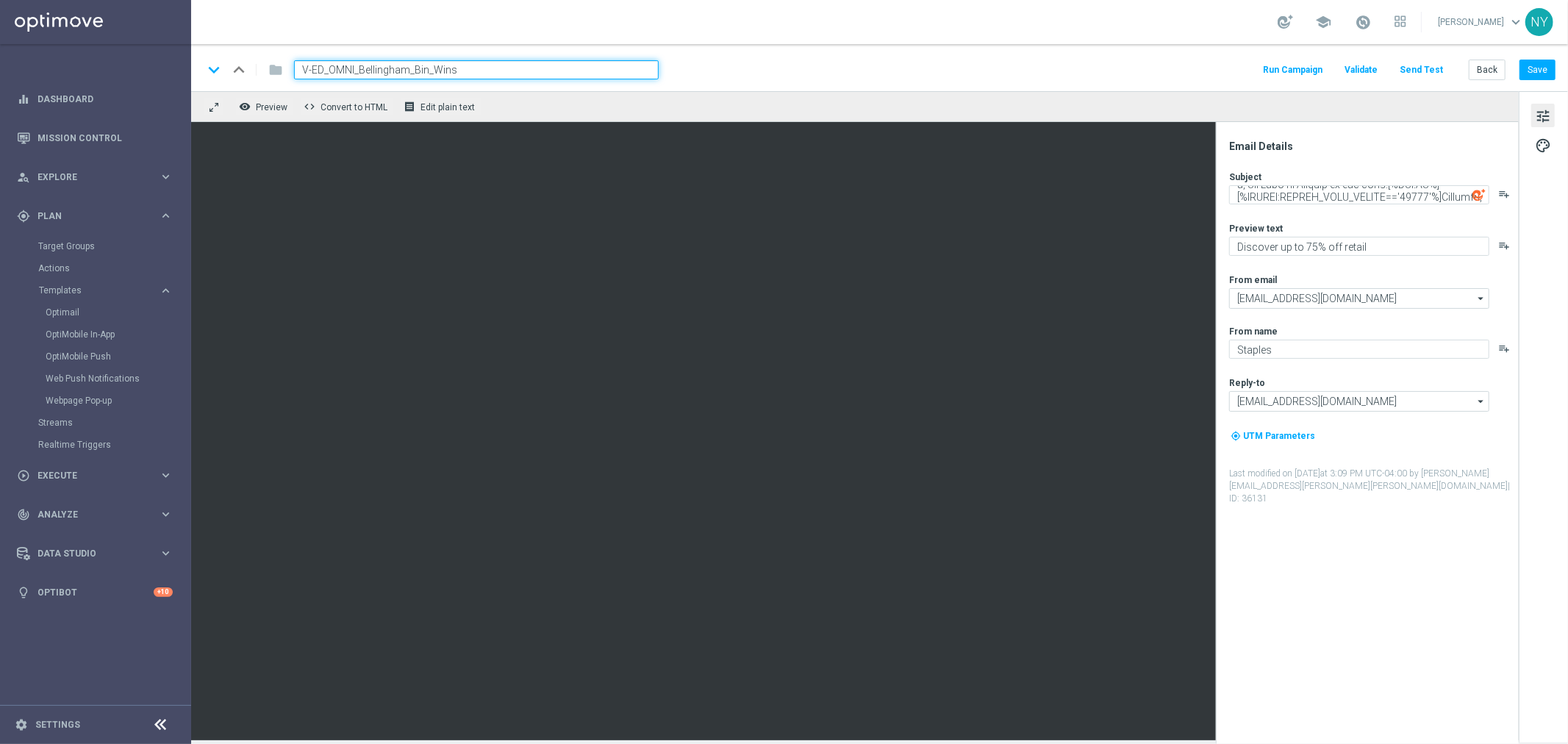
click at [1548, 119] on span "tune" at bounding box center [1542, 116] width 16 height 20
click at [1303, 194] on textarea at bounding box center [1358, 195] width 260 height 20
click at [1323, 196] on textarea at bounding box center [1358, 195] width 260 height 20
click at [1444, 69] on button "Send Test" at bounding box center [1421, 70] width 48 height 20
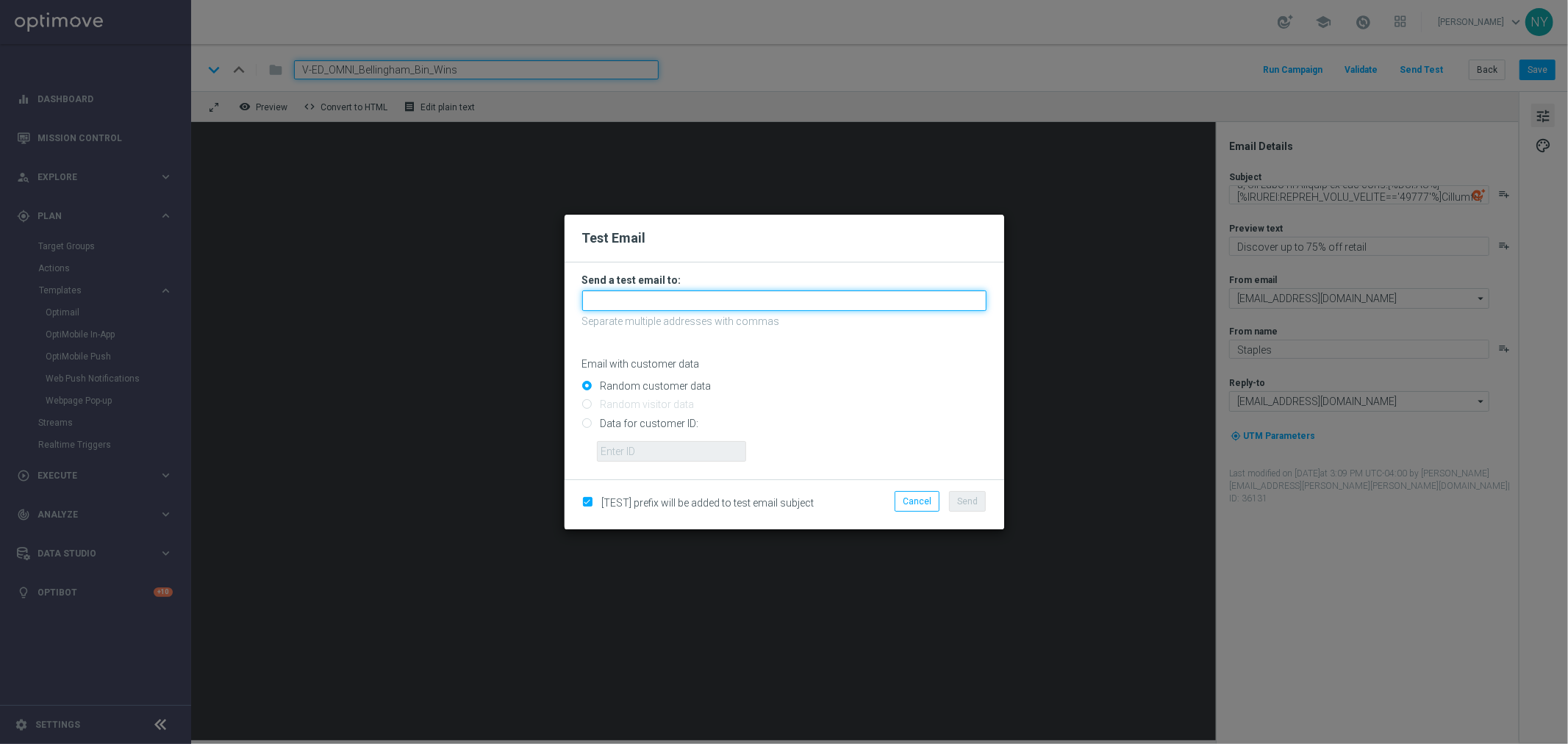
click at [649, 297] on input "text" at bounding box center [784, 300] width 404 height 20
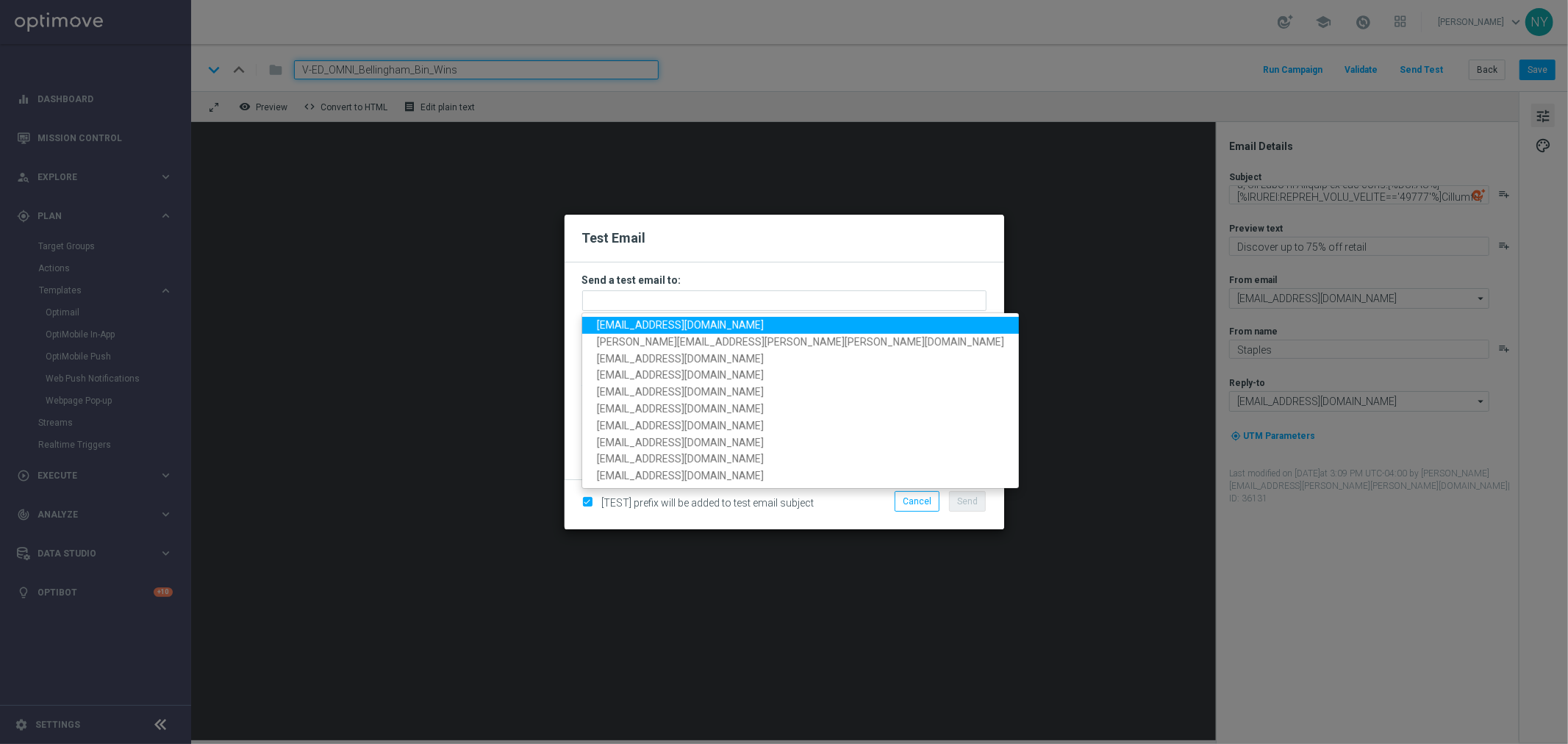
click at [660, 323] on span "[EMAIL_ADDRESS][DOMAIN_NAME]" at bounding box center [680, 324] width 167 height 12
type input "[EMAIL_ADDRESS][DOMAIN_NAME]"
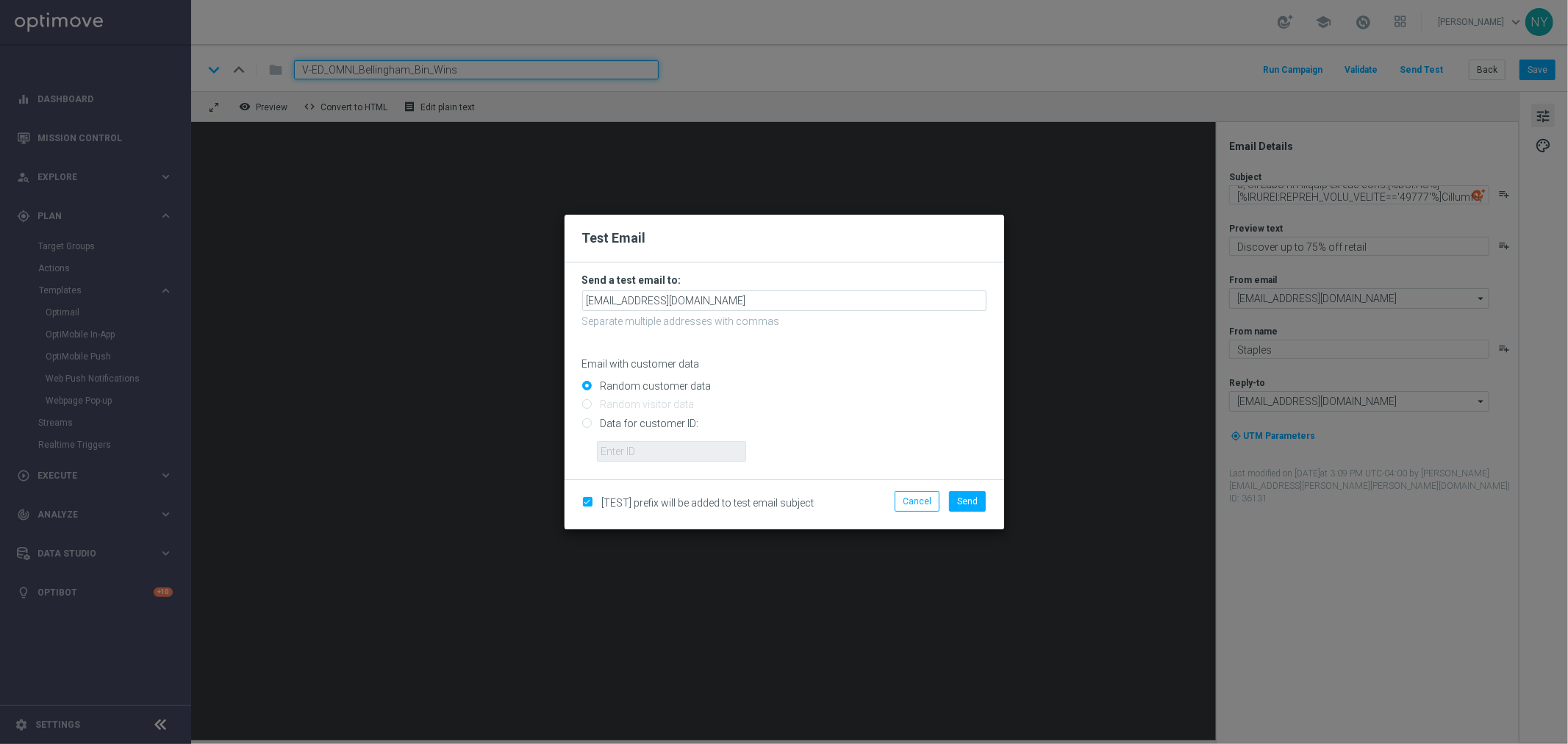
click at [585, 423] on input "Data for customer ID:" at bounding box center [784, 429] width 404 height 20
radio input "true"
click at [612, 453] on input "text" at bounding box center [671, 451] width 149 height 20
paste input "10360611973"
type input "10360611973"
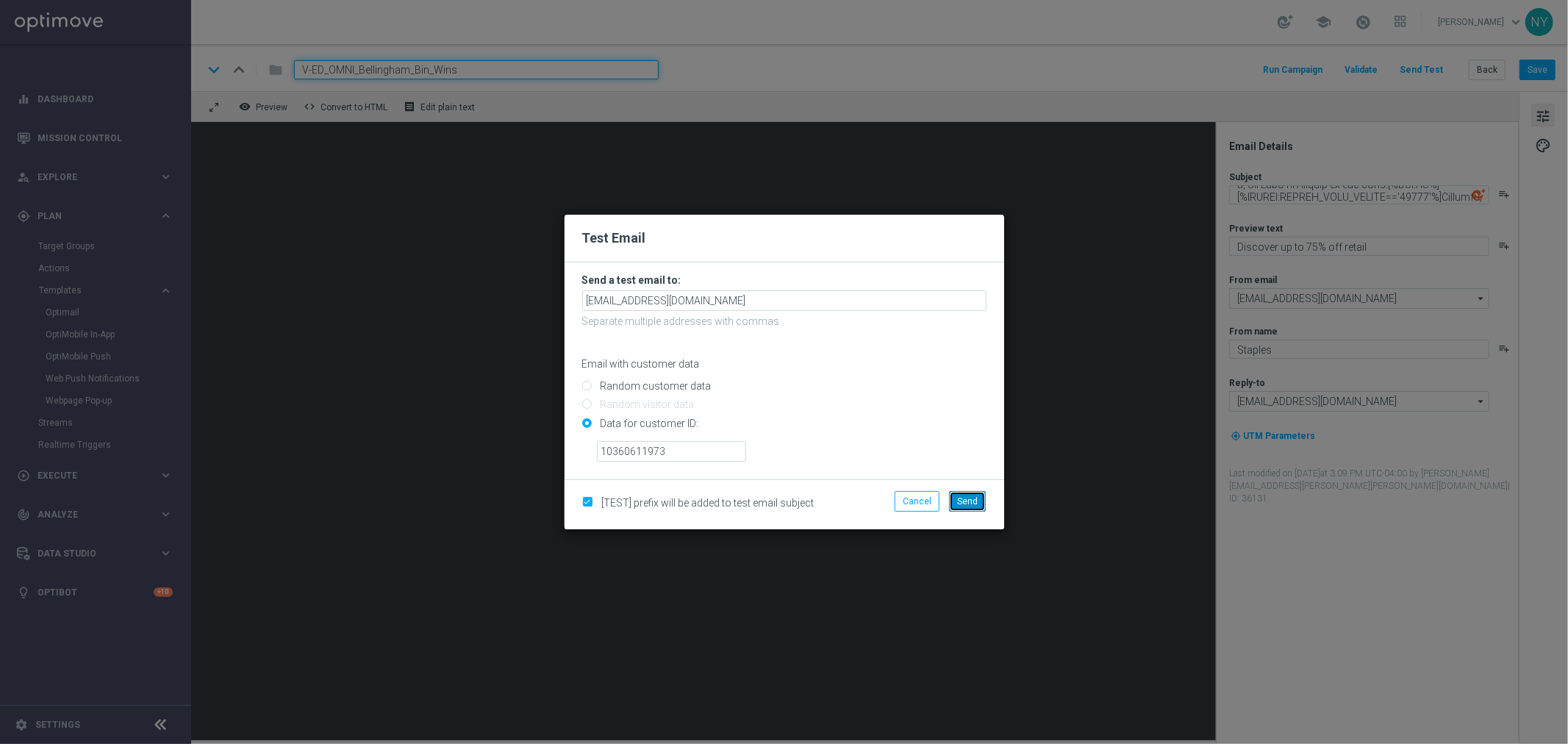
click at [978, 501] on span "Send" at bounding box center [967, 502] width 20 height 11
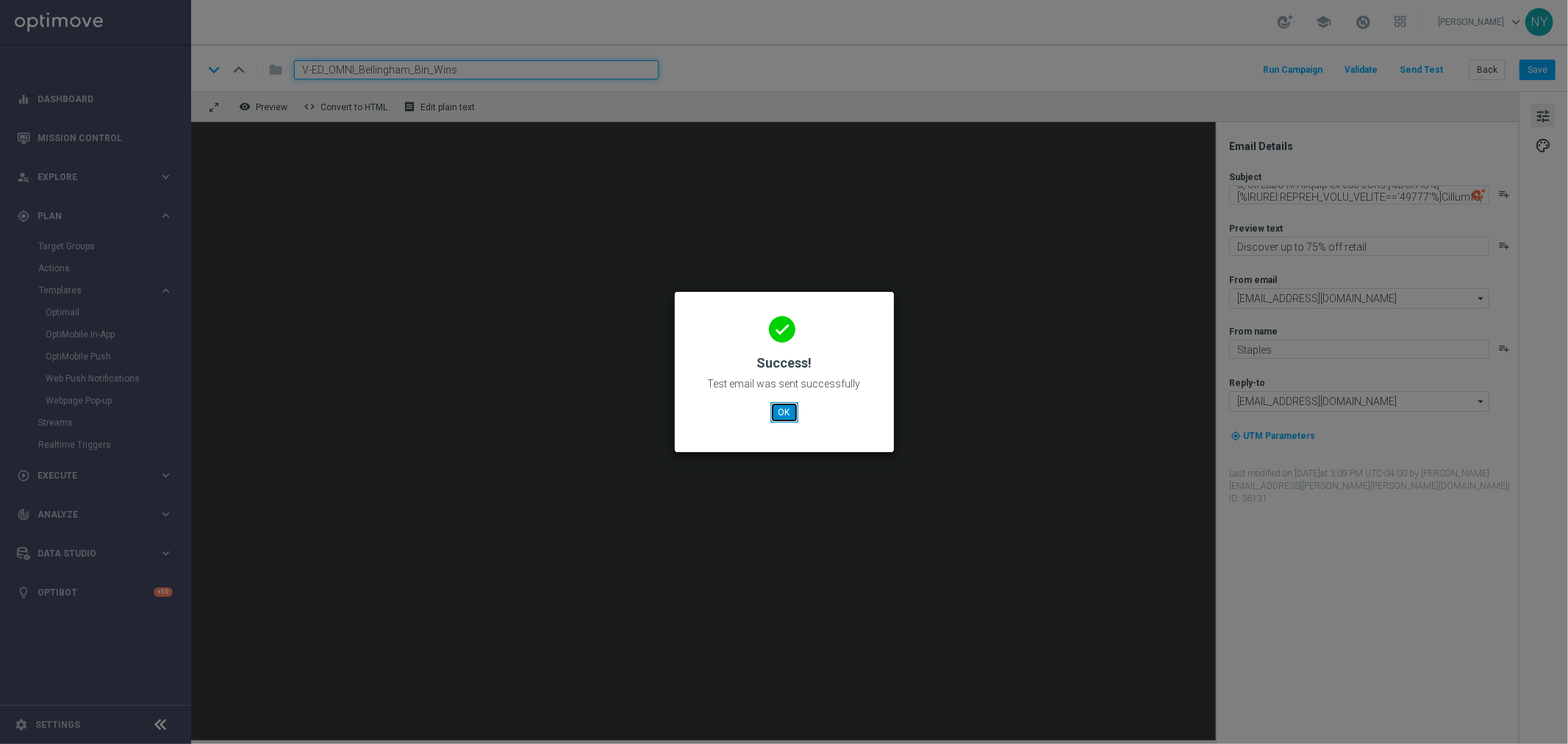
click at [785, 408] on button "OK" at bounding box center [784, 412] width 28 height 20
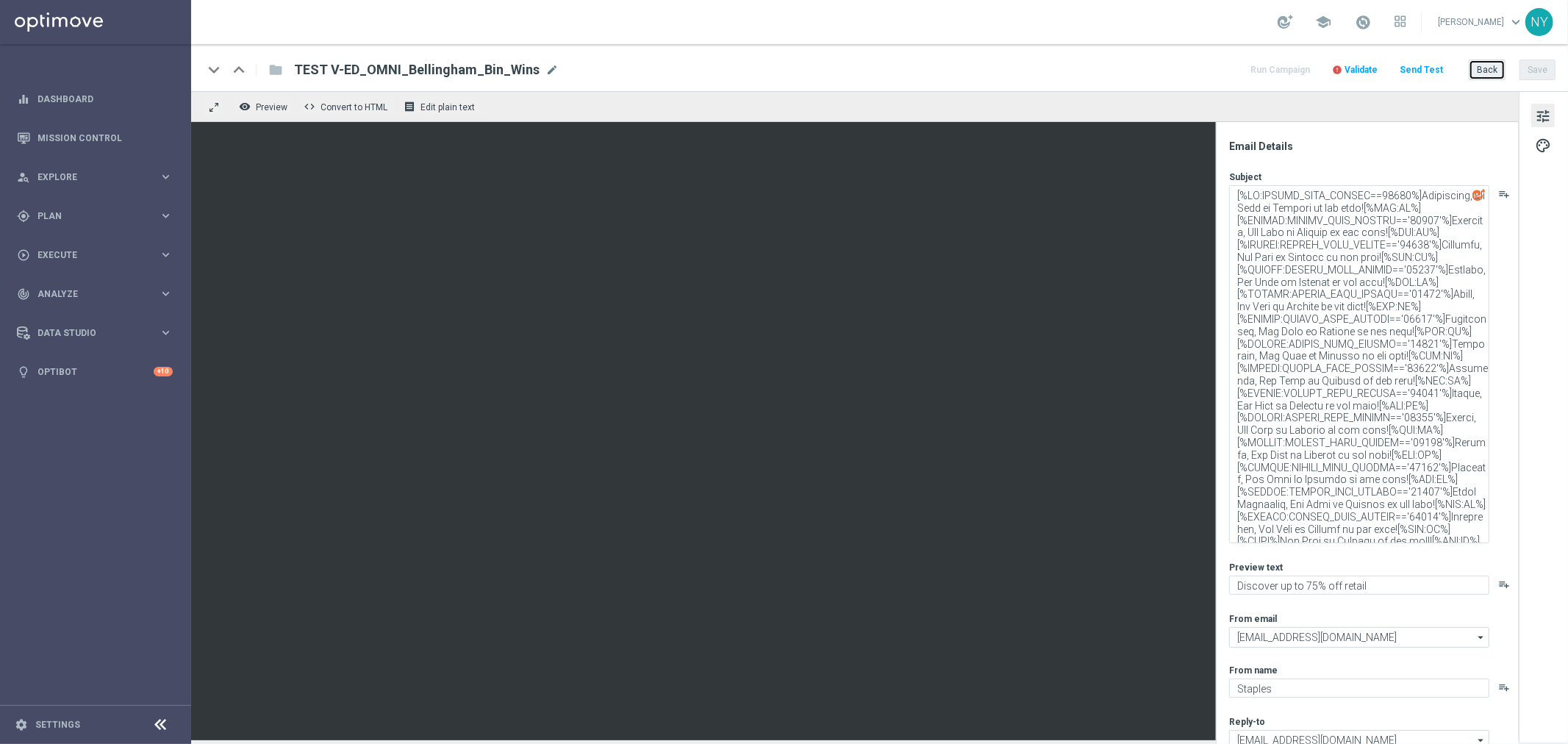
click at [1477, 68] on button "Back" at bounding box center [1486, 69] width 36 height 20
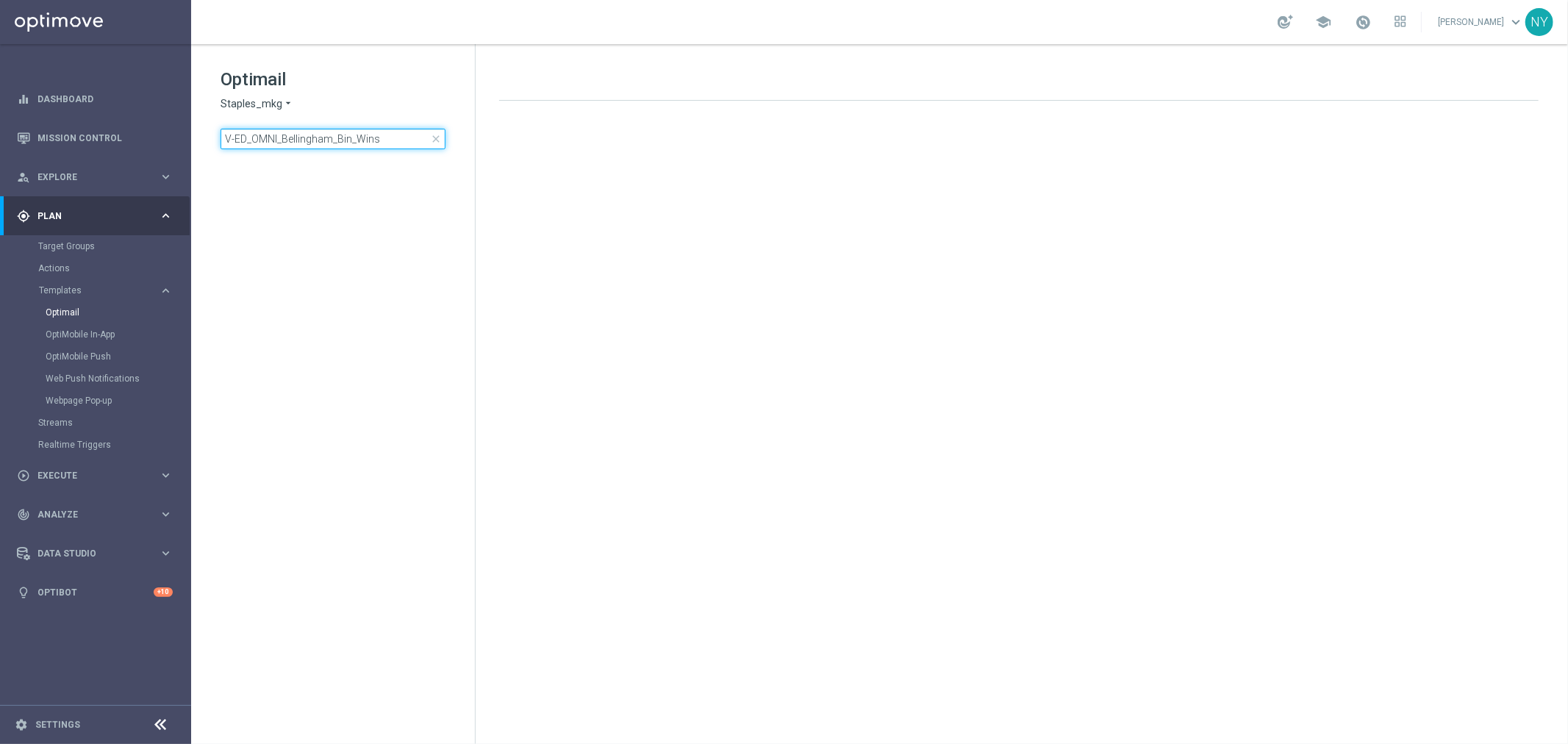
click at [395, 139] on input "V-ED_OMNI_Bellingham_Bin_Wins" at bounding box center [332, 139] width 225 height 20
drag, startPoint x: 395, startPoint y: 138, endPoint x: 27, endPoint y: 131, distance: 368.1
click at [27, 131] on main "equalizer Dashboard Mission Control" at bounding box center [784, 372] width 1568 height 744
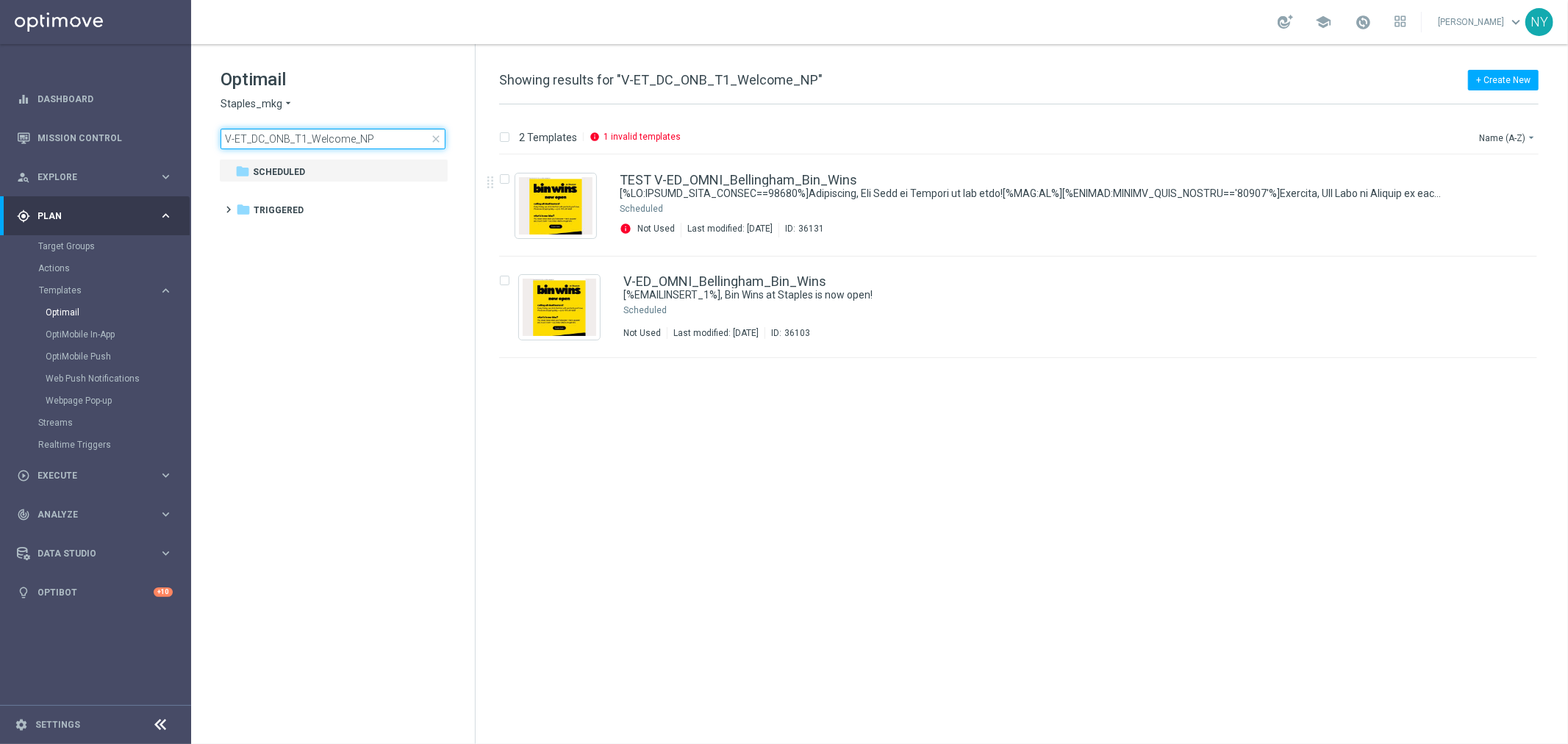
click at [390, 139] on input "V-ET_DC_ONB_T1_Welcome_NP" at bounding box center [332, 139] width 225 height 20
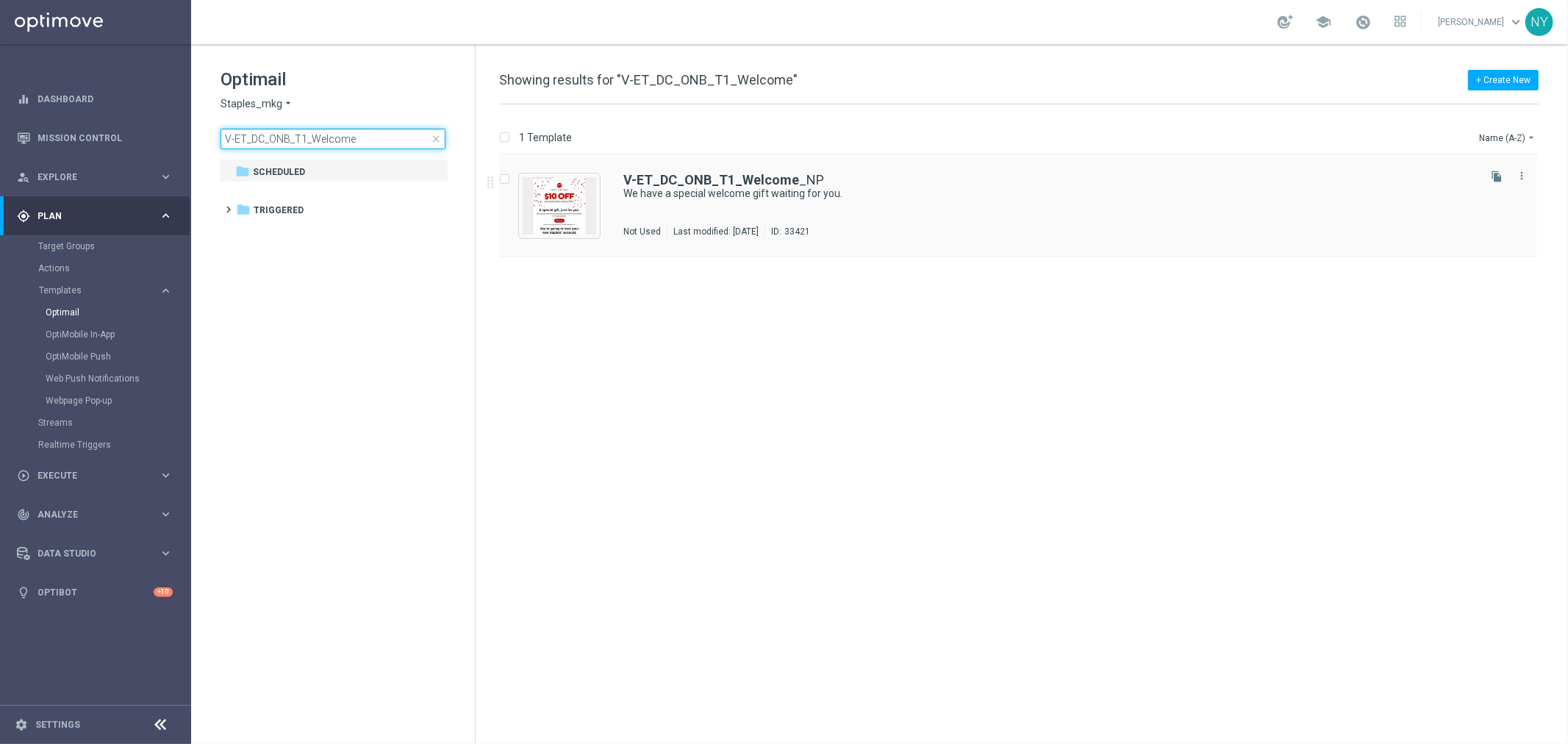
type input "V-ET_DC_ONB_T1_Welcome"
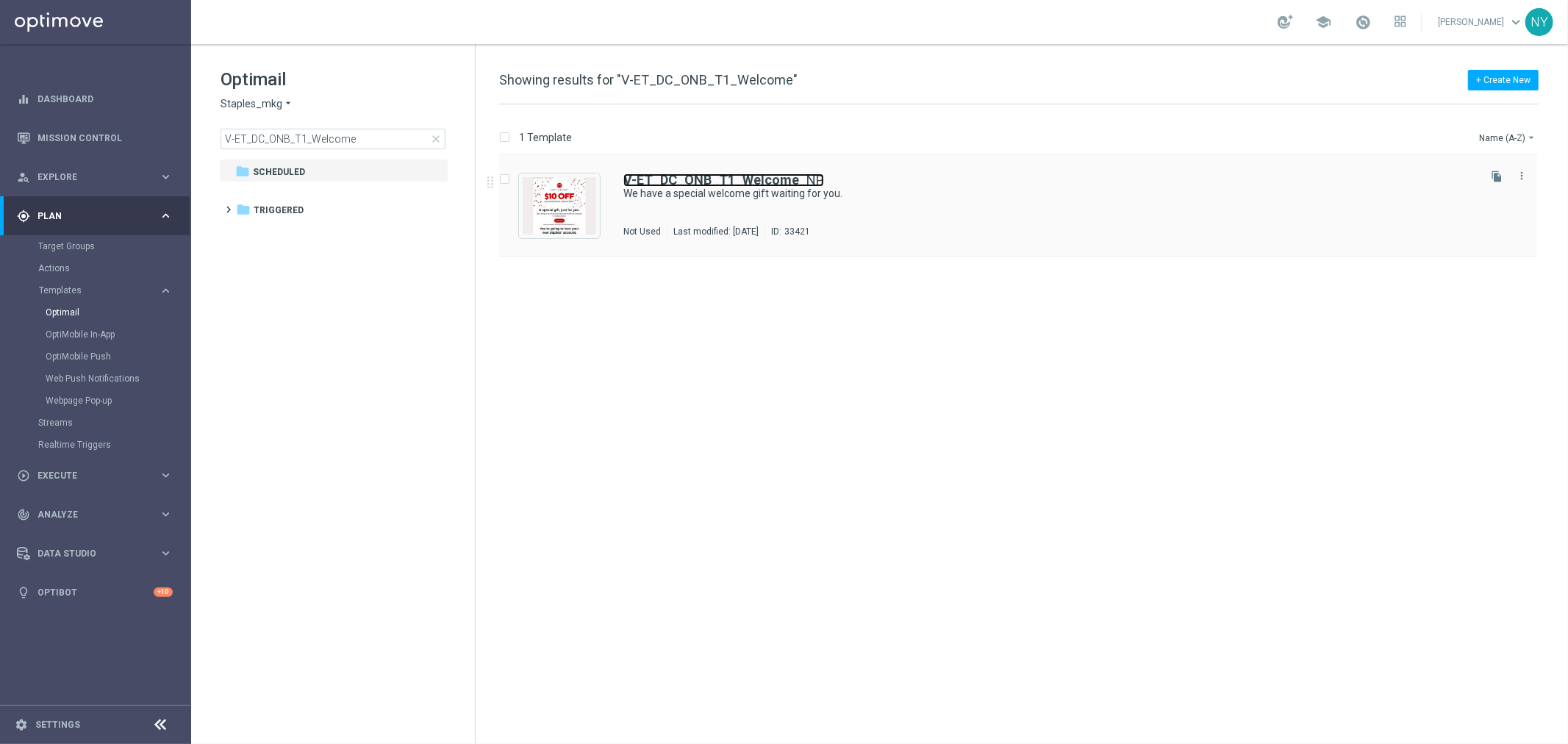
click at [716, 173] on b "V-ET_DC_ONB_T1_Welcome" at bounding box center [711, 179] width 176 height 15
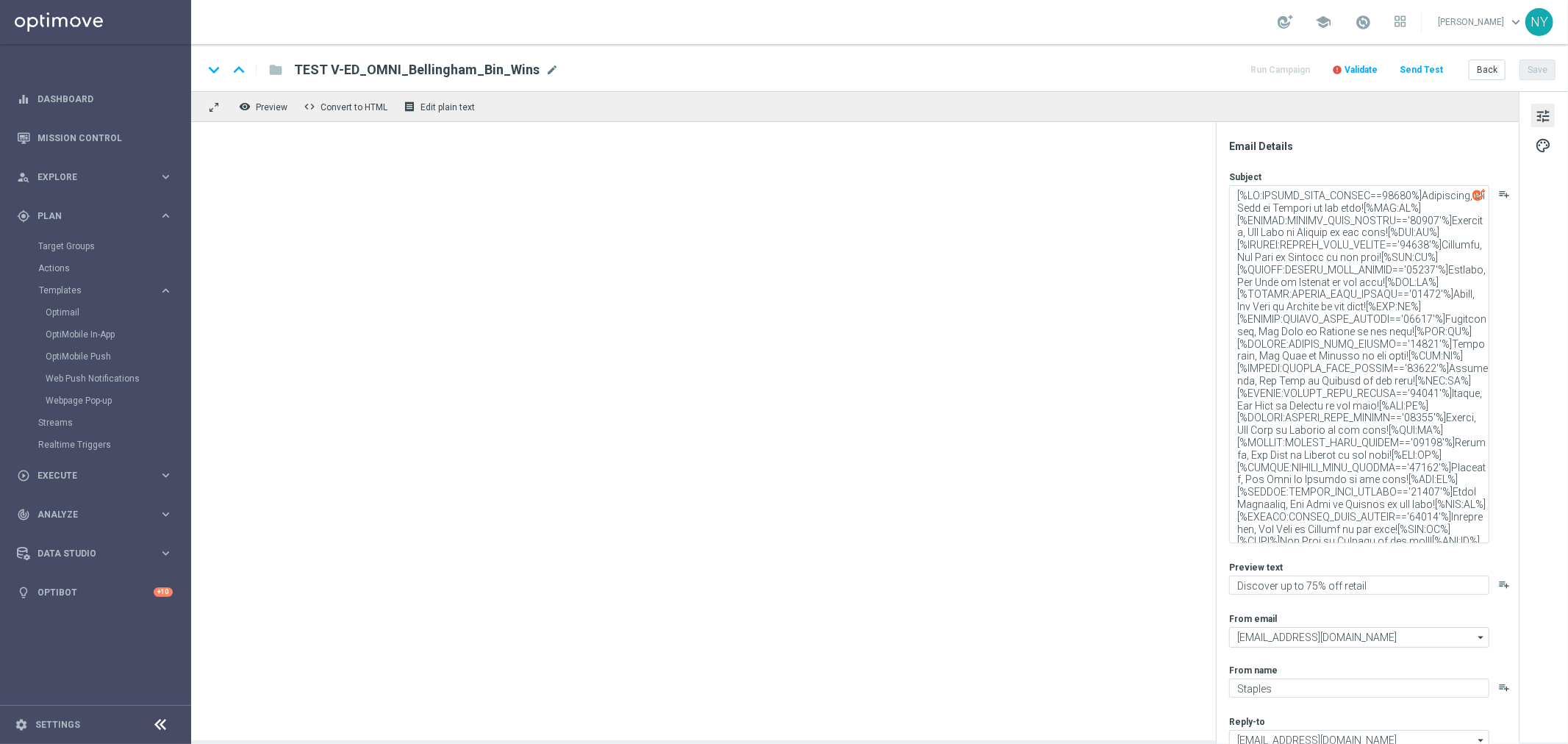
type textarea "We have a special welcome gift waiting for you."
type textarea "You’ve landed $10 off your next purchase of $50+."
type input "staples@connected.staples.com"
type input "[EMAIL_ADDRESS][DOMAIN_NAME]"
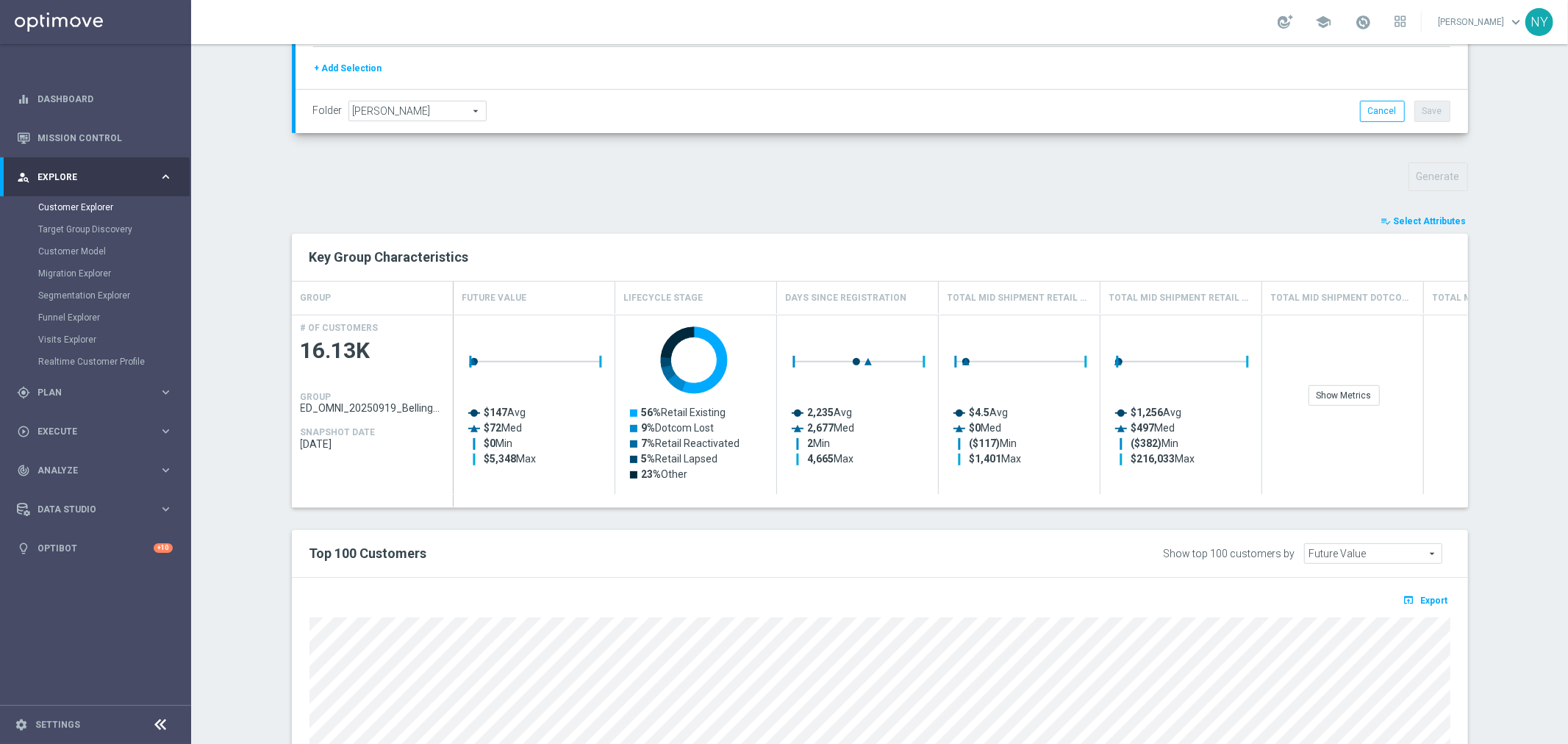
scroll to position [398, 0]
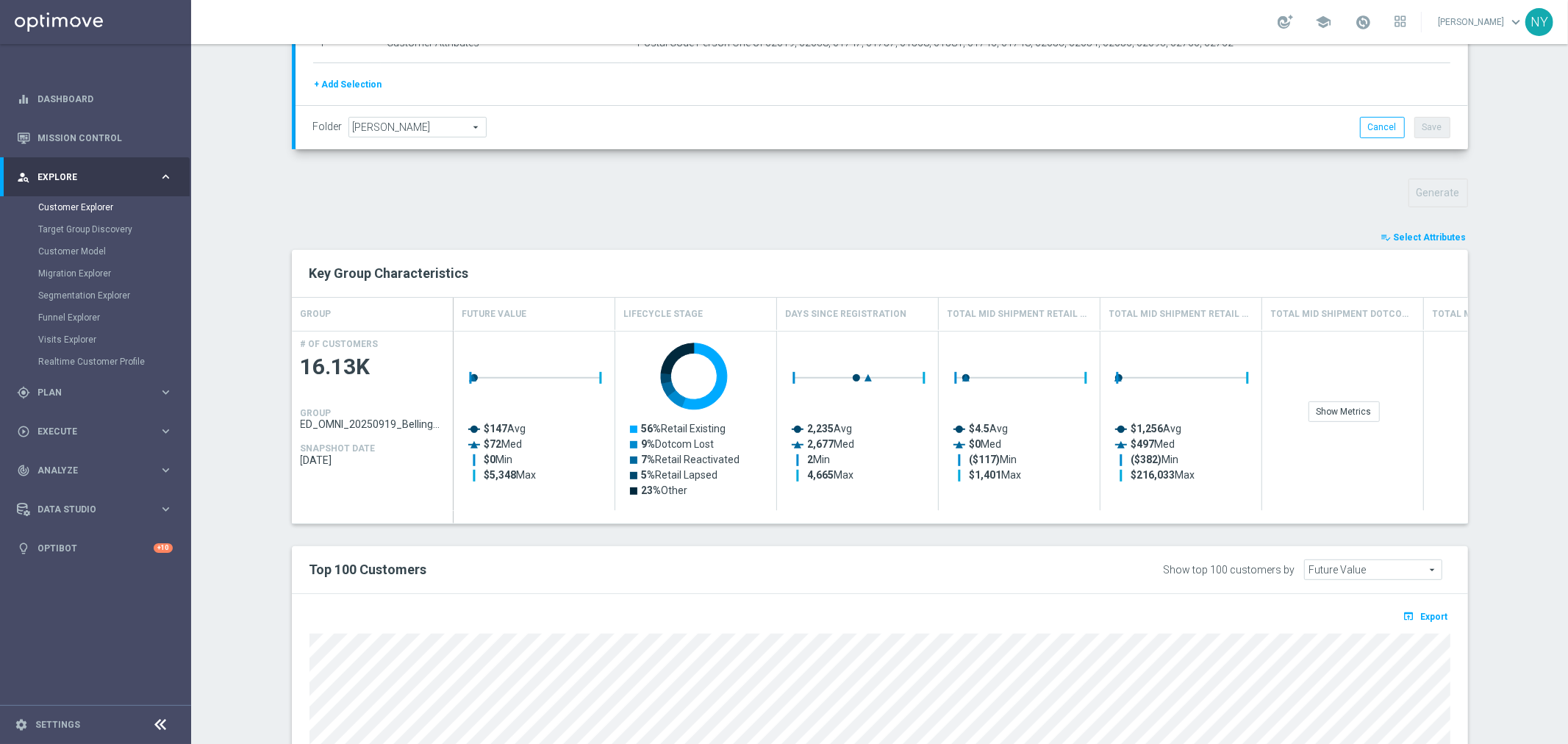
click at [1434, 236] on span "Select Attributes" at bounding box center [1430, 238] width 73 height 11
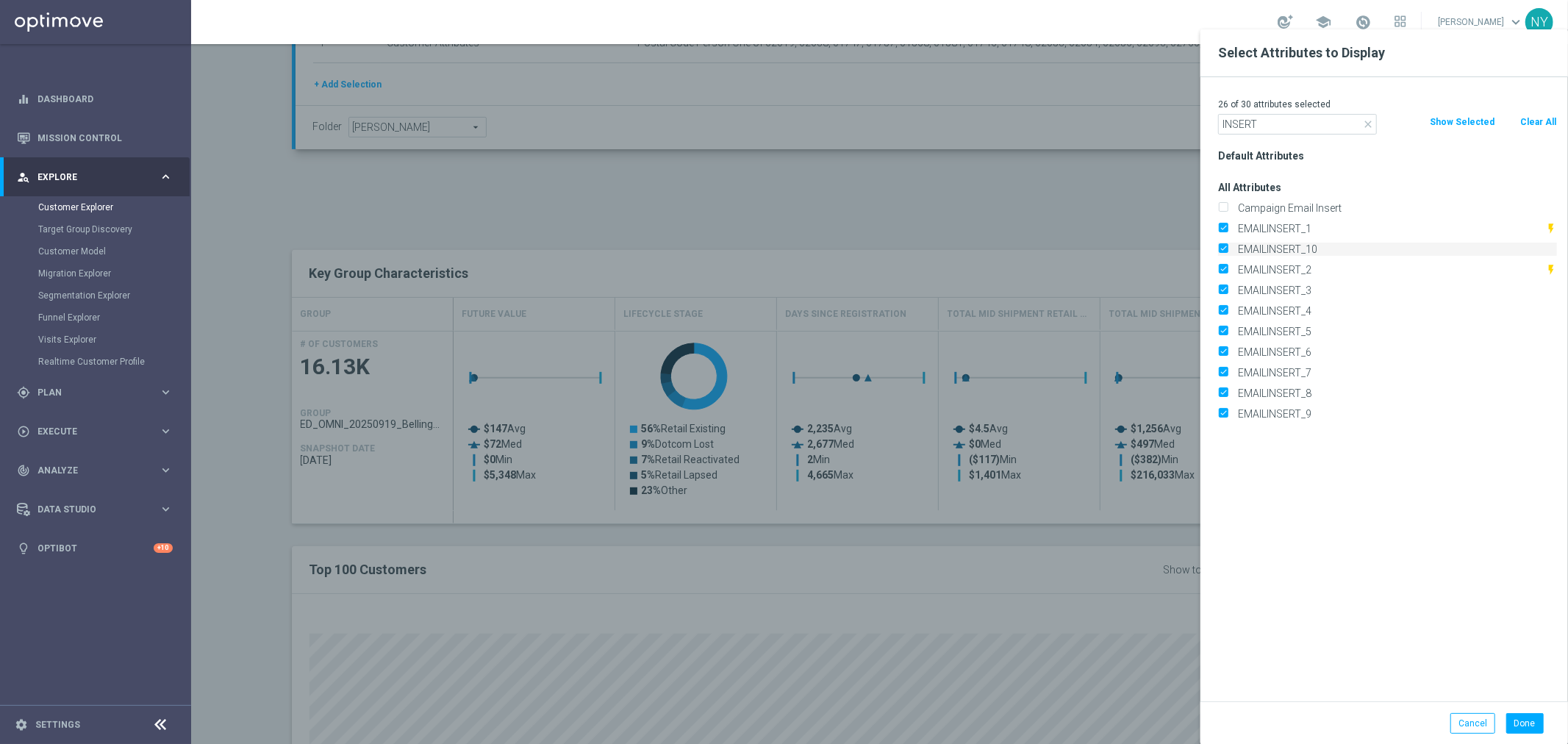
type input "INSERT"
click at [1222, 248] on input "EMAILINSERT_10" at bounding box center [1223, 250] width 10 height 10
checkbox input "false"
click at [1224, 290] on input "EMAILINSERT_3" at bounding box center [1223, 292] width 10 height 10
checkbox input "false"
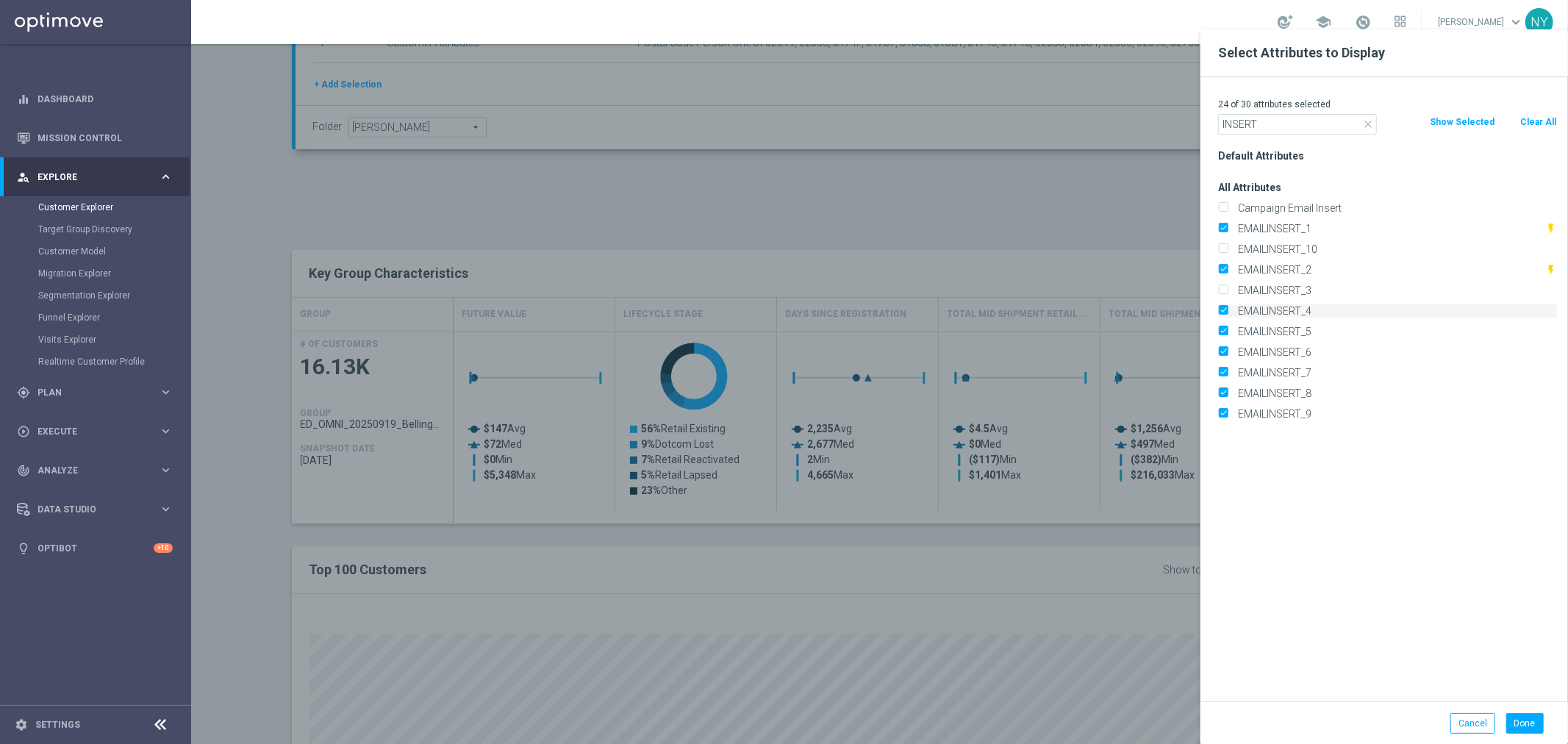
click at [1224, 308] on input "EMAILINSERT_4" at bounding box center [1223, 313] width 10 height 10
checkbox input "false"
click at [1224, 332] on input "EMAILINSERT_5" at bounding box center [1223, 333] width 10 height 10
checkbox input "false"
click at [1224, 352] on input "EMAILINSERT_6" at bounding box center [1223, 353] width 10 height 10
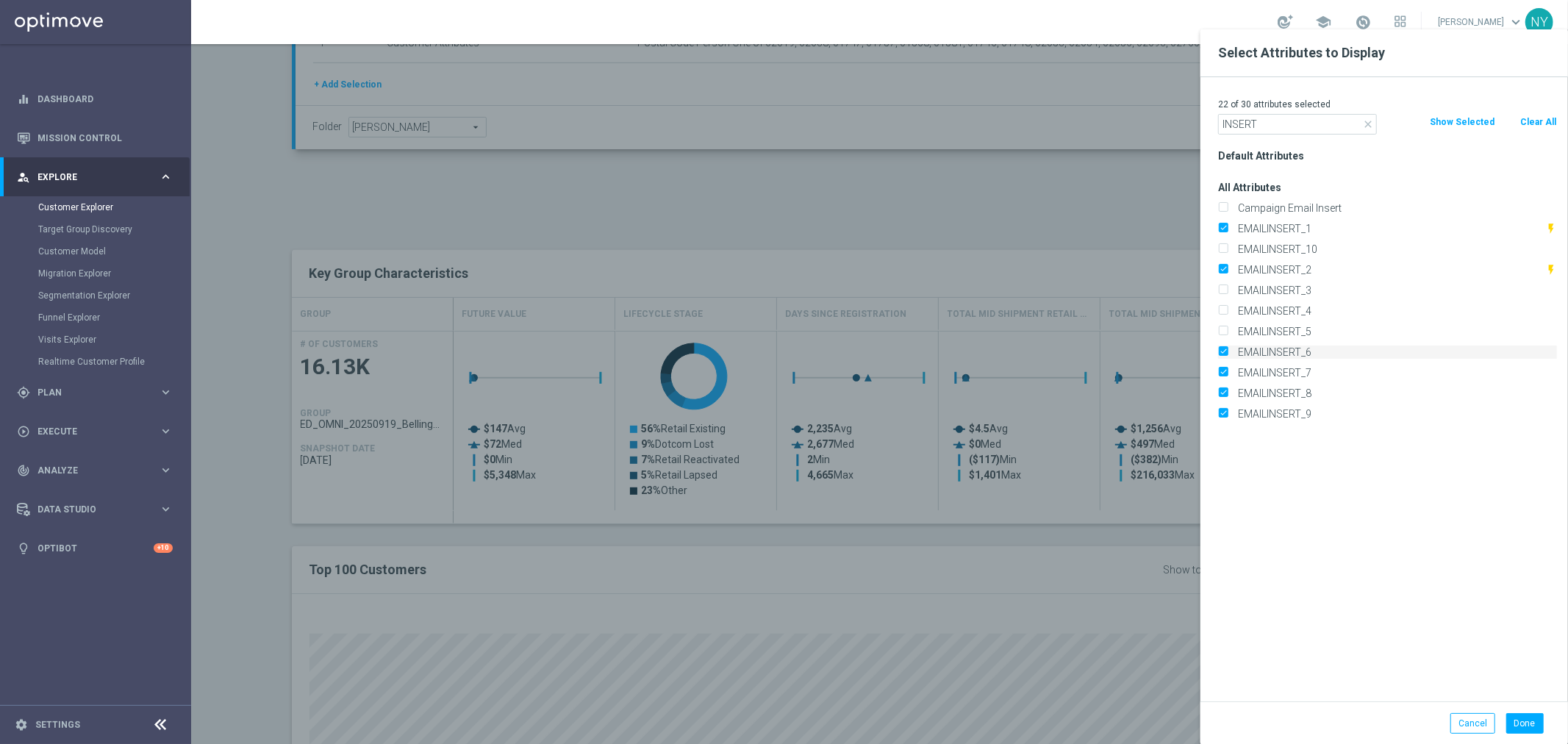
checkbox input "false"
click at [1225, 371] on input "EMAILINSERT_7" at bounding box center [1223, 374] width 10 height 10
checkbox input "false"
click at [1224, 391] on input "EMAILINSERT_8" at bounding box center [1223, 395] width 10 height 10
checkbox input "false"
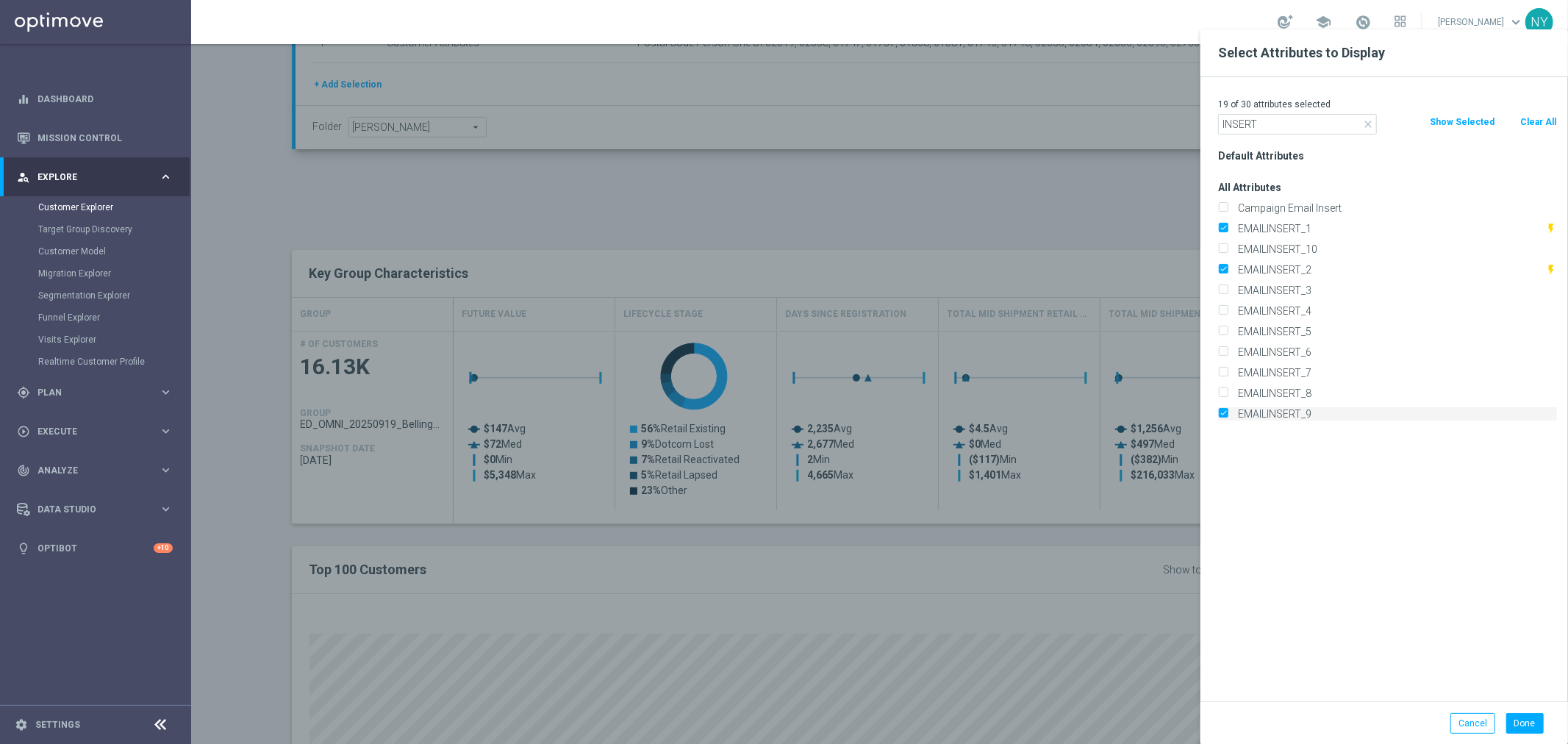
click at [1220, 412] on input "EMAILINSERT_9" at bounding box center [1223, 416] width 10 height 10
checkbox input "false"
click at [1526, 724] on button "Done" at bounding box center [1524, 723] width 37 height 20
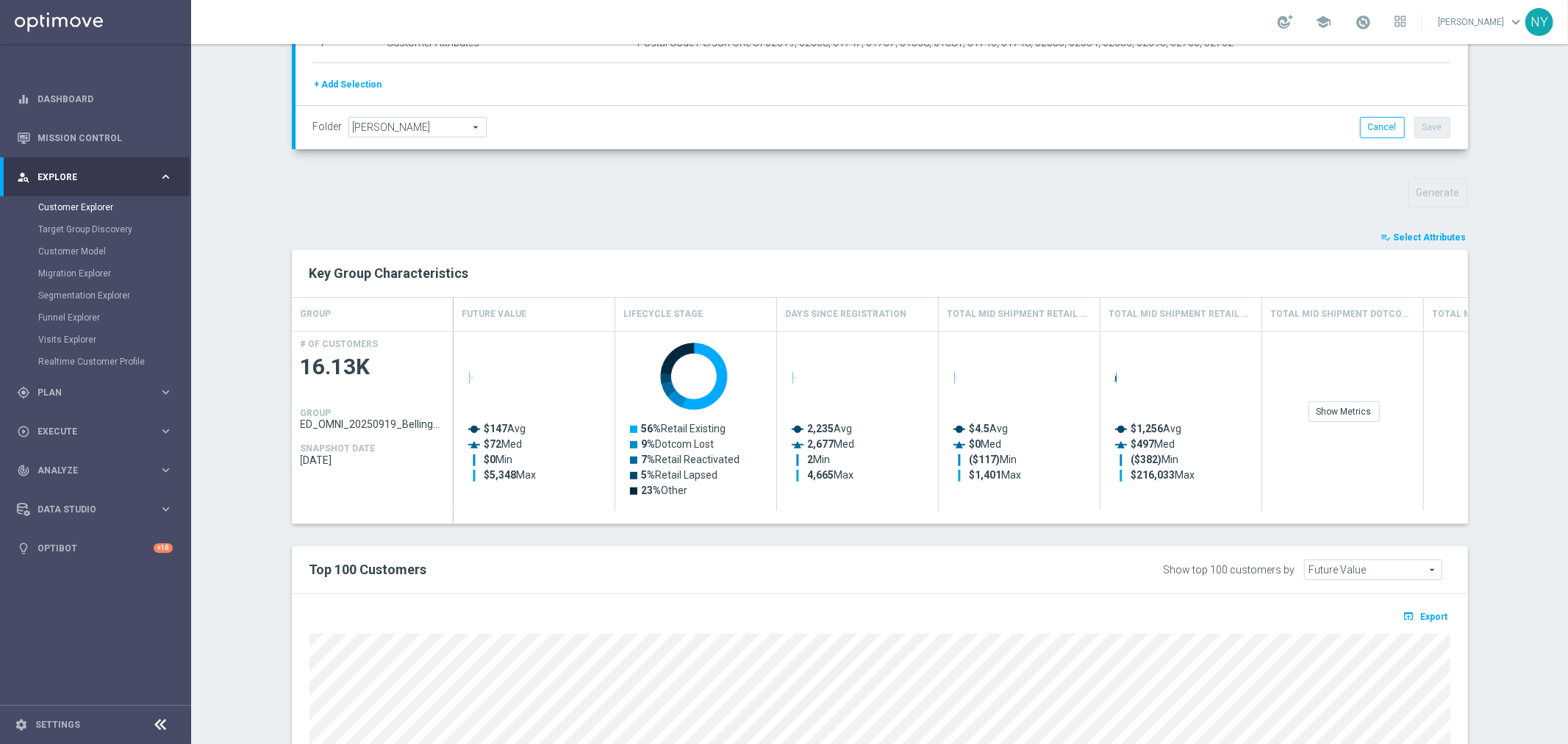
scroll to position [643, 0]
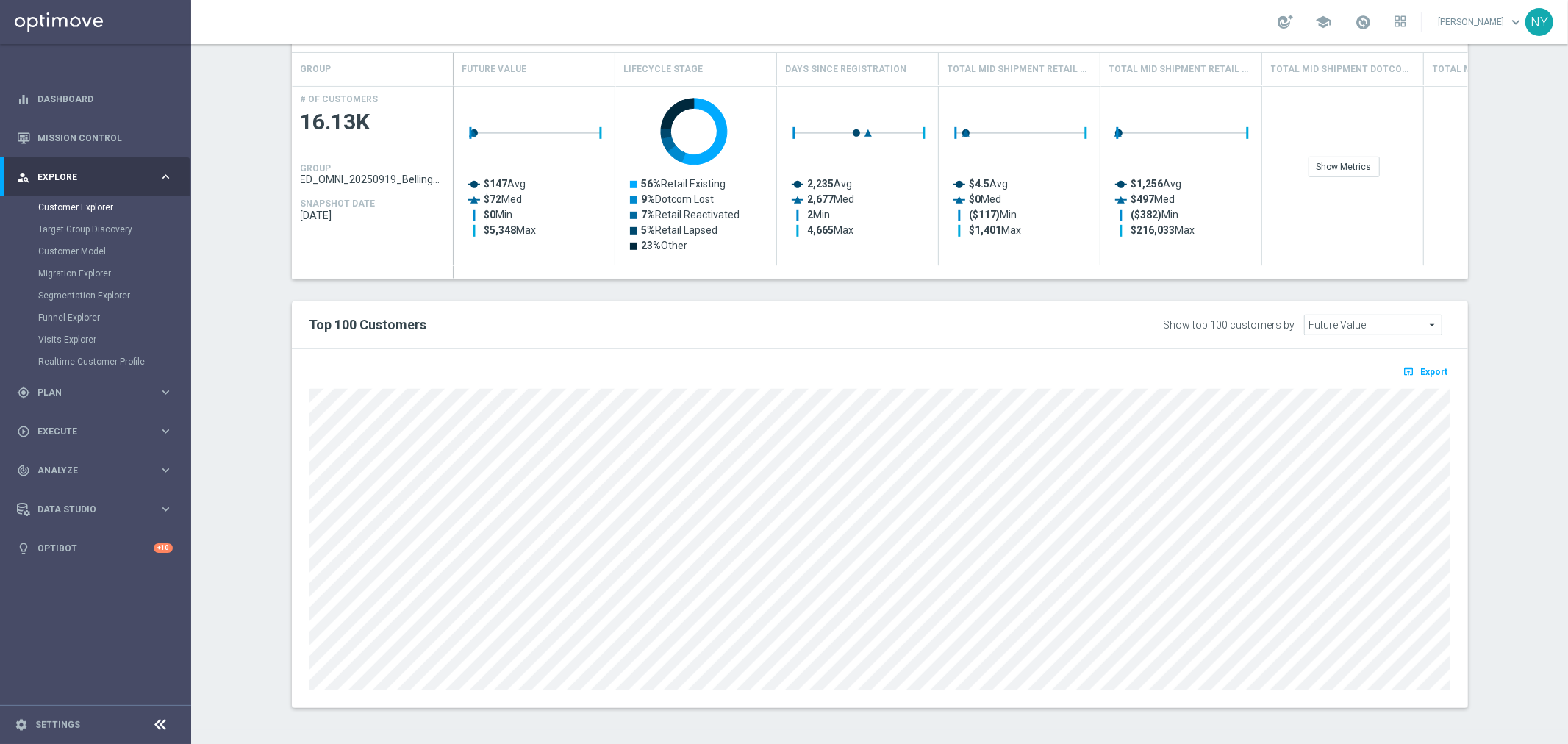
click at [266, 421] on div "TARGET GROUP ED_OMNI_20250919_Bellingham_Bin_Wins ED_OMNI_20250919_Bellingham_B…" at bounding box center [880, 115] width 1235 height 1228
click at [253, 465] on section "TARGET GROUP ED_OMNI_20250919_Bellingham_Bin_Wins ED_OMNI_20250919_Bellingham_B…" at bounding box center [879, 115] width 1376 height 1228
click at [276, 421] on div "TARGET GROUP ED_OMNI_20250919_Bellingham_Bin_Wins ED_OMNI_20250919_Bellingham_B…" at bounding box center [880, 115] width 1235 height 1228
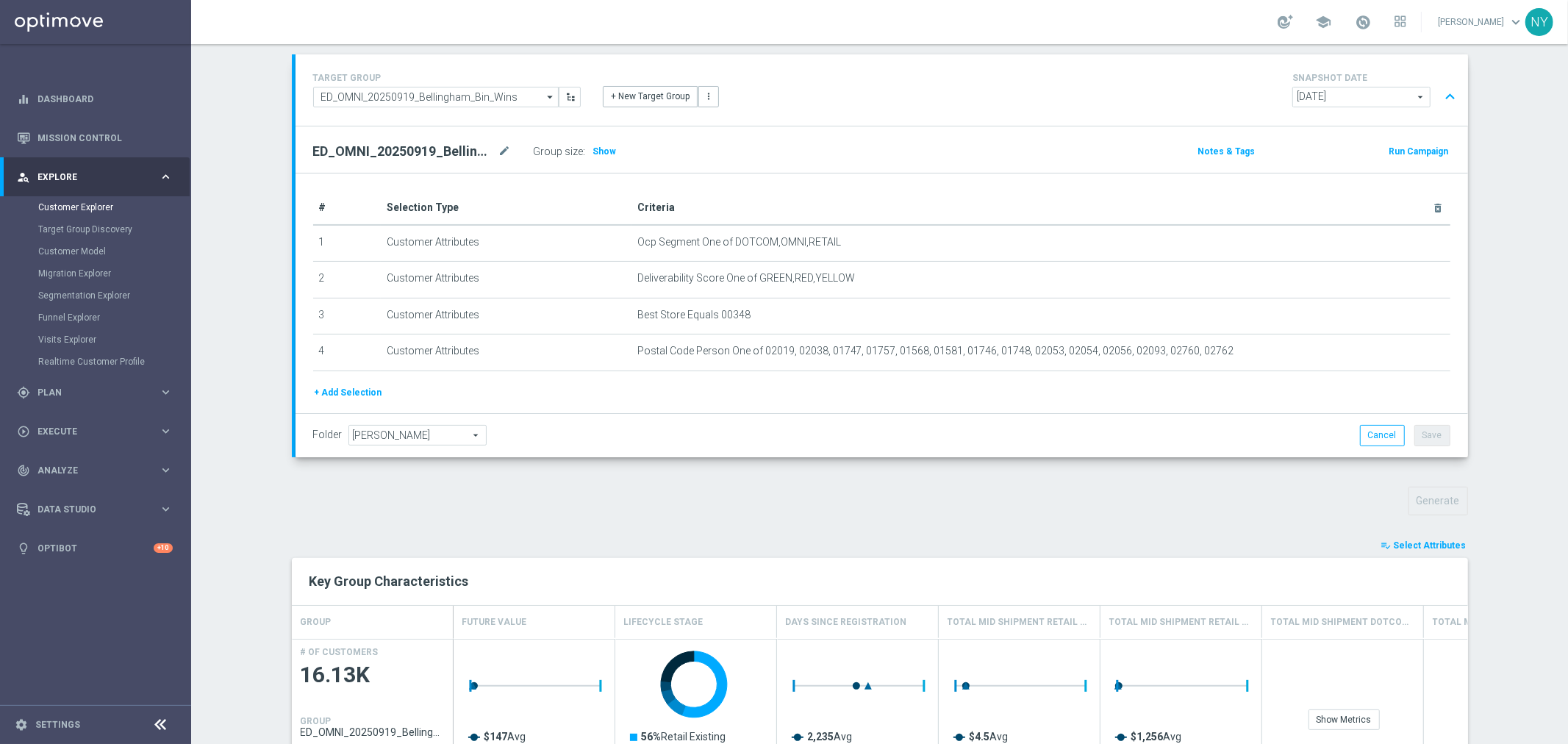
scroll to position [0, 0]
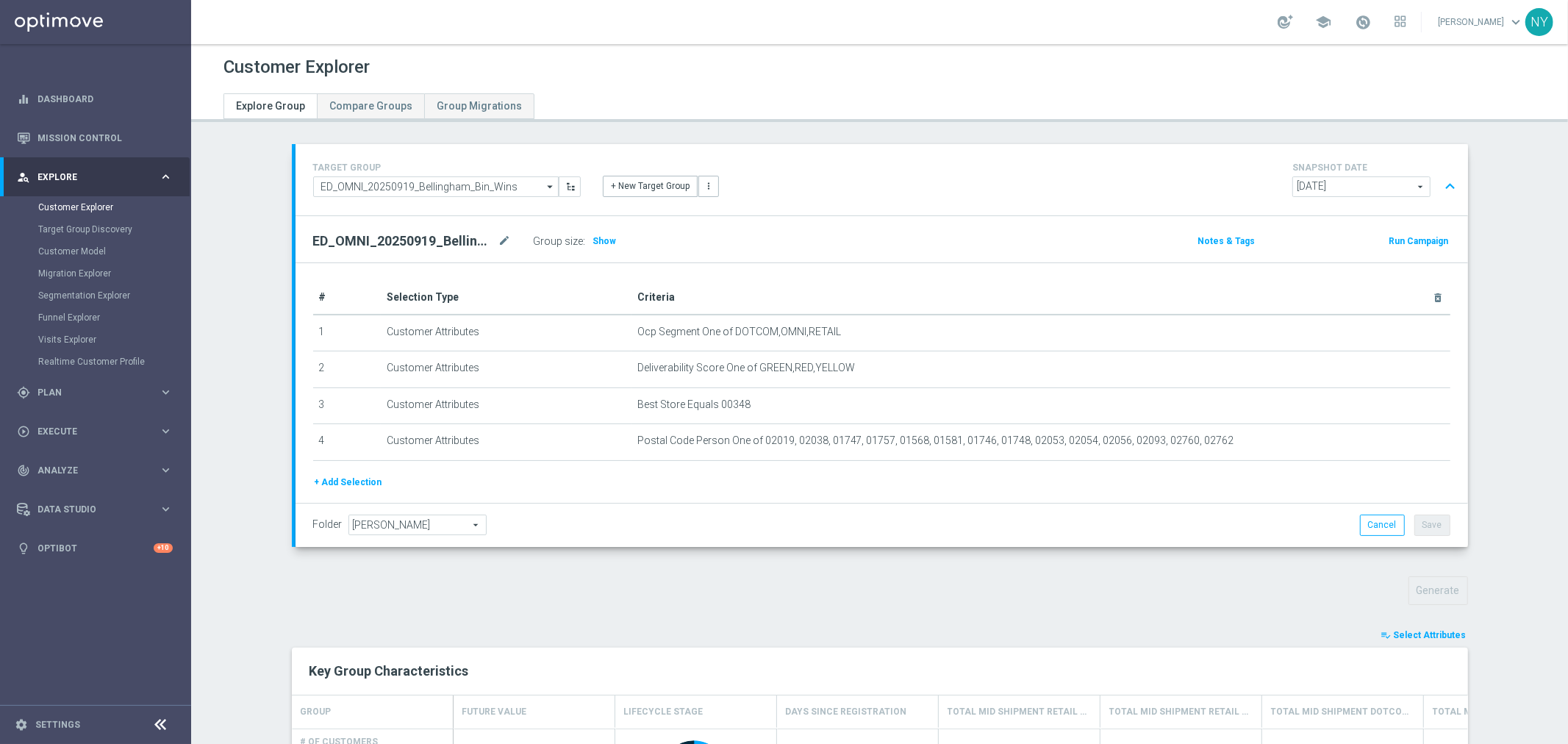
click at [253, 409] on section "TARGET GROUP ED_OMNI_20250919_Bellingham_Bin_Wins ED_OMNI_20250919_Bellingham_B…" at bounding box center [879, 757] width 1376 height 1228
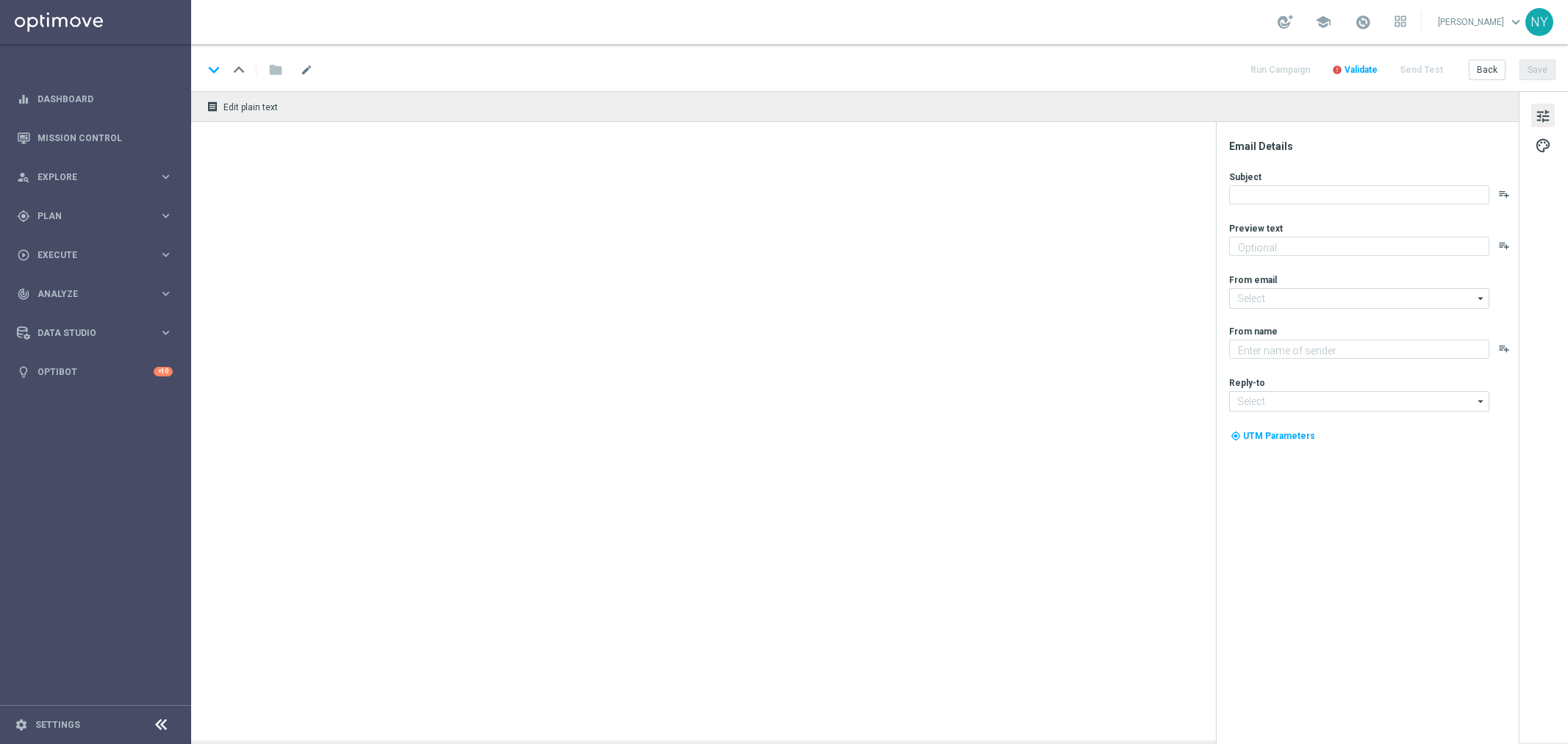
type textarea "Discover up to 75% off retail"
type textarea "Staples"
type input "staples@connected.staples.com"
type input "info@staples.com"
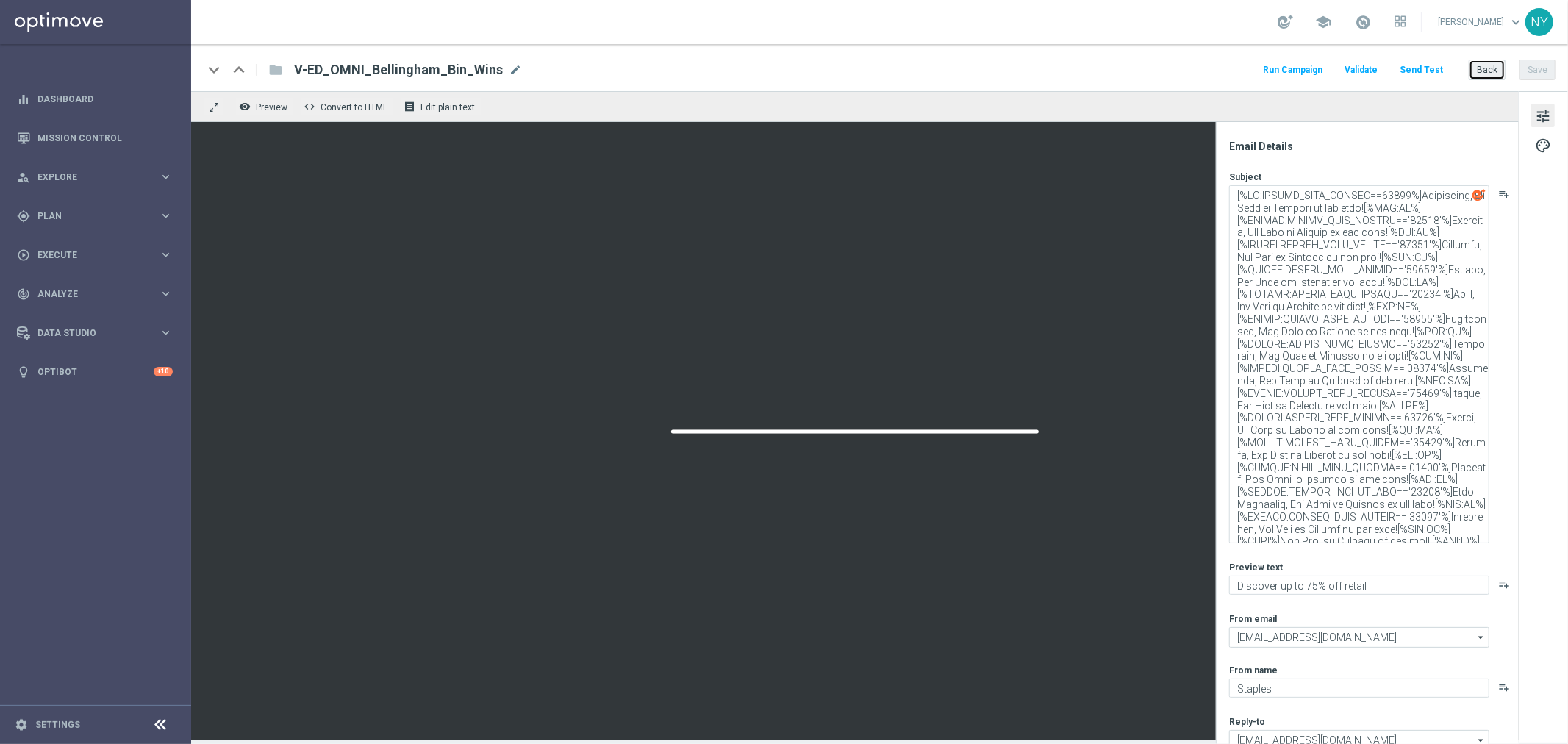
click at [1486, 67] on button "Back" at bounding box center [1486, 69] width 36 height 20
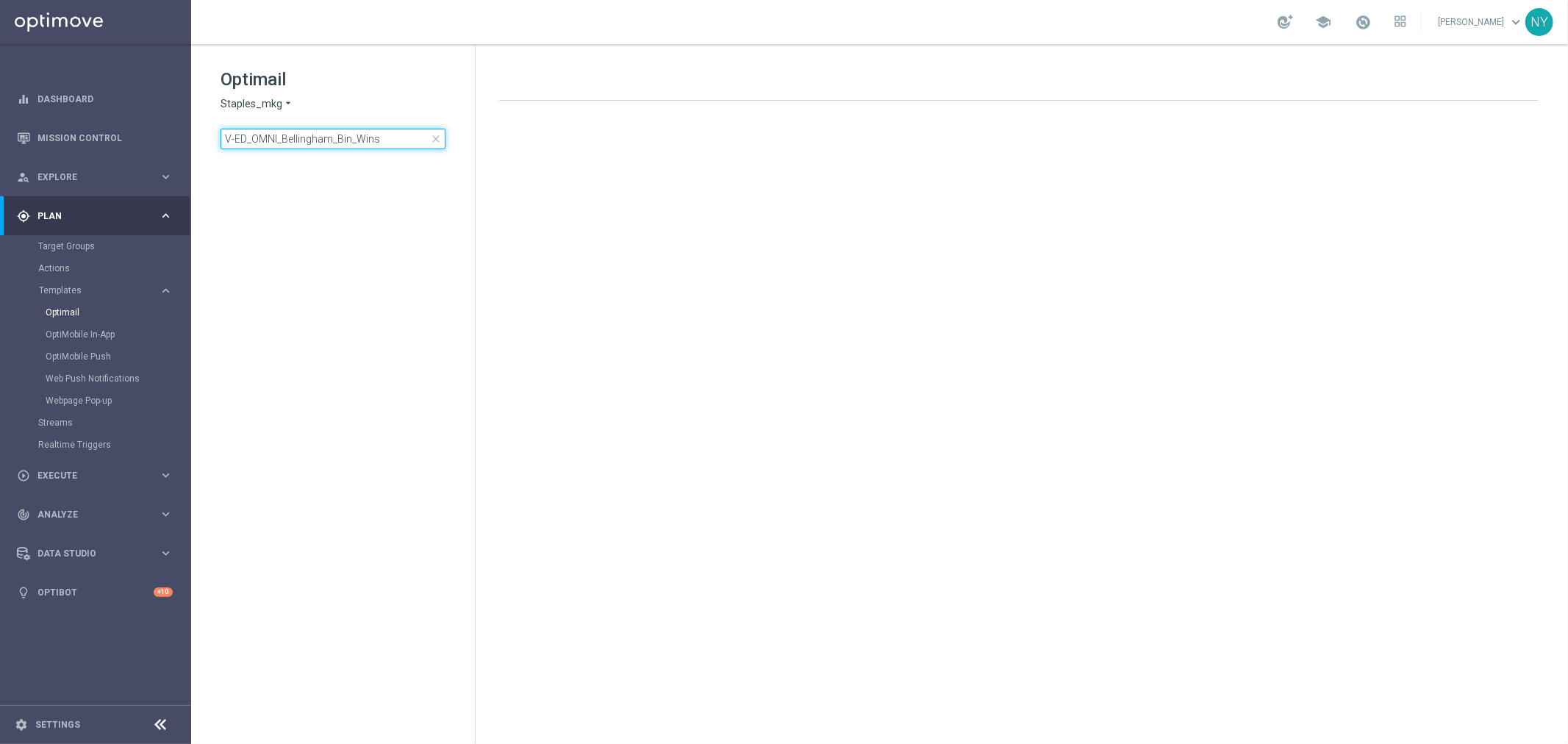
drag, startPoint x: 394, startPoint y: 141, endPoint x: -188, endPoint y: 147, distance: 582.0
click at [0, 147] on html "equalizer Dashboard Mission Control" at bounding box center [784, 372] width 1568 height 744
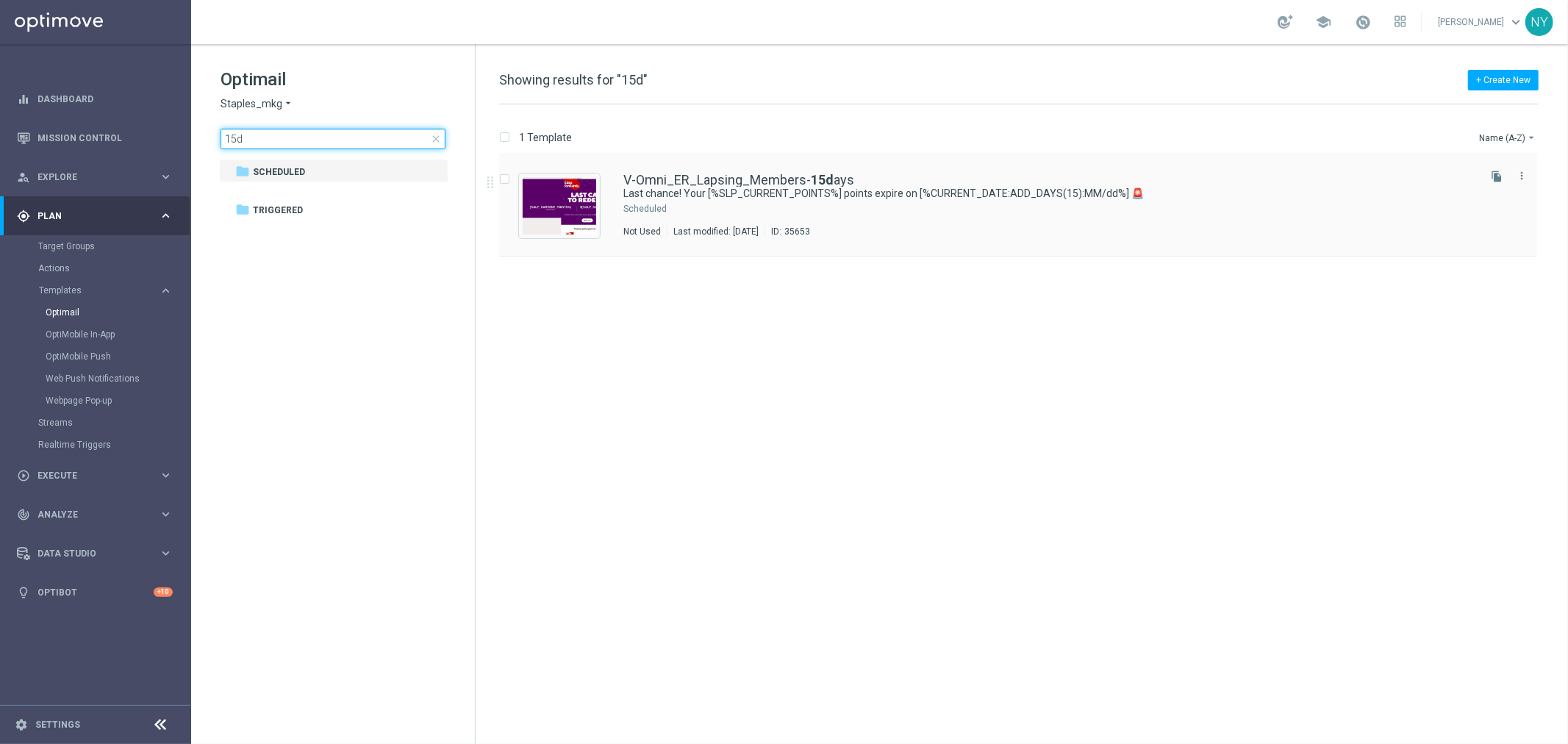
type input "15d"
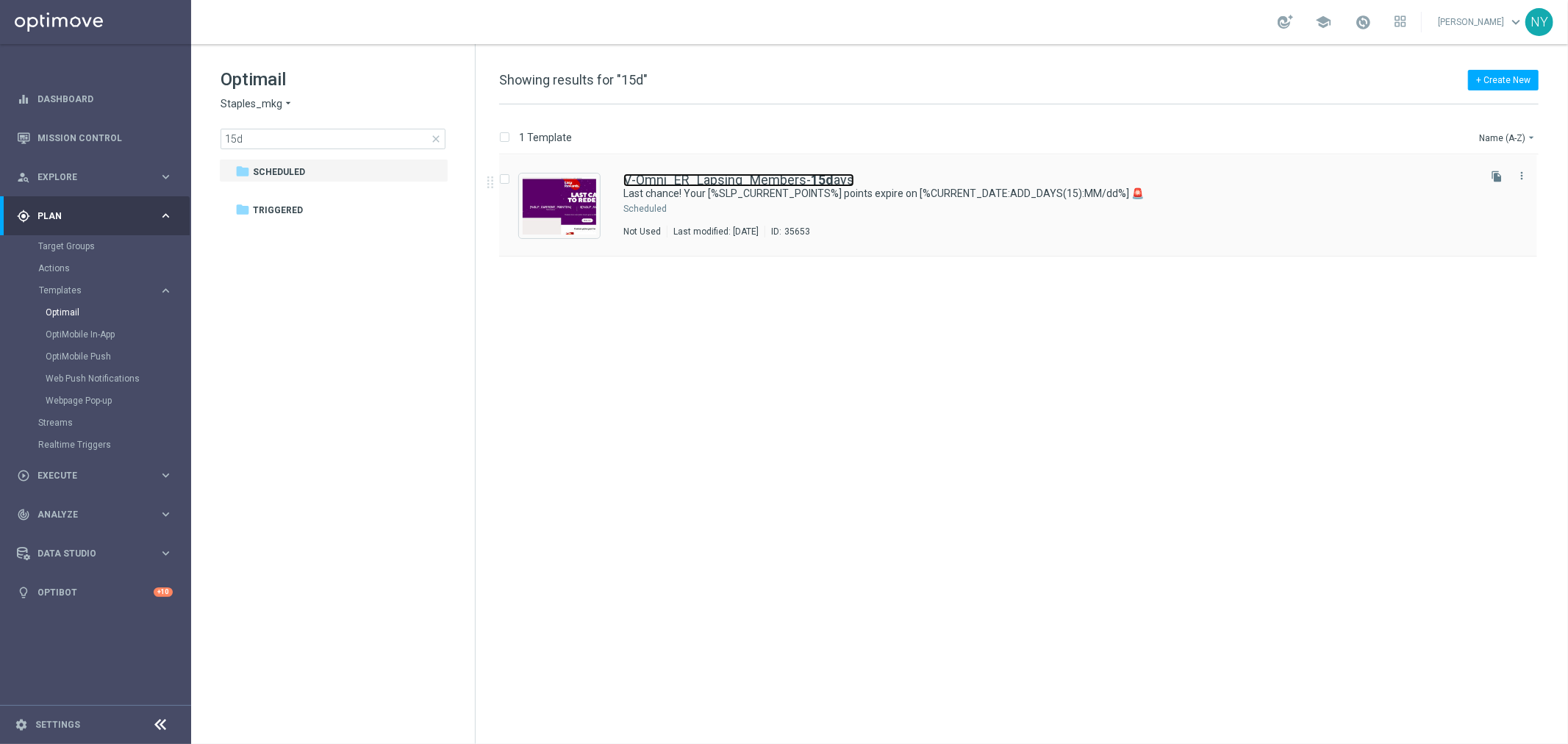
click at [724, 178] on link "V-Omni_ER_Lapsing_Members- 15d ays" at bounding box center [739, 179] width 231 height 13
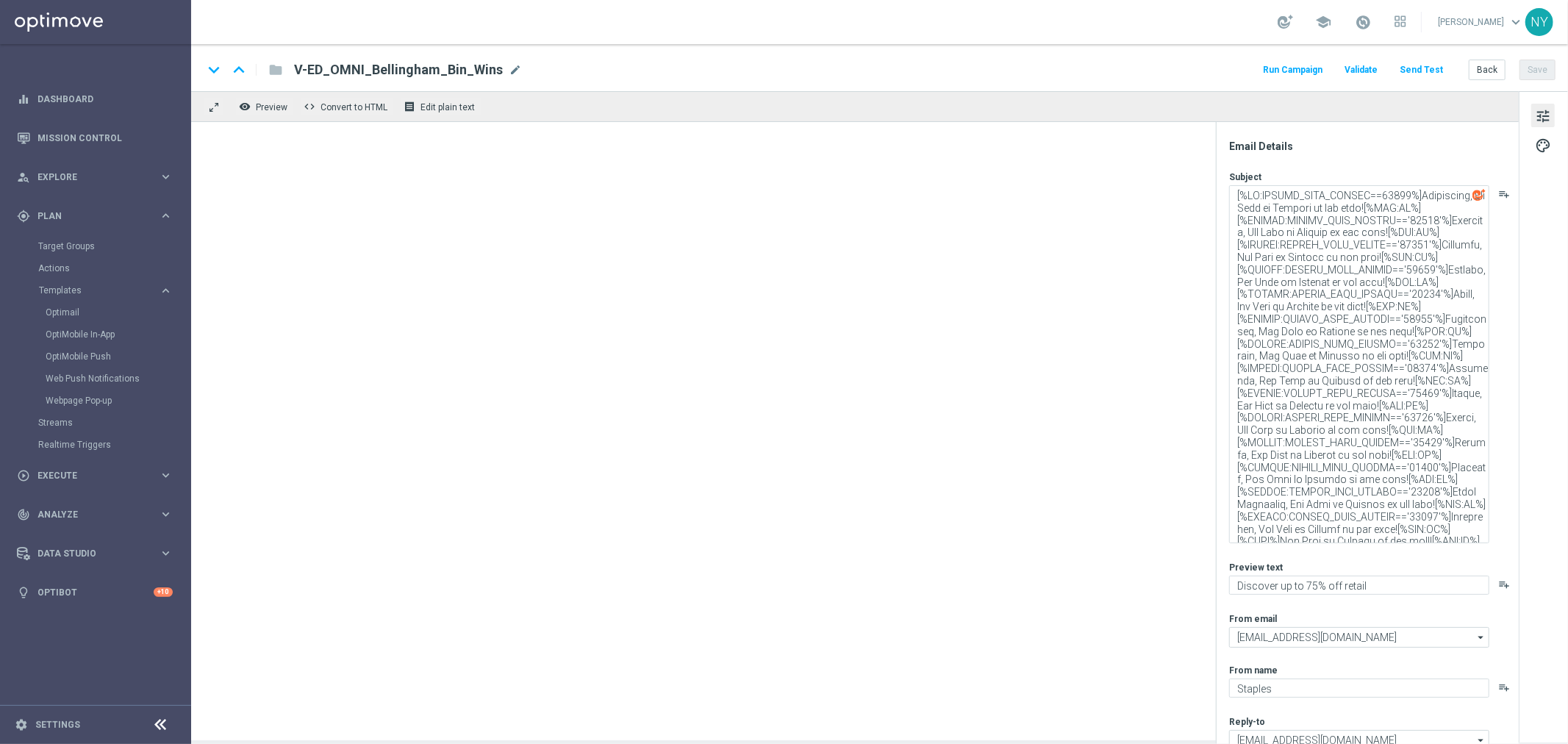
type textarea "Last chance! Your [%SLP_CURRENT_POINTS%] points expire on [%CURRENT_DATE:ADD_DA…"
type textarea "Redeem them now before they're gone!"
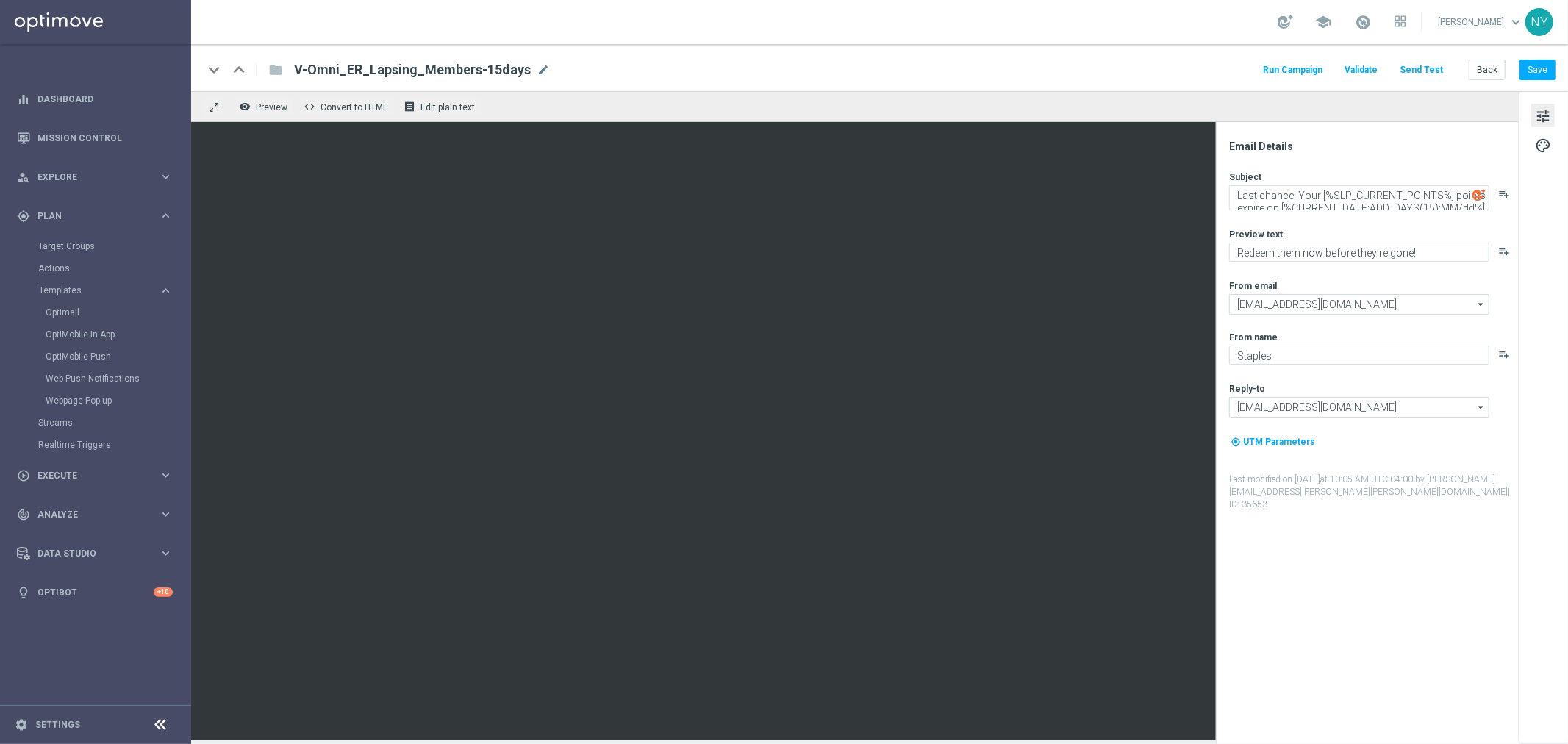
click at [1422, 74] on button "Send Test" at bounding box center [1421, 70] width 48 height 20
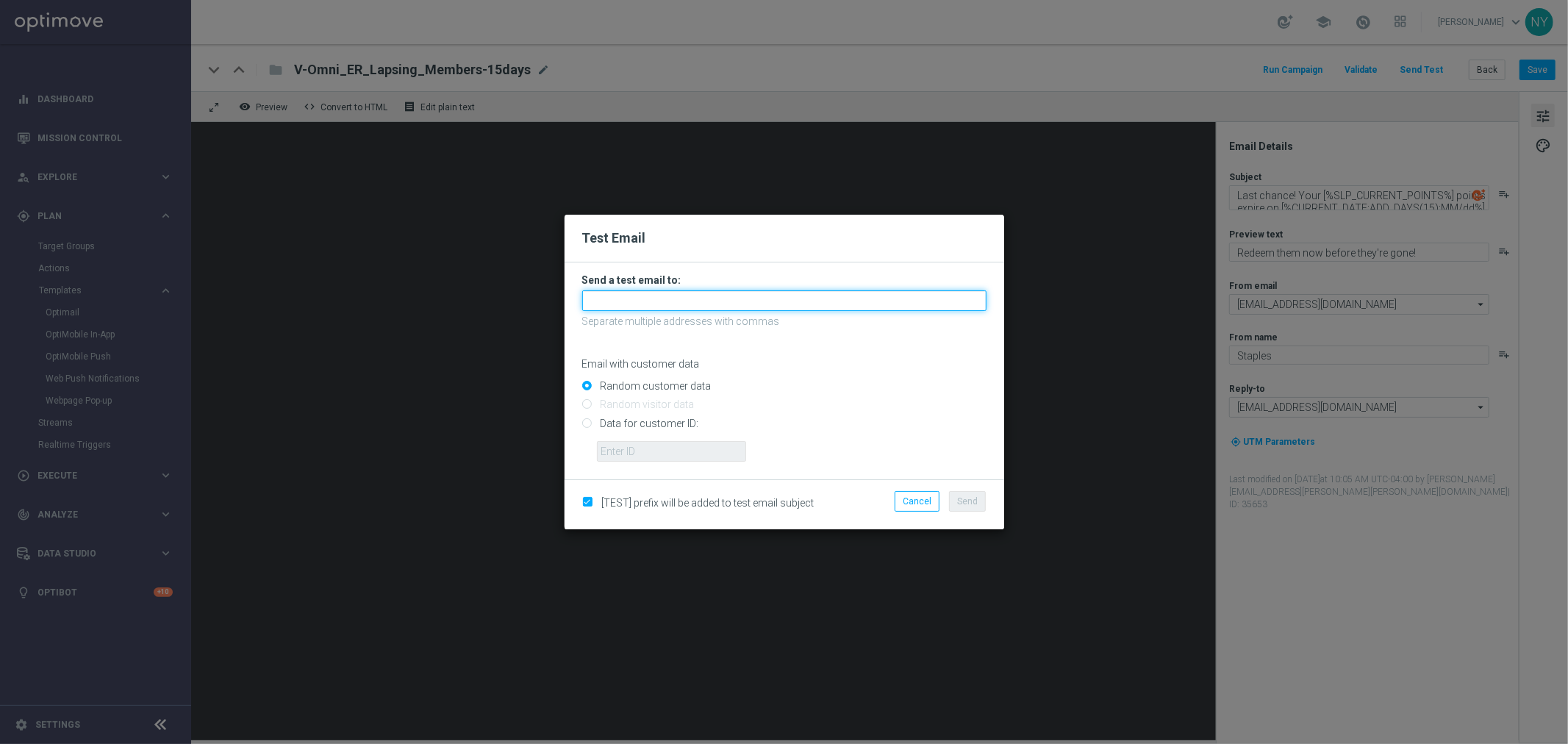
click at [599, 300] on input "text" at bounding box center [784, 300] width 404 height 20
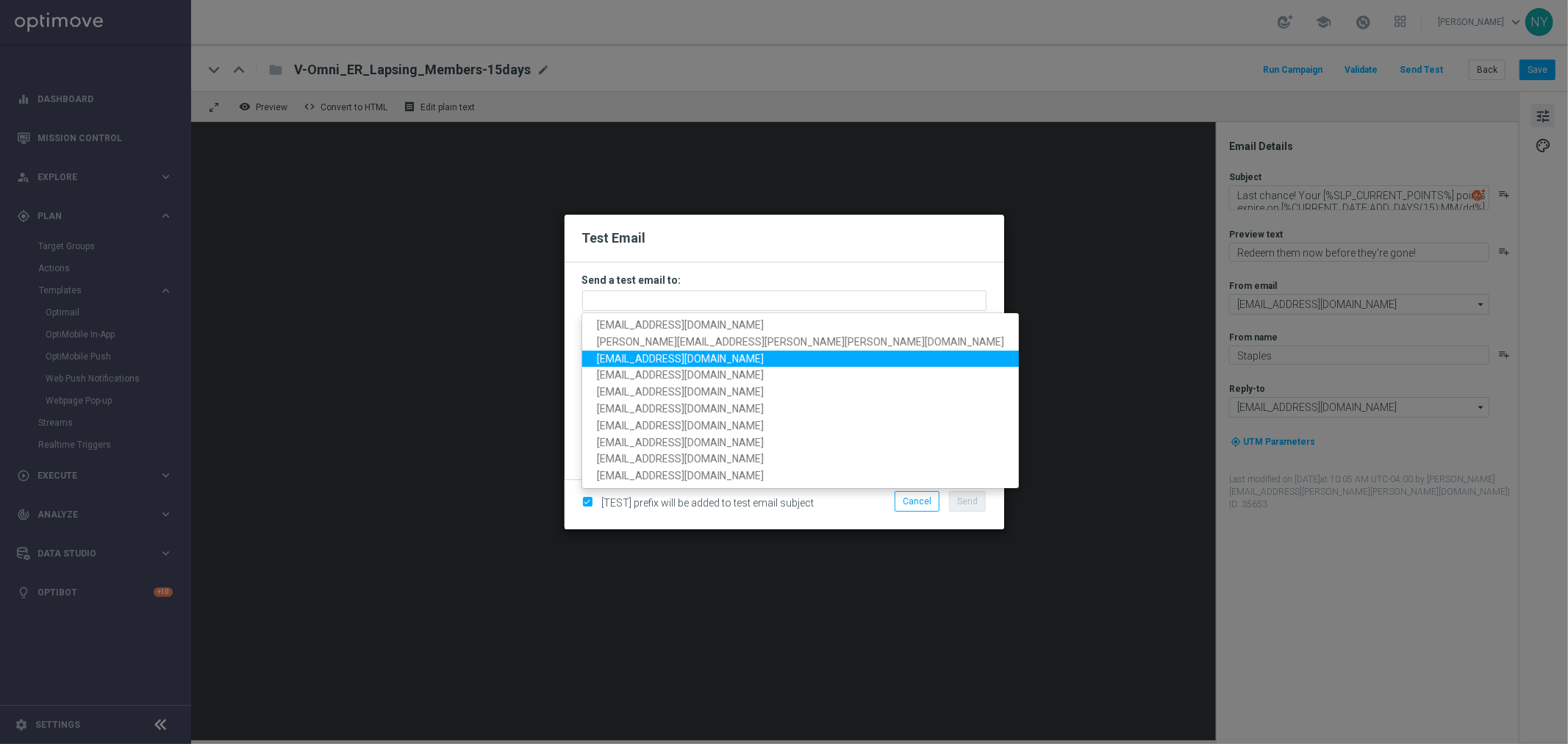
click at [622, 362] on span "neilyetts3@litmusemail.com" at bounding box center [680, 358] width 167 height 12
type input "neilyetts3@litmusemail.com"
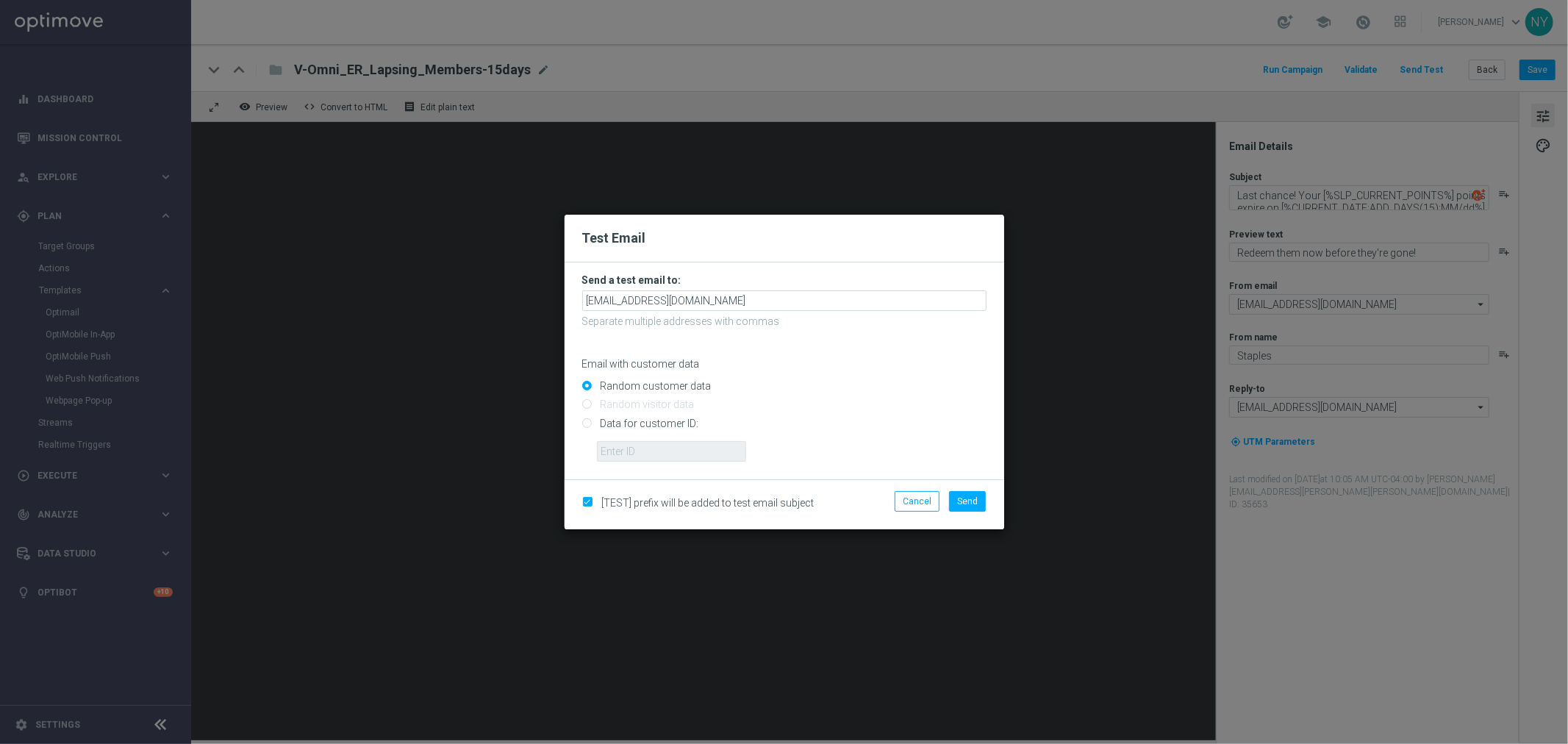
click at [588, 424] on input "Data for customer ID:" at bounding box center [784, 429] width 404 height 20
radio input "true"
click at [632, 451] on input "text" at bounding box center [671, 451] width 149 height 20
paste input "10000006208"
type input "10000006208"
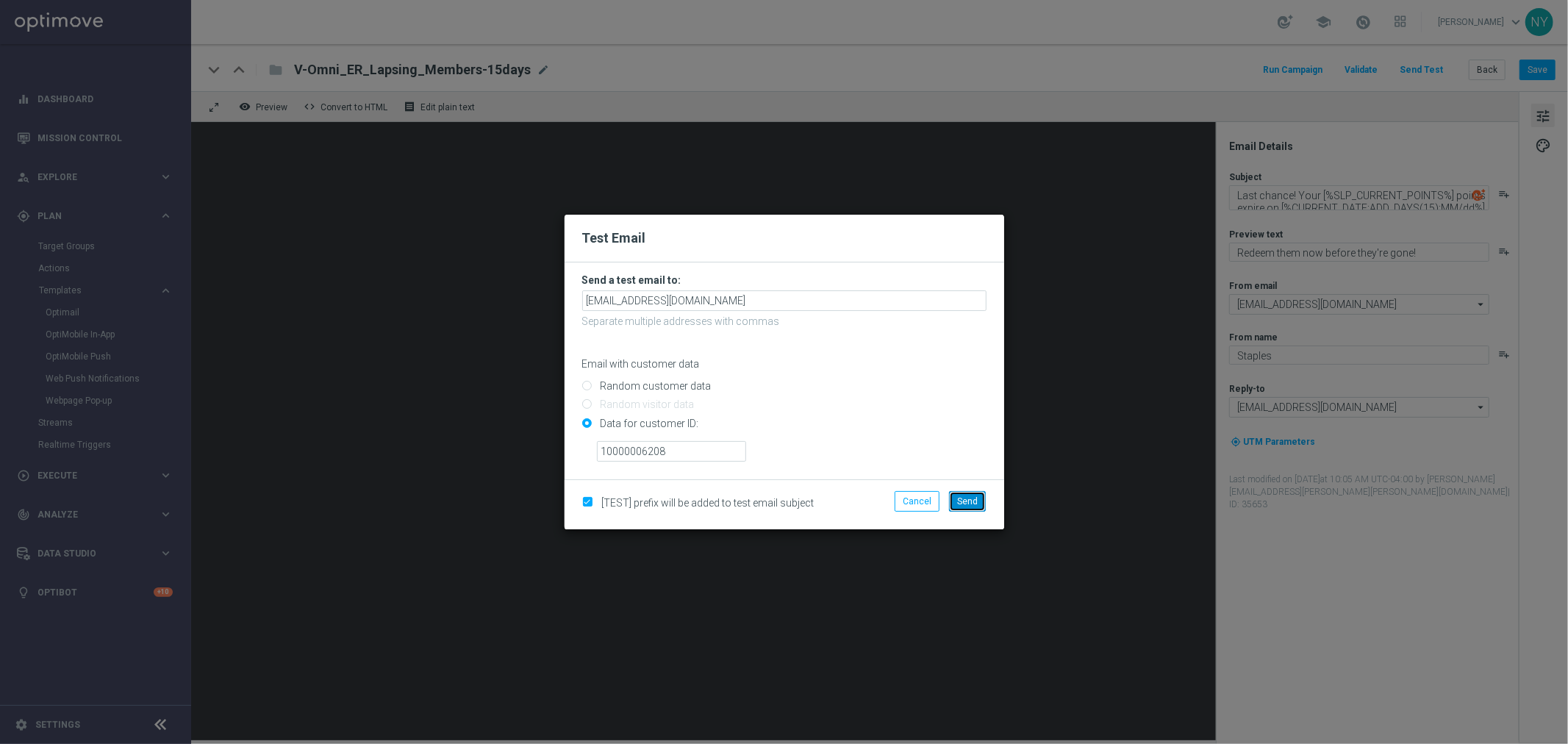
click at [971, 494] on button "Send" at bounding box center [967, 501] width 36 height 20
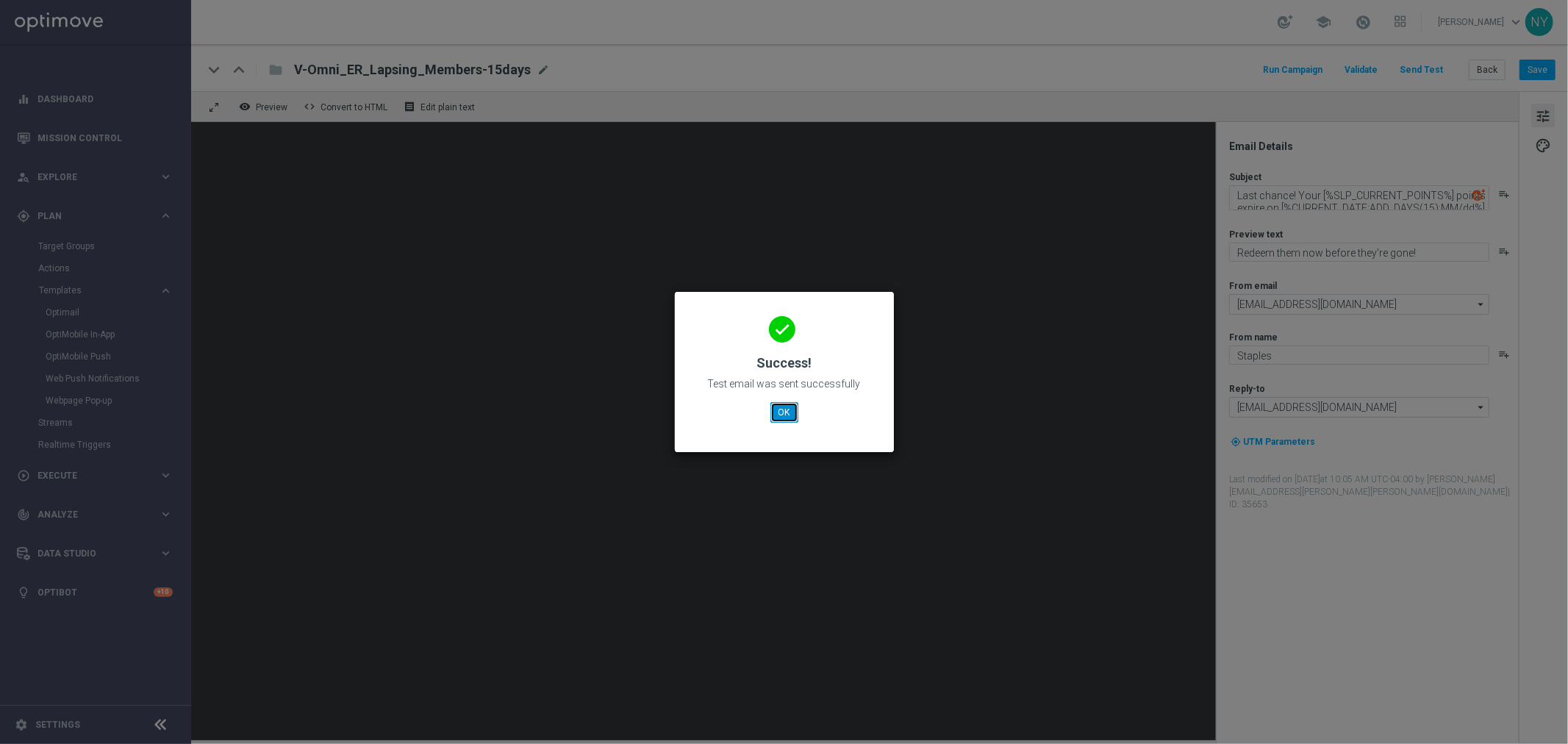
click at [783, 417] on button "OK" at bounding box center [784, 412] width 28 height 20
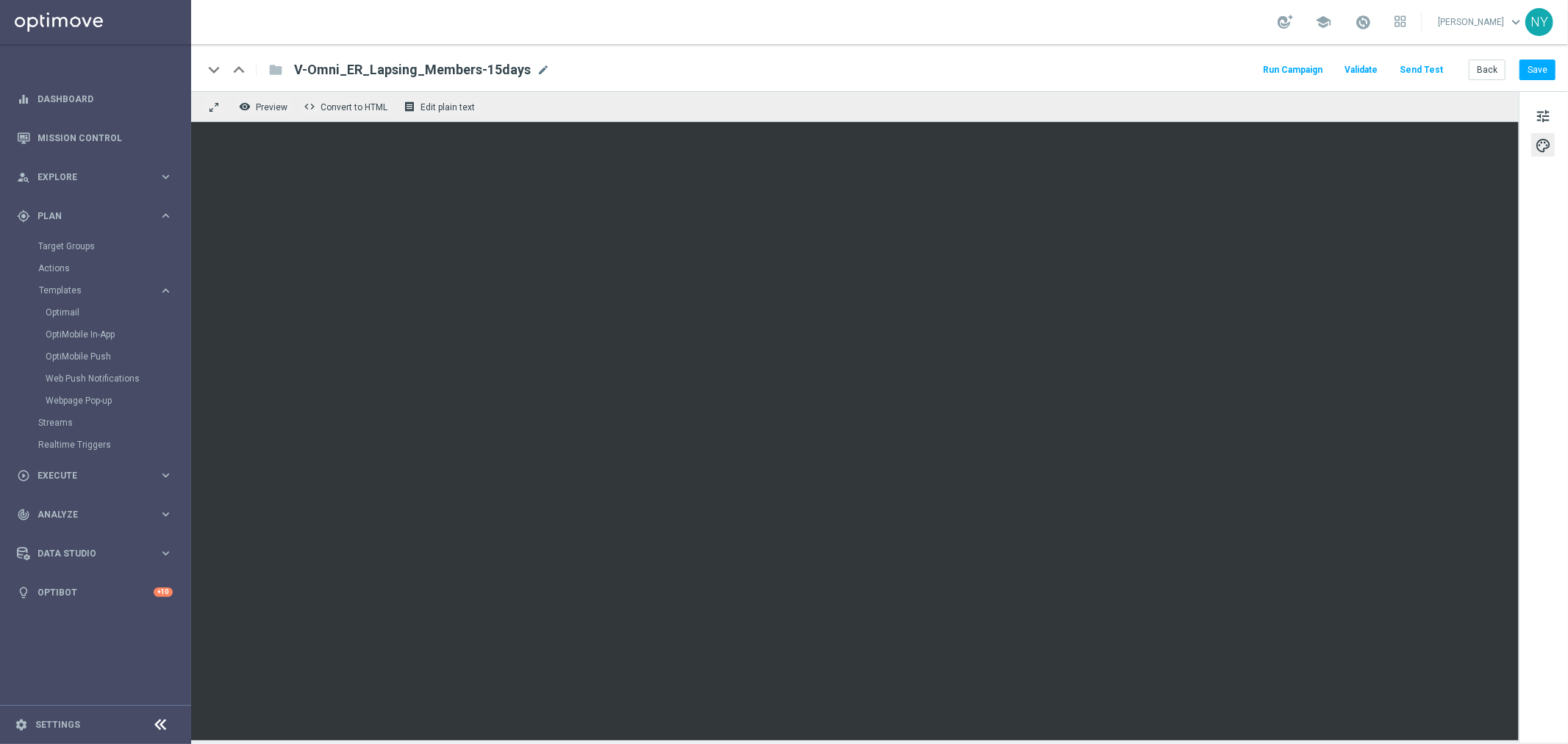
click at [1429, 65] on button "Send Test" at bounding box center [1421, 70] width 48 height 20
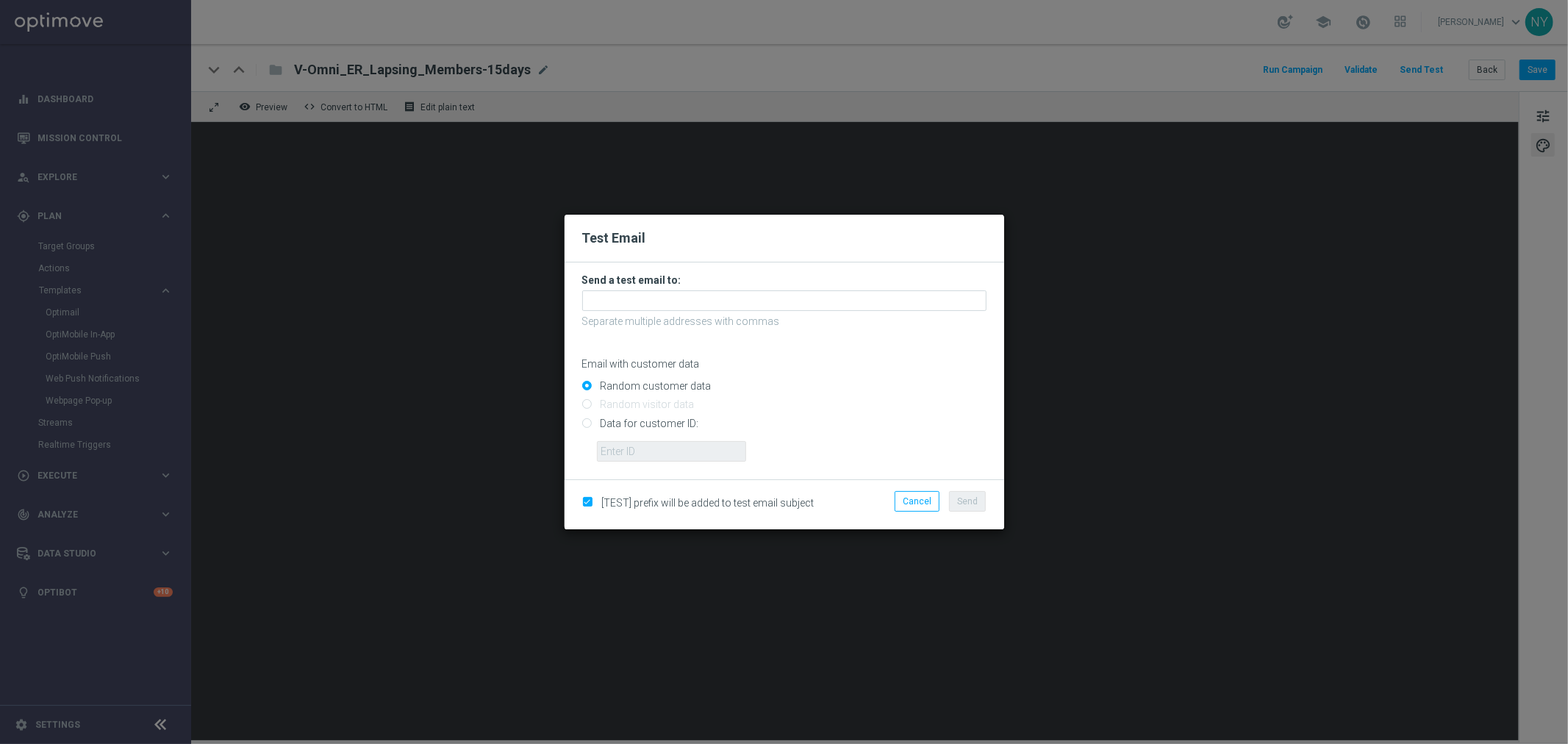
click at [583, 422] on input "Data for customer ID:" at bounding box center [784, 429] width 404 height 20
radio input "true"
click at [616, 457] on input "text" at bounding box center [671, 451] width 149 height 20
paste input "10000029335"
type input "10000029335"
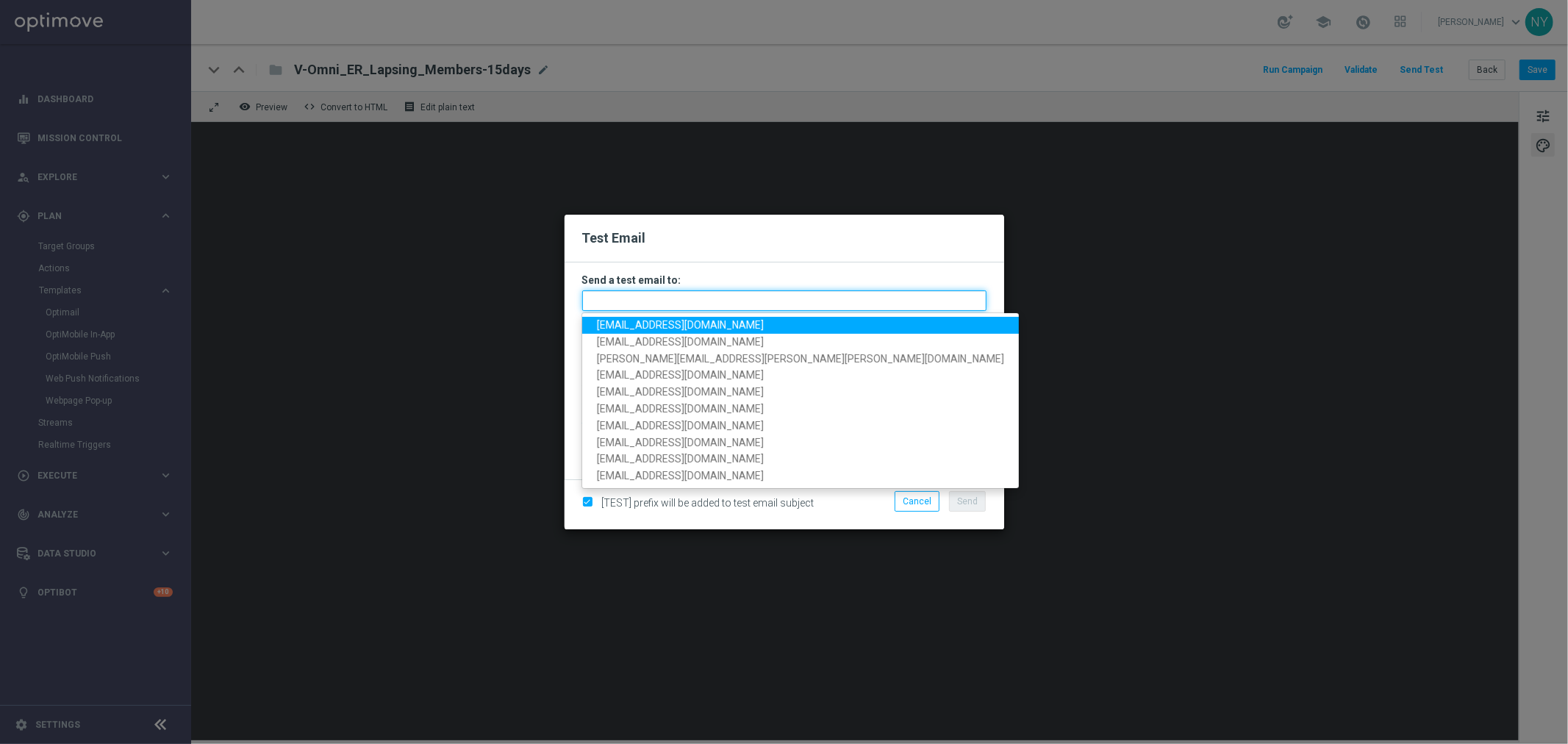
click at [607, 299] on input "text" at bounding box center [784, 300] width 404 height 20
paste input "[EMAIL_ADDRESS][DOMAIN_NAME]"
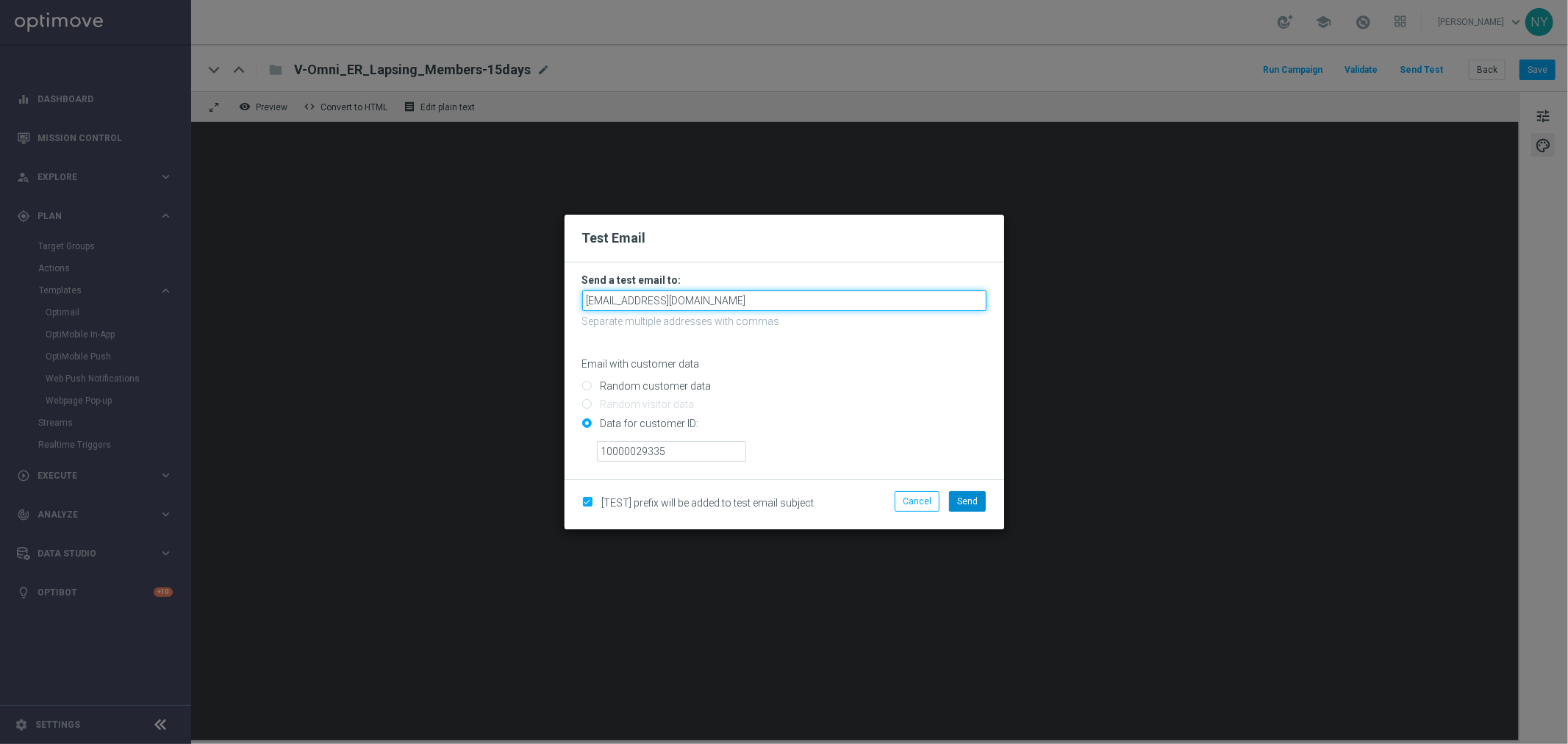
type input "[EMAIL_ADDRESS][DOMAIN_NAME]"
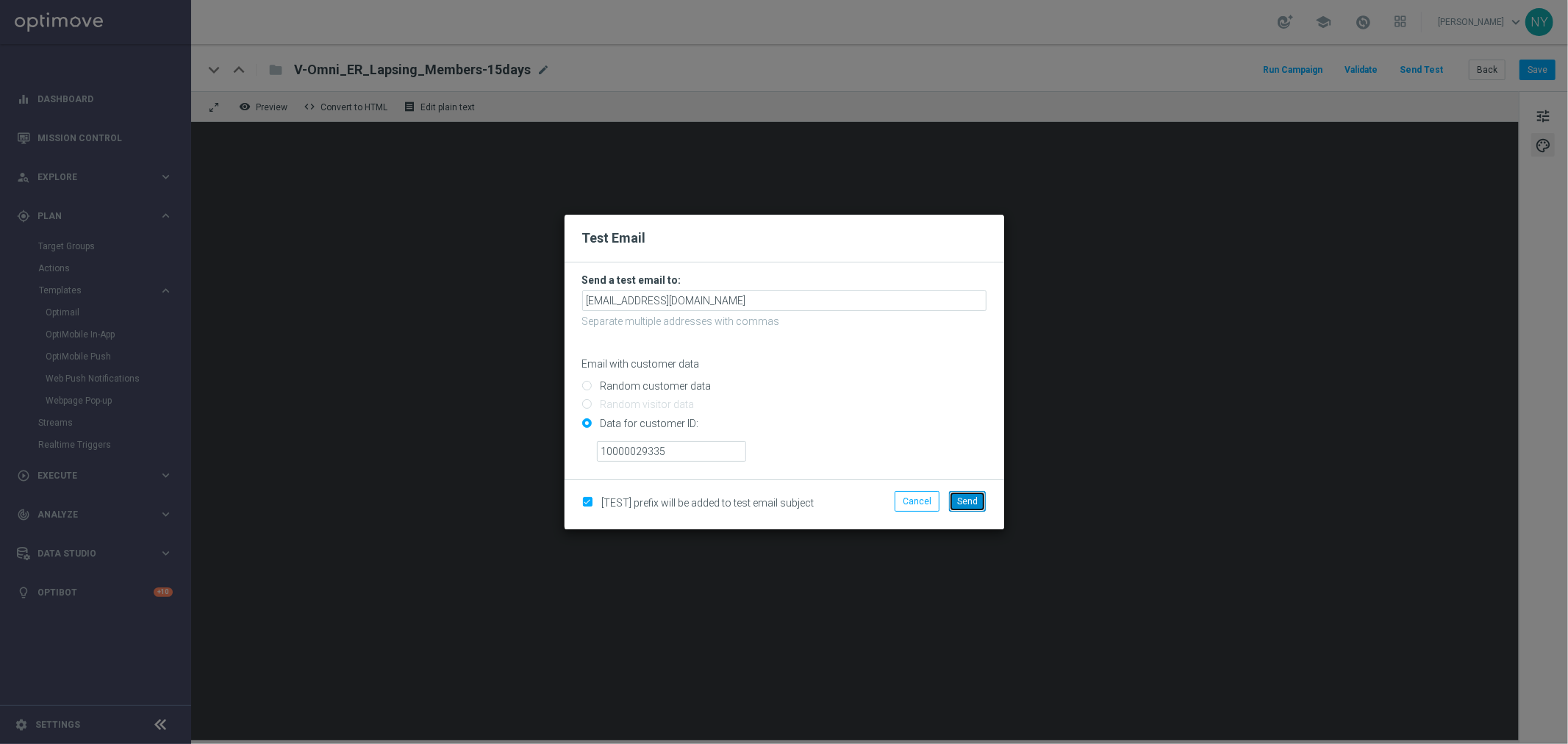
click at [962, 505] on span "Send" at bounding box center [967, 502] width 20 height 11
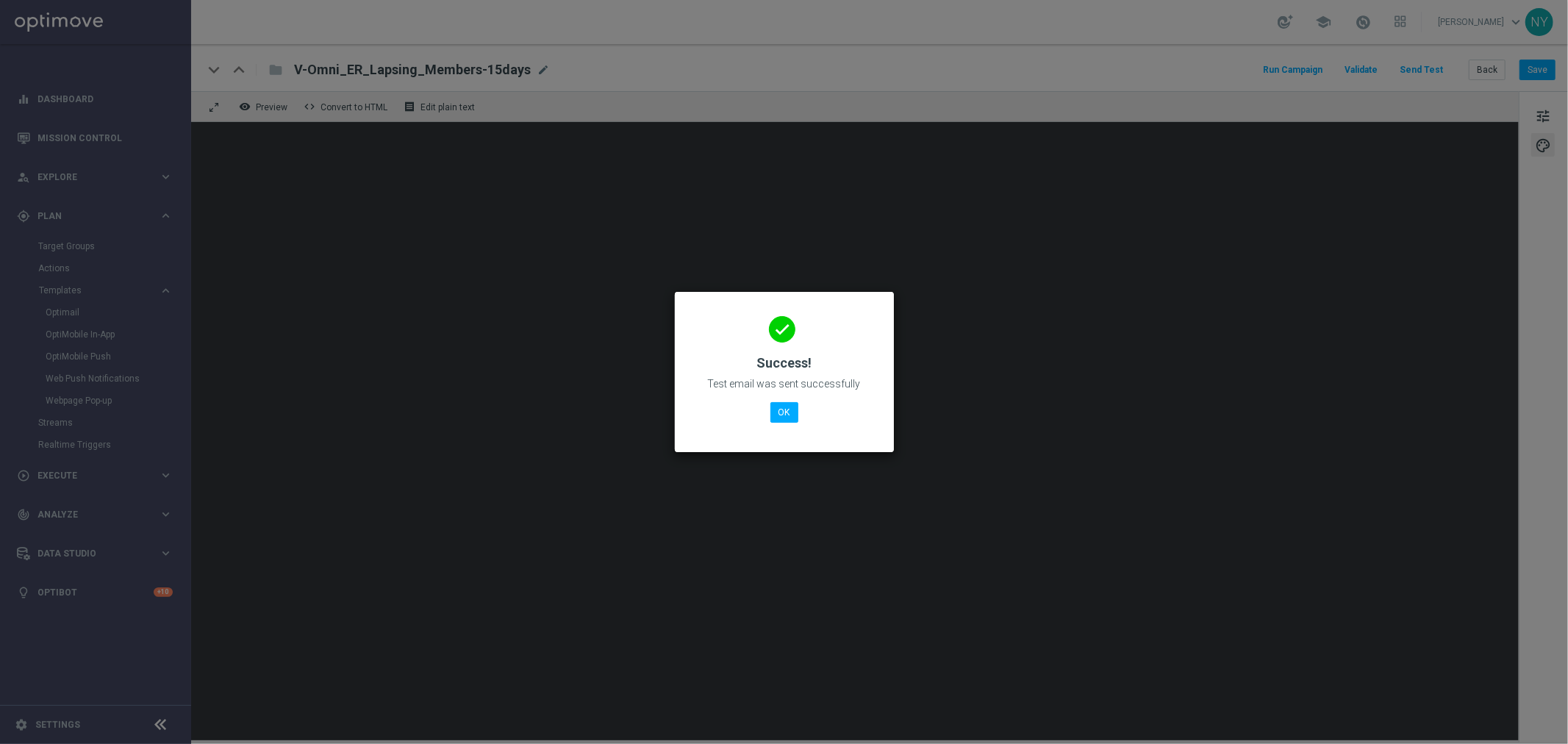
click at [766, 412] on div "done Success! Test email was sent successfully OK" at bounding box center [784, 369] width 184 height 128
click at [778, 412] on button "OK" at bounding box center [784, 412] width 28 height 20
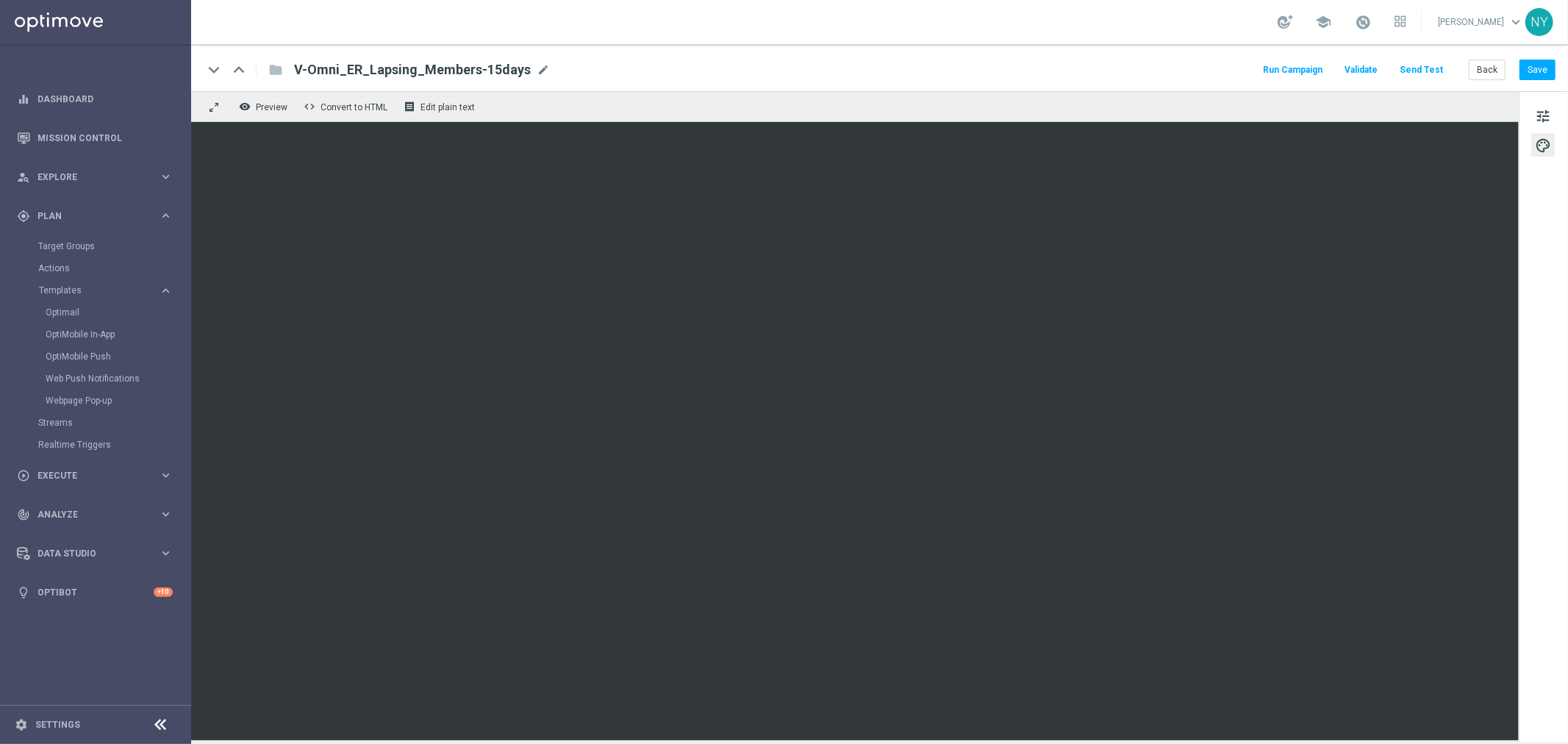
drag, startPoint x: 532, startPoint y: 65, endPoint x: 523, endPoint y: 67, distance: 9.2
click at [536, 65] on span "mode_edit" at bounding box center [542, 69] width 13 height 13
drag, startPoint x: 488, startPoint y: 67, endPoint x: 178, endPoint y: 62, distance: 310.0
click at [178, 62] on main "equalizer Dashboard Mission Control" at bounding box center [784, 372] width 1568 height 744
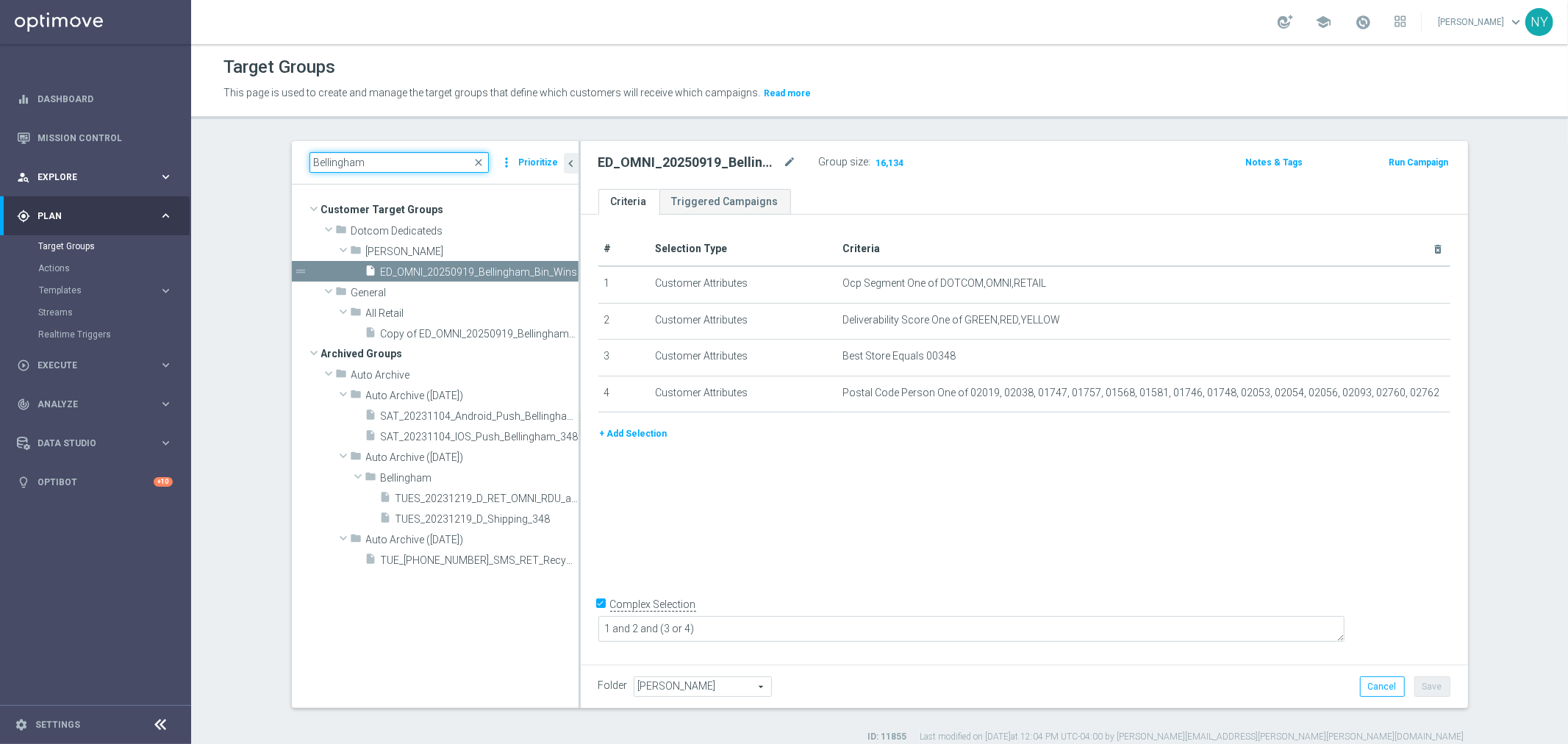
drag, startPoint x: 365, startPoint y: 166, endPoint x: 11, endPoint y: 166, distance: 354.0
click at [11, 166] on main "equalizer Dashboard Mission Control" at bounding box center [784, 372] width 1568 height 744
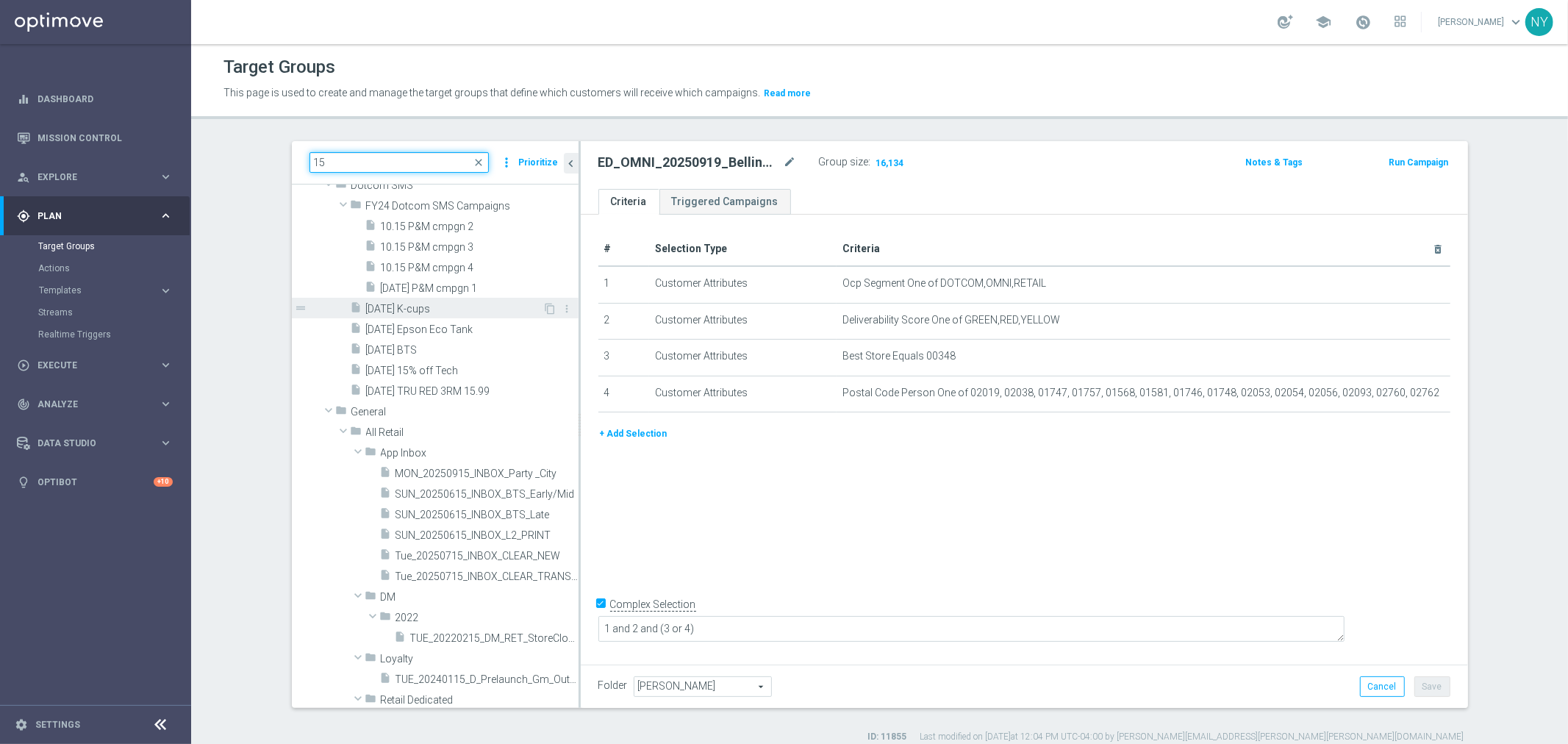
scroll to position [571, 0]
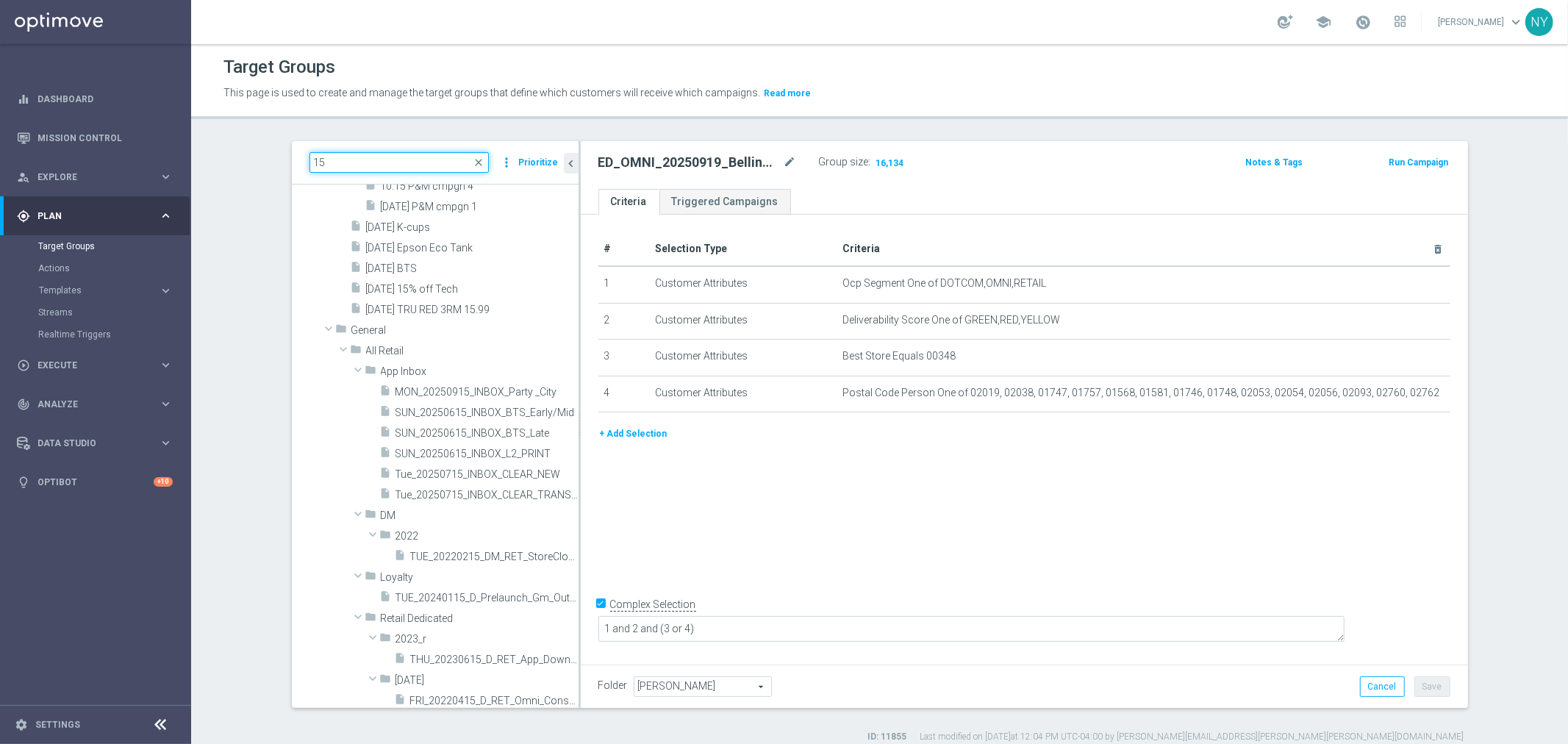
drag, startPoint x: 323, startPoint y: 162, endPoint x: 202, endPoint y: 126, distance: 126.2
click at [202, 126] on div "Target Groups This page is used to create and manage the target groups that def…" at bounding box center [879, 394] width 1376 height 700
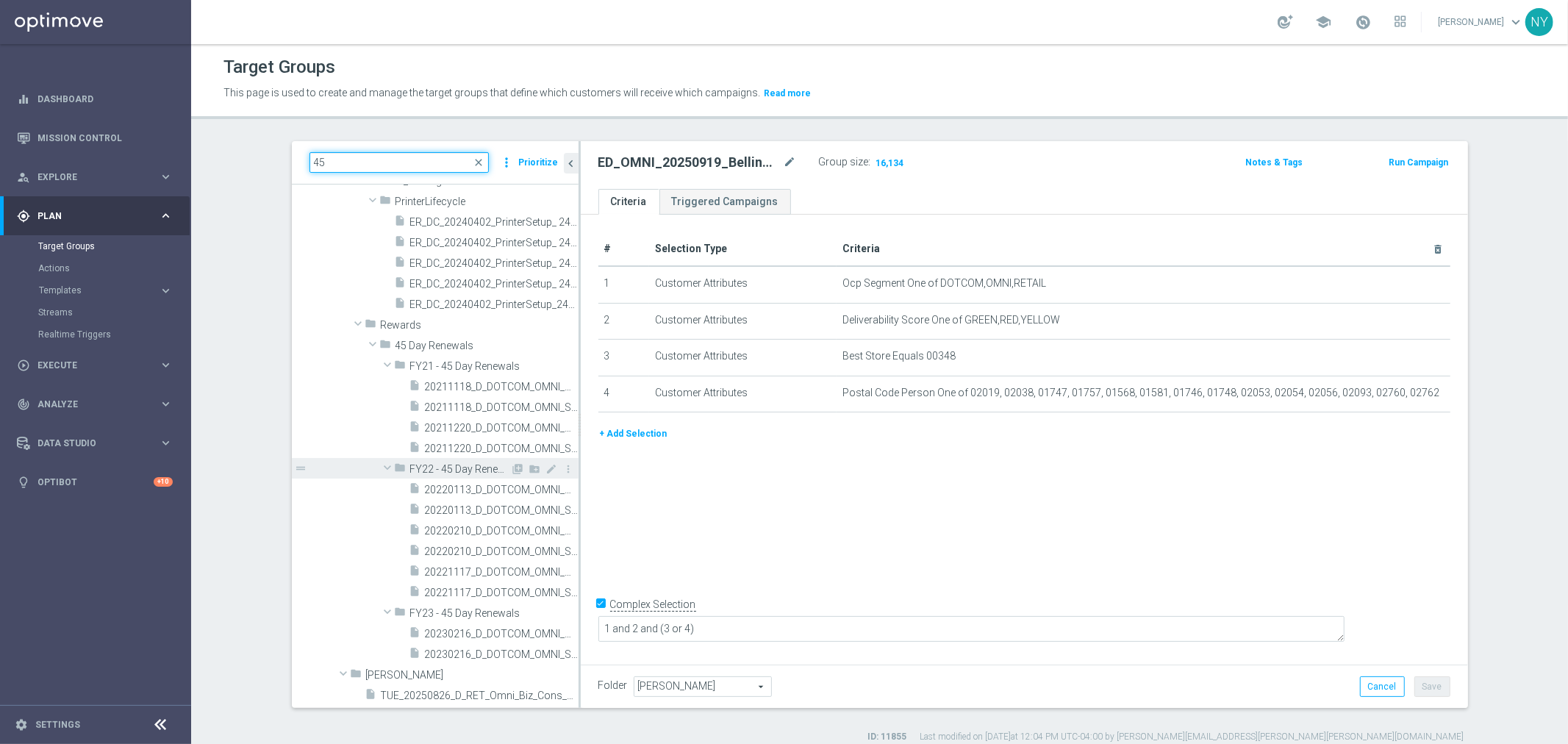
scroll to position [163, 0]
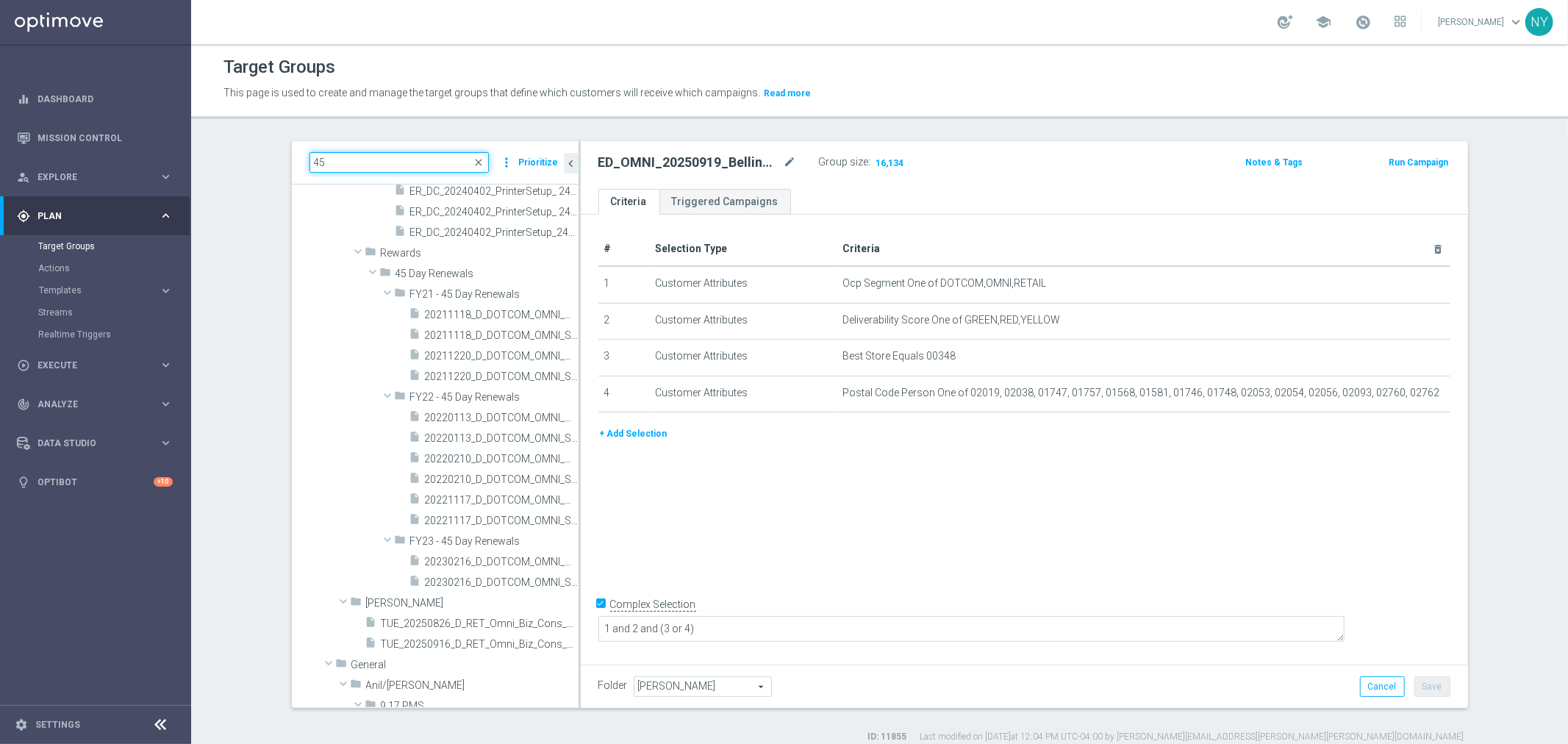
drag, startPoint x: 331, startPoint y: 159, endPoint x: 237, endPoint y: 160, distance: 94.0
click at [237, 160] on section "45 close more_vert Prioritize Customer Target Groups library_add create_new_fol…" at bounding box center [879, 442] width 1376 height 602
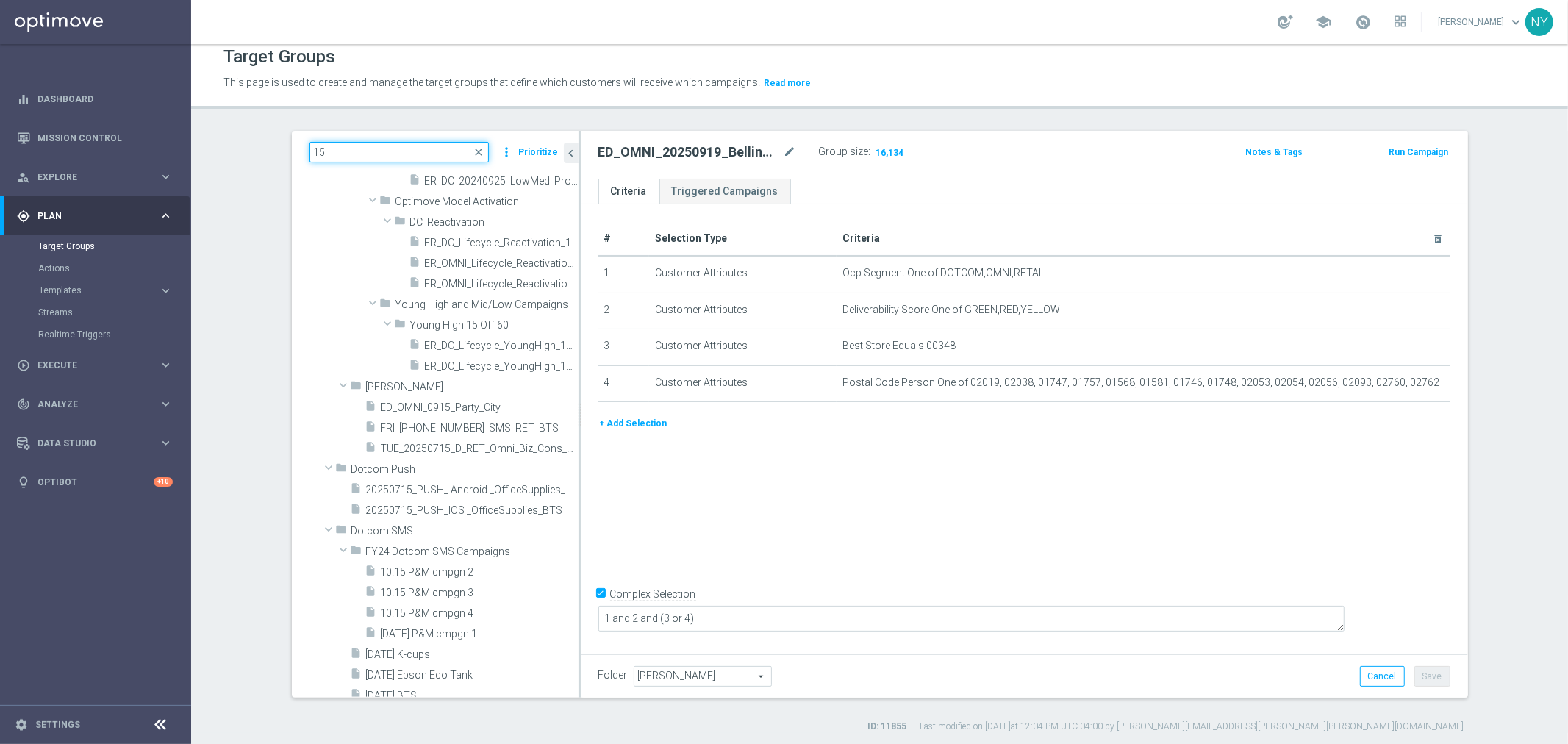
scroll to position [13, 0]
type input "15"
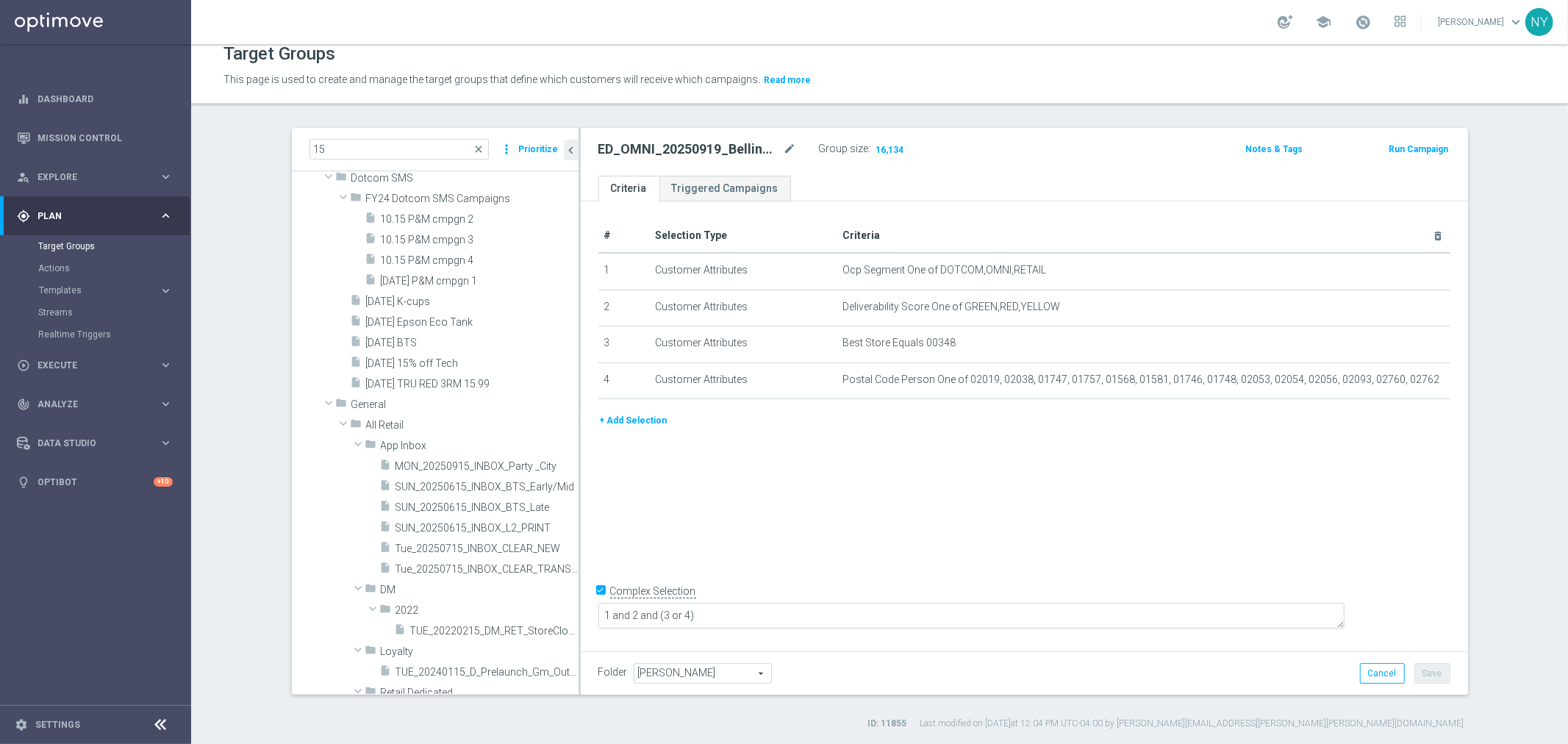
scroll to position [571, 0]
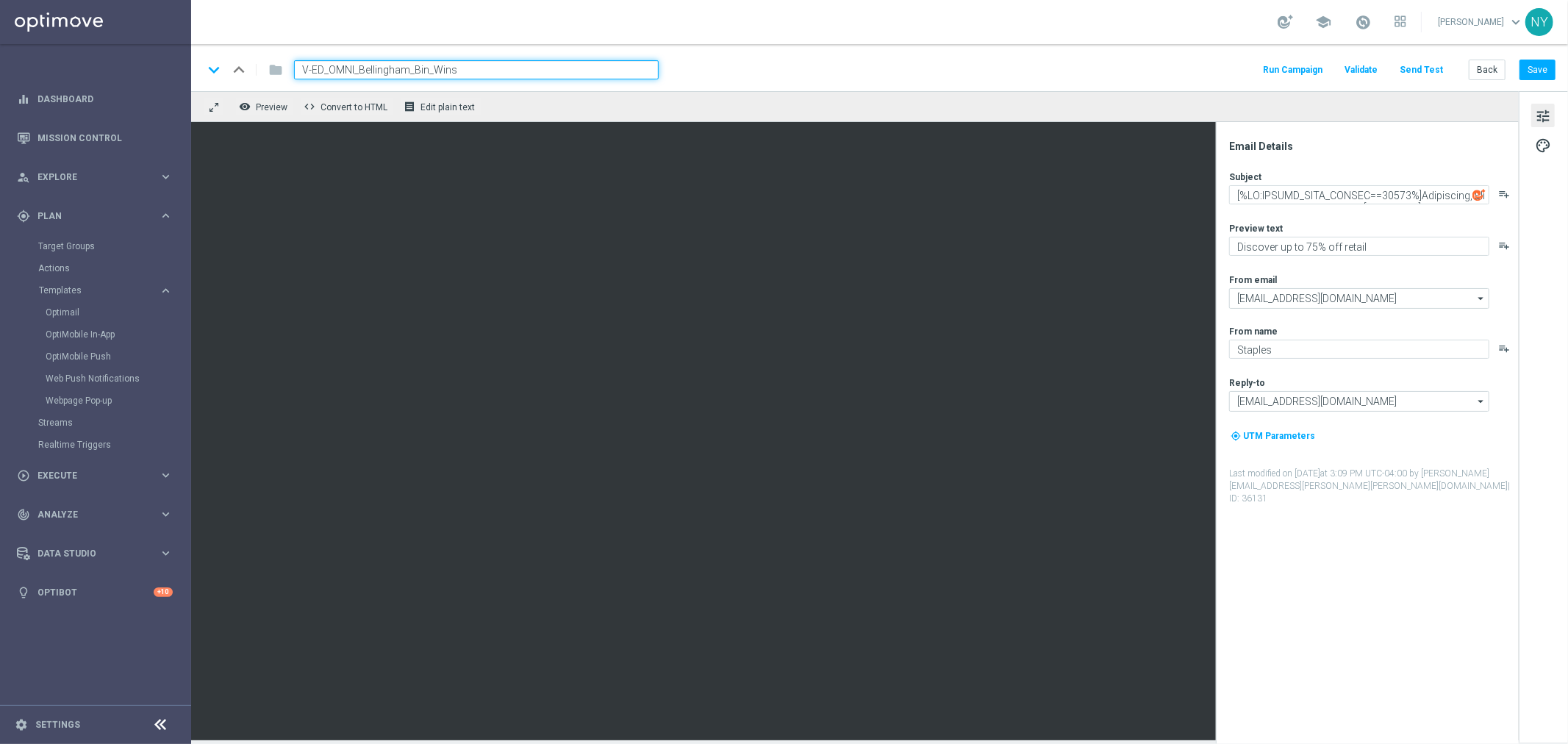
scroll to position [48, 0]
click at [1429, 68] on button "Send Test" at bounding box center [1421, 70] width 48 height 20
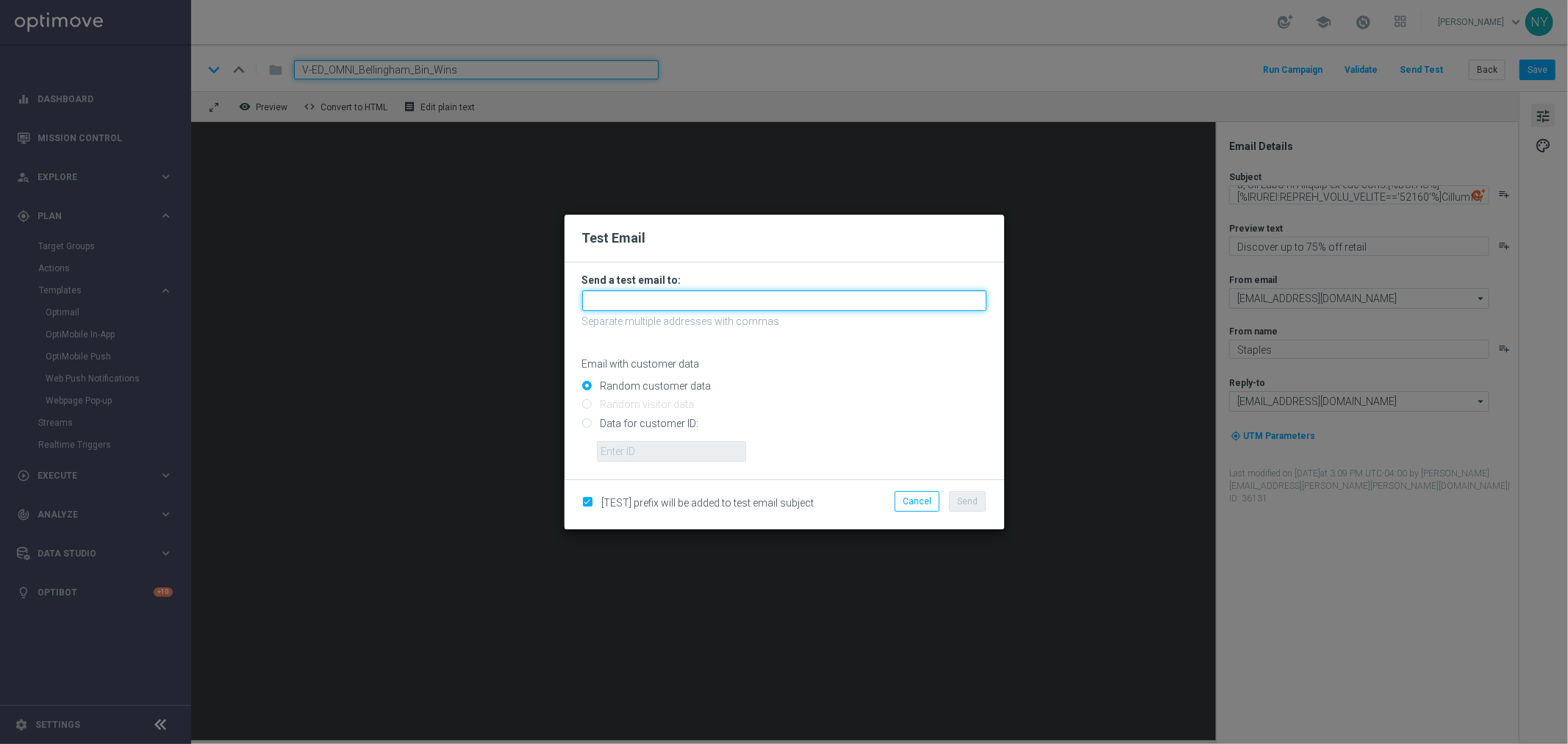
click at [618, 300] on input "text" at bounding box center [784, 300] width 404 height 20
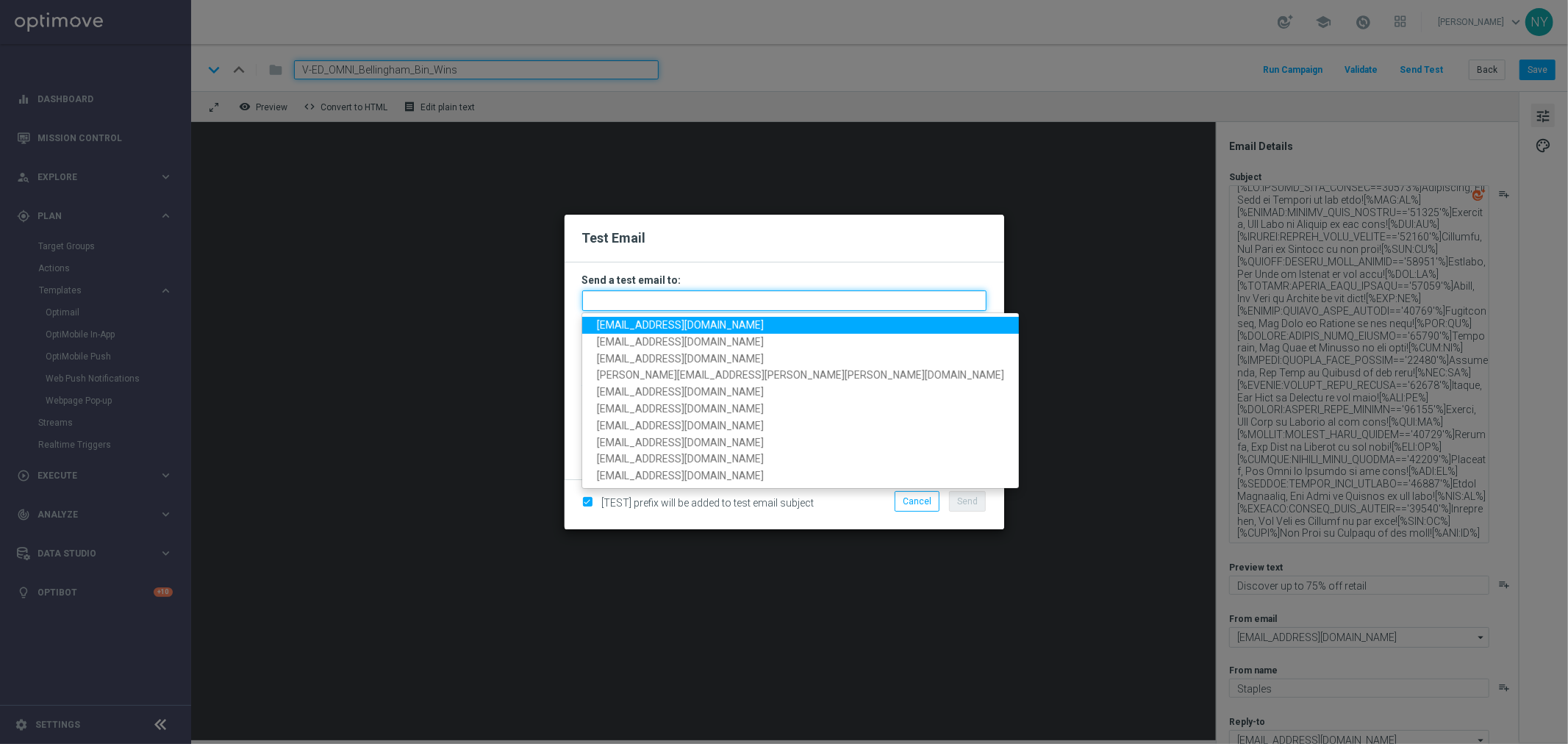
scroll to position [9, 0]
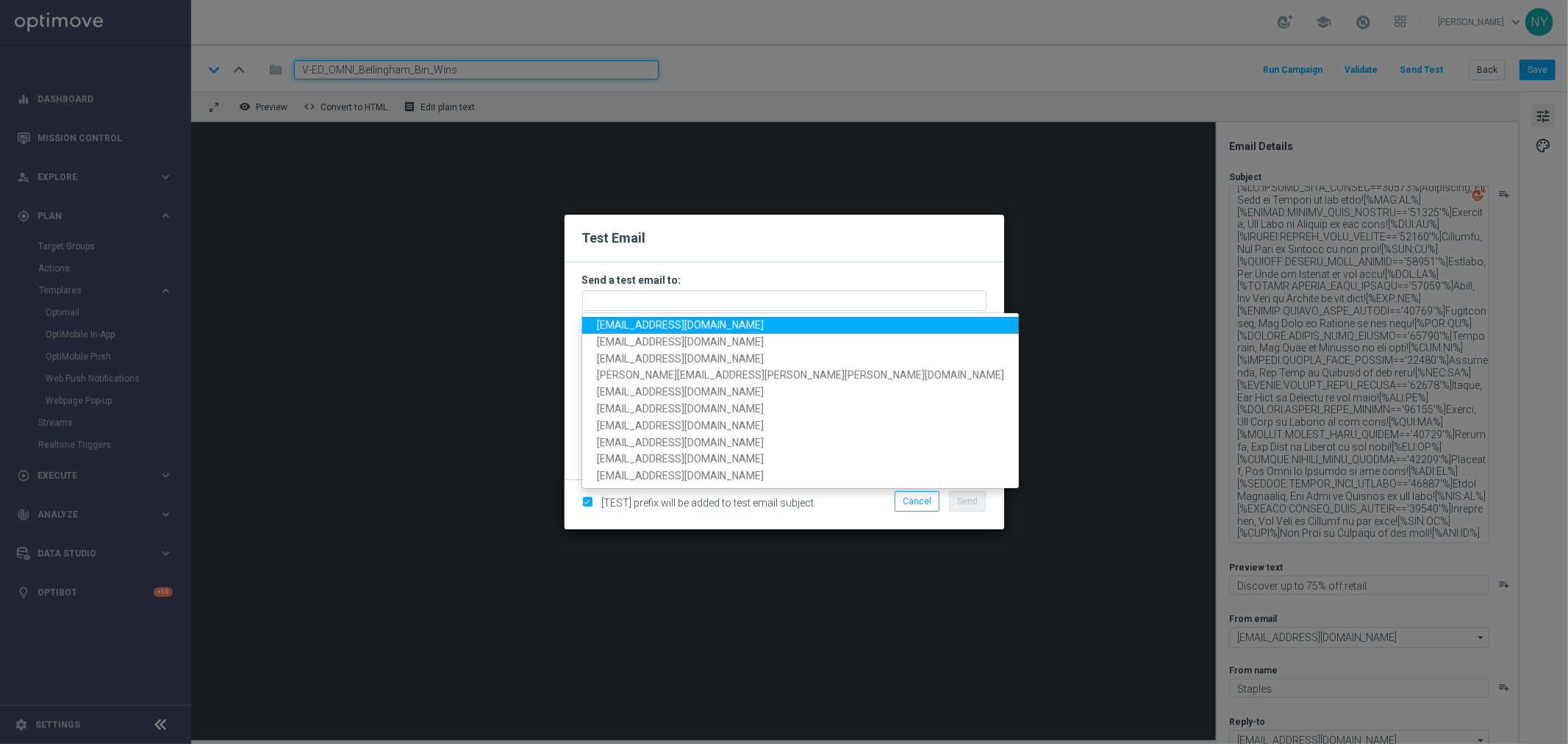
click at [677, 321] on span "[EMAIL_ADDRESS][DOMAIN_NAME]" at bounding box center [680, 324] width 167 height 12
type input "[EMAIL_ADDRESS][DOMAIN_NAME]"
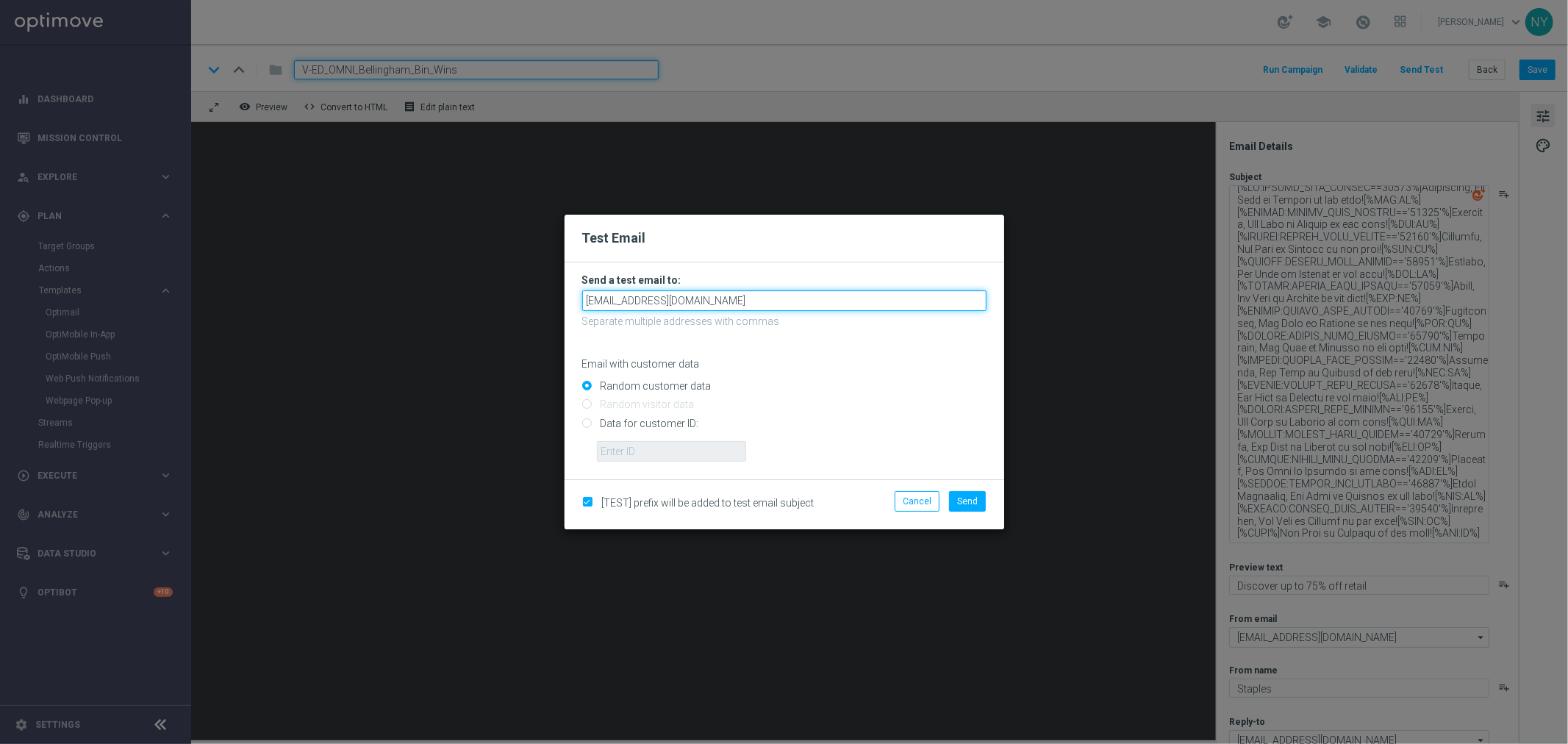
click at [748, 297] on input "[EMAIL_ADDRESS][DOMAIN_NAME]" at bounding box center [784, 300] width 404 height 20
drag, startPoint x: 760, startPoint y: 303, endPoint x: 257, endPoint y: 292, distance: 503.1
click at [257, 292] on modal-container "Test Email Send a test email to: [EMAIL_ADDRESS][DOMAIN_NAME] [EMAIL_ADDRESS][D…" at bounding box center [784, 372] width 1568 height 744
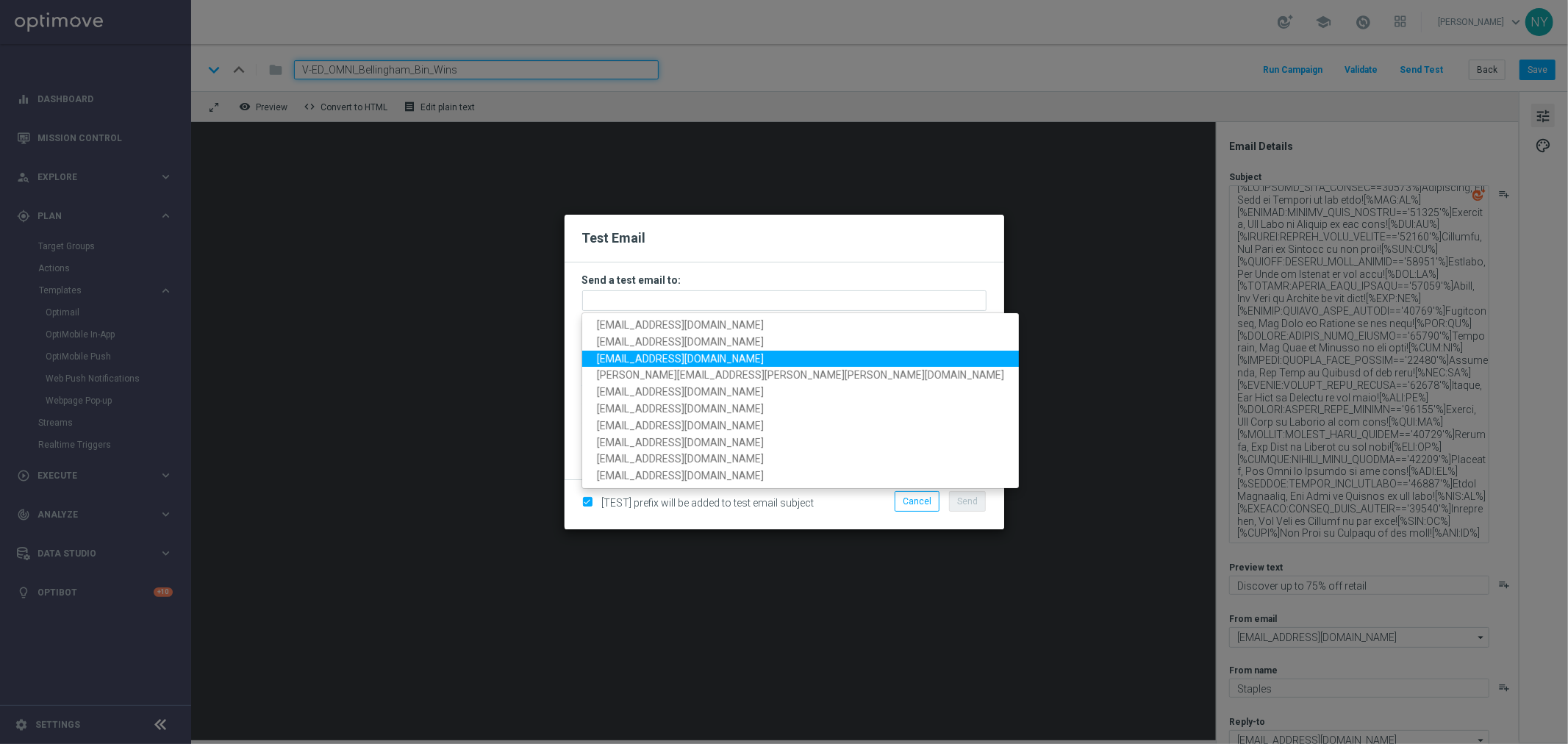
click at [681, 359] on span "[EMAIL_ADDRESS][DOMAIN_NAME]" at bounding box center [680, 358] width 167 height 12
type input "[EMAIL_ADDRESS][DOMAIN_NAME]"
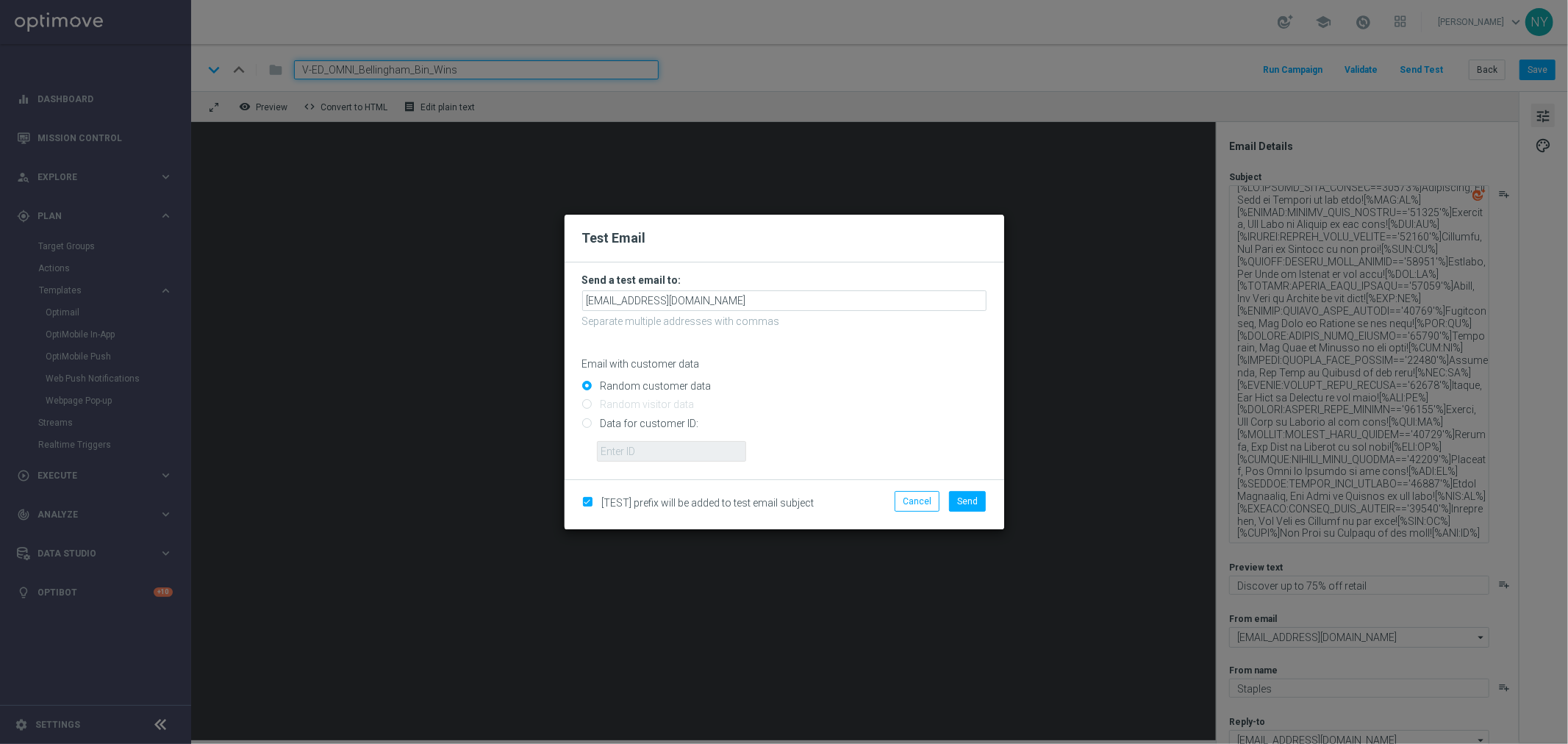
click at [586, 423] on input "Data for customer ID:" at bounding box center [784, 429] width 404 height 20
radio input "true"
click at [618, 450] on input "text" at bounding box center [671, 451] width 149 height 20
paste input "10360611973"
type input "10360611973"
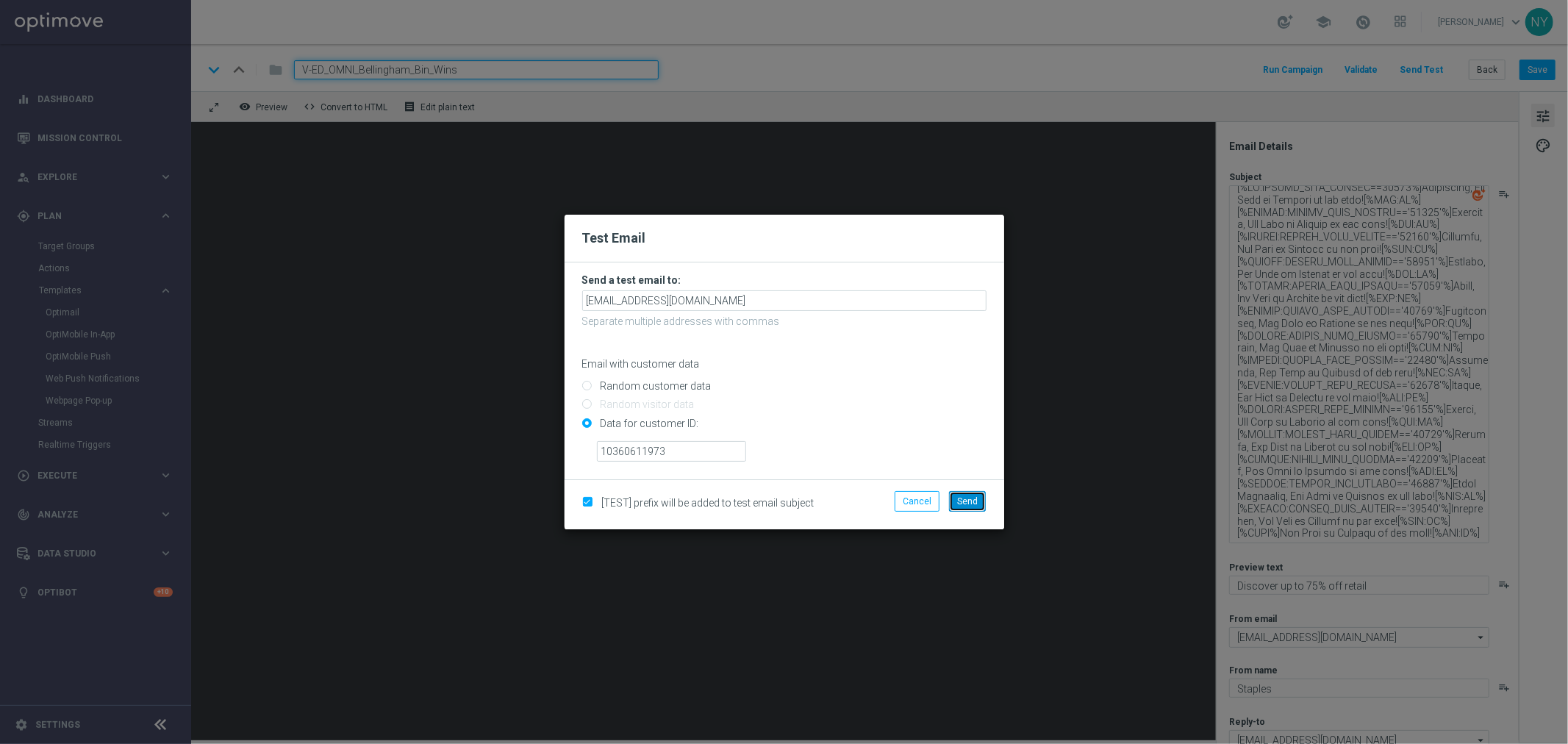
drag, startPoint x: 970, startPoint y: 497, endPoint x: 971, endPoint y: 463, distance: 34.0
click at [969, 497] on span "Send" at bounding box center [967, 502] width 20 height 11
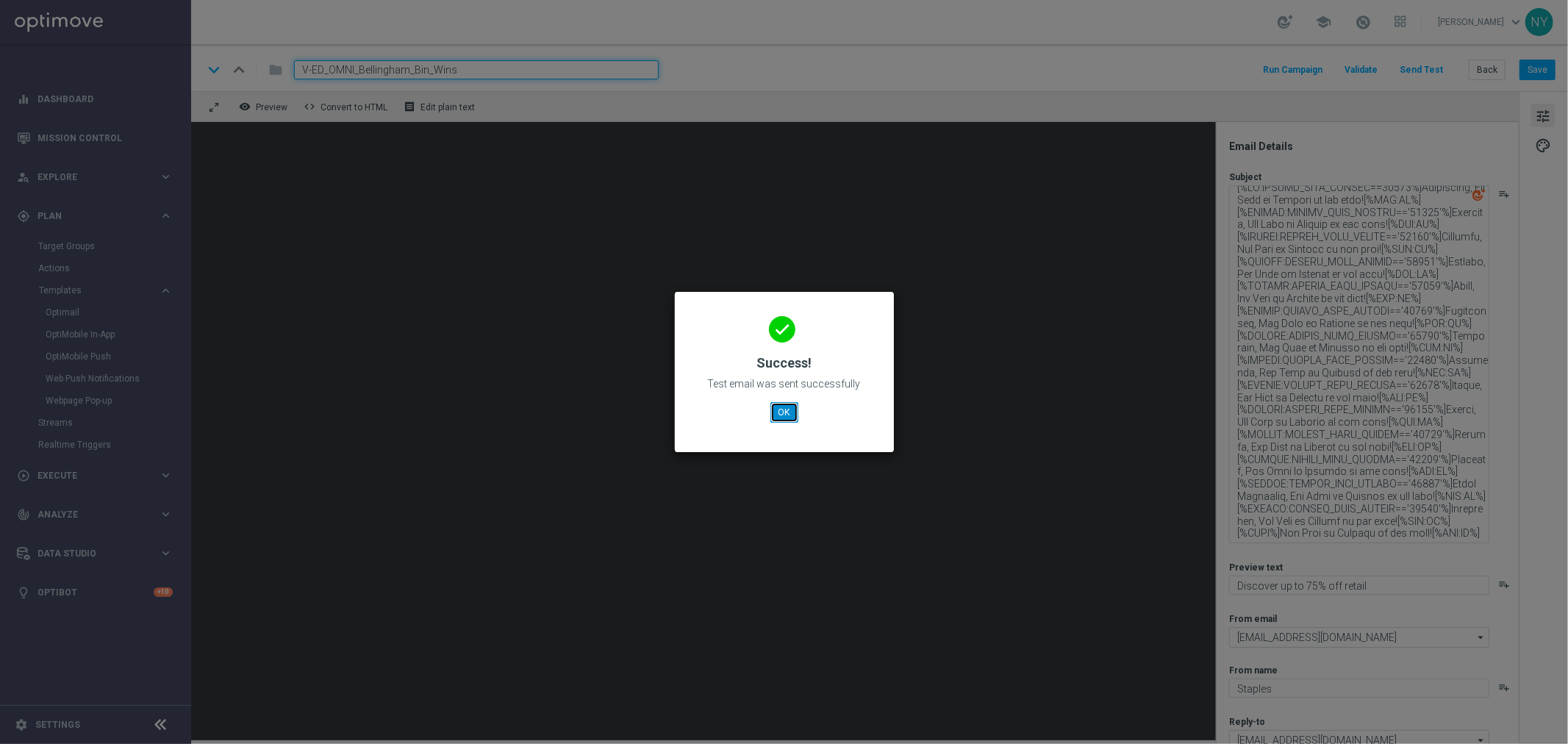
drag, startPoint x: 787, startPoint y: 408, endPoint x: 696, endPoint y: 384, distance: 94.1
click at [787, 408] on button "OK" at bounding box center [784, 412] width 28 height 20
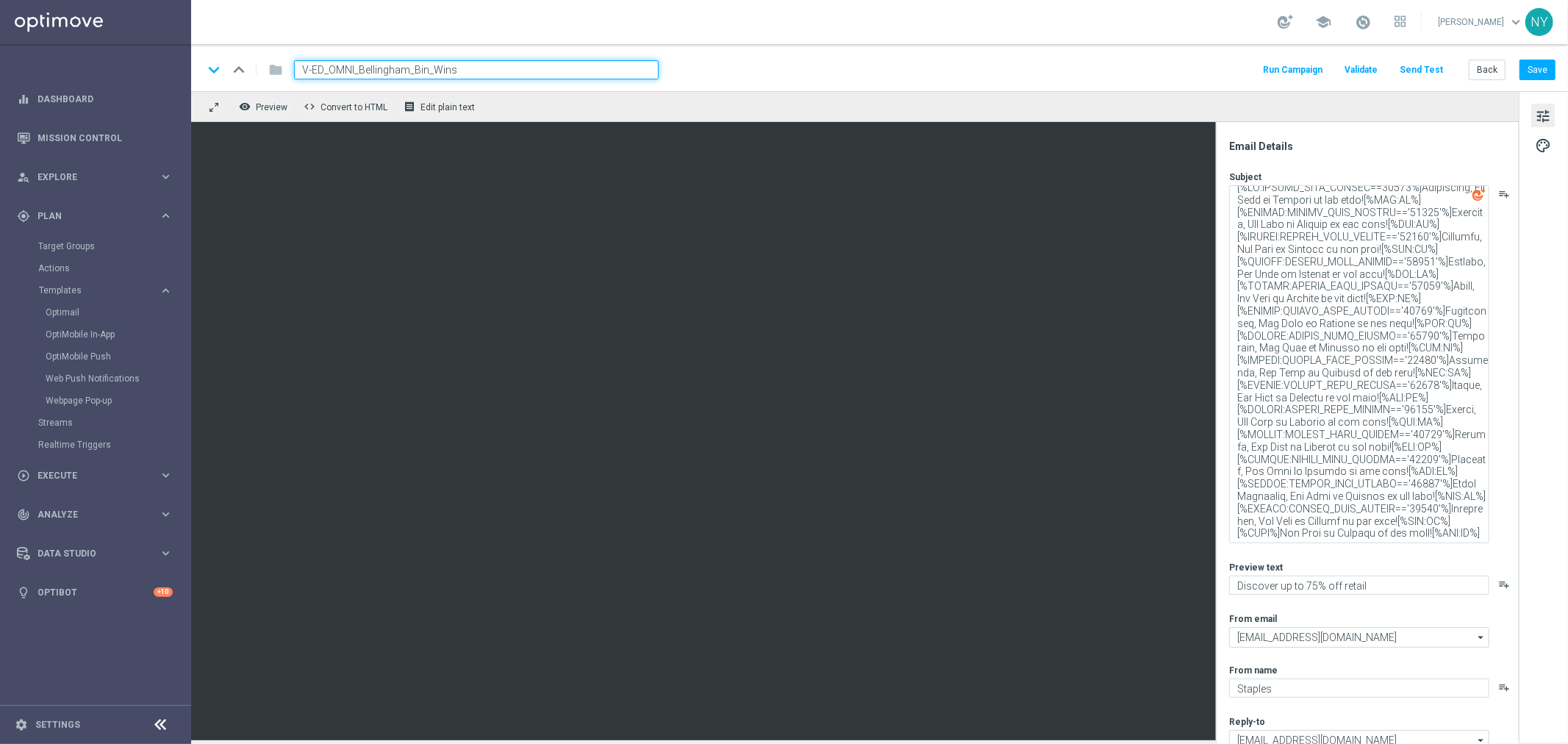
click at [1432, 67] on button "Send Test" at bounding box center [1421, 70] width 48 height 20
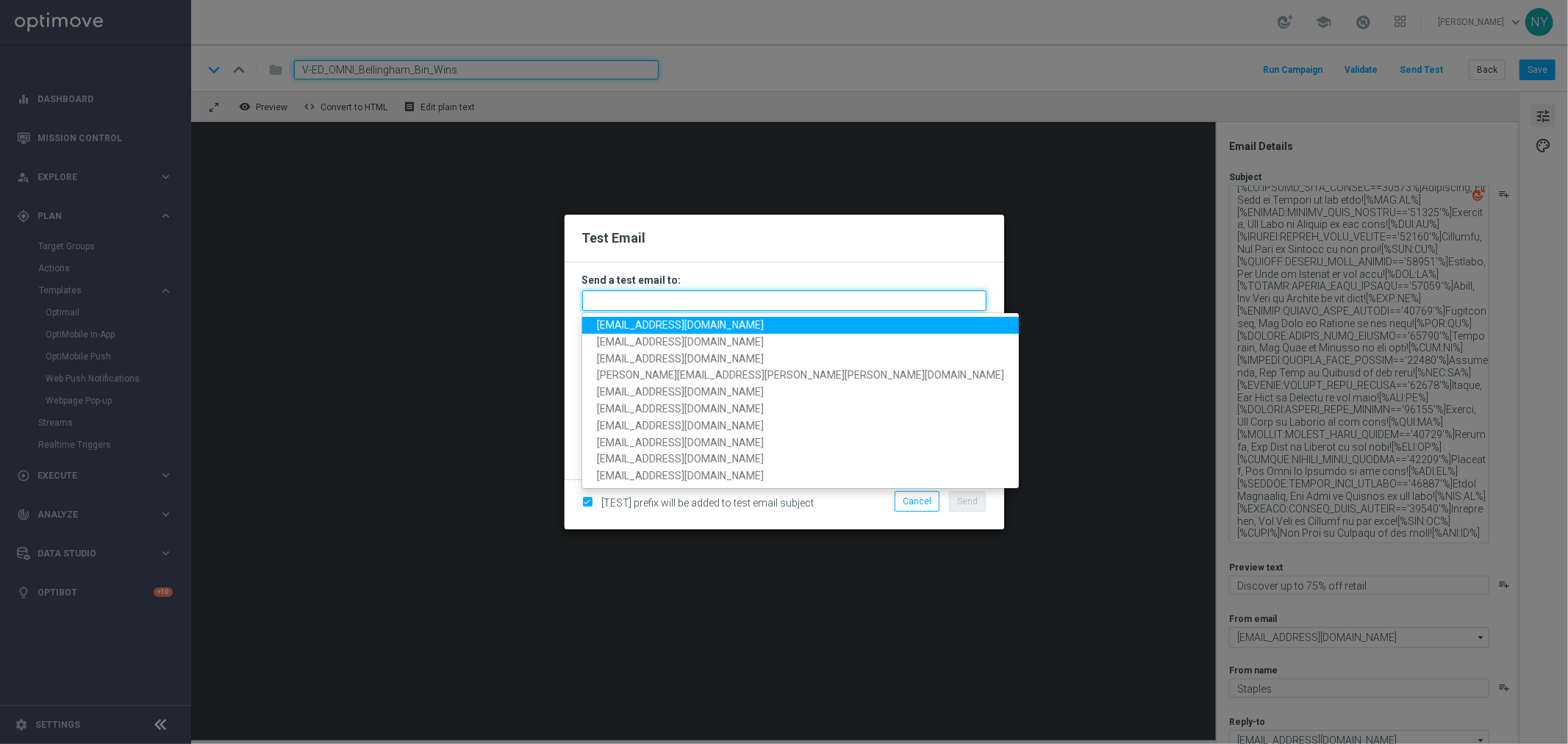
click at [613, 303] on input "text" at bounding box center [784, 300] width 404 height 20
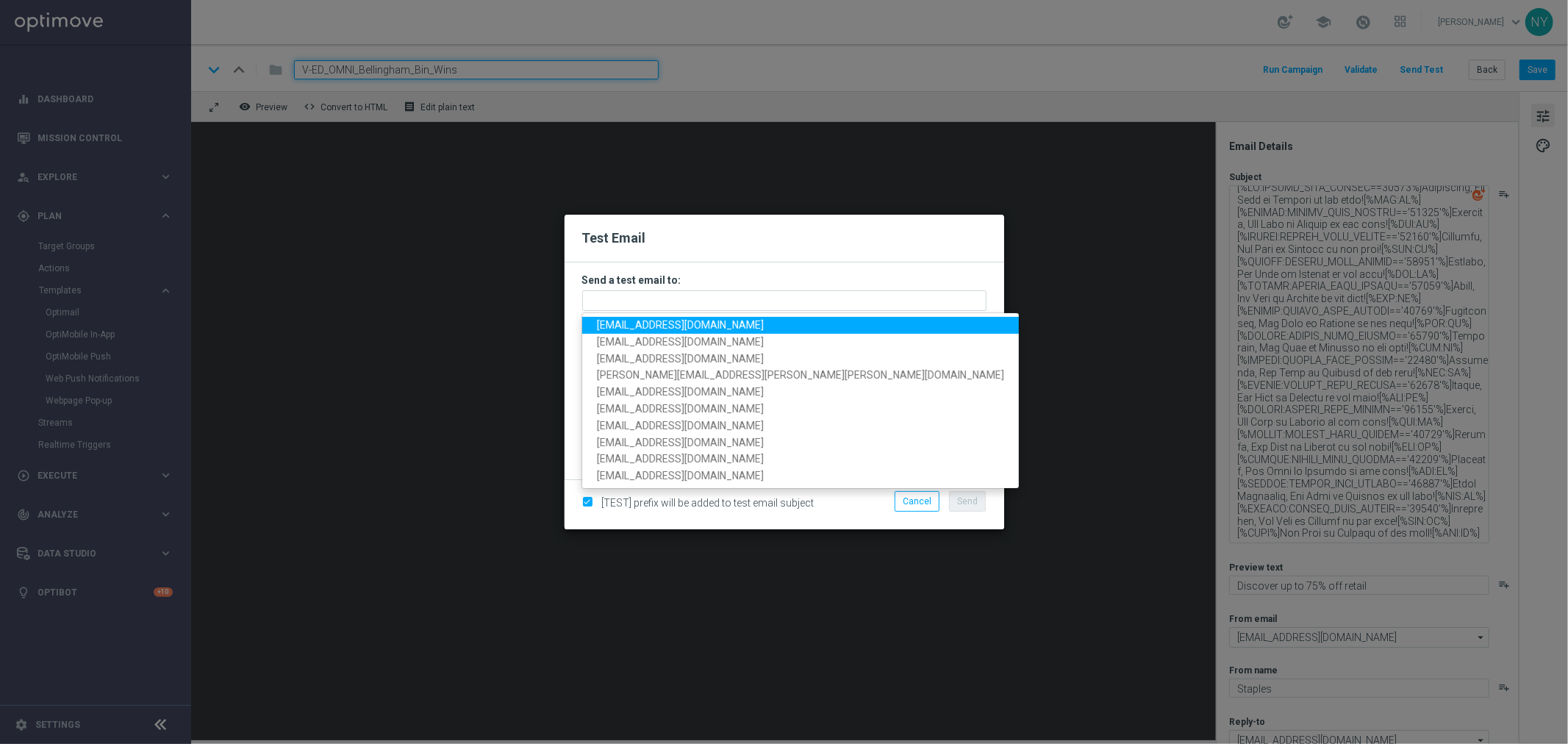
click at [662, 321] on span "[EMAIL_ADDRESS][DOMAIN_NAME]" at bounding box center [680, 324] width 167 height 12
type input "[EMAIL_ADDRESS][DOMAIN_NAME]"
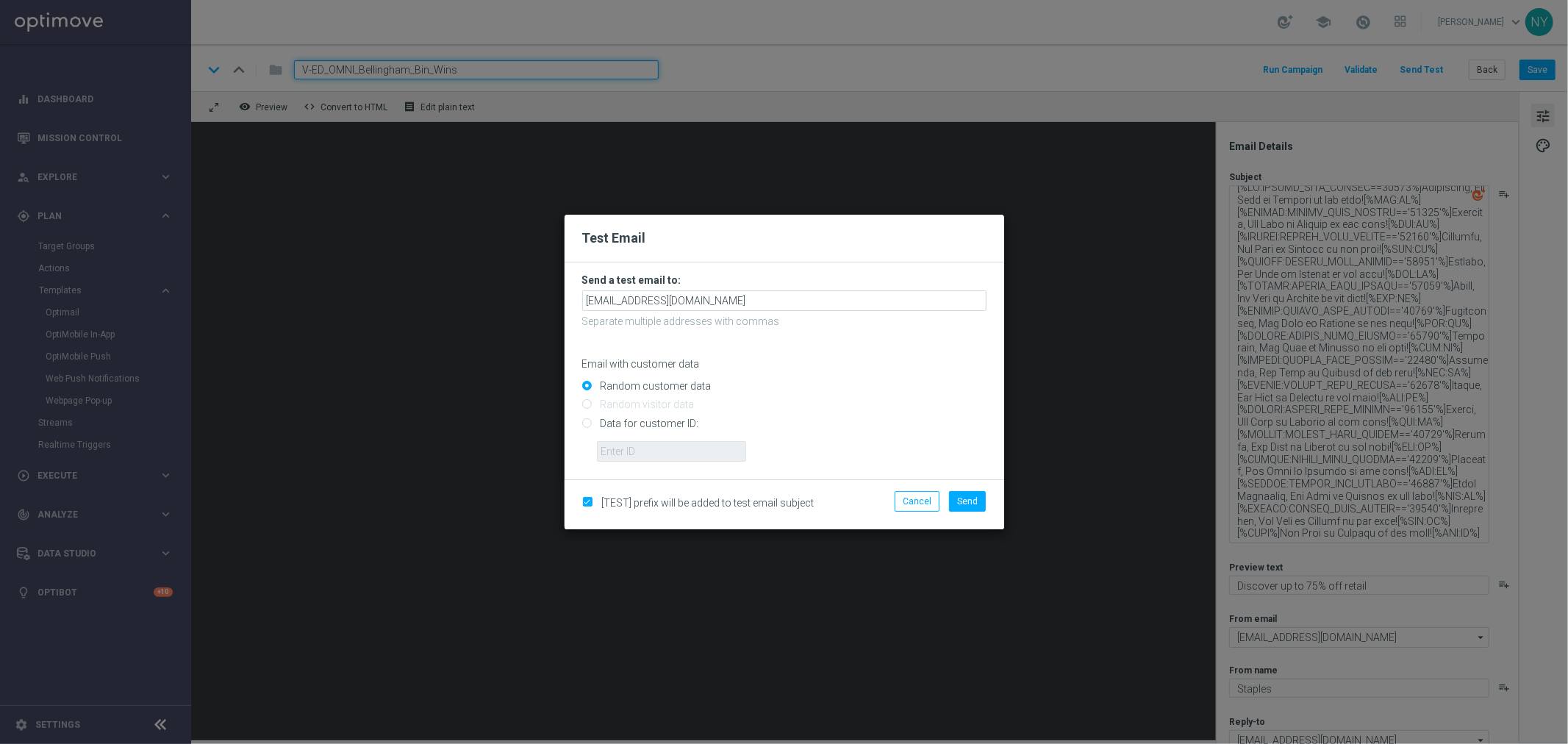
click at [586, 422] on input "Data for customer ID:" at bounding box center [784, 429] width 404 height 20
radio input "true"
click at [617, 445] on input "text" at bounding box center [671, 451] width 149 height 20
paste input "10360611973"
type input "10360611973"
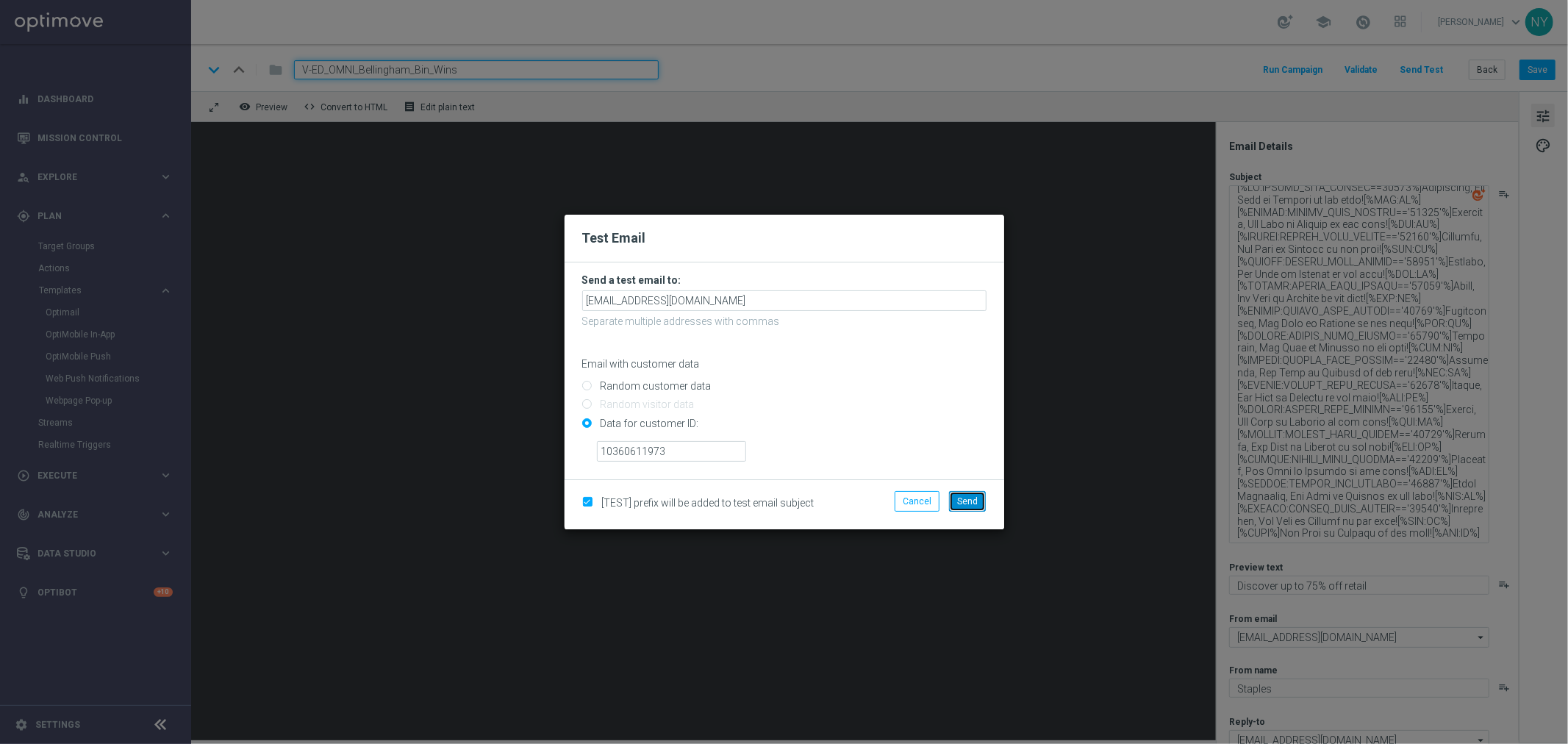
click at [967, 505] on span "Send" at bounding box center [967, 502] width 20 height 11
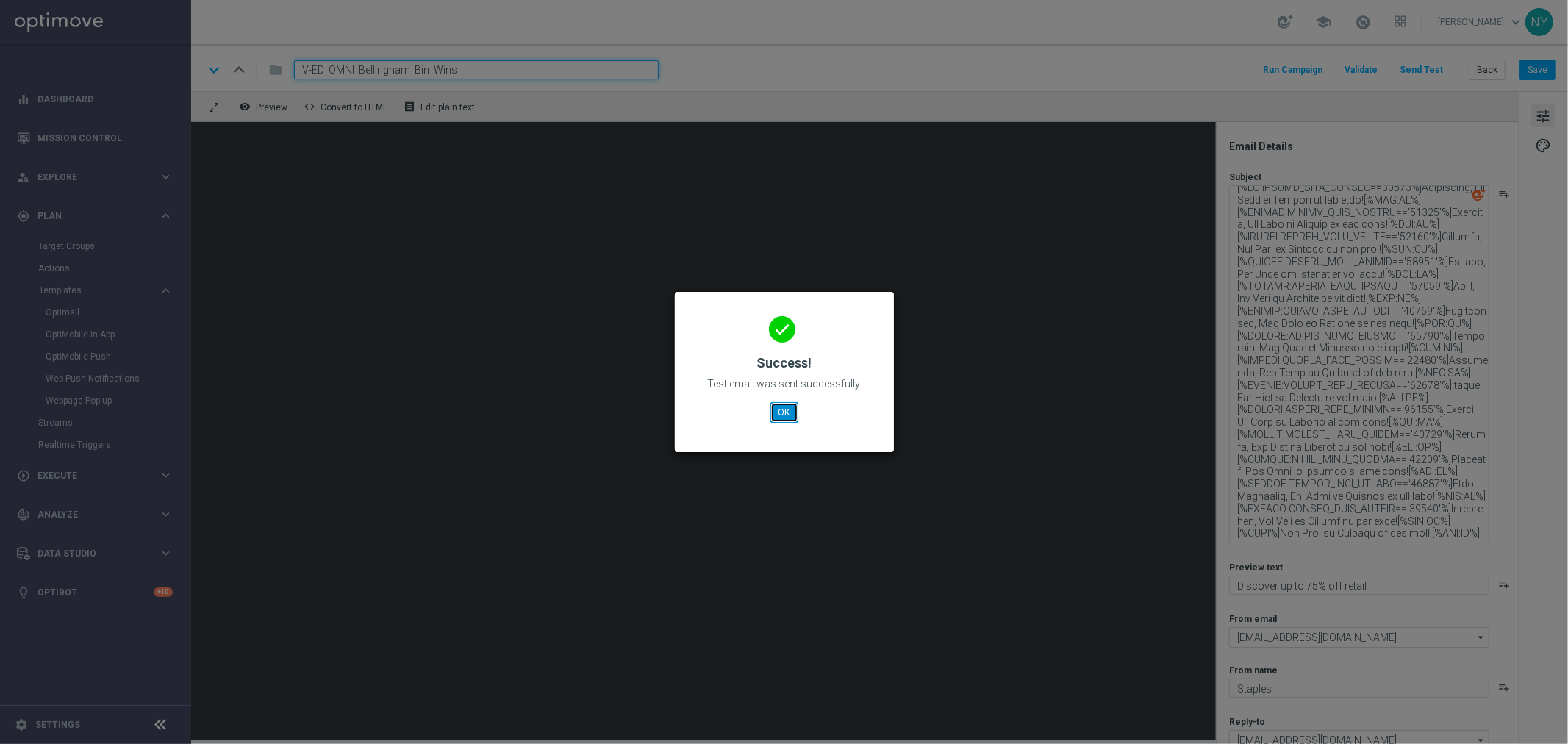
click at [780, 414] on button "OK" at bounding box center [784, 412] width 28 height 20
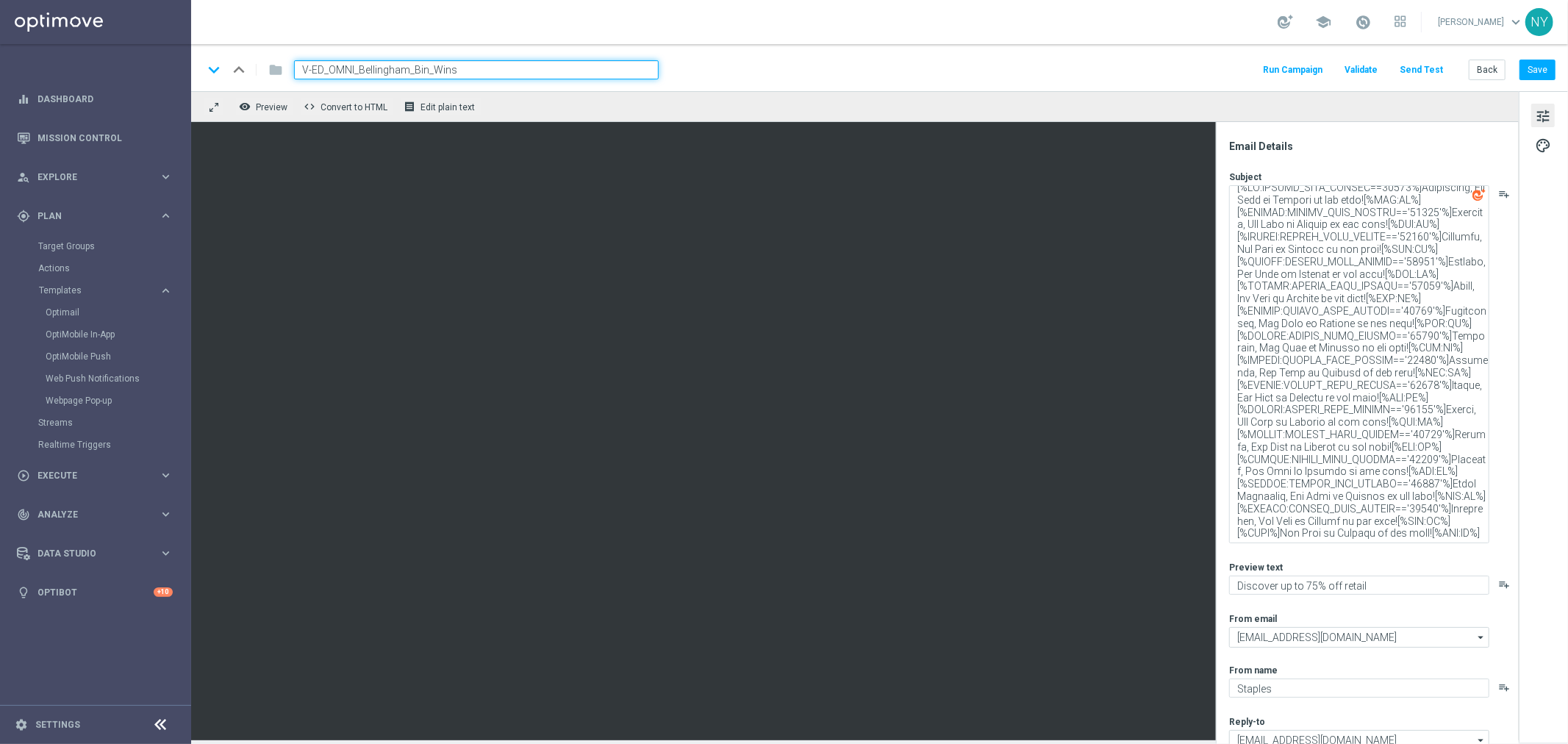
click at [1426, 63] on button "Send Test" at bounding box center [1421, 70] width 48 height 20
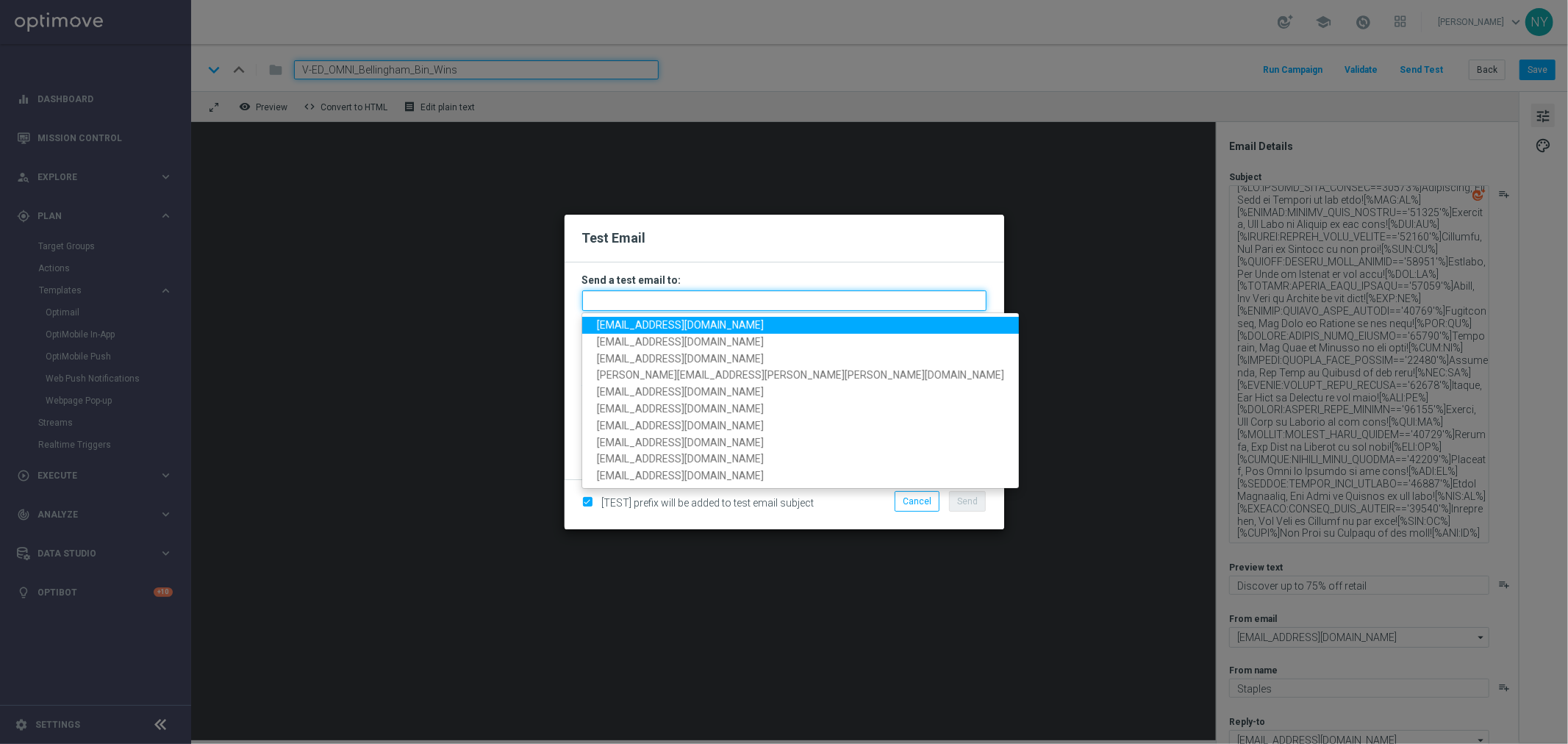
click at [640, 302] on input "text" at bounding box center [784, 300] width 404 height 20
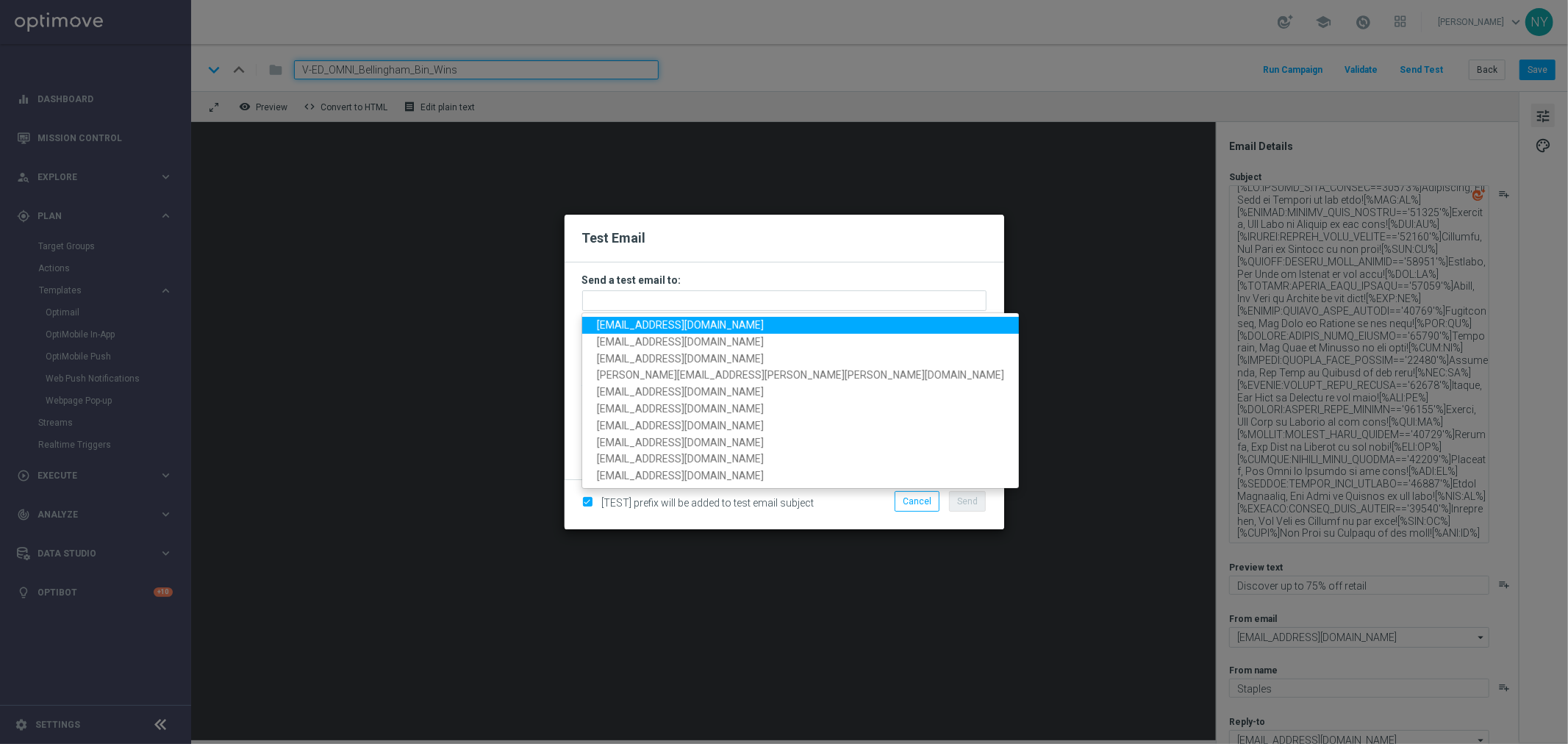
click at [650, 324] on span "[EMAIL_ADDRESS][DOMAIN_NAME]" at bounding box center [680, 324] width 167 height 12
type input "[EMAIL_ADDRESS][DOMAIN_NAME]"
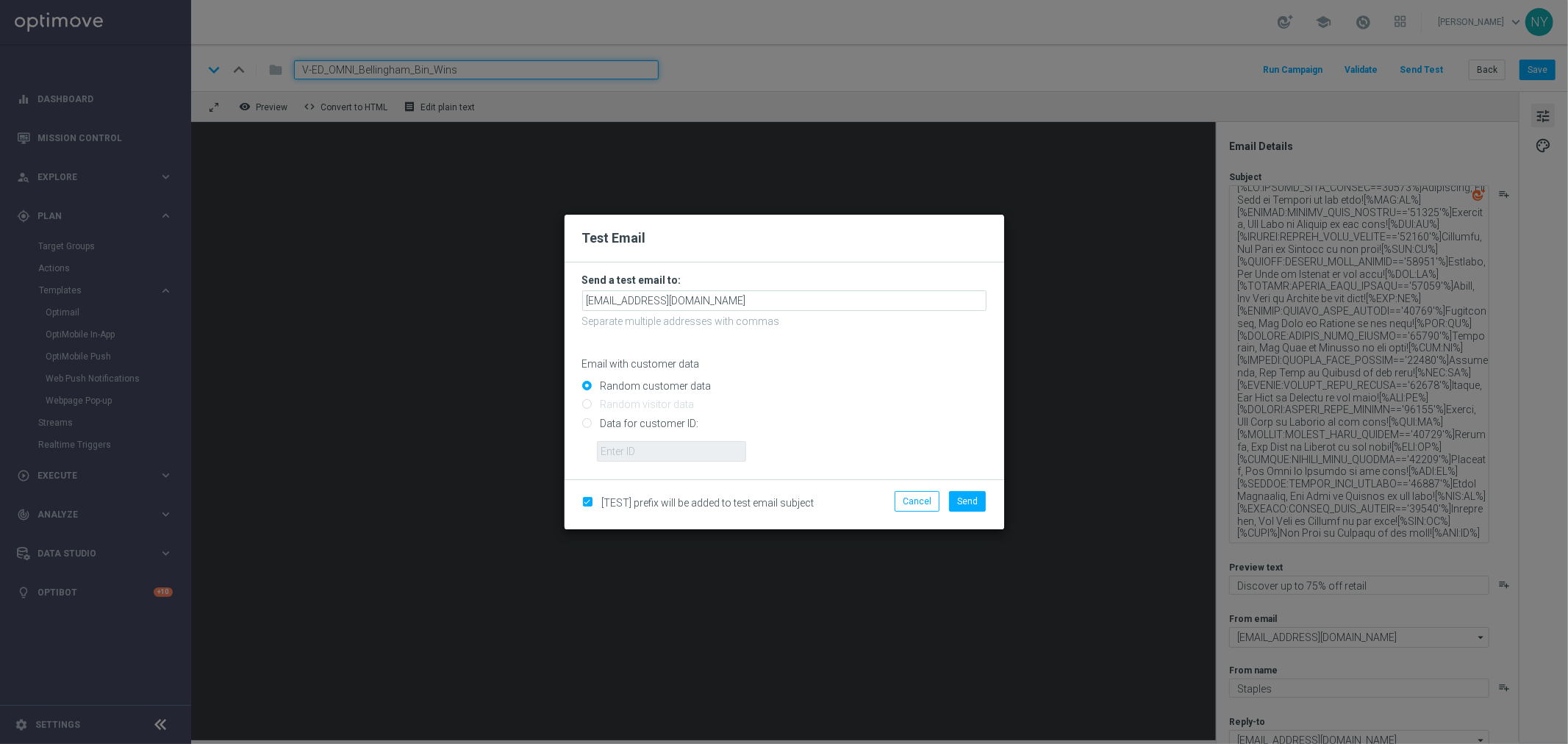
click at [585, 423] on input "Data for customer ID:" at bounding box center [784, 429] width 404 height 20
radio input "true"
click at [612, 447] on input "text" at bounding box center [671, 451] width 149 height 20
paste input "10064350235"
type input "10064350235"
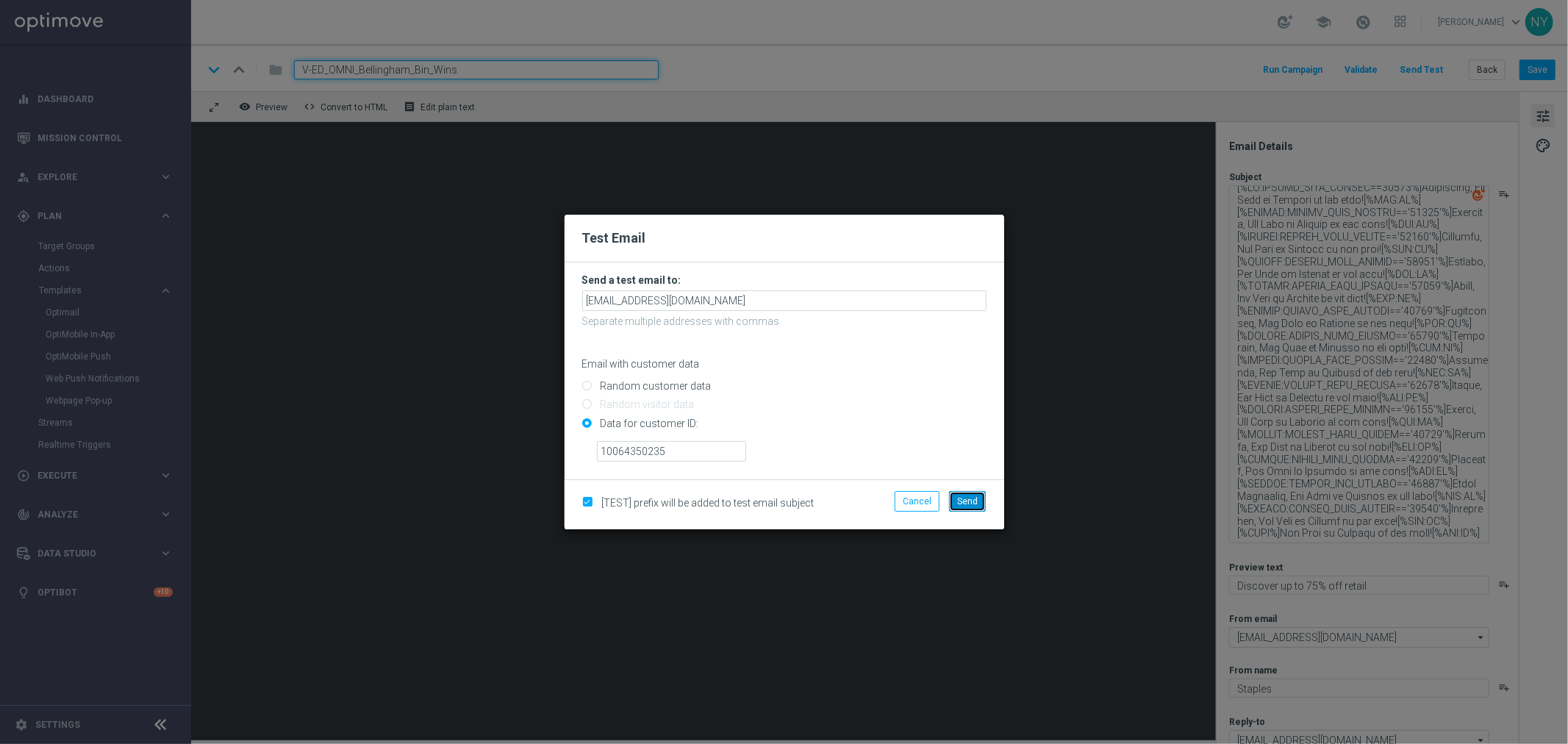
click at [970, 497] on span "Send" at bounding box center [967, 502] width 20 height 11
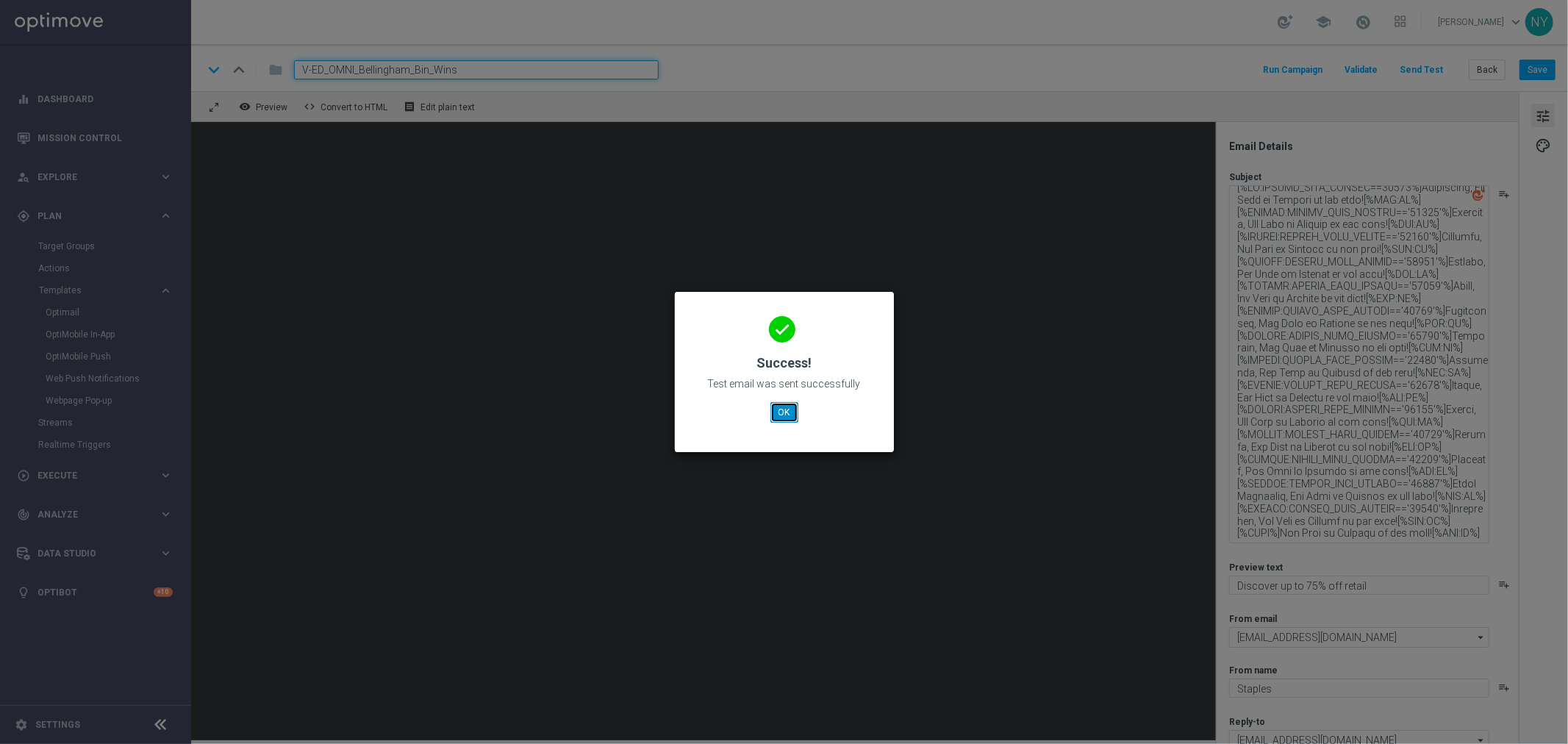
click at [776, 410] on button "OK" at bounding box center [784, 412] width 28 height 20
